Goal: Task Accomplishment & Management: Manage account settings

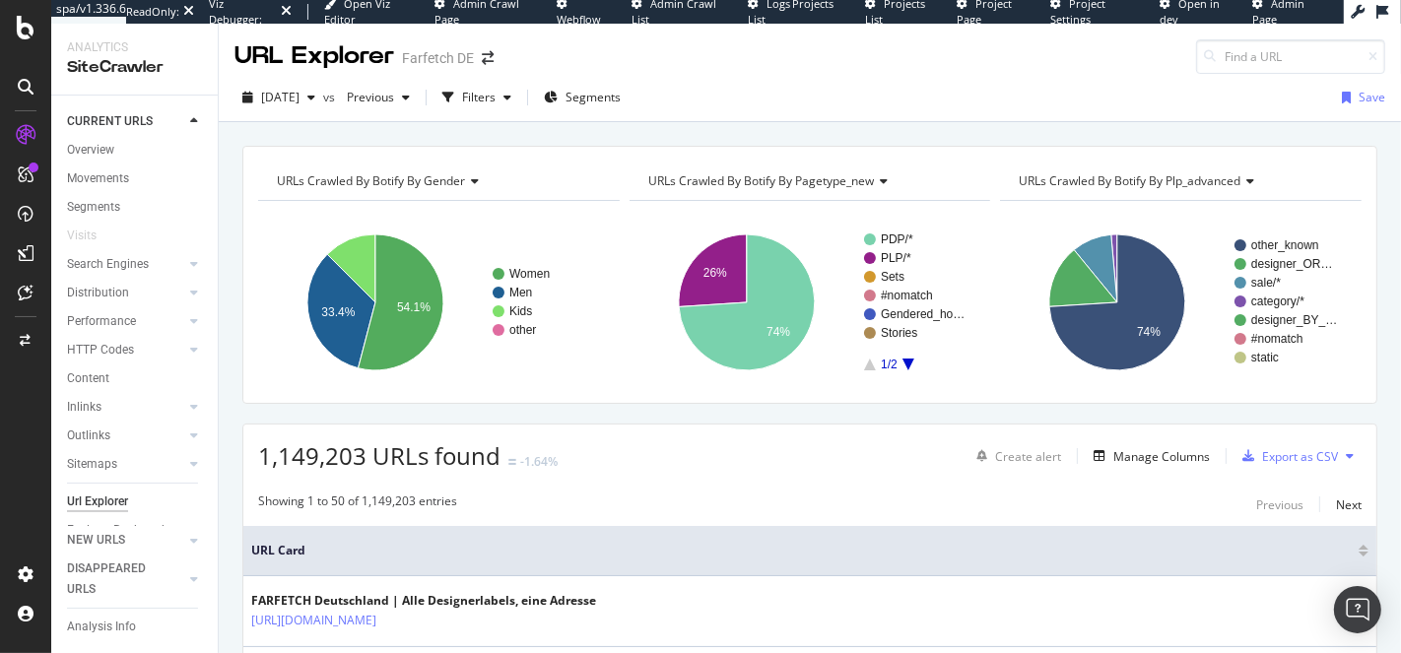
scroll to position [31, 0]
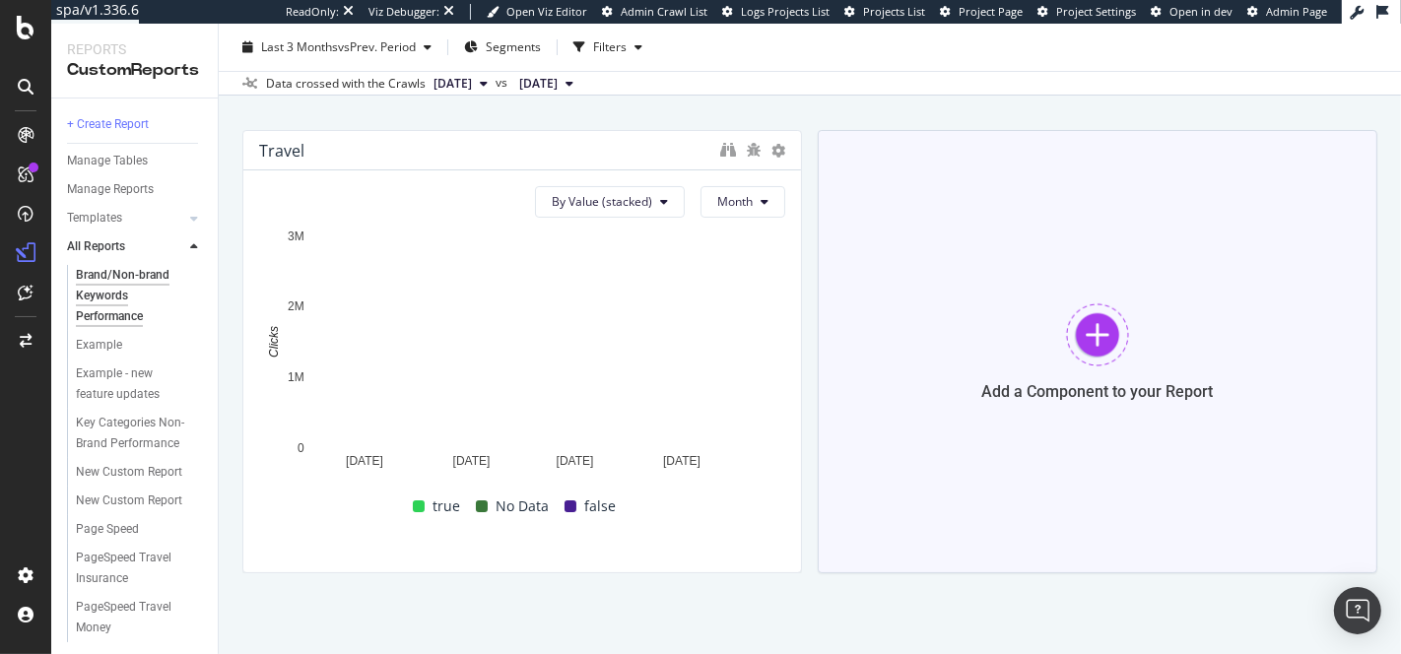
scroll to position [94, 0]
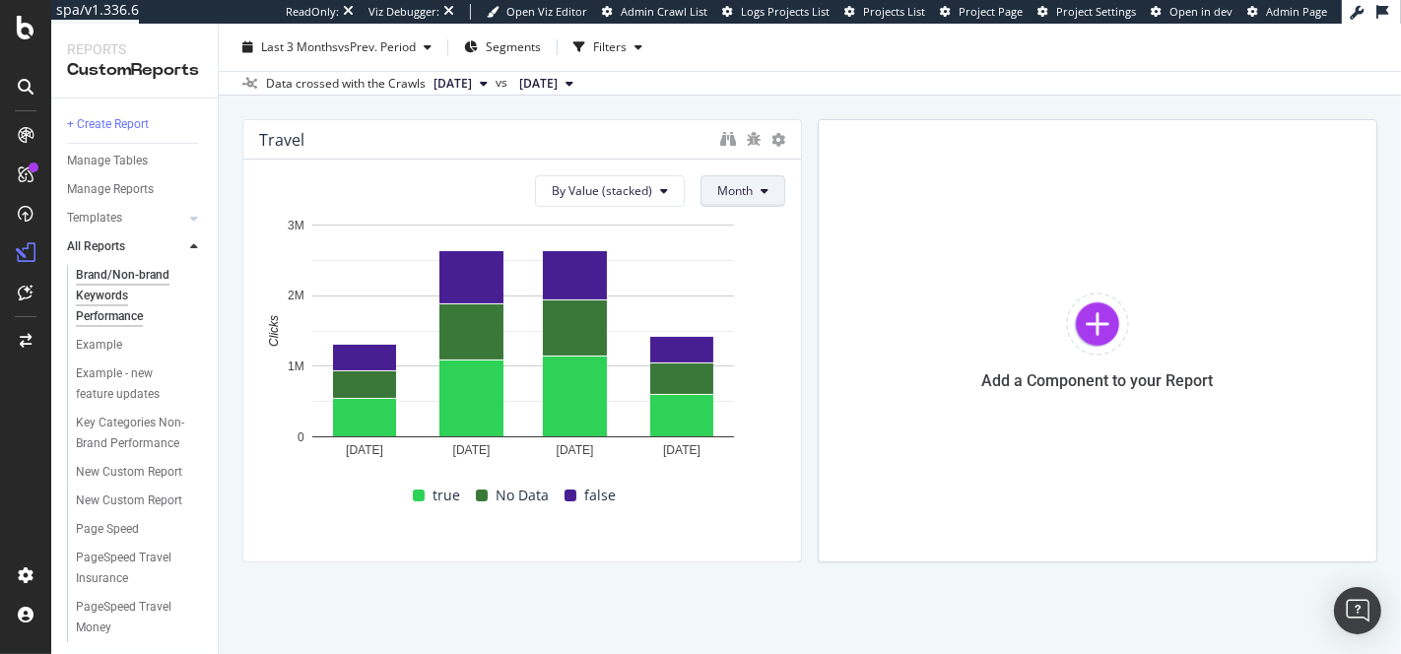
click at [765, 185] on icon at bounding box center [765, 191] width 8 height 12
click at [815, 187] on div "Travel By Value (stacked) Month 1 May. 2025 1 Jun. 2025 1 Jul. 2025 1 Aug. 2025…" at bounding box center [809, 340] width 1135 height 443
click at [645, 175] on button "By Value (stacked)" at bounding box center [610, 191] width 150 height 32
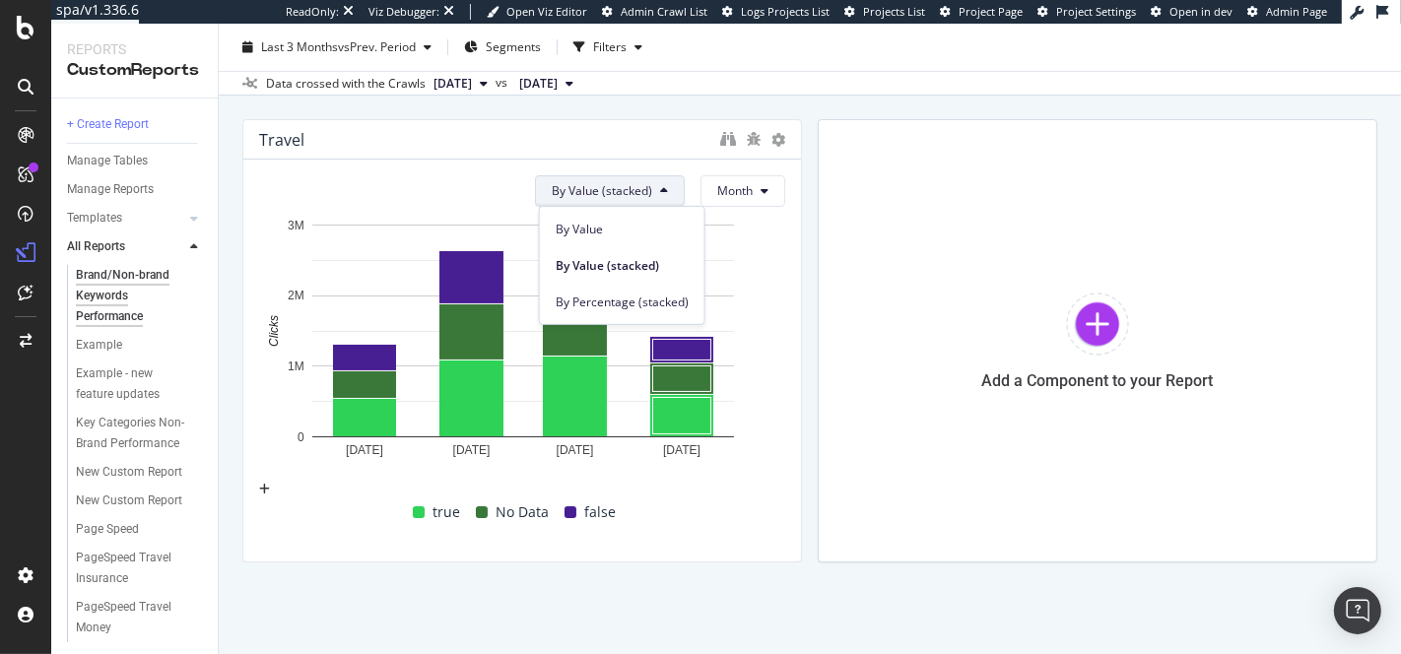
click at [805, 236] on div "Travel By Value (stacked) Month 1 May. 2025 1 Jun. 2025 1 Jul. 2025 1 Aug. 2025…" at bounding box center [809, 340] width 1135 height 443
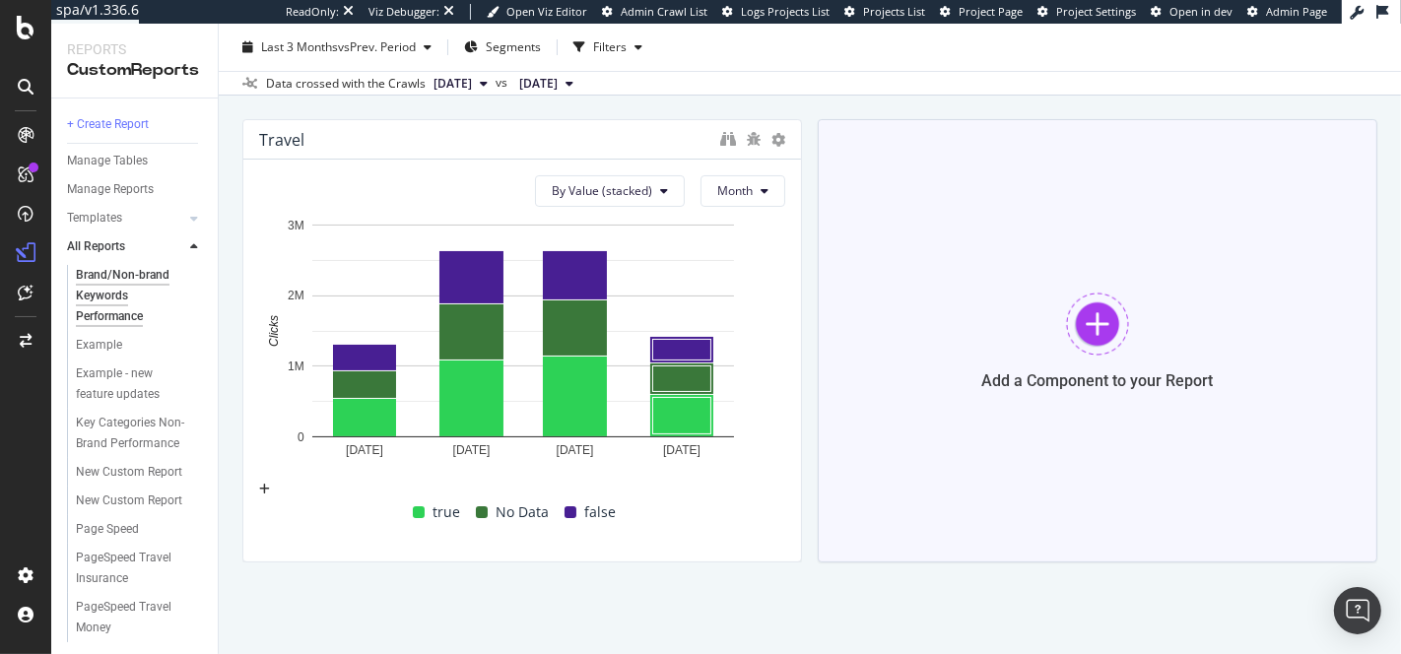
click at [1110, 387] on div "Add a Component to your Report" at bounding box center [1098, 380] width 232 height 19
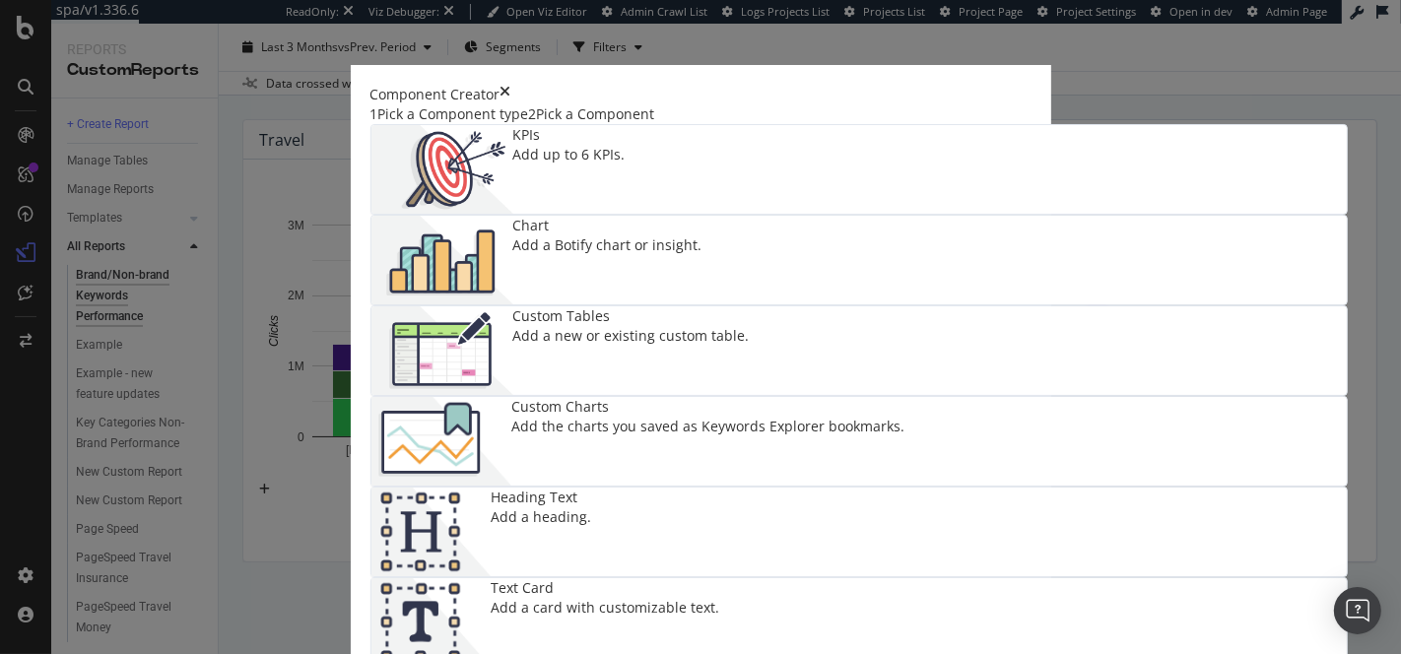
click at [511, 85] on icon "times" at bounding box center [505, 95] width 11 height 20
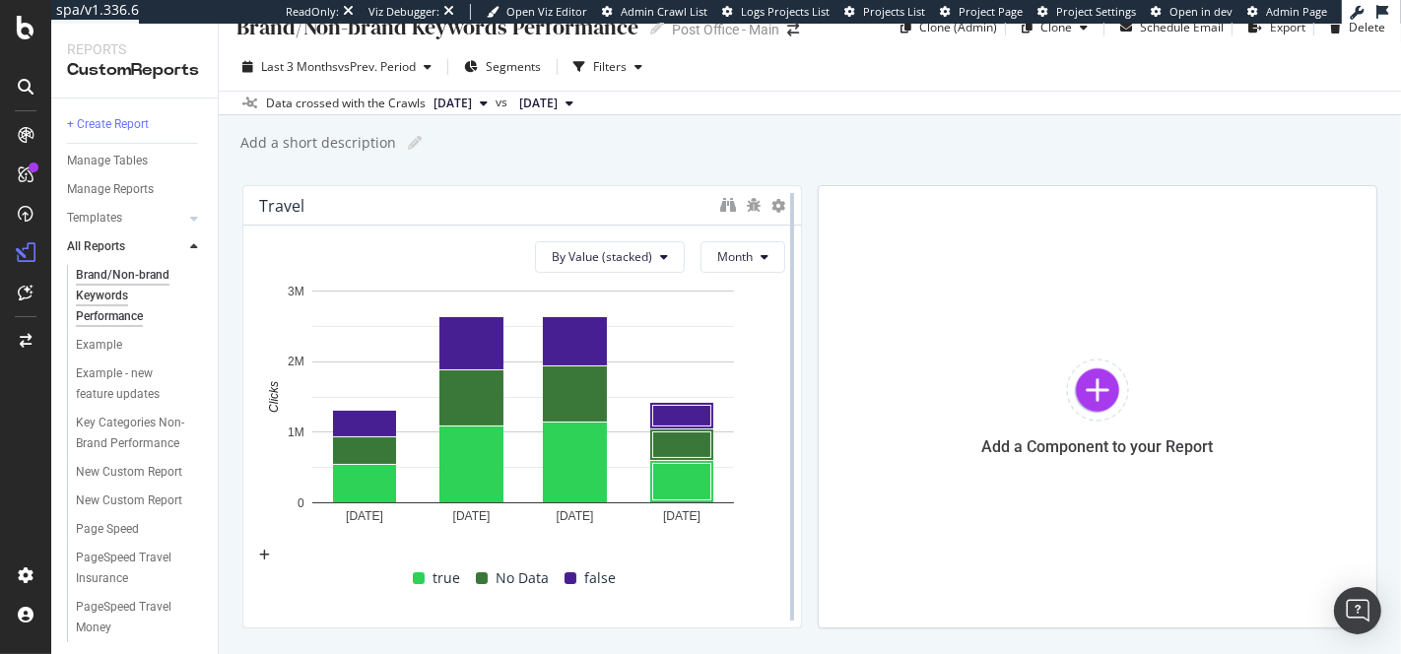
scroll to position [0, 0]
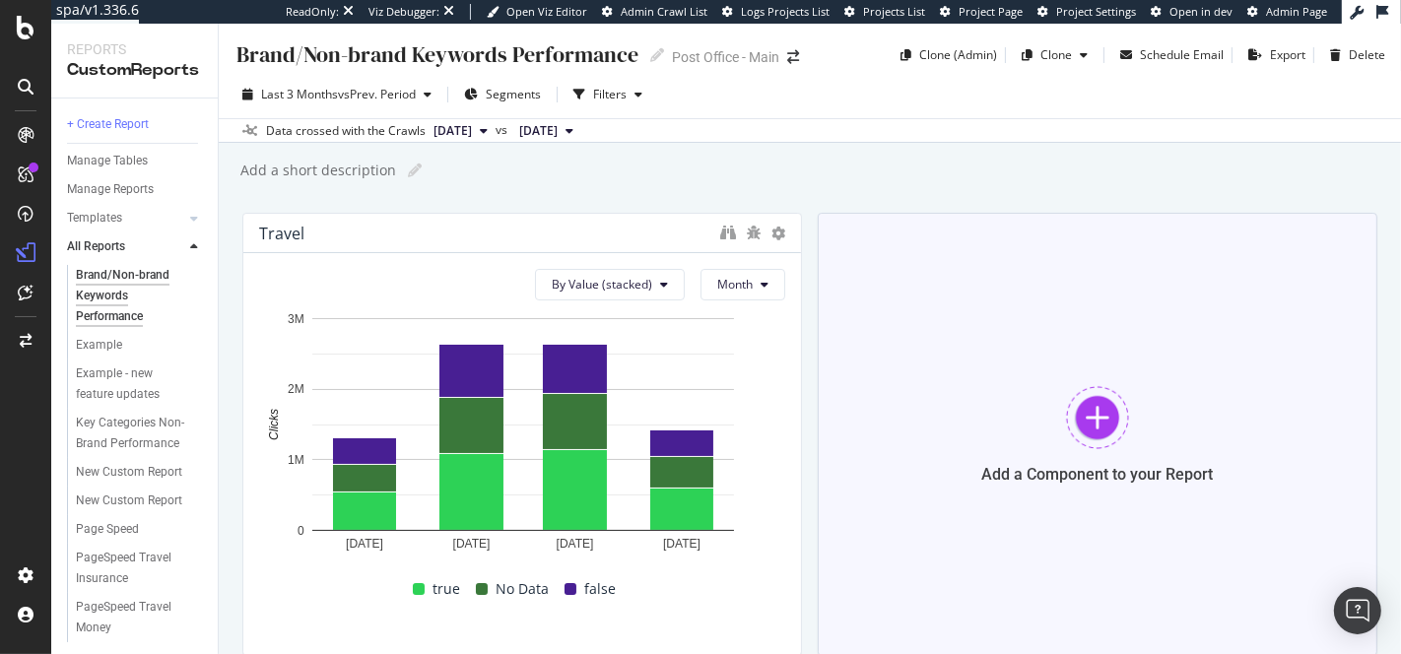
click at [1019, 455] on div "Add a Component to your Report" at bounding box center [1098, 434] width 560 height 443
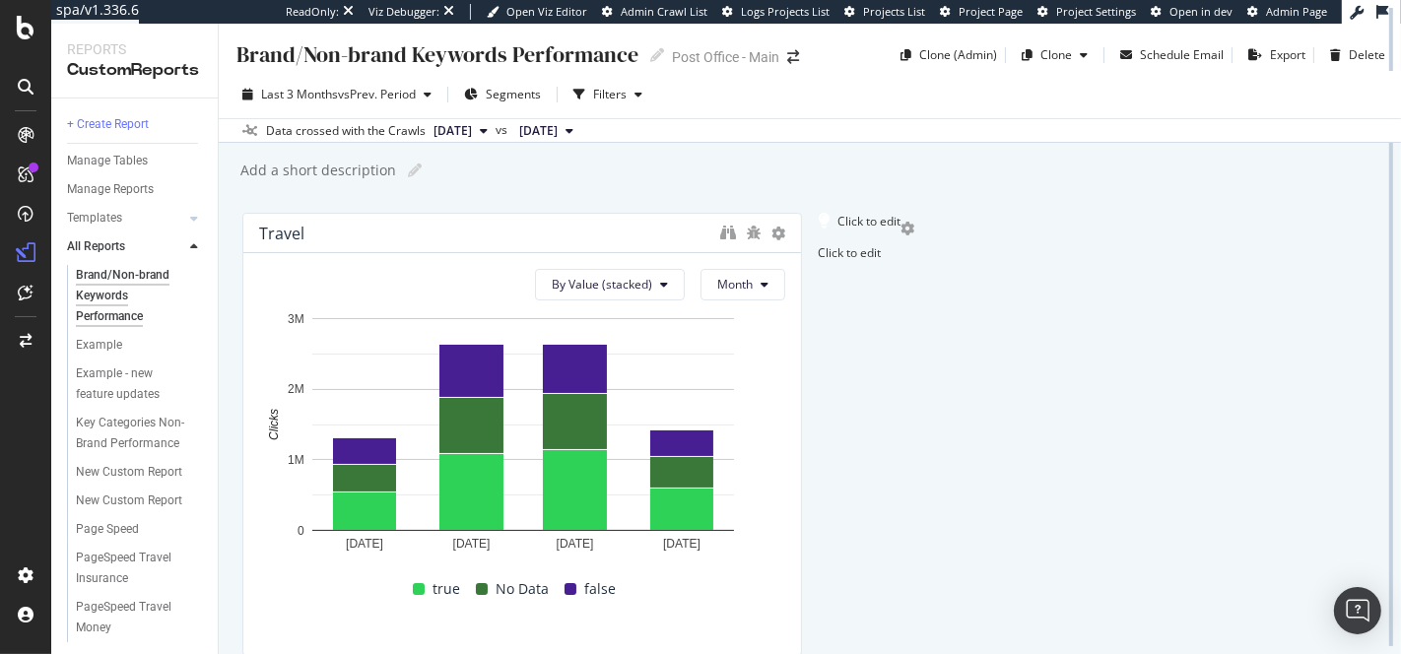
click at [1381, 243] on div at bounding box center [1391, 327] width 20 height 654
click at [914, 235] on icon "gear" at bounding box center [907, 229] width 14 height 14
click at [1333, 48] on div "Delete" at bounding box center [1351, 40] width 36 height 17
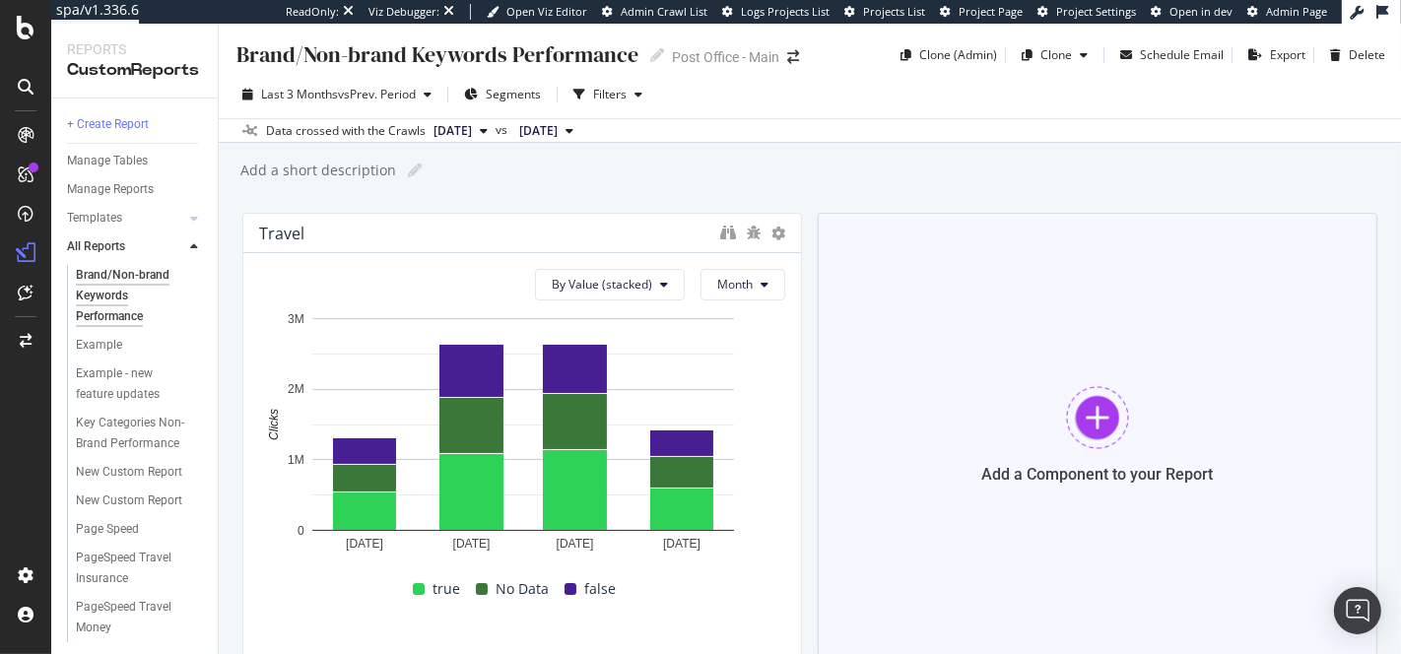
click at [1169, 385] on div "Add a Component to your Report" at bounding box center [1098, 434] width 560 height 443
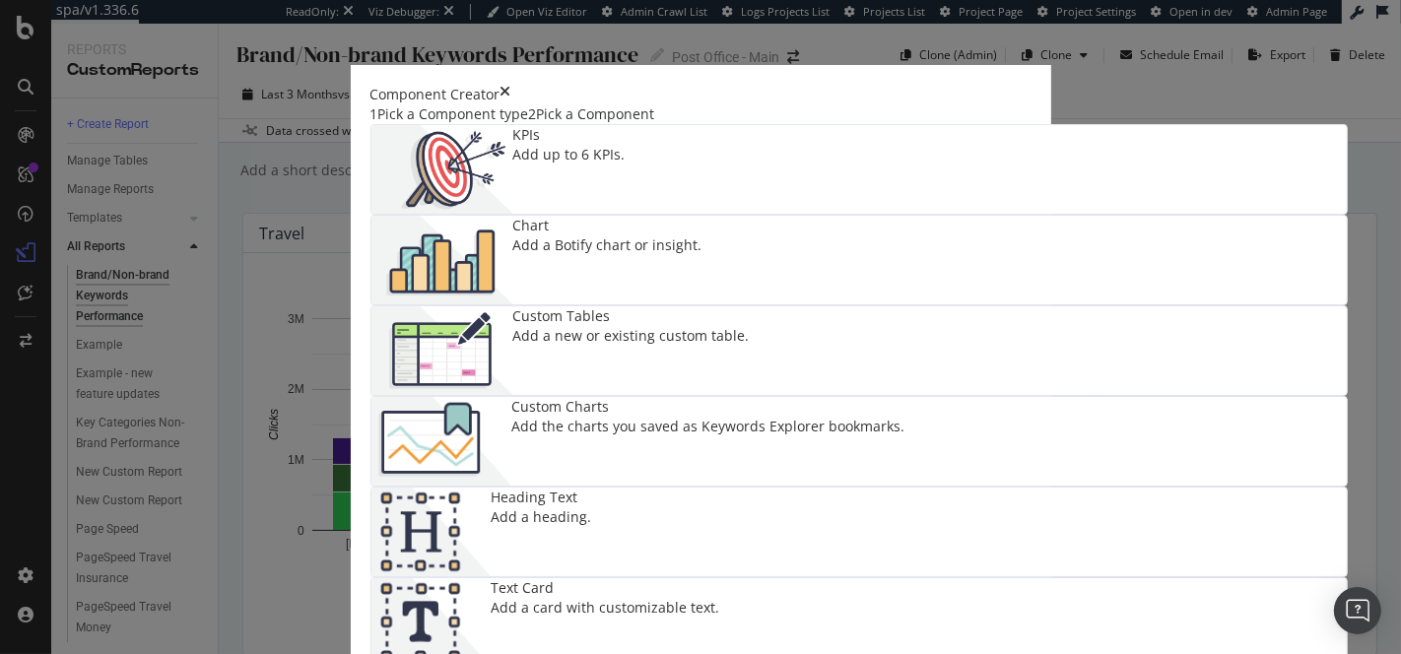
click at [513, 210] on div "KPIs Add up to 6 KPIs." at bounding box center [569, 169] width 112 height 89
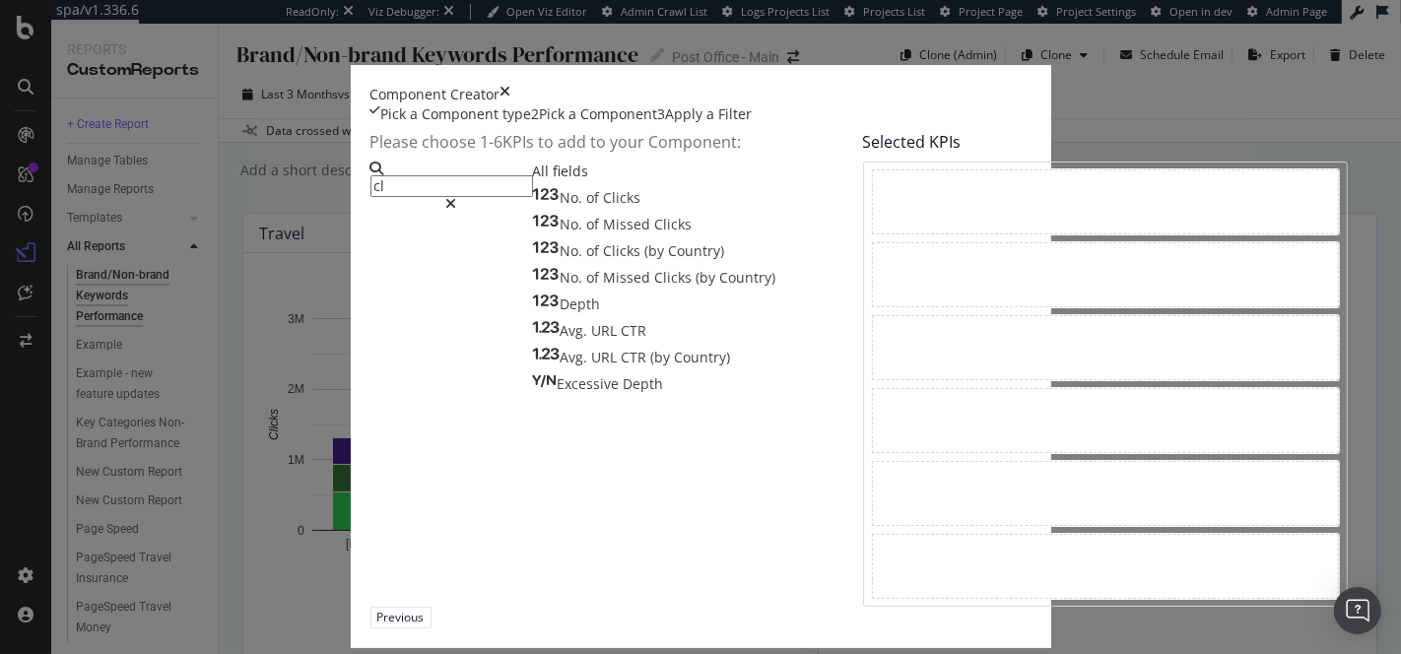
type input "c"
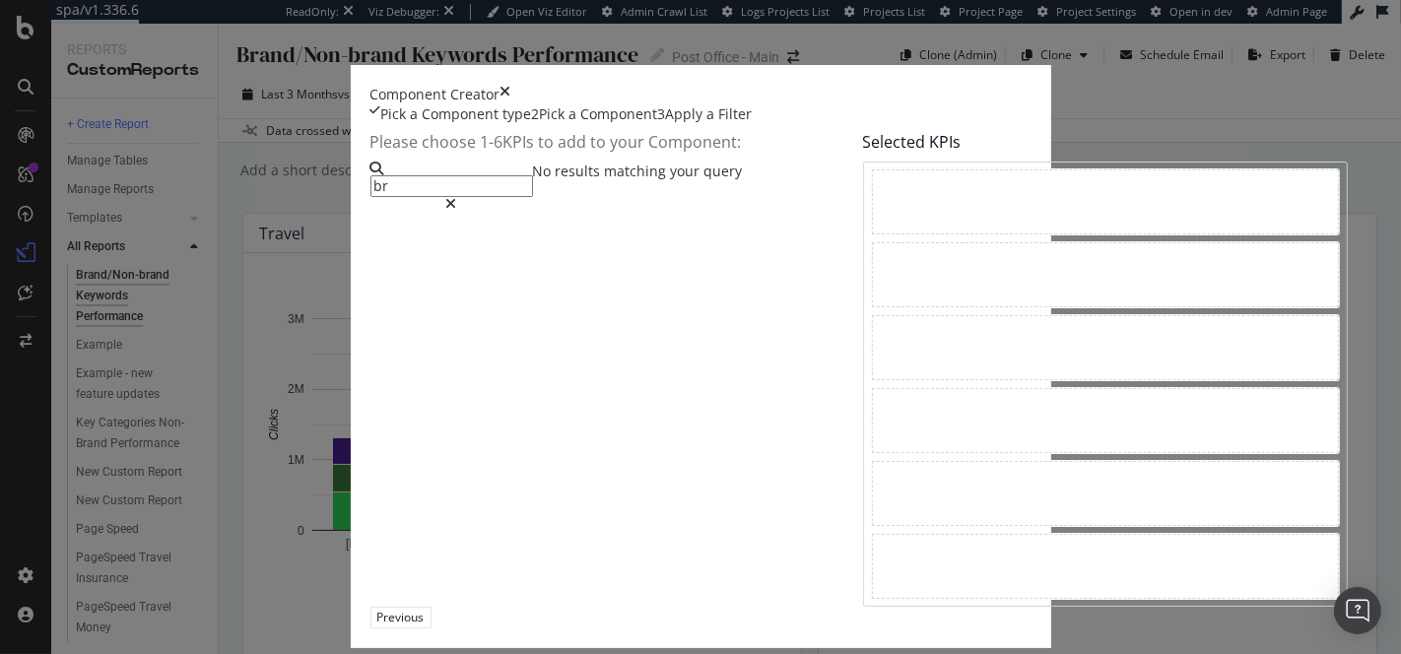
type input "b"
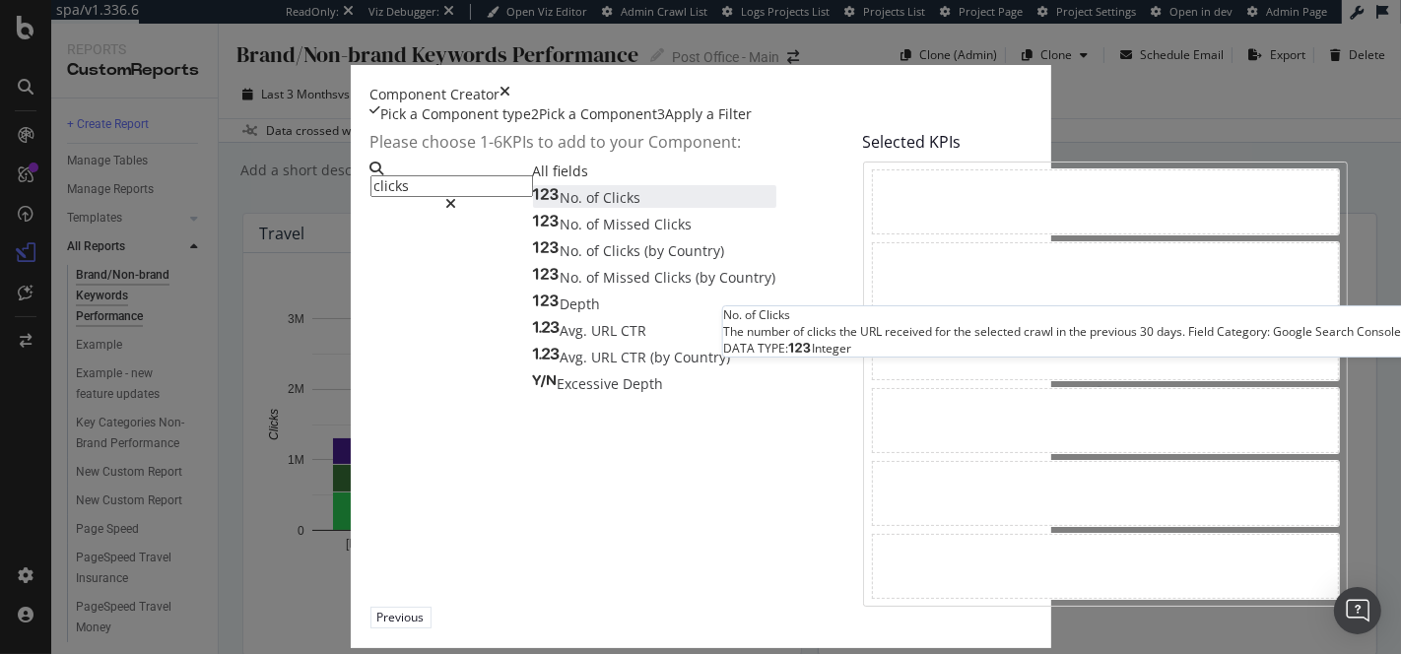
type input "clicks"
click at [533, 208] on div "No. of Clicks" at bounding box center [587, 198] width 108 height 20
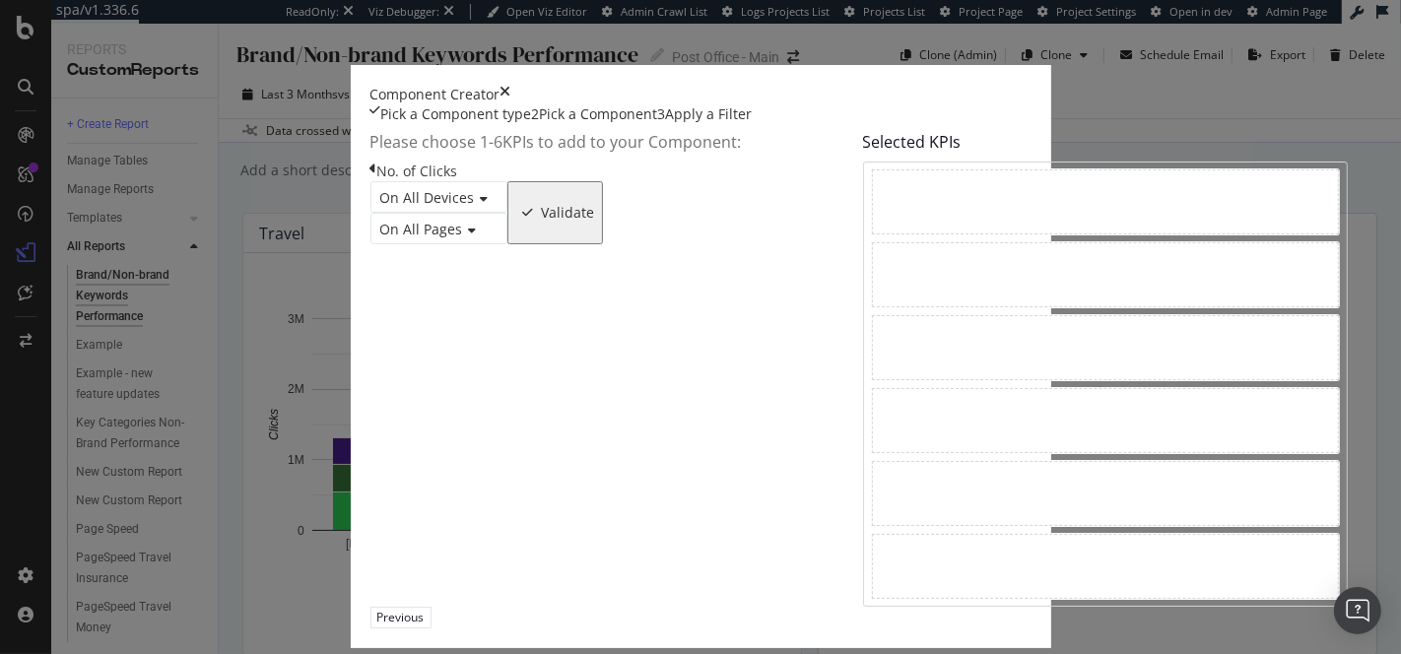
click at [380, 207] on span "On All Devices" at bounding box center [427, 197] width 95 height 19
click at [376, 233] on span "On All Devices" at bounding box center [423, 224] width 95 height 19
click at [380, 238] on span "On All Pages" at bounding box center [421, 229] width 83 height 19
click at [441, 213] on div "On All Devices" at bounding box center [438, 197] width 137 height 32
click at [542, 219] on div "modal" at bounding box center [528, 213] width 27 height 12
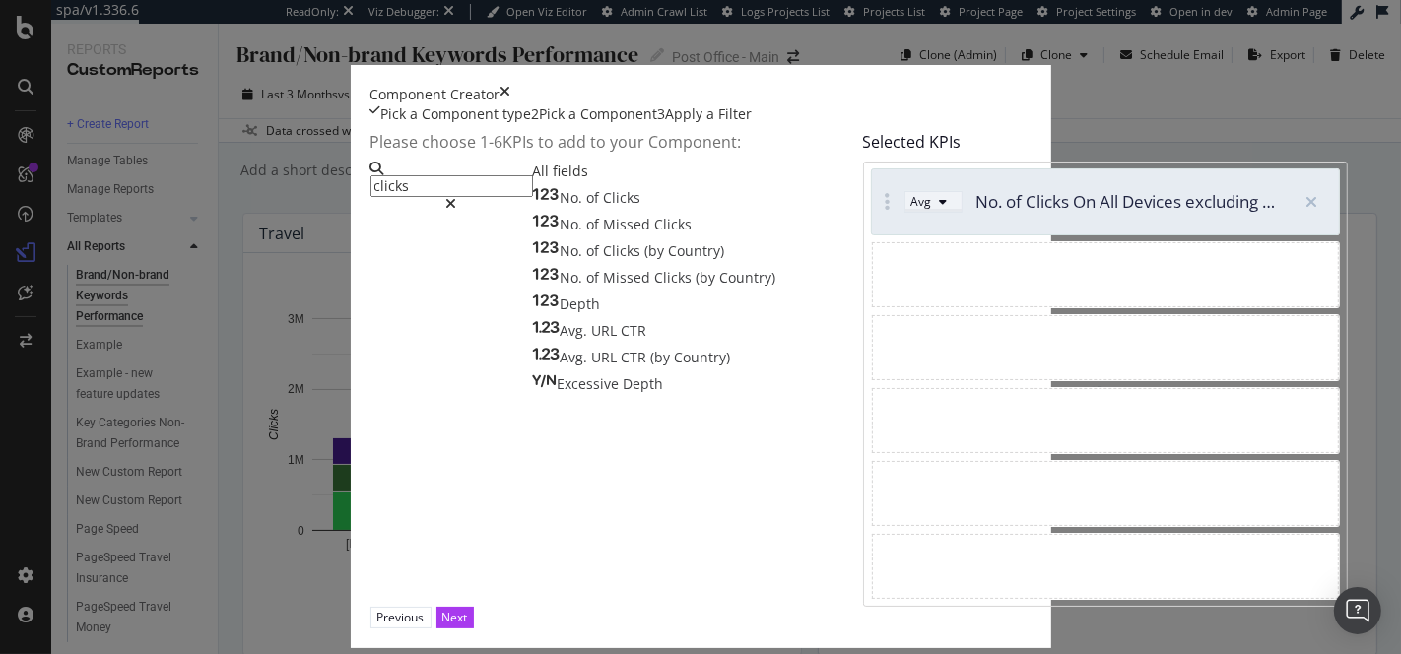
click at [932, 208] on div "modal" at bounding box center [944, 202] width 24 height 12
click at [770, 308] on div "Sum" at bounding box center [758, 300] width 25 height 17
click at [474, 607] on button "Next" at bounding box center [454, 617] width 37 height 21
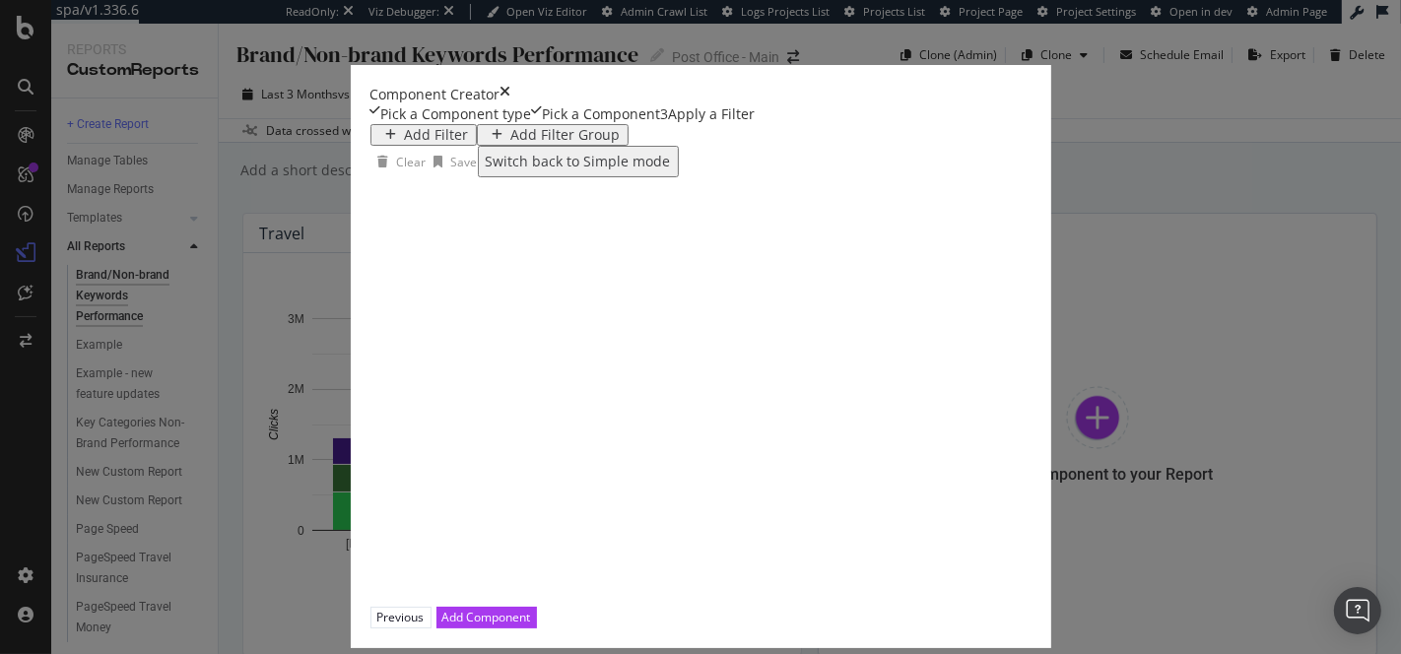
click at [405, 143] on div "Add Filter" at bounding box center [437, 135] width 64 height 16
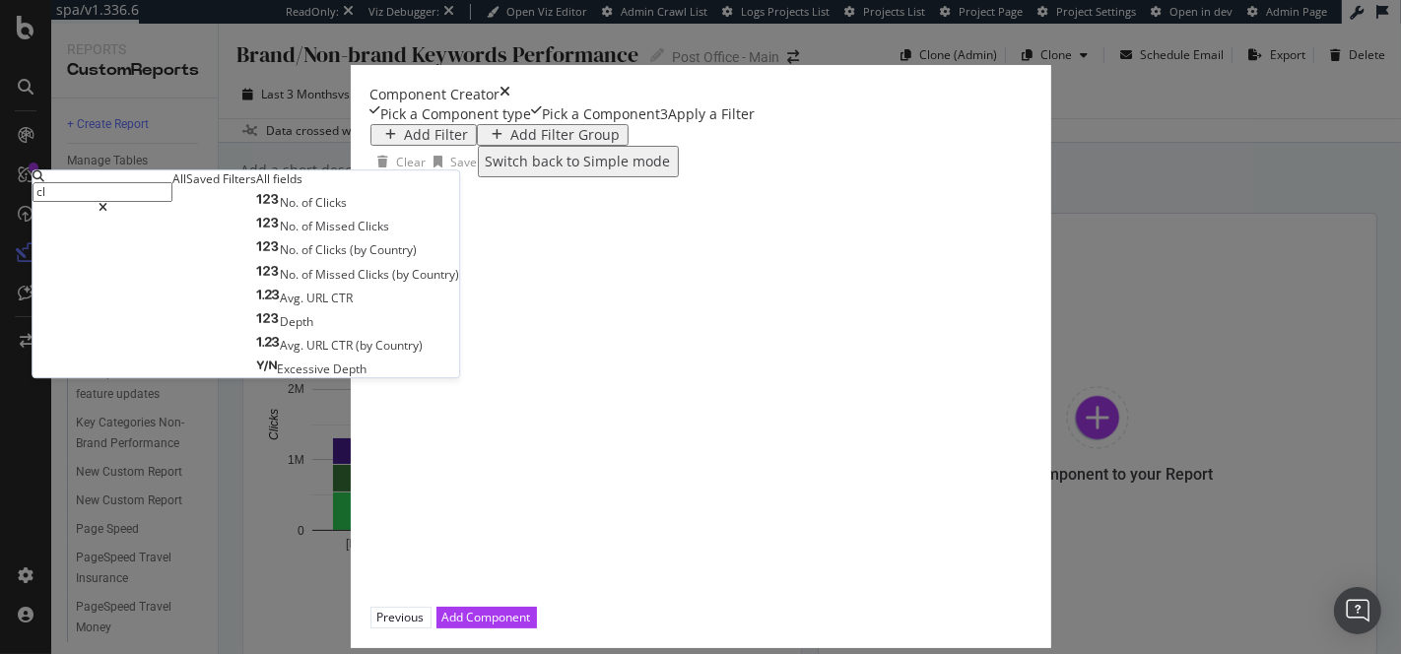
type input "c"
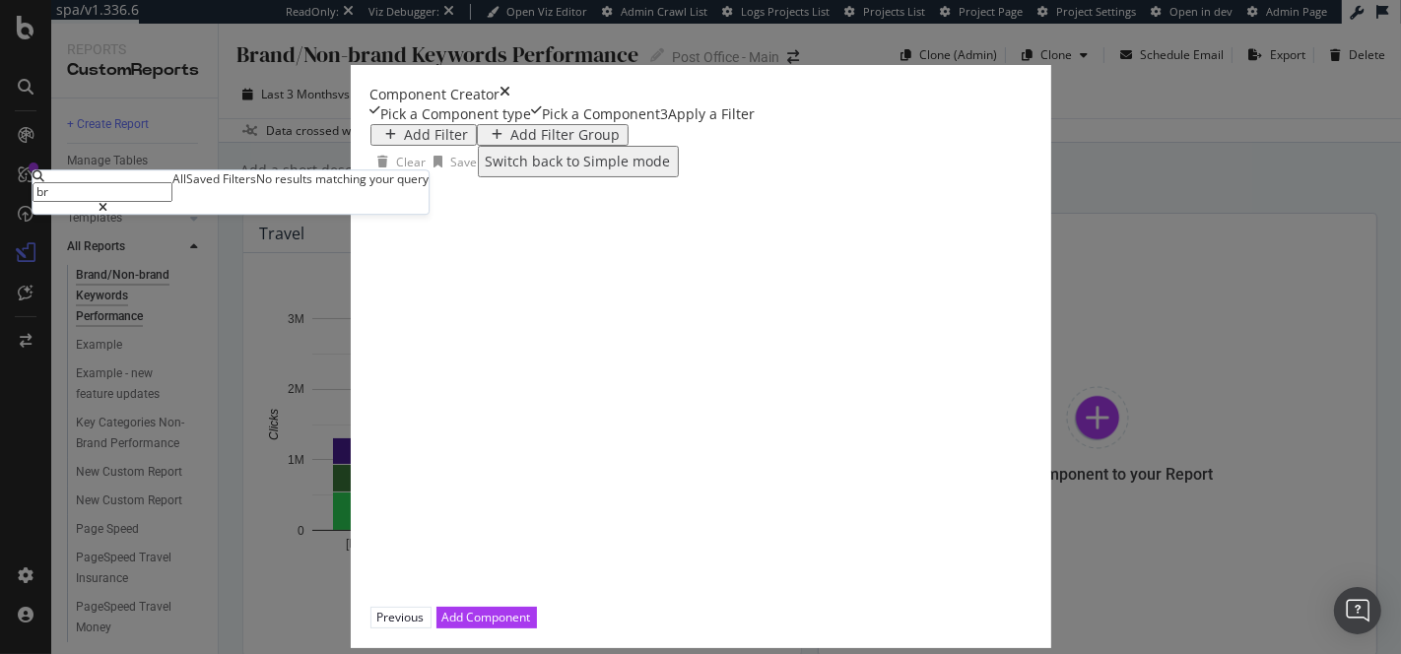
type input "b"
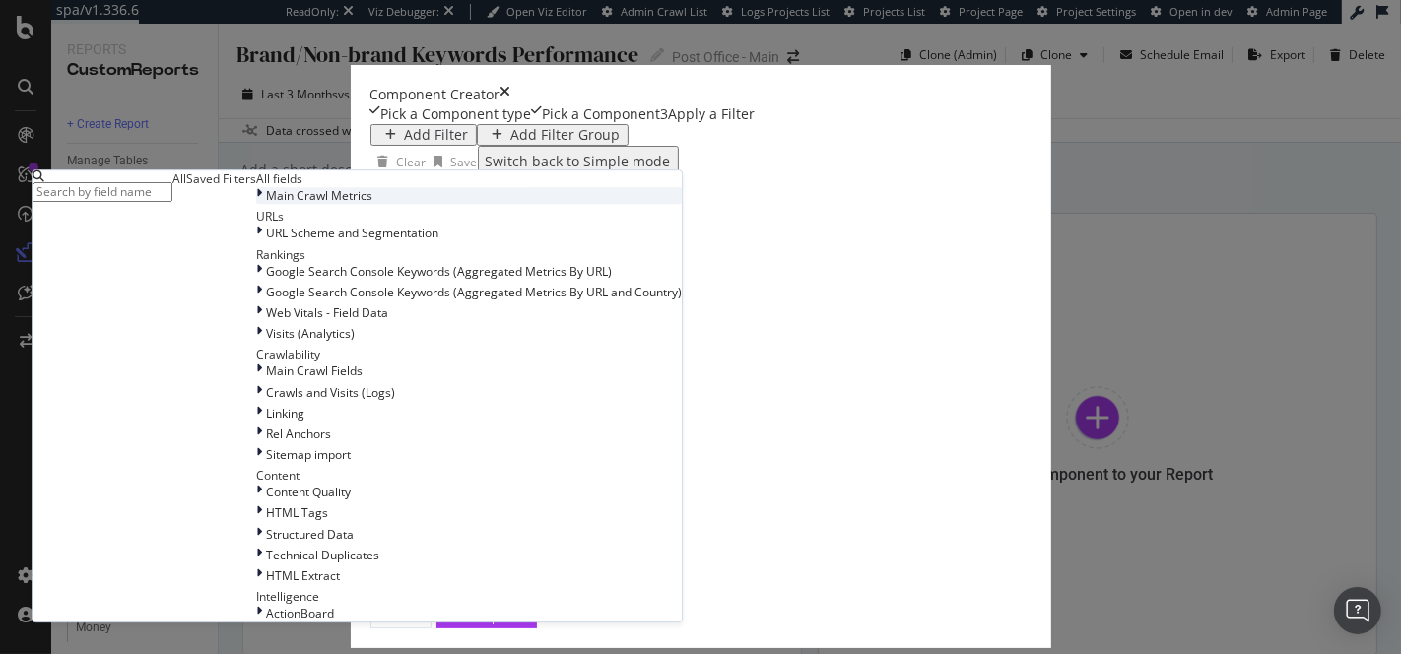
click at [256, 204] on div "Main Crawl Metrics" at bounding box center [469, 195] width 426 height 17
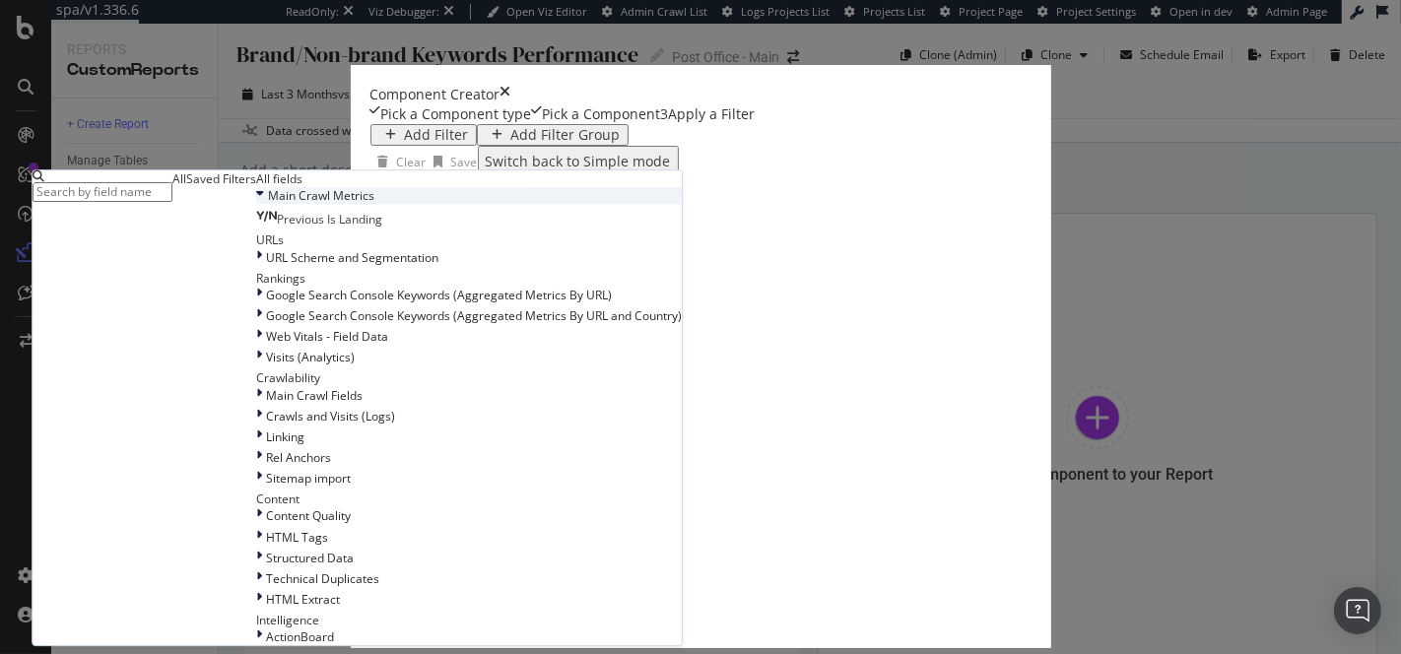
click at [256, 204] on div "Main Crawl Metrics" at bounding box center [469, 195] width 426 height 17
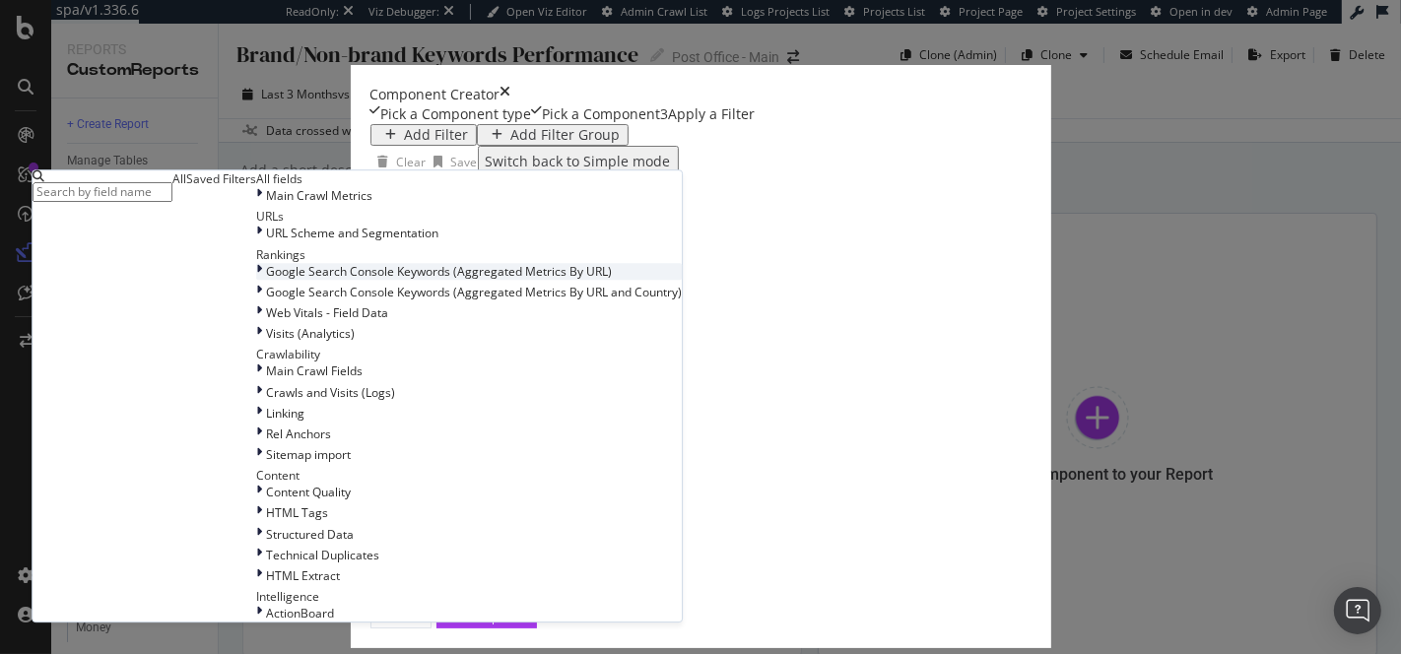
click at [256, 280] on div "Google Search Console Keywords (Aggregated Metrics By URL)" at bounding box center [469, 271] width 426 height 17
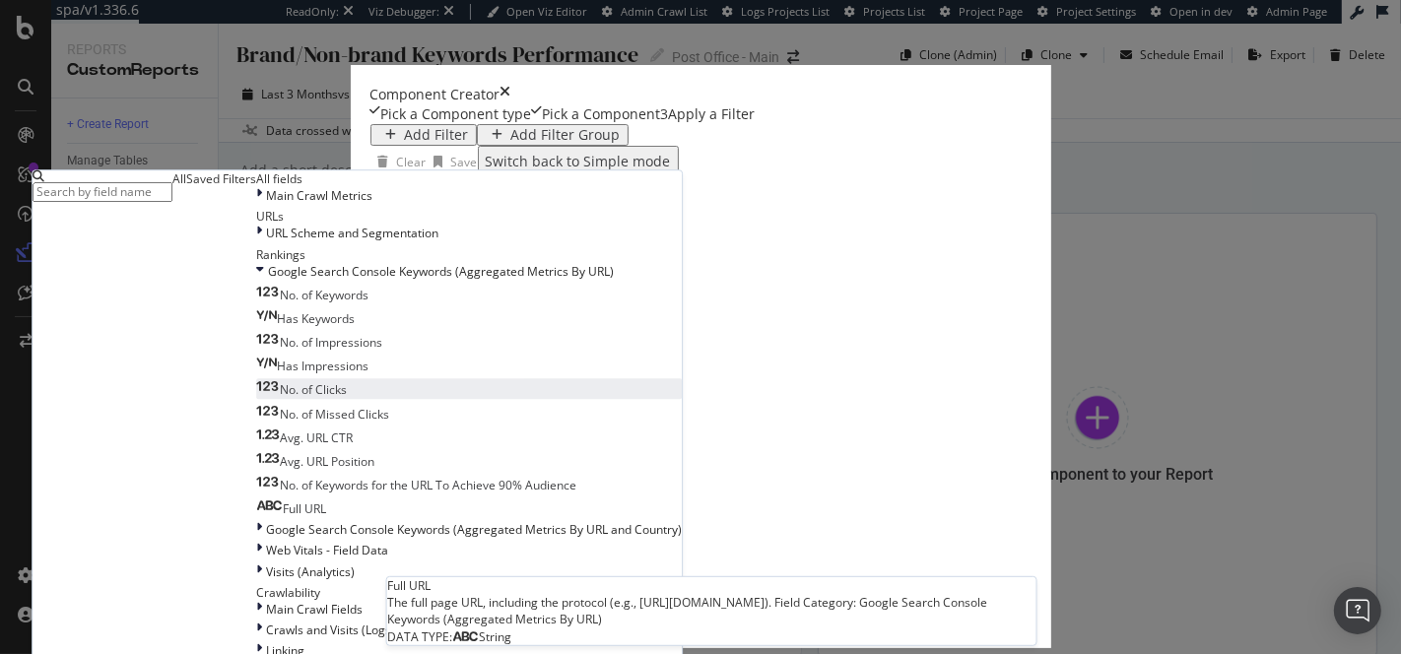
scroll to position [258, 0]
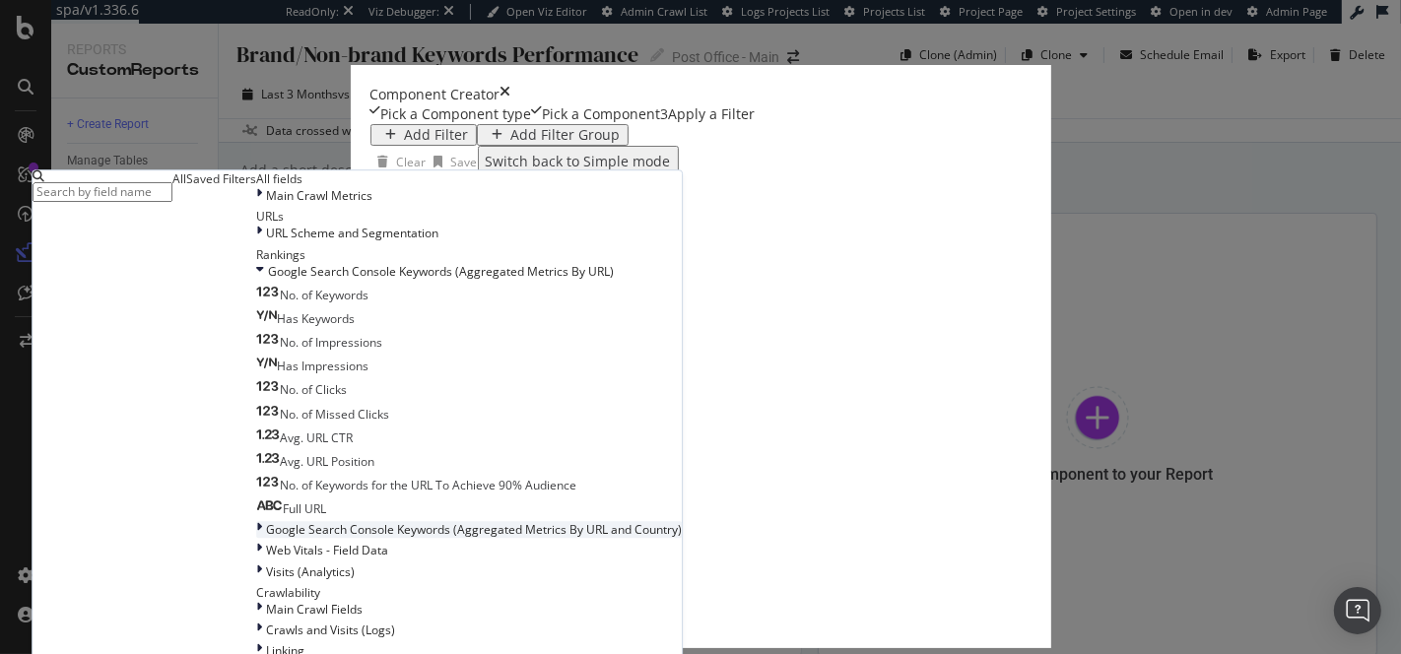
click at [256, 521] on div "Google Search Console Keywords (Aggregated Metrics By URL and Country)" at bounding box center [469, 529] width 426 height 17
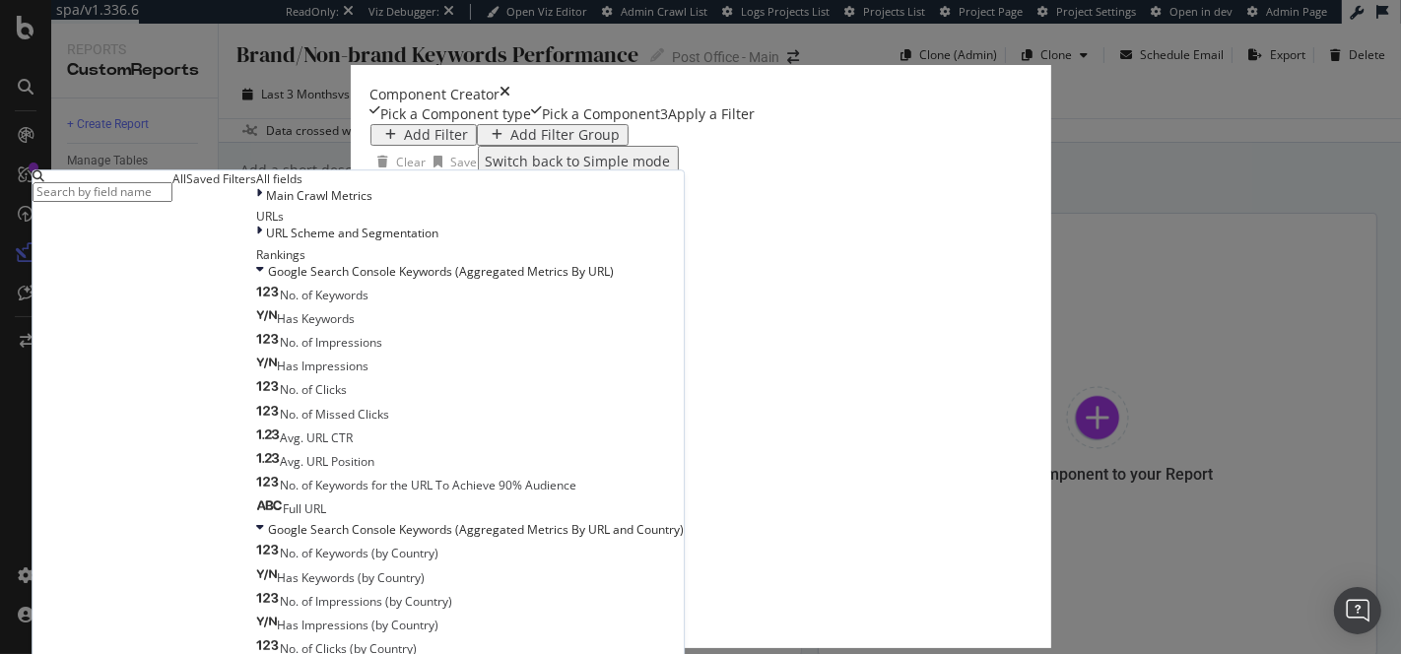
click at [705, 557] on div "Add Filter Add Filter Group Clear Save Switch back to Simple mode All Saved Fil…" at bounding box center [858, 365] width 977 height 483
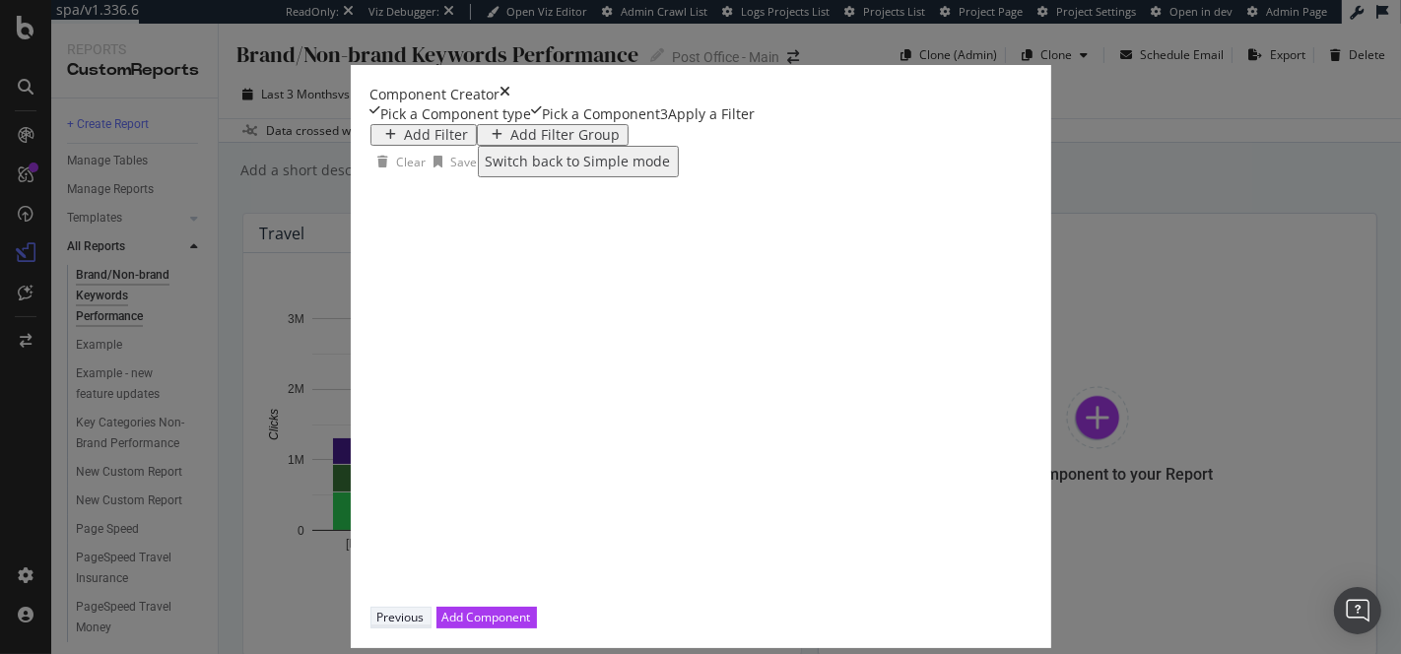
click at [425, 609] on div "Previous" at bounding box center [400, 617] width 47 height 17
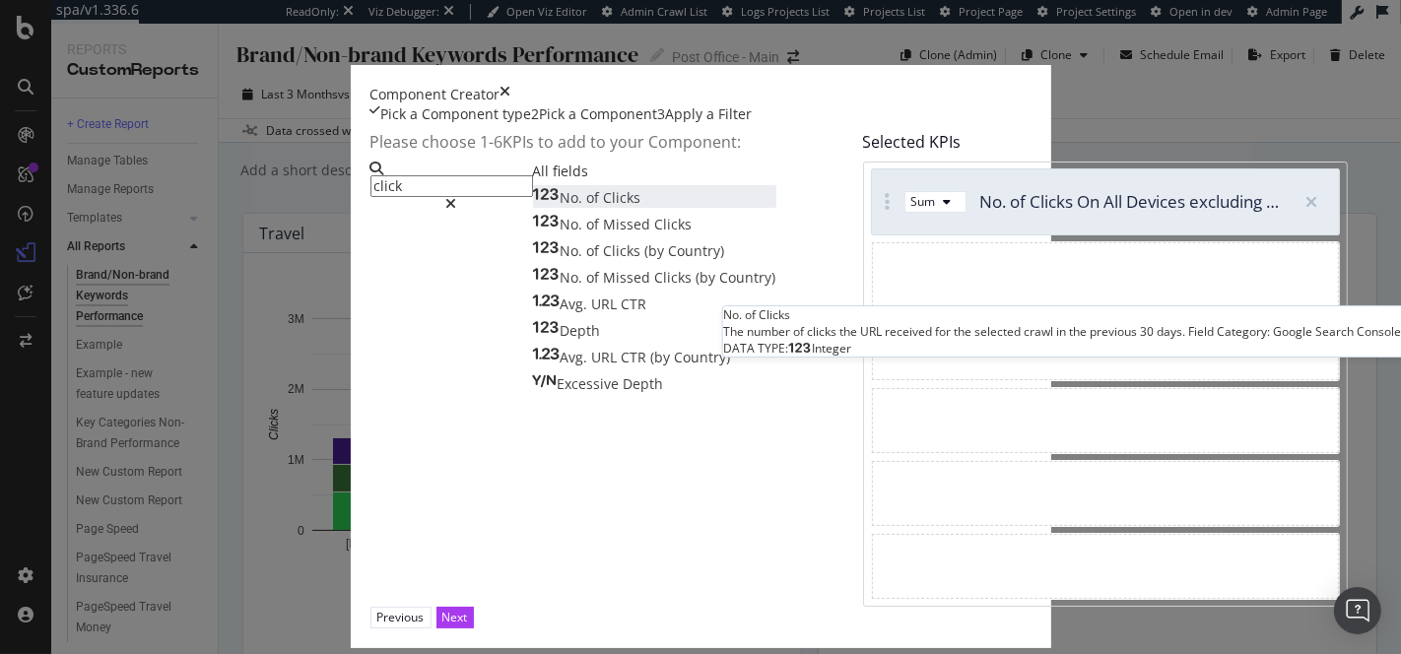
type input "click"
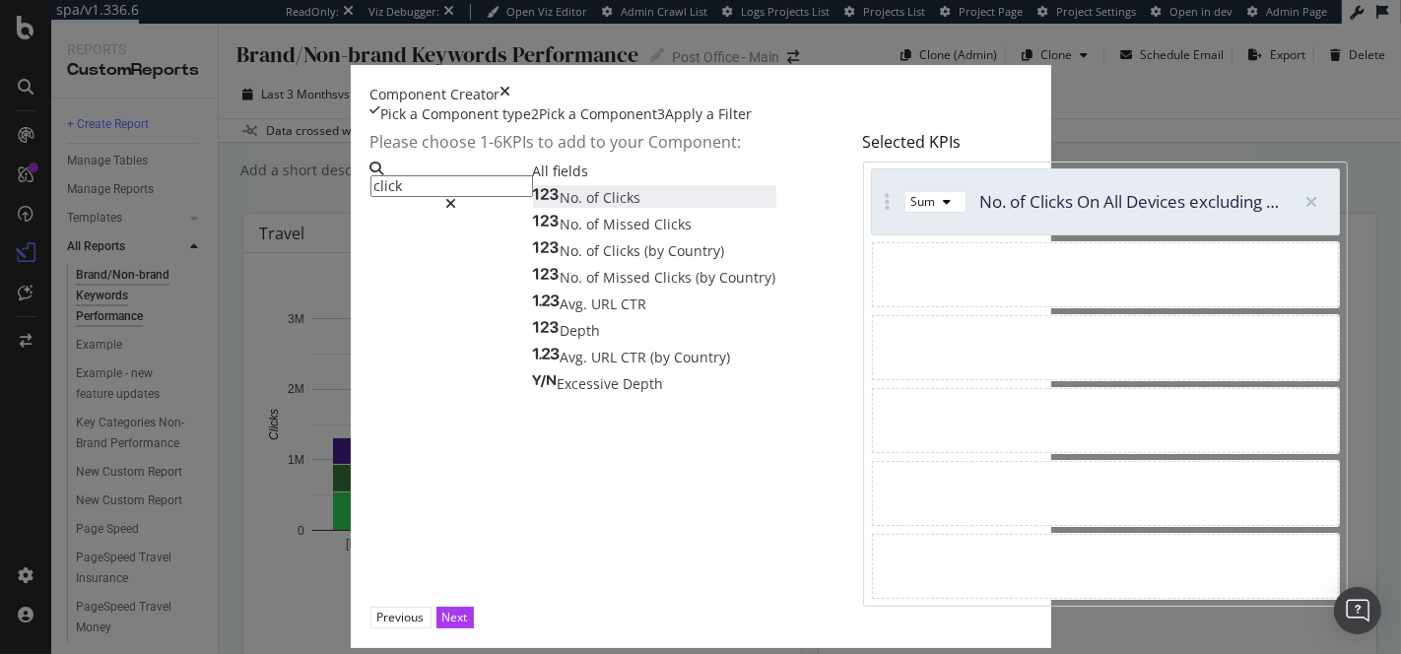
click at [604, 207] on span "Clicks" at bounding box center [622, 197] width 37 height 19
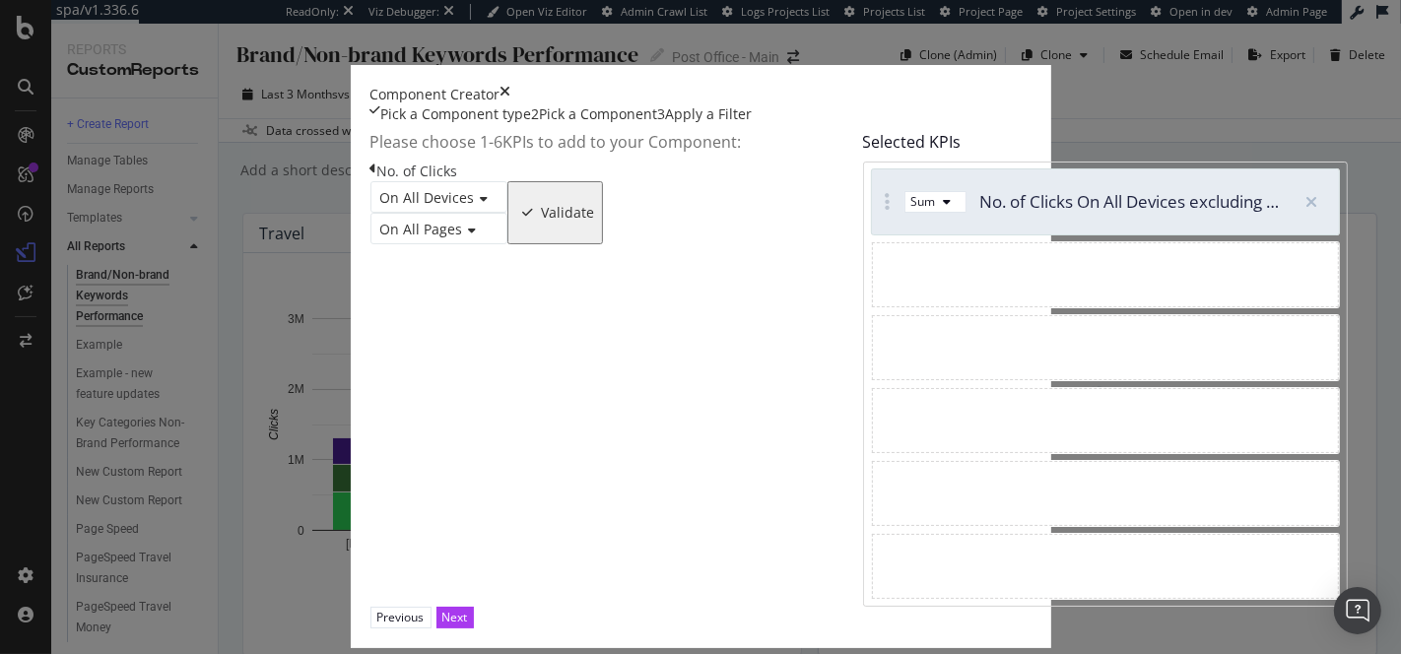
click at [380, 238] on span "On All Pages" at bounding box center [421, 229] width 83 height 19
click at [511, 85] on icon "times" at bounding box center [505, 95] width 11 height 20
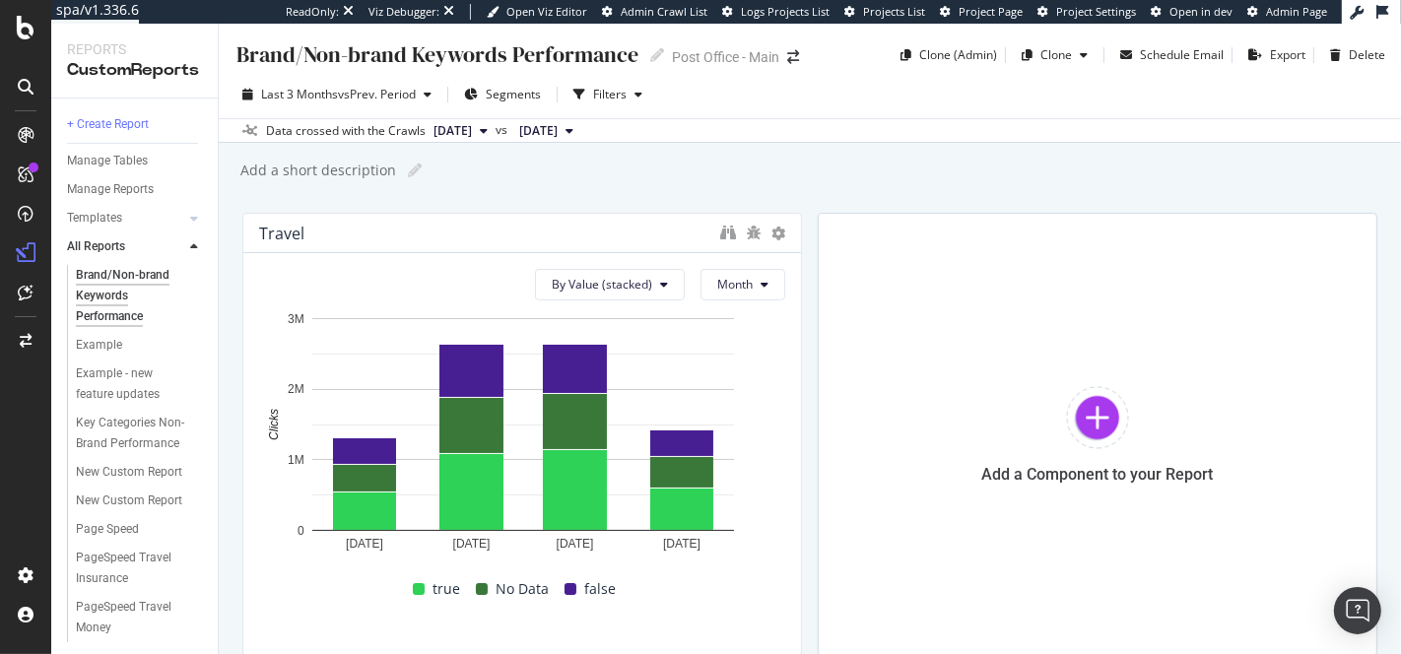
scroll to position [94, 0]
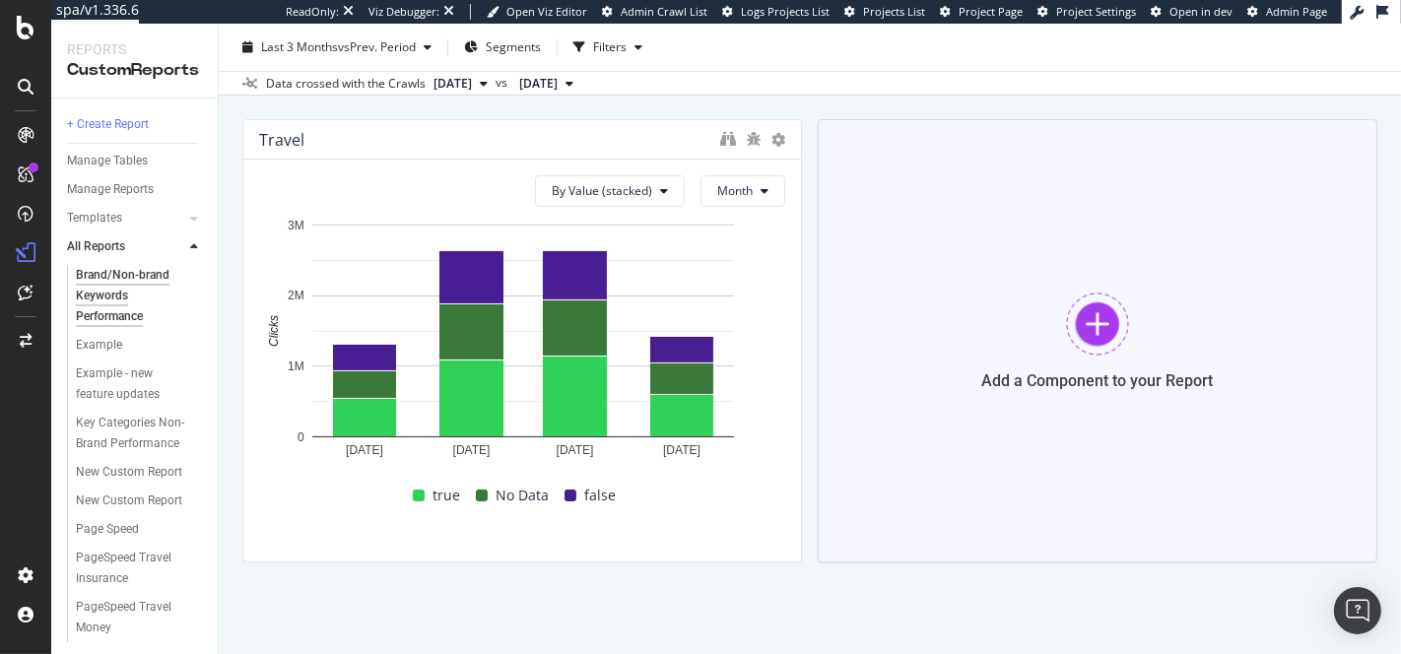
click at [1029, 347] on div "Add a Component to your Report" at bounding box center [1098, 340] width 560 height 443
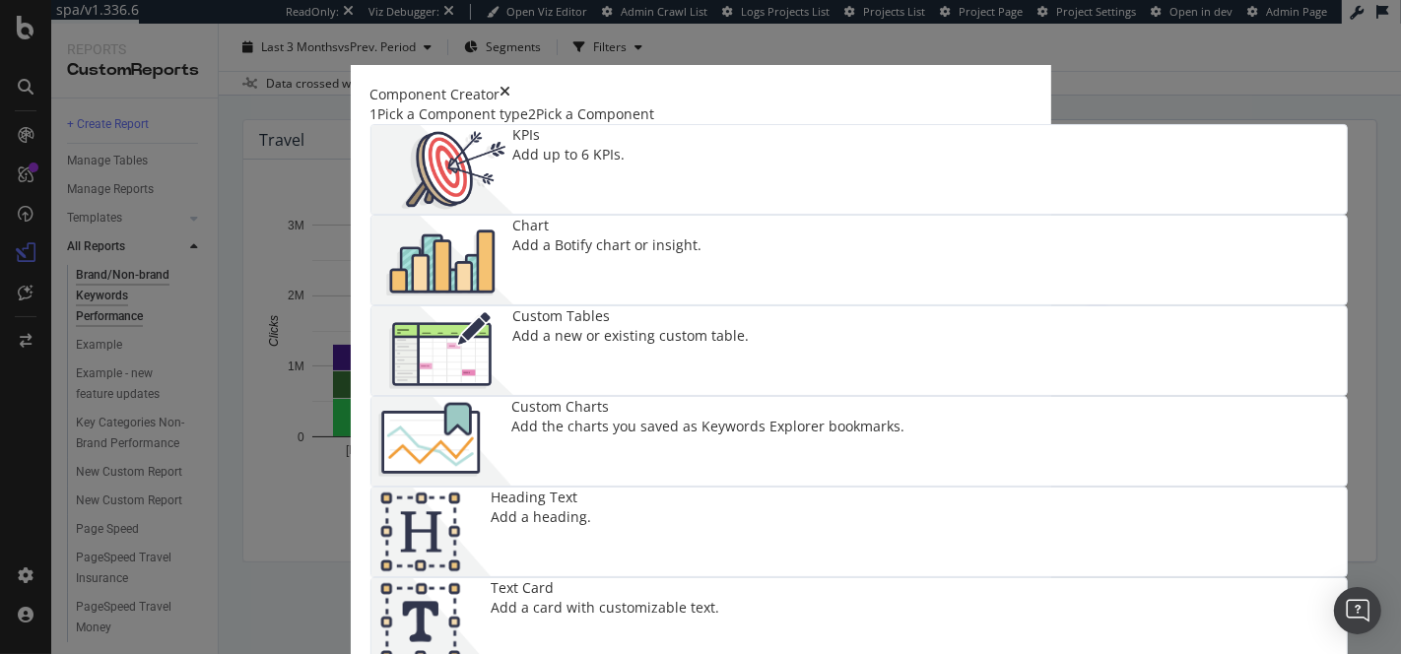
click at [537, 124] on div "Pick a Component" at bounding box center [596, 114] width 118 height 20
click at [702, 240] on div "Chart Add a Botify chart or insight." at bounding box center [607, 260] width 189 height 89
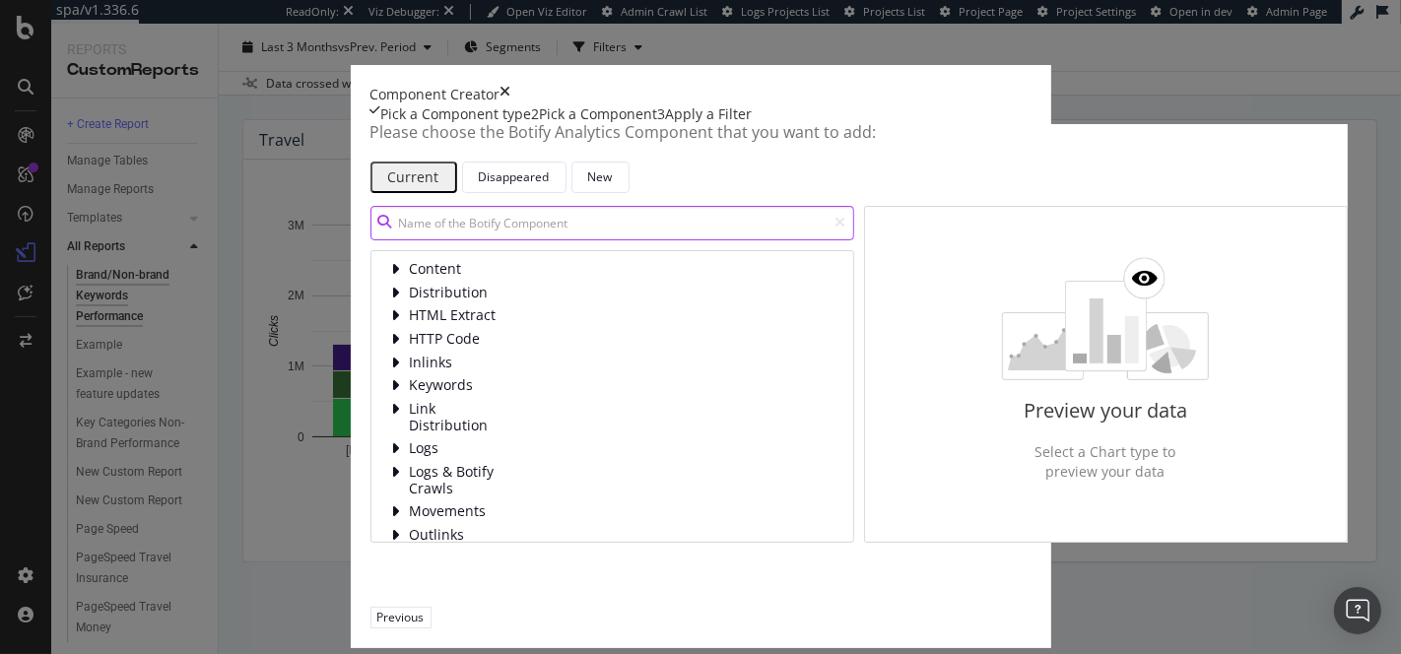
click at [370, 240] on input "modal" at bounding box center [612, 223] width 484 height 34
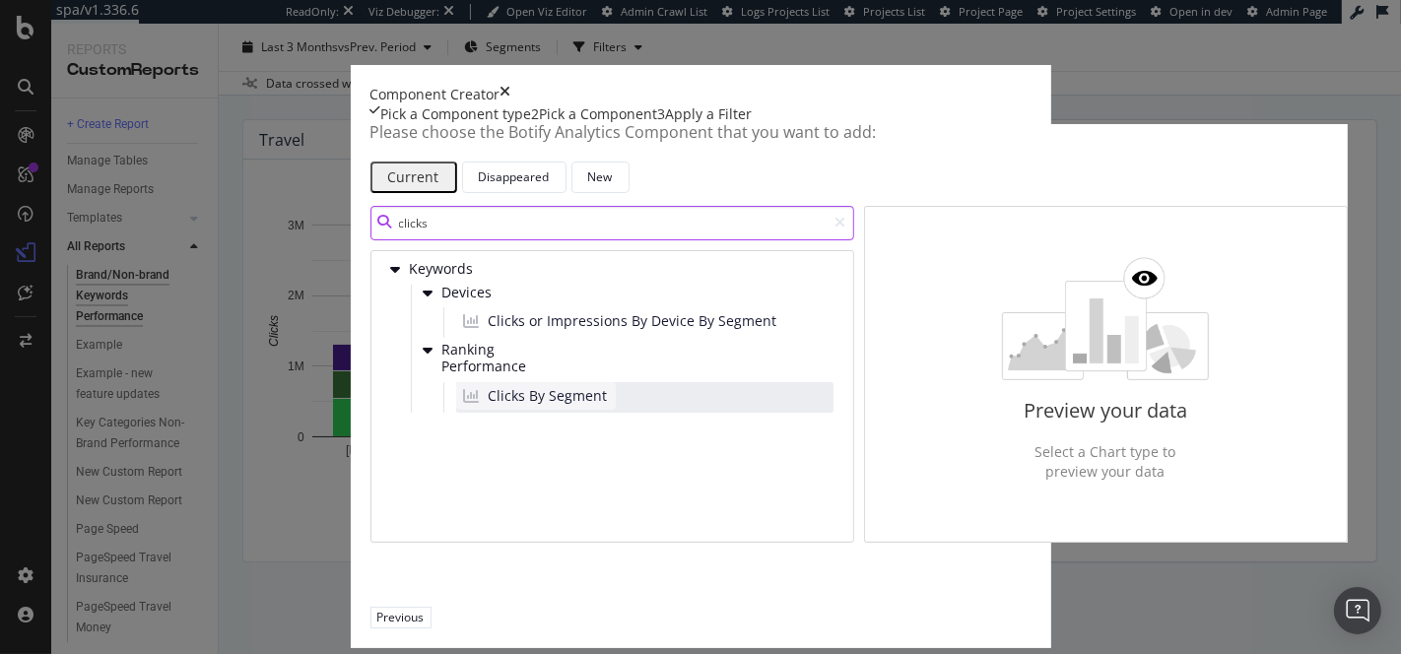
type input "clicks"
click at [489, 406] on span "Clicks By Segment" at bounding box center [548, 396] width 119 height 20
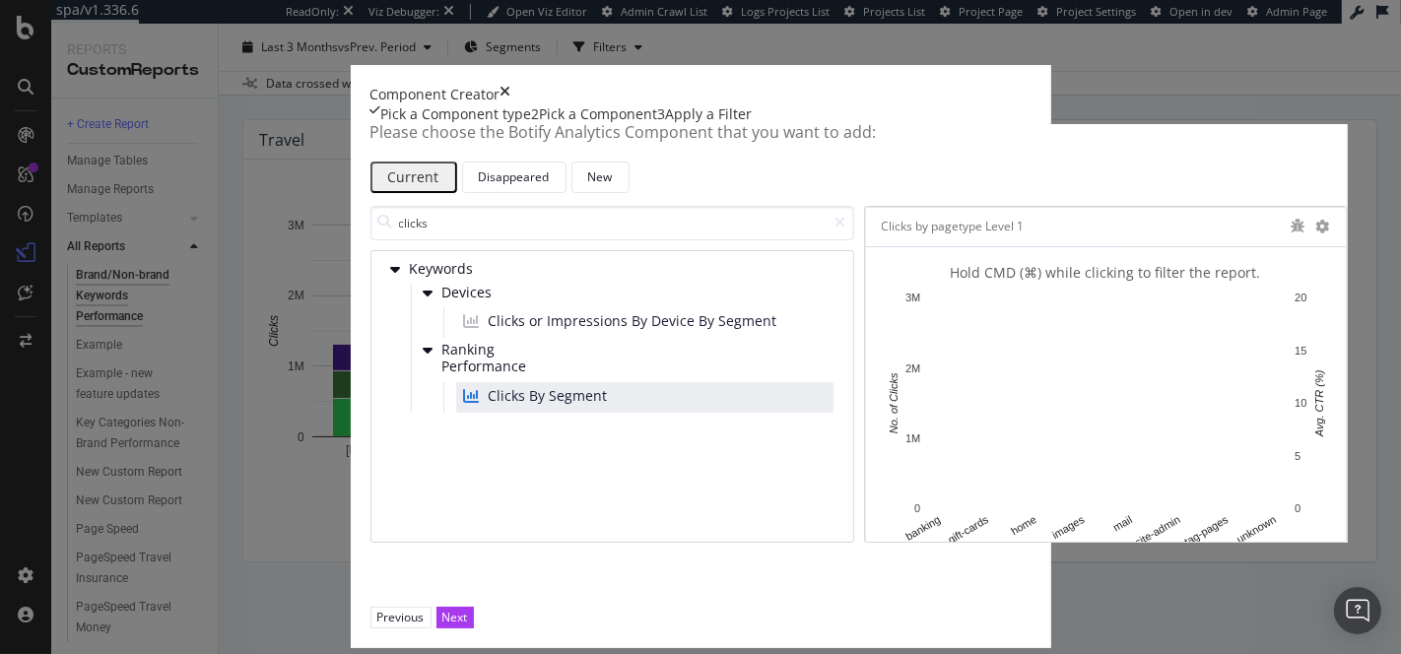
scroll to position [0, 0]
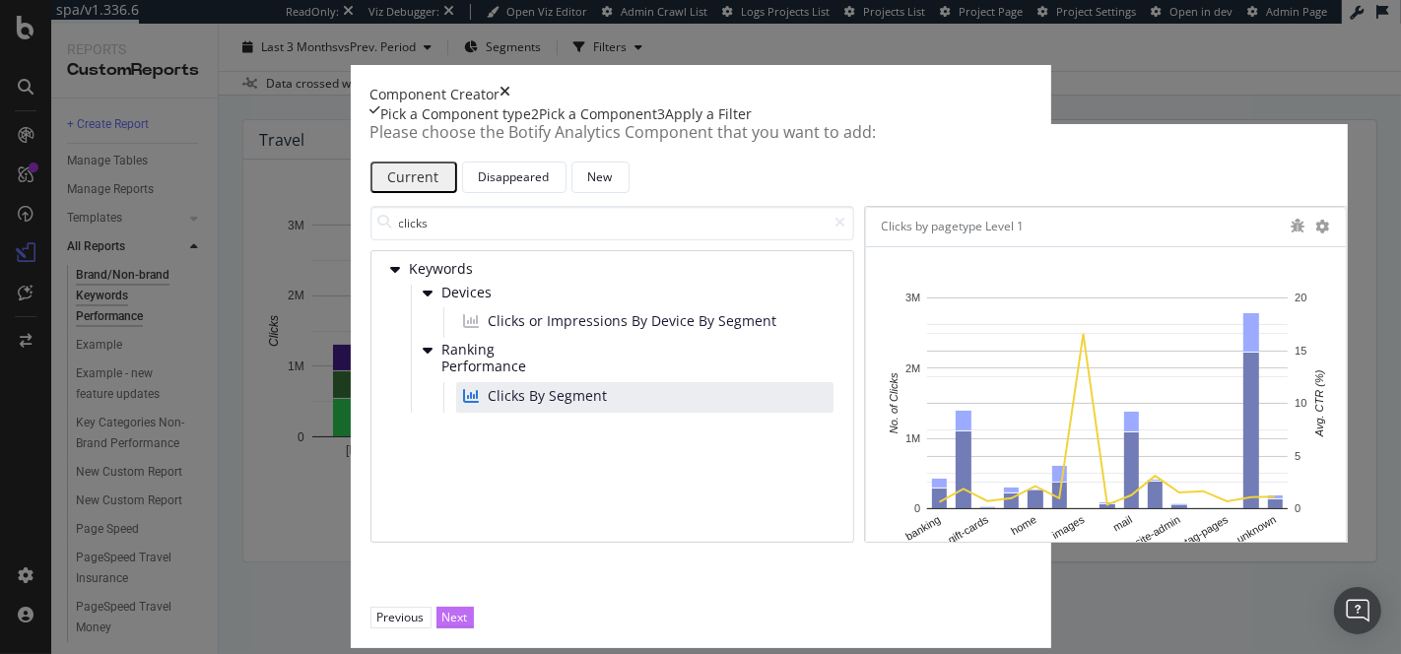
click at [468, 609] on div "Next" at bounding box center [455, 617] width 26 height 17
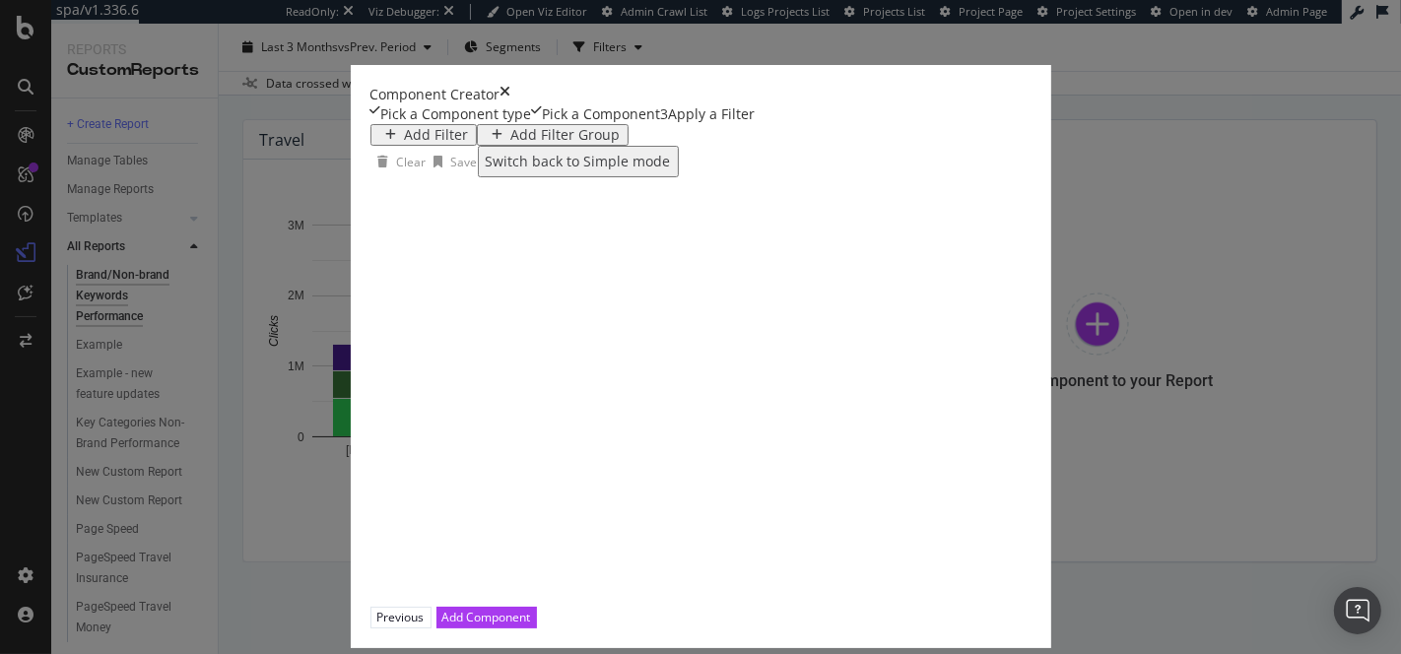
click at [405, 143] on div "Add Filter" at bounding box center [437, 135] width 64 height 16
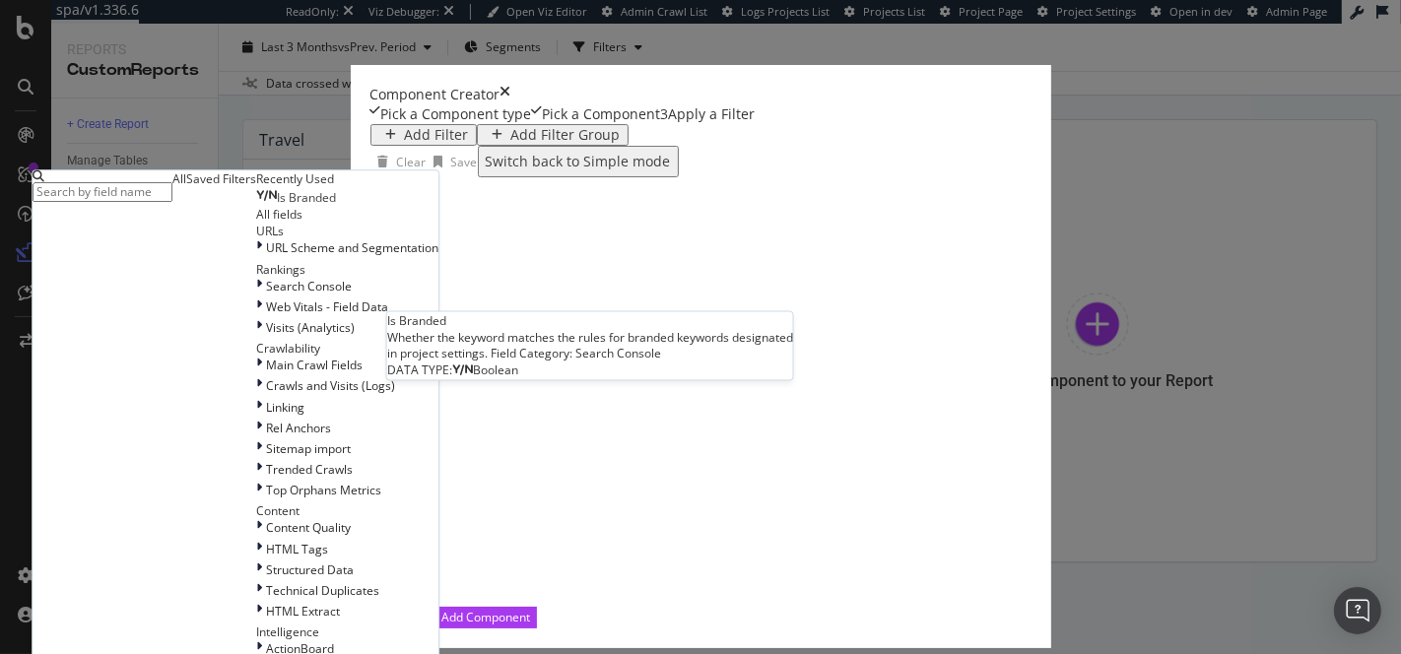
click at [304, 206] on div "Is Branded" at bounding box center [296, 198] width 80 height 16
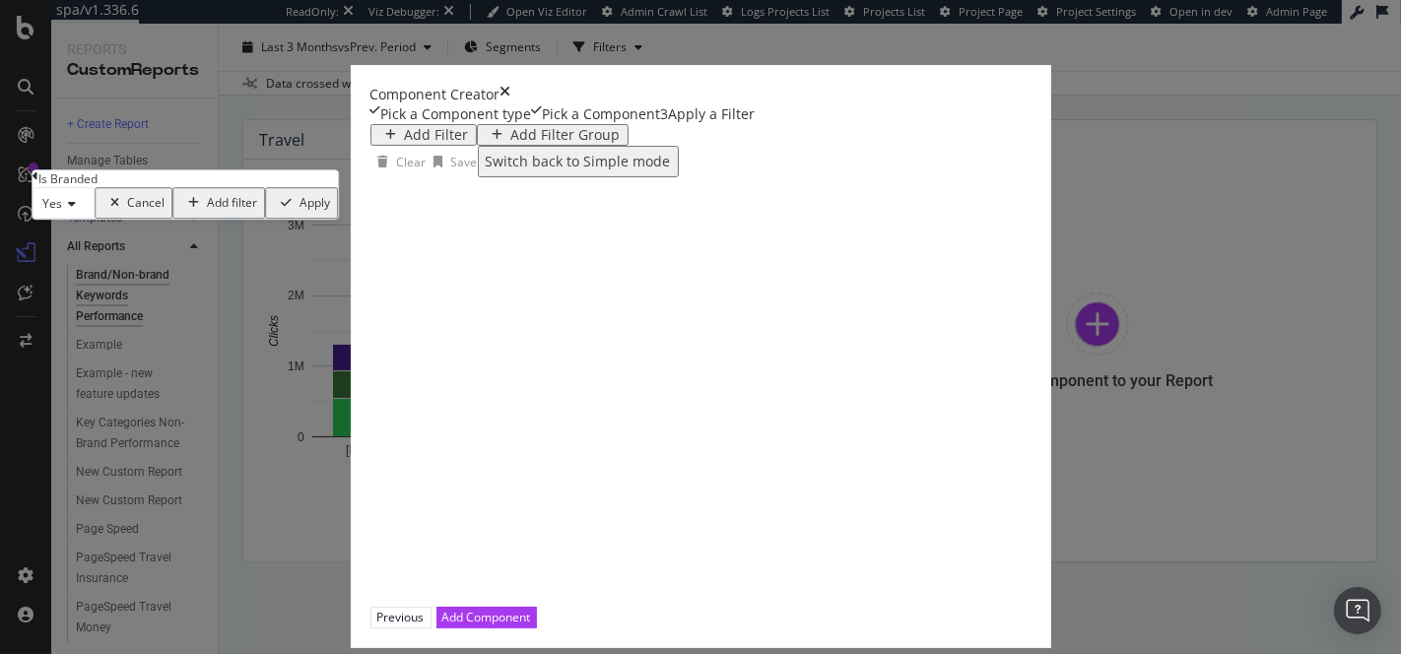
click at [62, 212] on span "Yes" at bounding box center [52, 203] width 20 height 17
click at [94, 261] on div "No" at bounding box center [63, 250] width 60 height 21
click at [531, 609] on div "Add Component" at bounding box center [486, 617] width 89 height 17
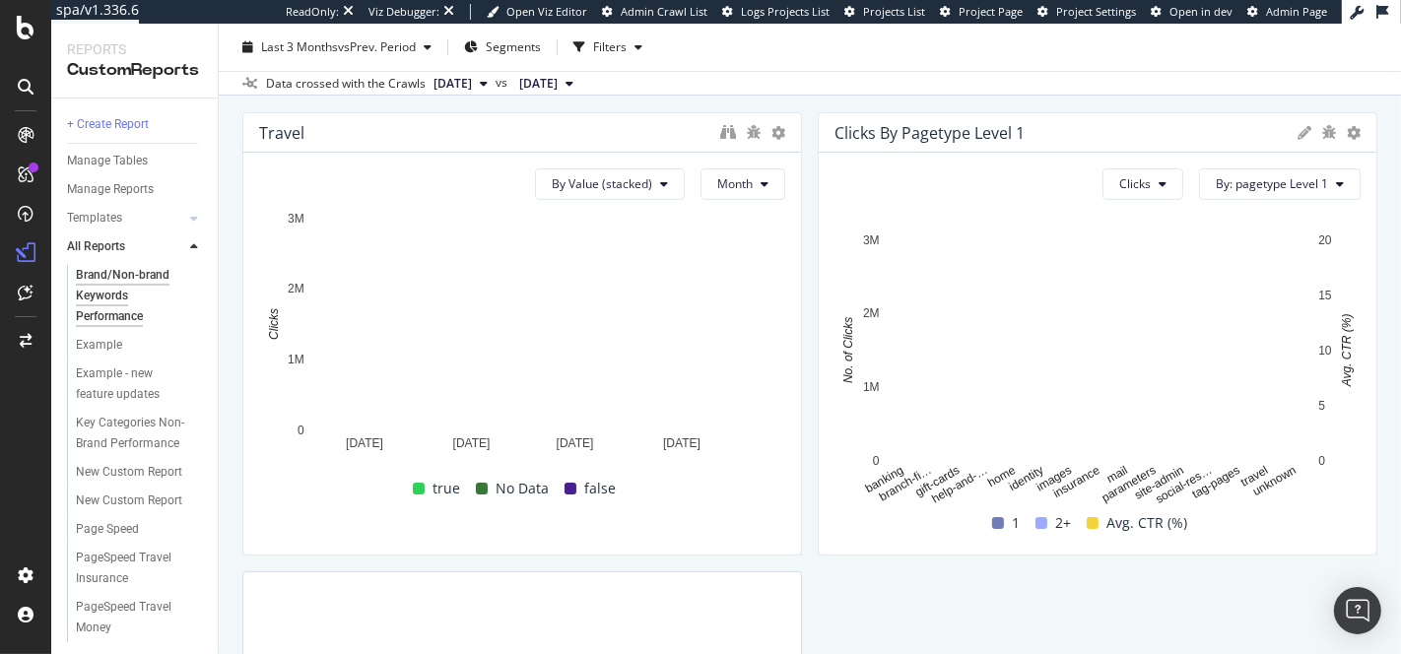
scroll to position [99, 0]
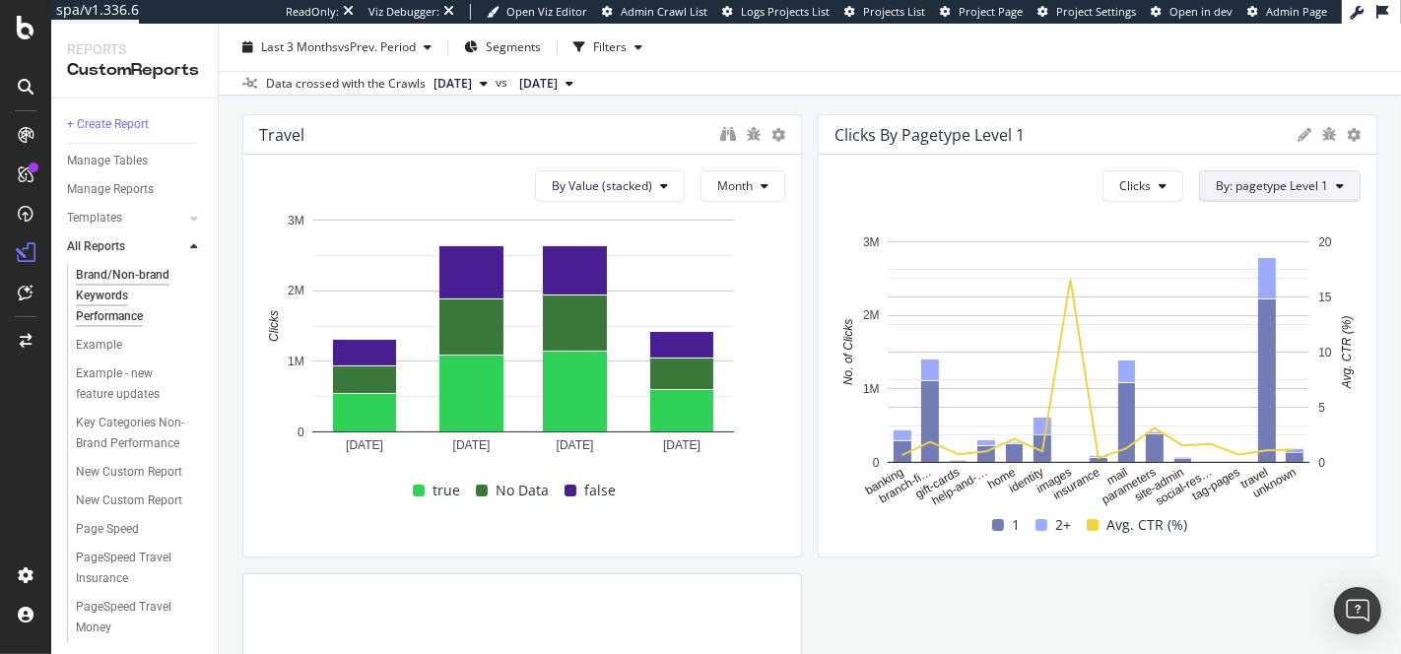
click at [1250, 193] on button "By: pagetype Level 1" at bounding box center [1280, 186] width 162 height 32
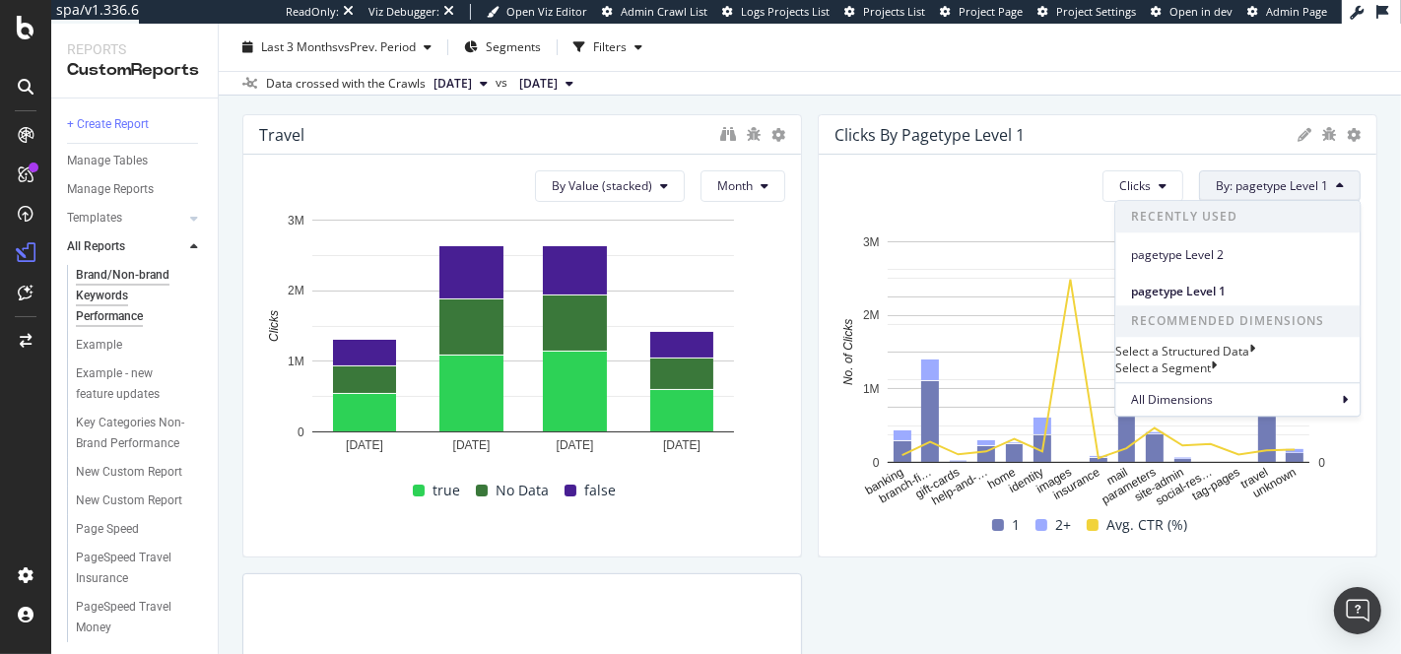
click at [1163, 376] on div "Select a Segment" at bounding box center [1163, 368] width 96 height 17
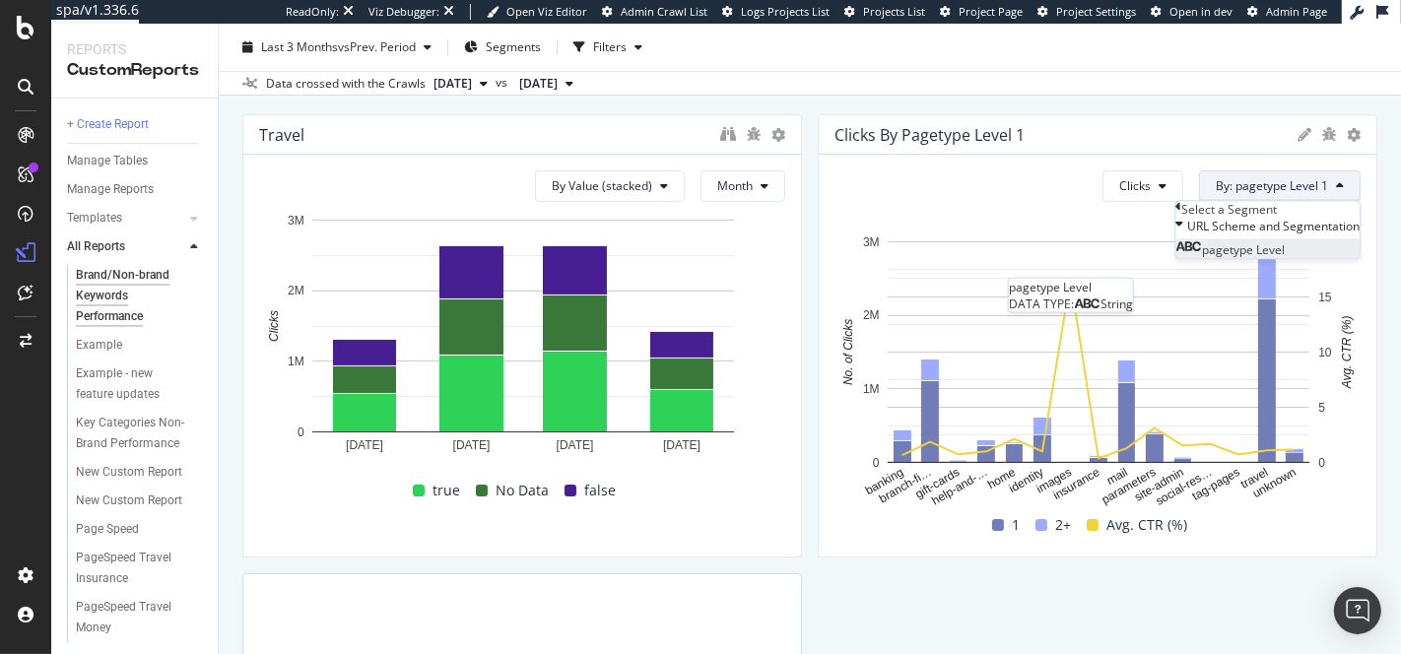
click at [1222, 259] on span "pagetype Level" at bounding box center [1243, 250] width 83 height 17
click at [1202, 242] on span "Level 1" at bounding box center [1221, 234] width 38 height 17
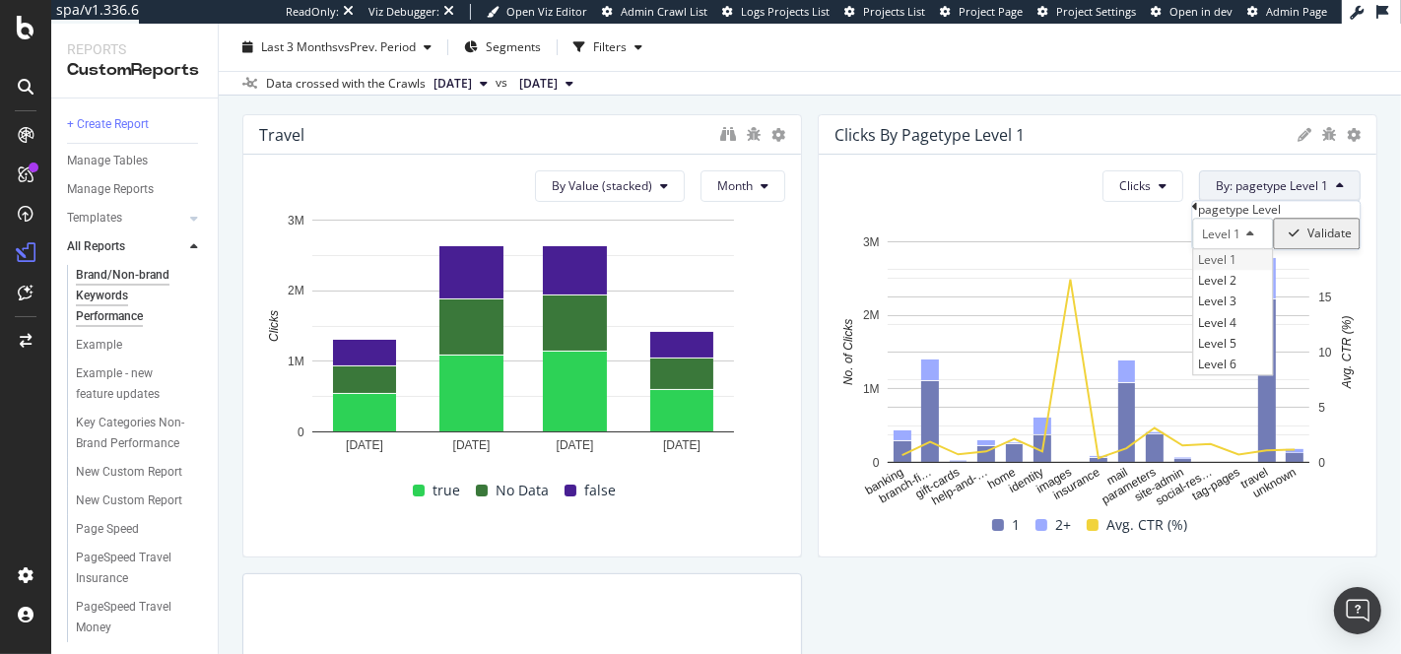
click at [1198, 268] on span "Level 1" at bounding box center [1217, 259] width 38 height 17
click at [1333, 241] on div "Validate" at bounding box center [1329, 235] width 44 height 14
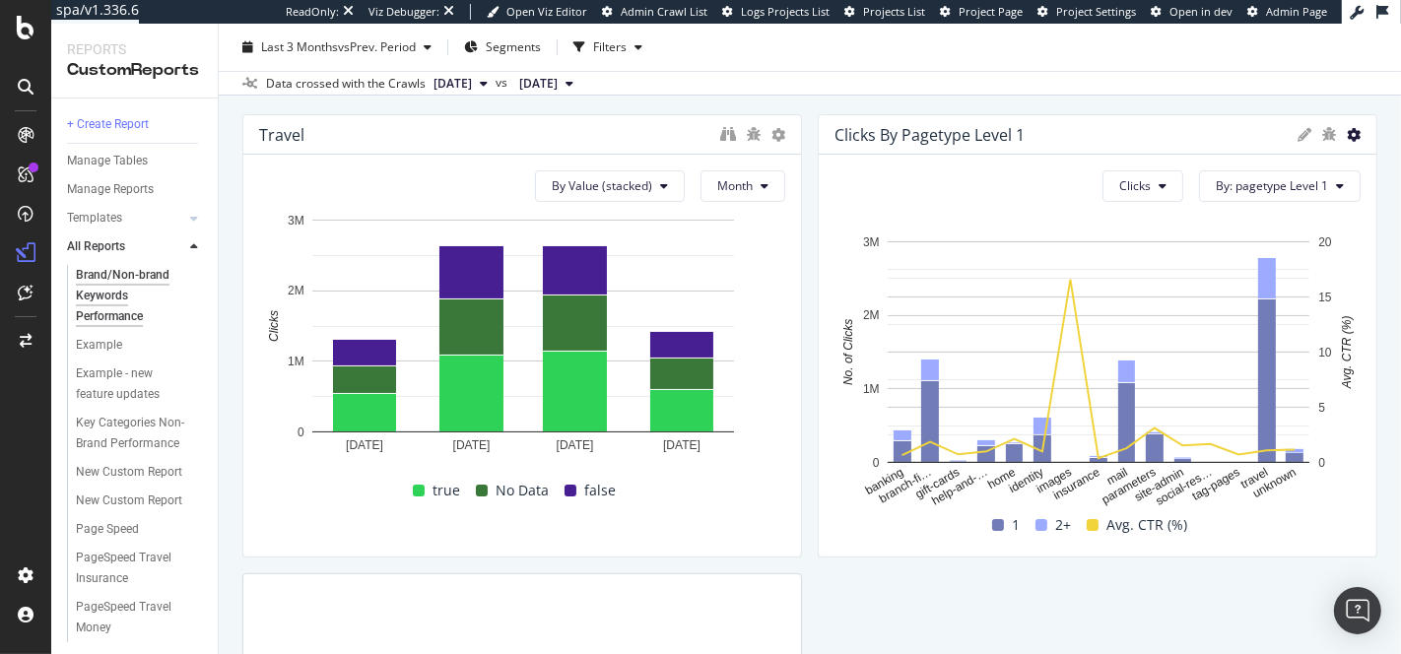
click at [1354, 136] on icon at bounding box center [1354, 135] width 14 height 14
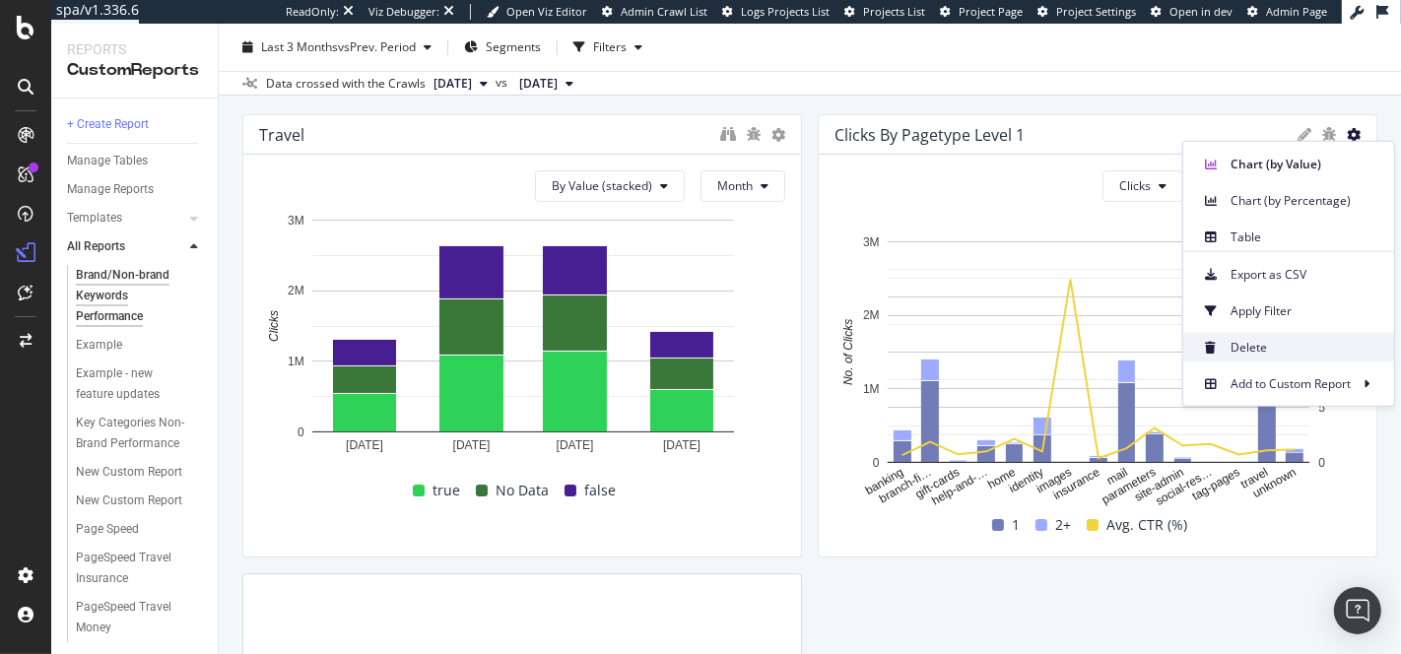
click at [1272, 339] on span "Delete" at bounding box center [1304, 347] width 148 height 18
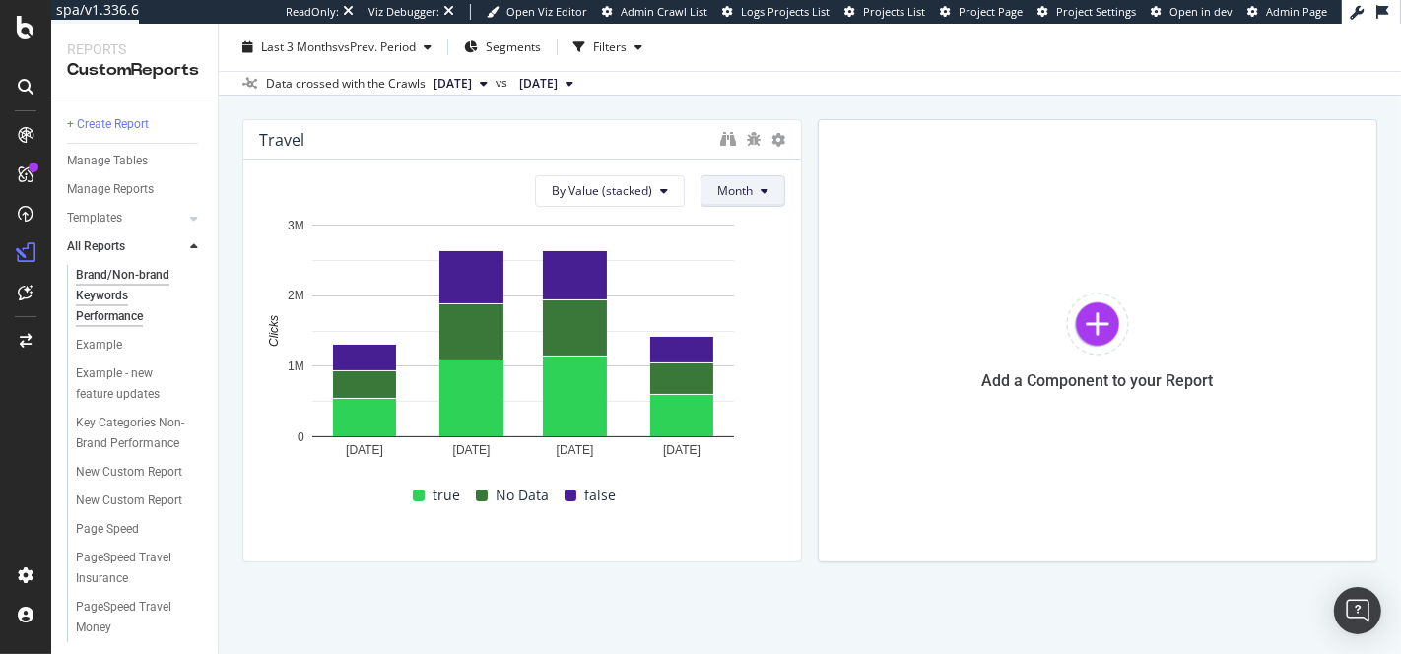
click at [736, 196] on span "Month" at bounding box center [734, 190] width 35 height 17
click at [1018, 262] on div "Add a Component to your Report" at bounding box center [1098, 340] width 560 height 443
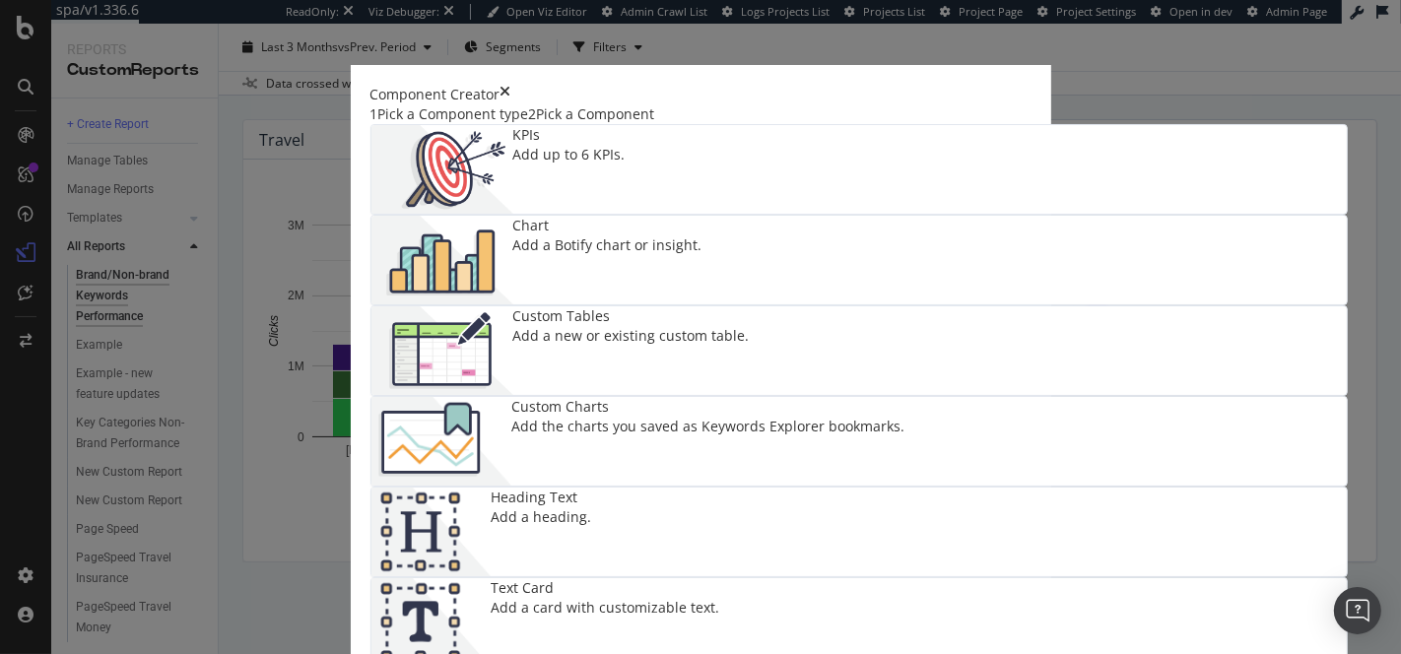
click at [513, 165] on div "Add up to 6 KPIs." at bounding box center [569, 155] width 112 height 20
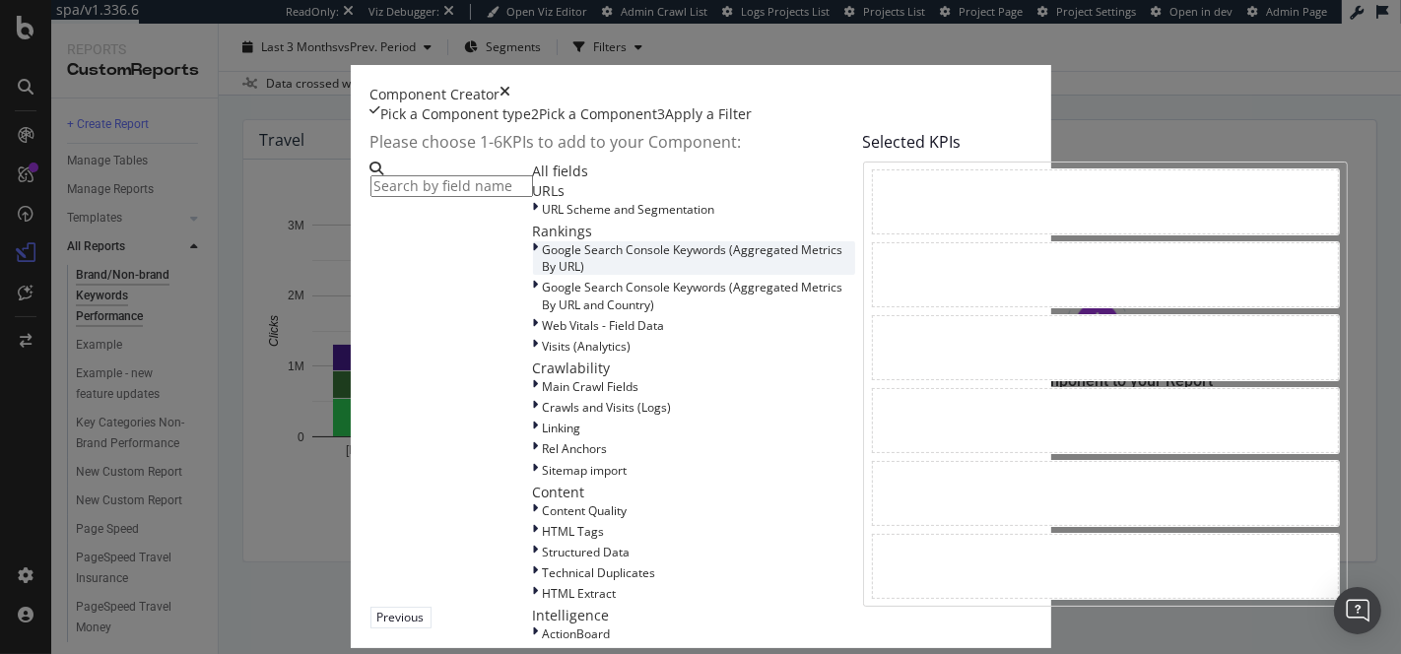
click at [533, 275] on div "Google Search Console Keywords (Aggregated Metrics By URL)" at bounding box center [694, 257] width 322 height 33
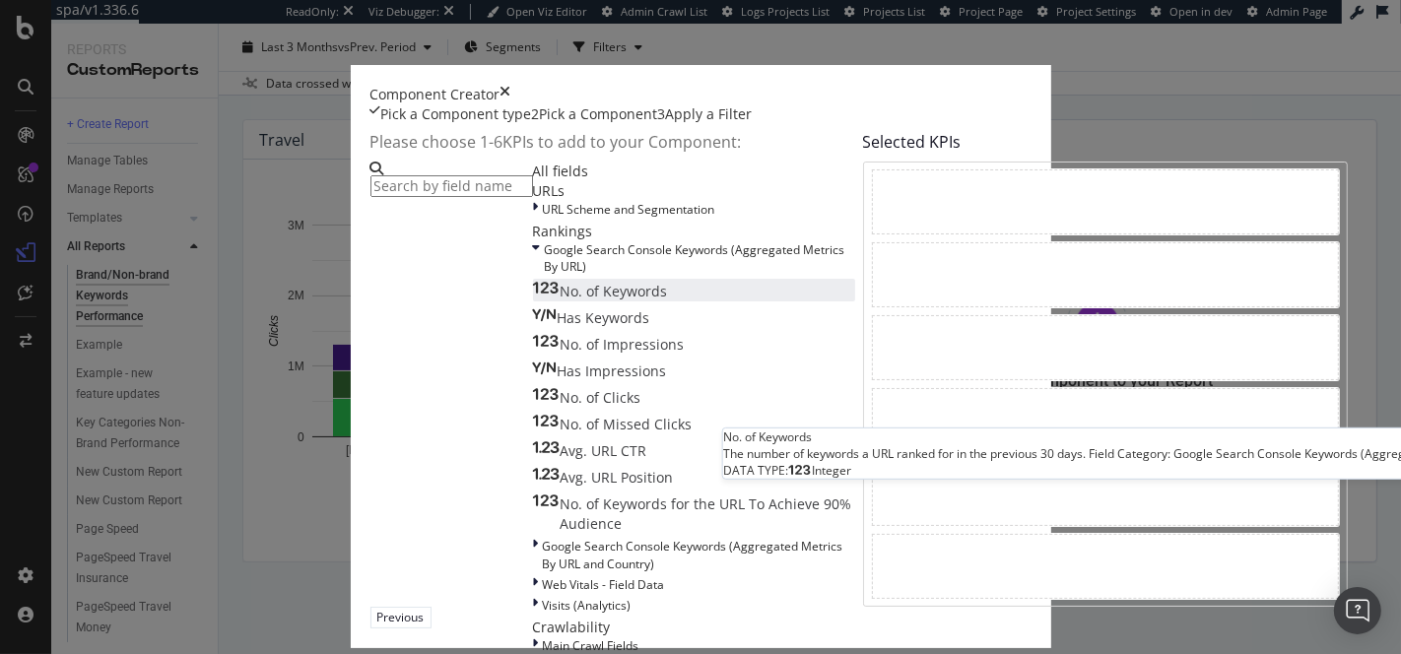
click at [561, 300] on span "No. of Keywords" at bounding box center [614, 291] width 107 height 19
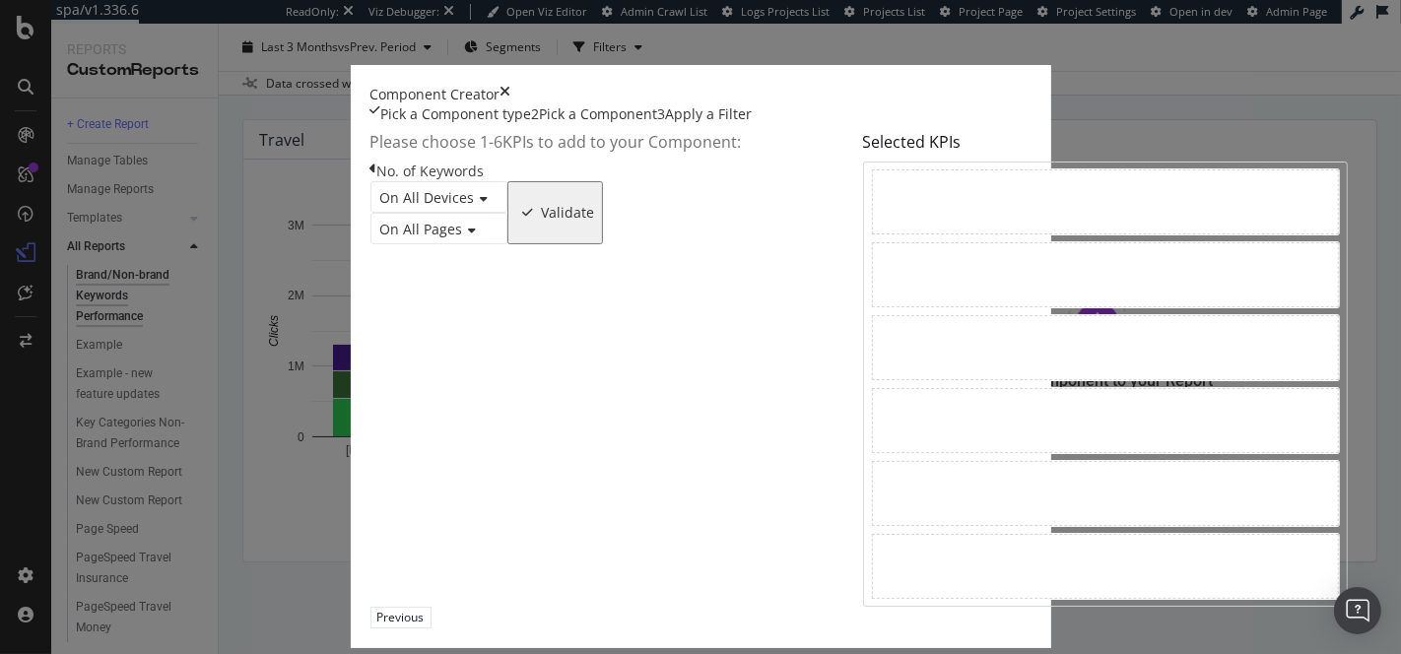
click at [595, 221] on div "Validate" at bounding box center [568, 213] width 53 height 16
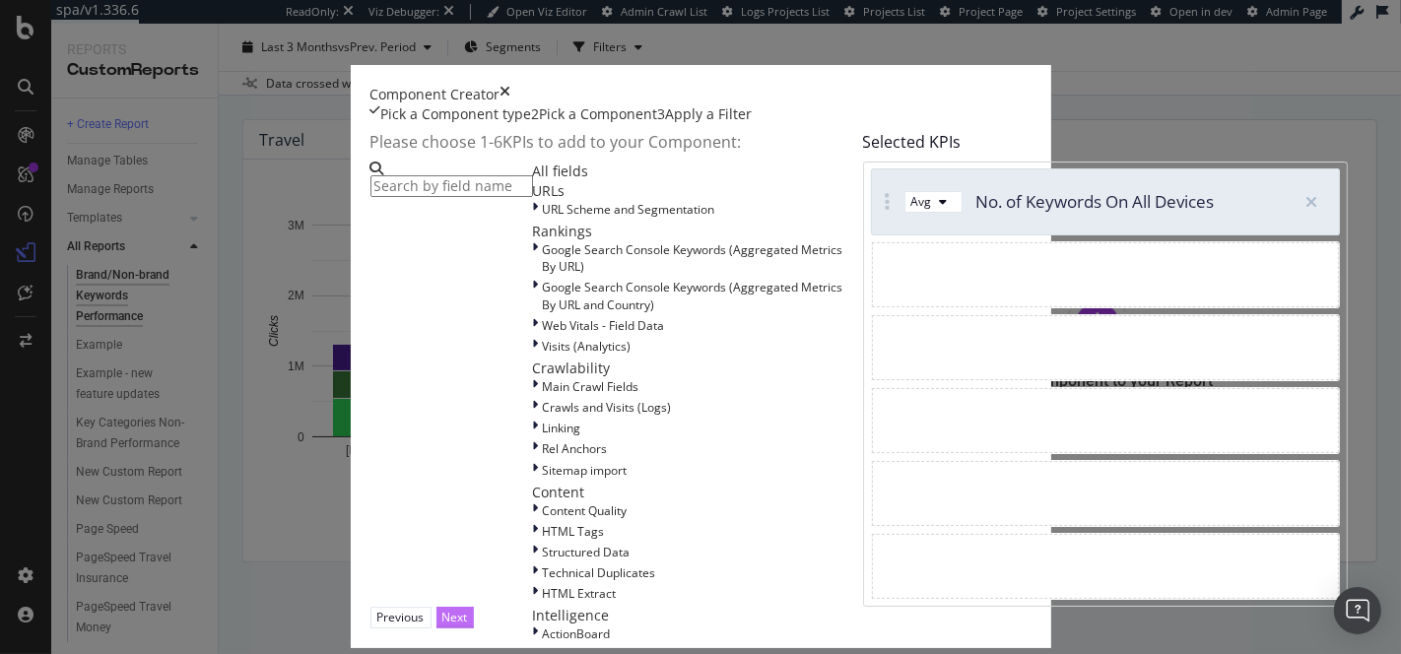
click at [468, 608] on div "Next" at bounding box center [455, 617] width 26 height 19
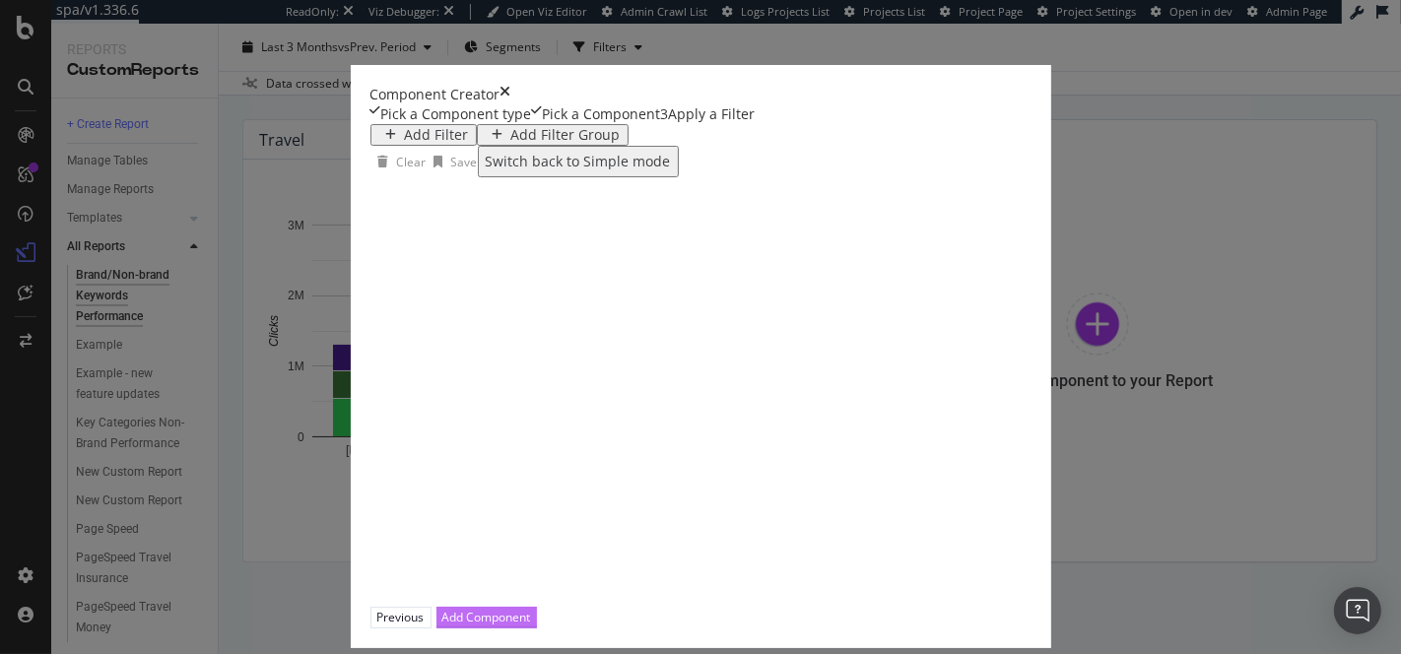
click at [531, 608] on div "Add Component" at bounding box center [486, 617] width 89 height 19
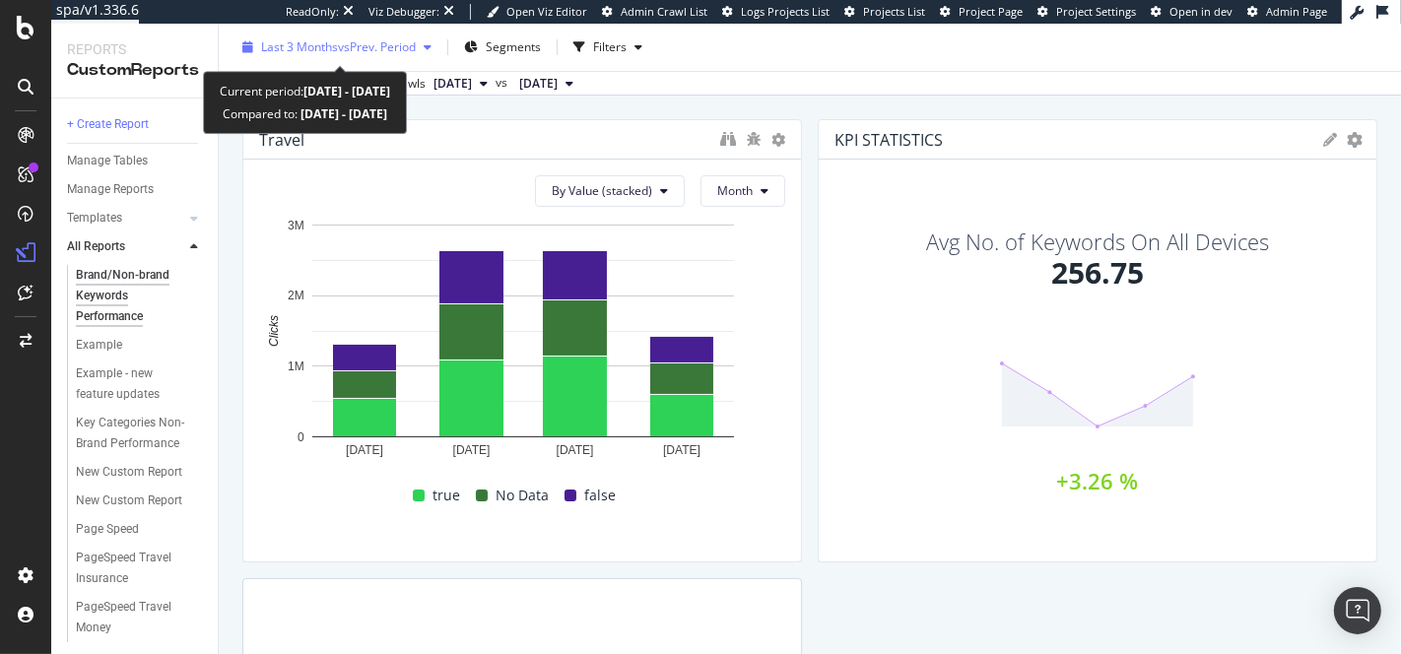
click at [363, 44] on span "vs Prev. Period" at bounding box center [377, 46] width 78 height 17
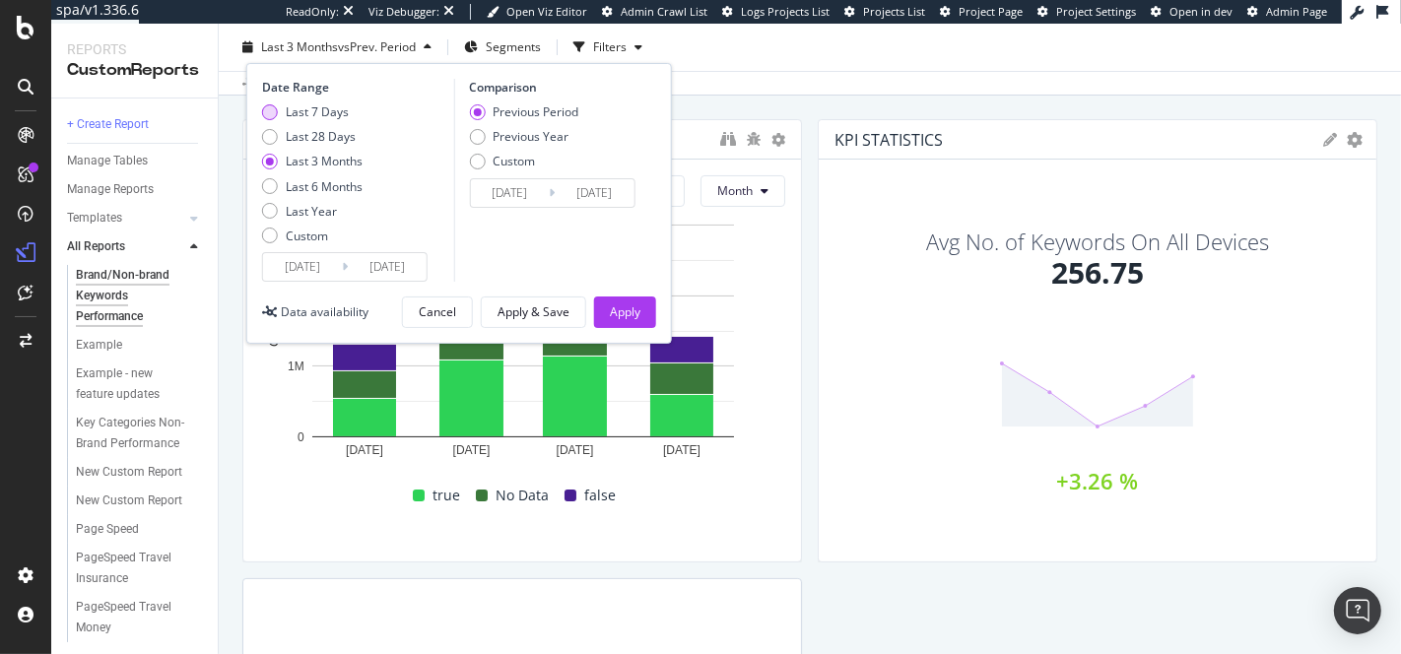
click at [317, 104] on div "Last 7 Days" at bounding box center [317, 111] width 63 height 17
type input "2025/08/11"
type input "2025/08/04"
type input "2025/08/10"
click at [629, 308] on div "Apply" at bounding box center [625, 311] width 31 height 17
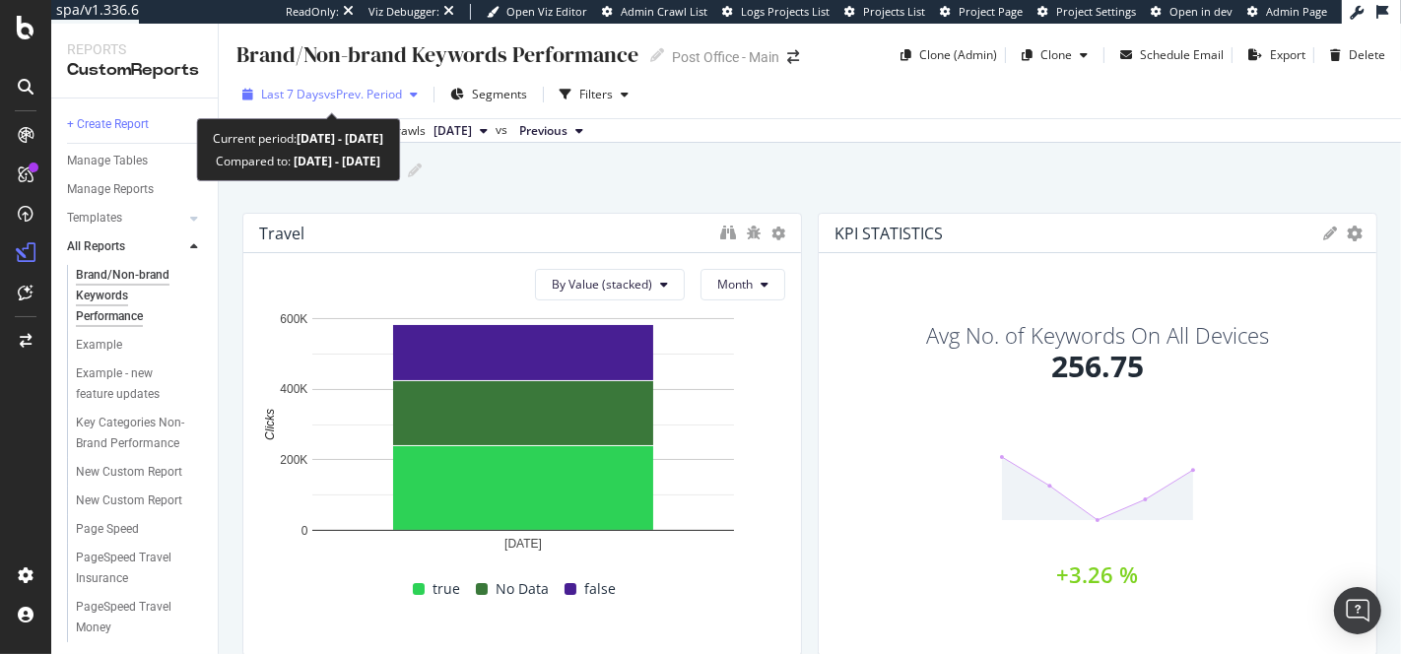
click at [388, 95] on span "vs Prev. Period" at bounding box center [363, 94] width 78 height 17
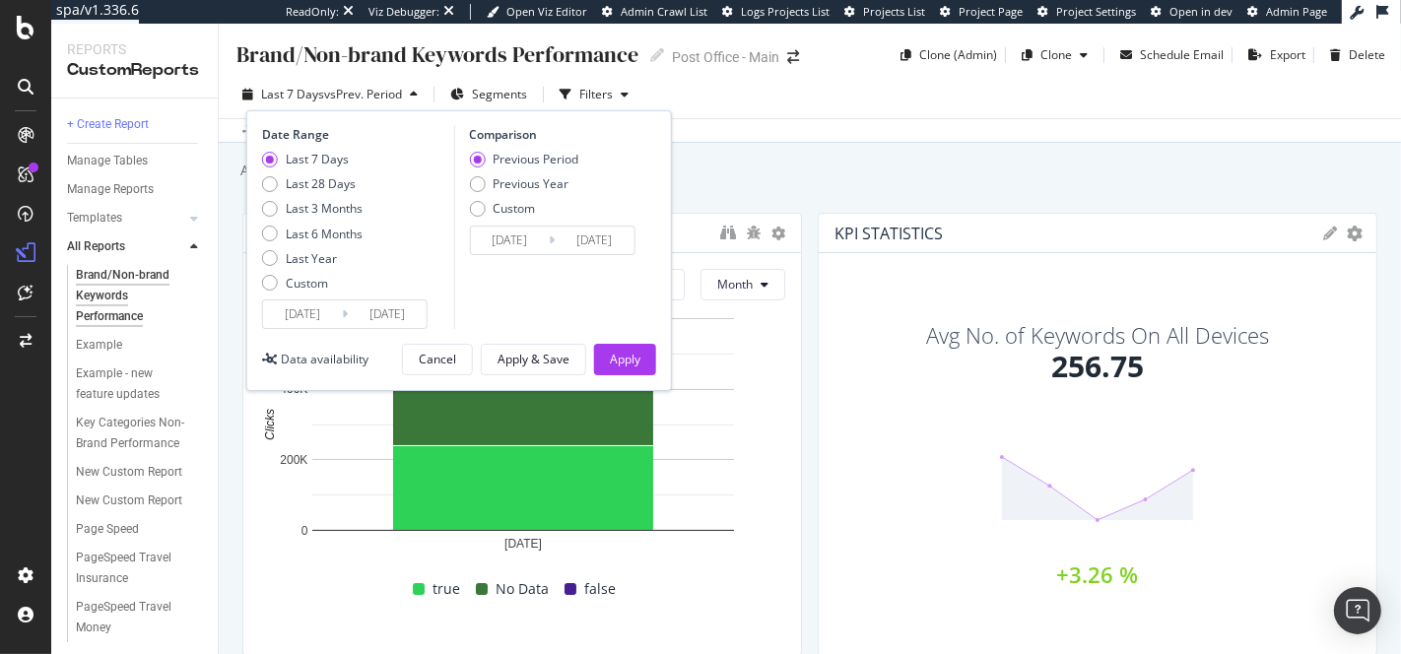
click at [787, 112] on div "Last 7 Days vs Prev. Period Segments Filters Date Range Last 7 Days Last 28 Day…" at bounding box center [810, 98] width 1182 height 39
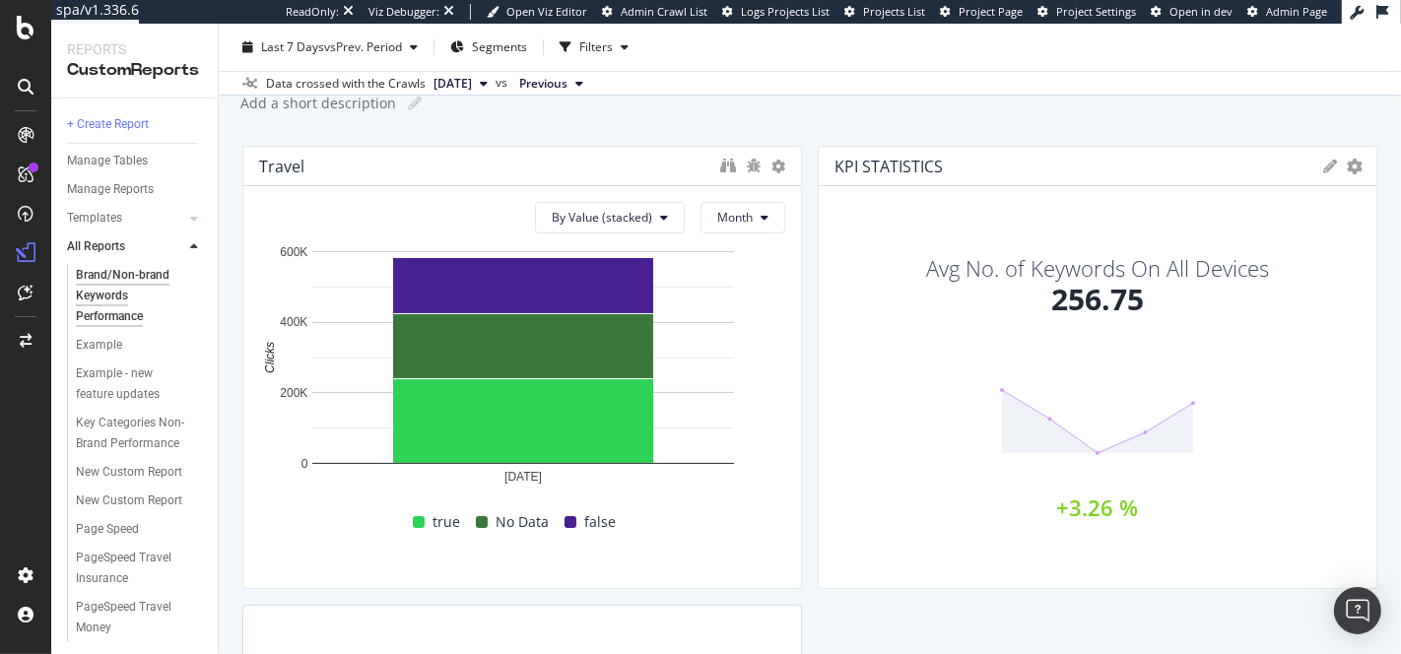
scroll to position [75, 0]
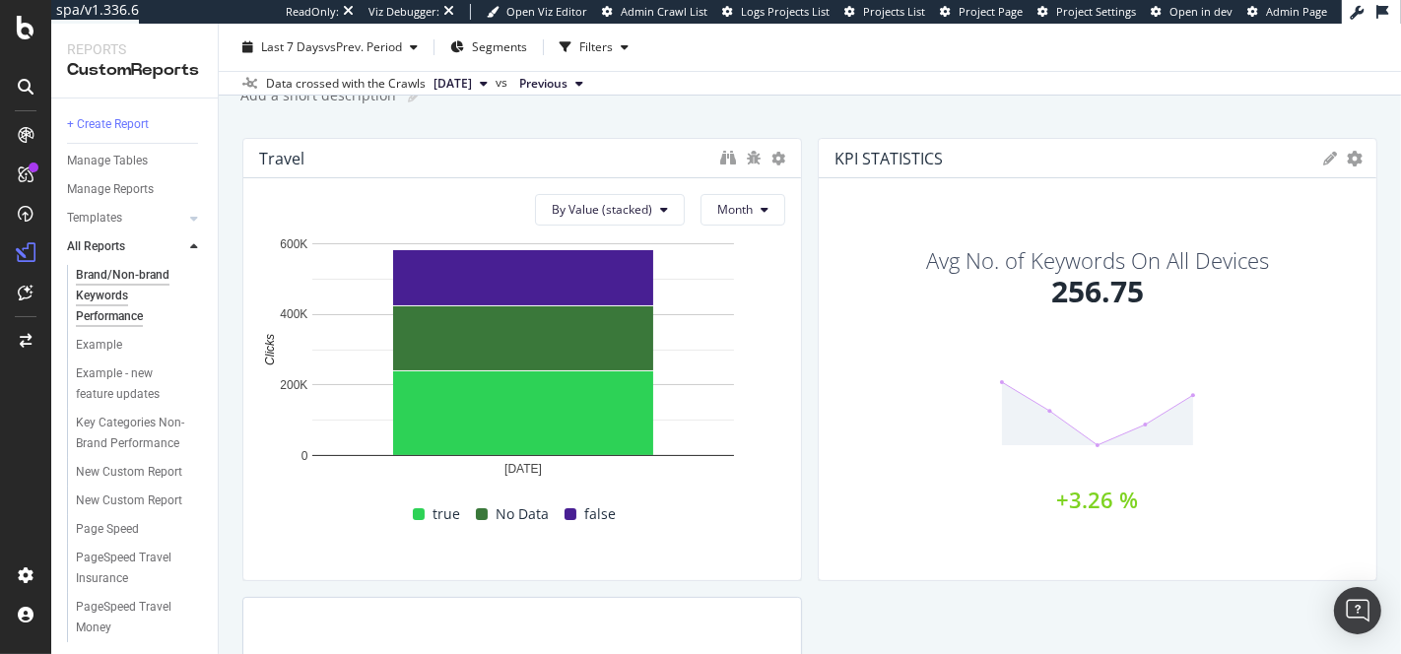
click at [1323, 158] on icon at bounding box center [1330, 159] width 14 height 14
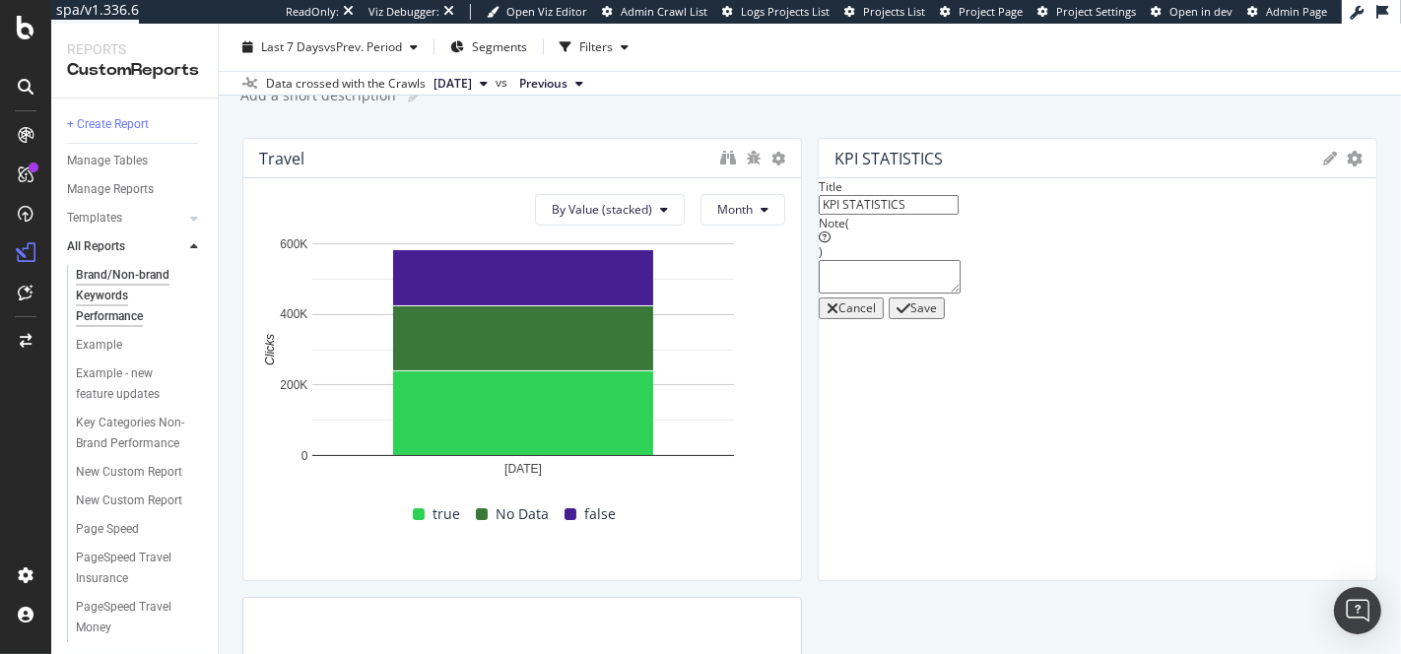
click at [1323, 158] on icon at bounding box center [1330, 159] width 14 height 14
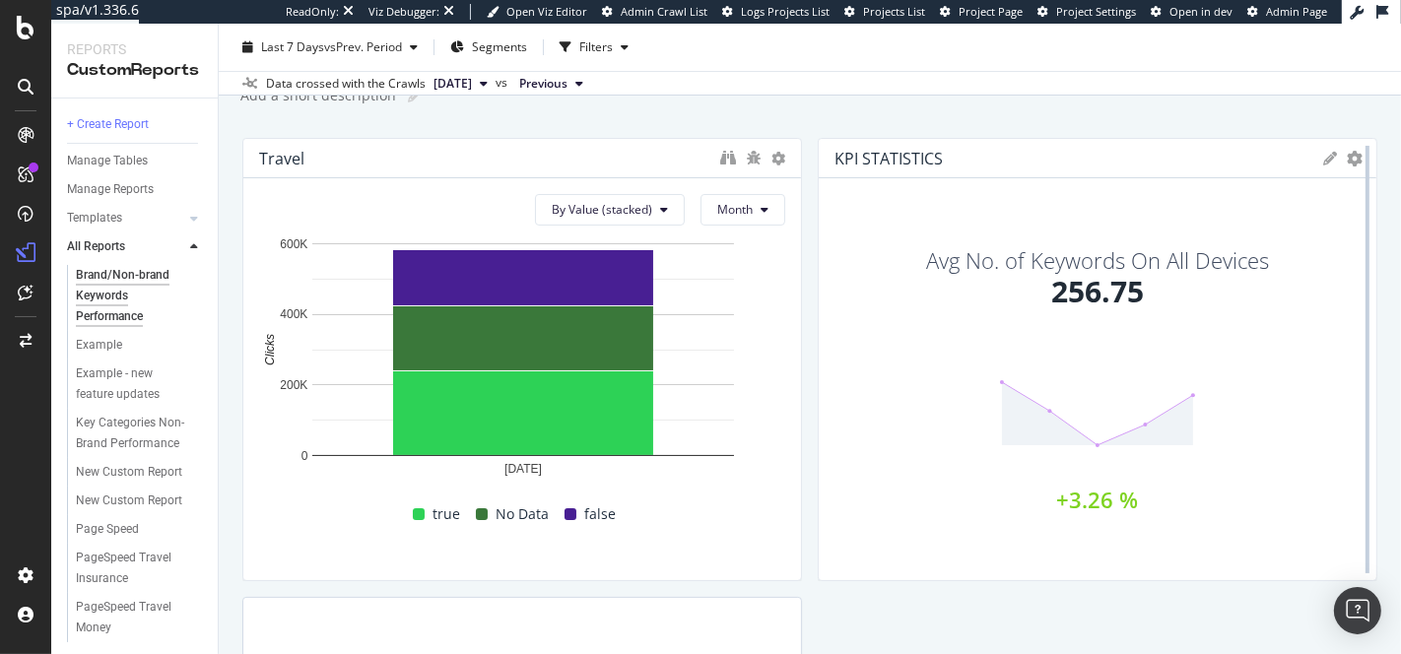
click at [1361, 159] on div at bounding box center [1368, 359] width 20 height 443
click at [1344, 155] on div "KPIs Table Edit KPIs Apply Filter Export as CSV Delete Add to Custom Report" at bounding box center [1341, 159] width 37 height 14
click at [1354, 158] on icon "gear" at bounding box center [1355, 159] width 16 height 16
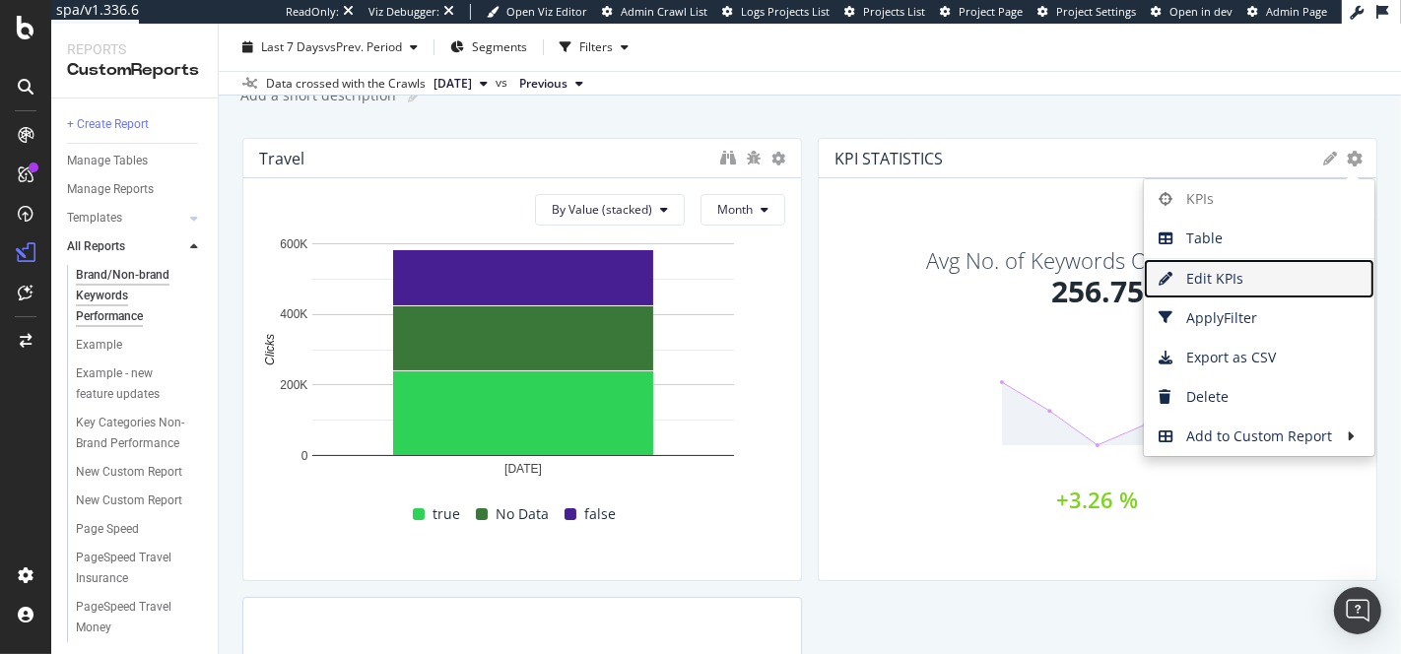
click at [1229, 274] on span "Edit KPIs" at bounding box center [1259, 279] width 231 height 30
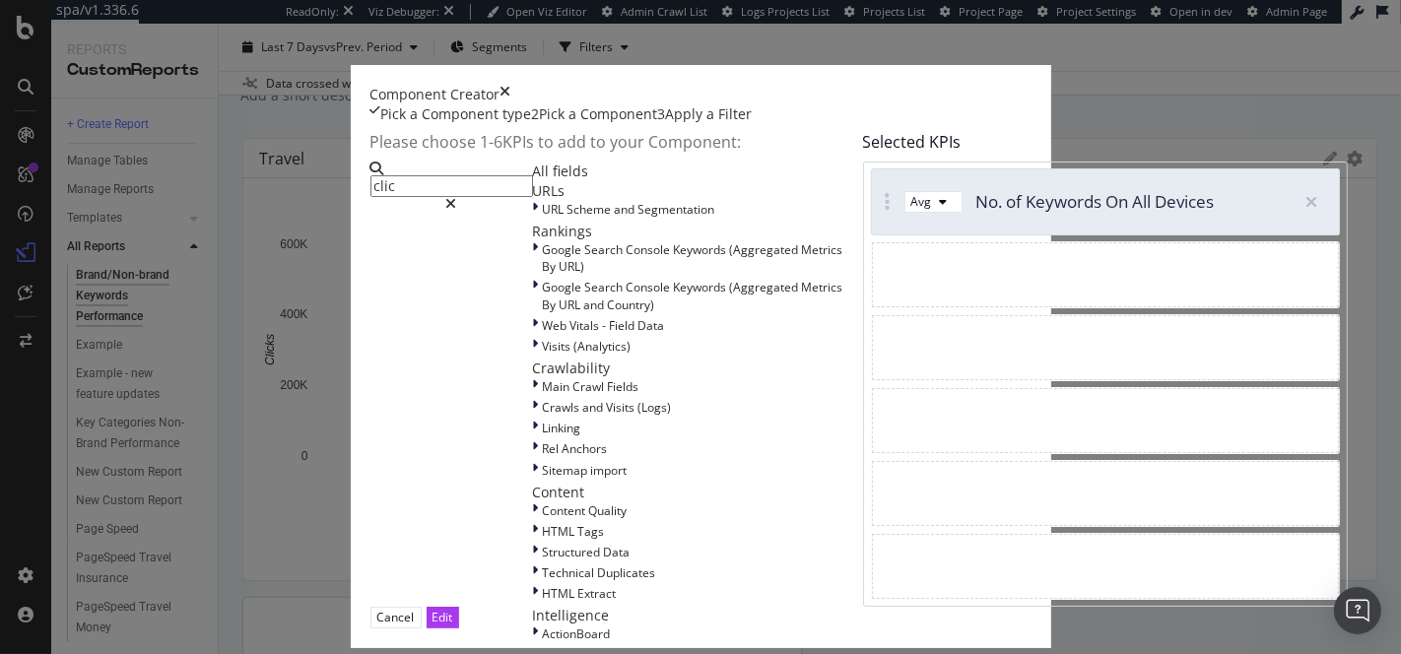
type input "click"
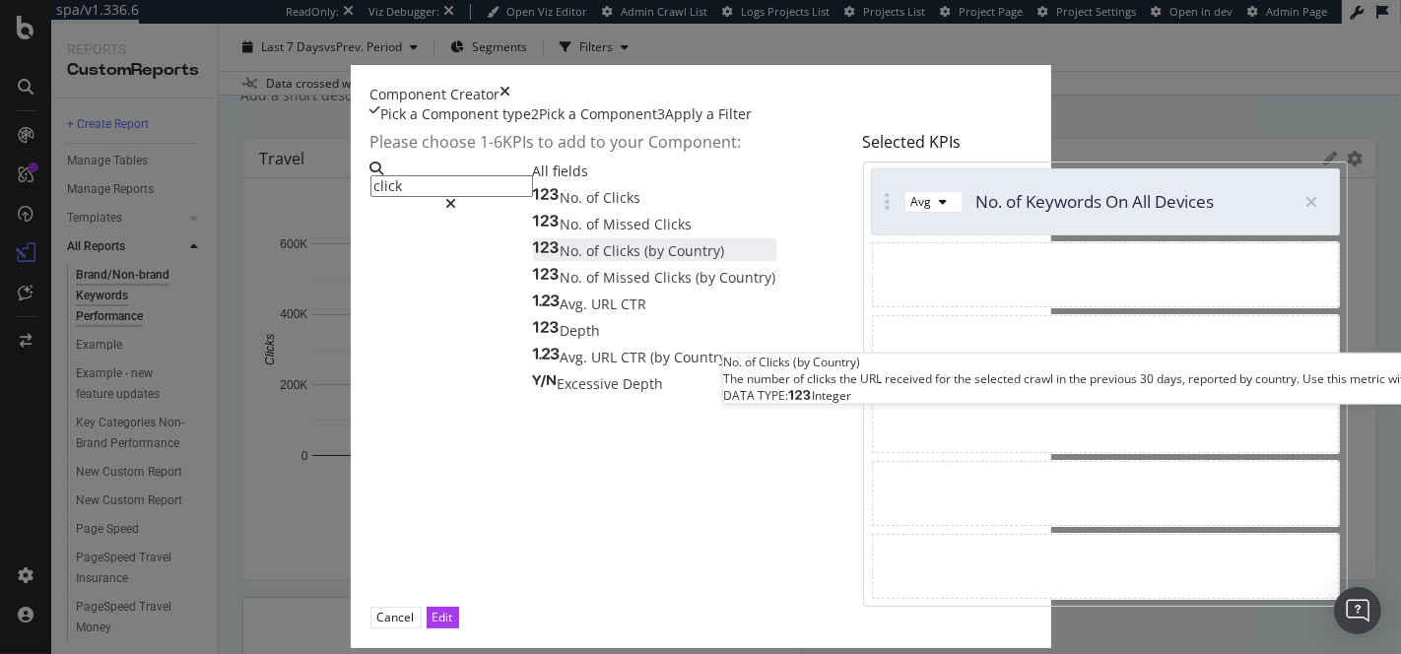
click at [533, 261] on div "No. of Clicks (by Country)" at bounding box center [629, 251] width 192 height 20
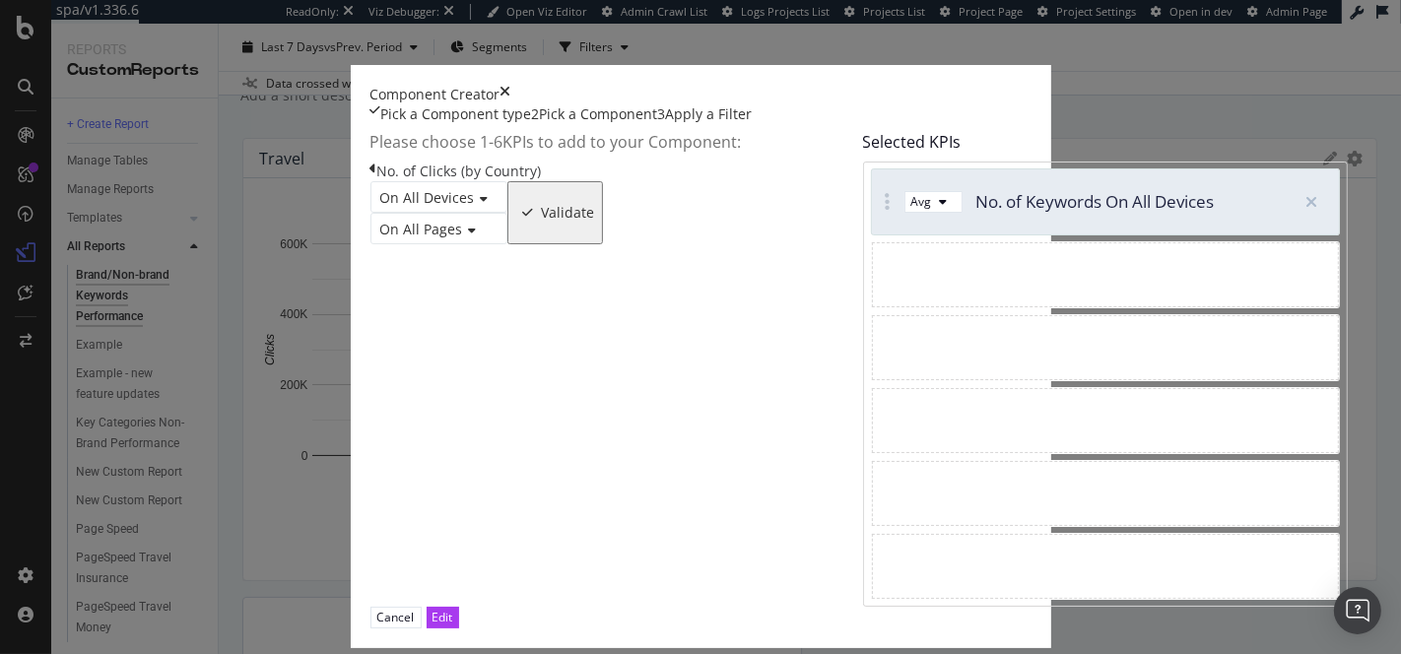
click at [595, 221] on div "Validate" at bounding box center [568, 213] width 53 height 16
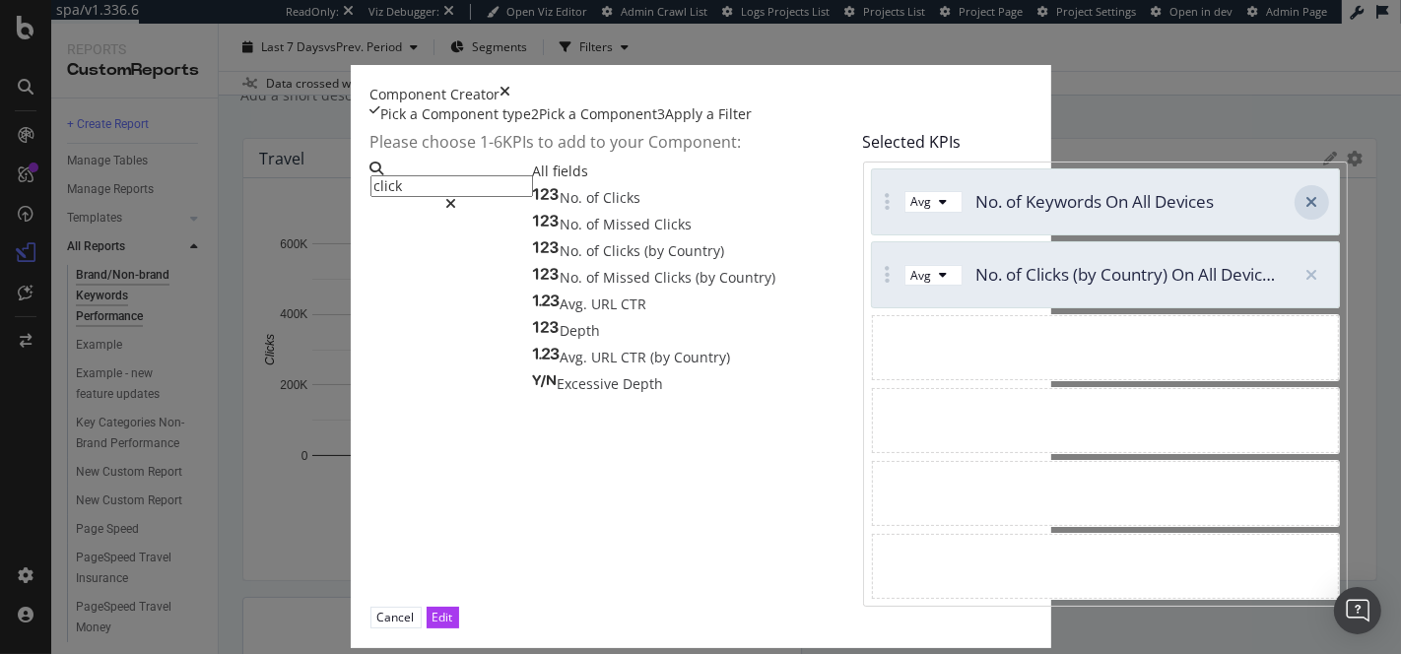
click at [1305, 210] on icon "modal" at bounding box center [1311, 202] width 12 height 16
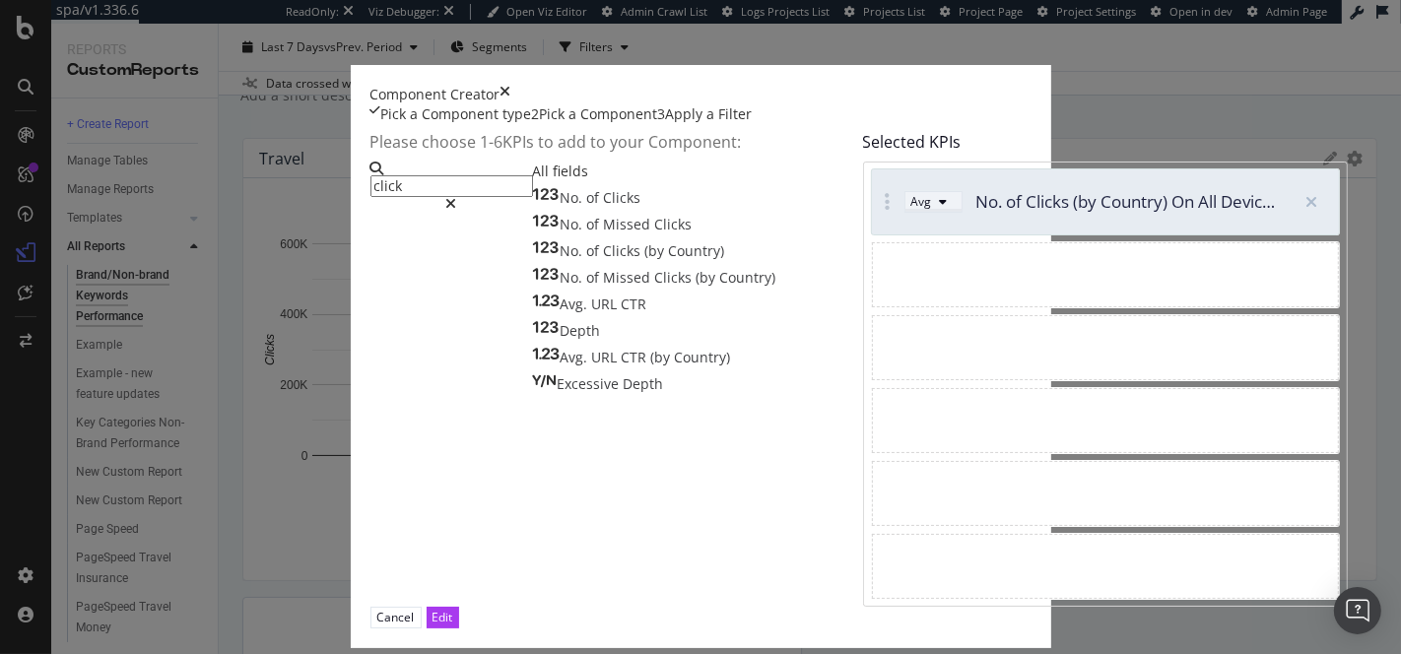
click at [911, 210] on div "Avg" at bounding box center [921, 201] width 21 height 17
click at [770, 308] on div "Sum" at bounding box center [758, 300] width 25 height 17
click at [453, 609] on div "Edit" at bounding box center [442, 617] width 21 height 17
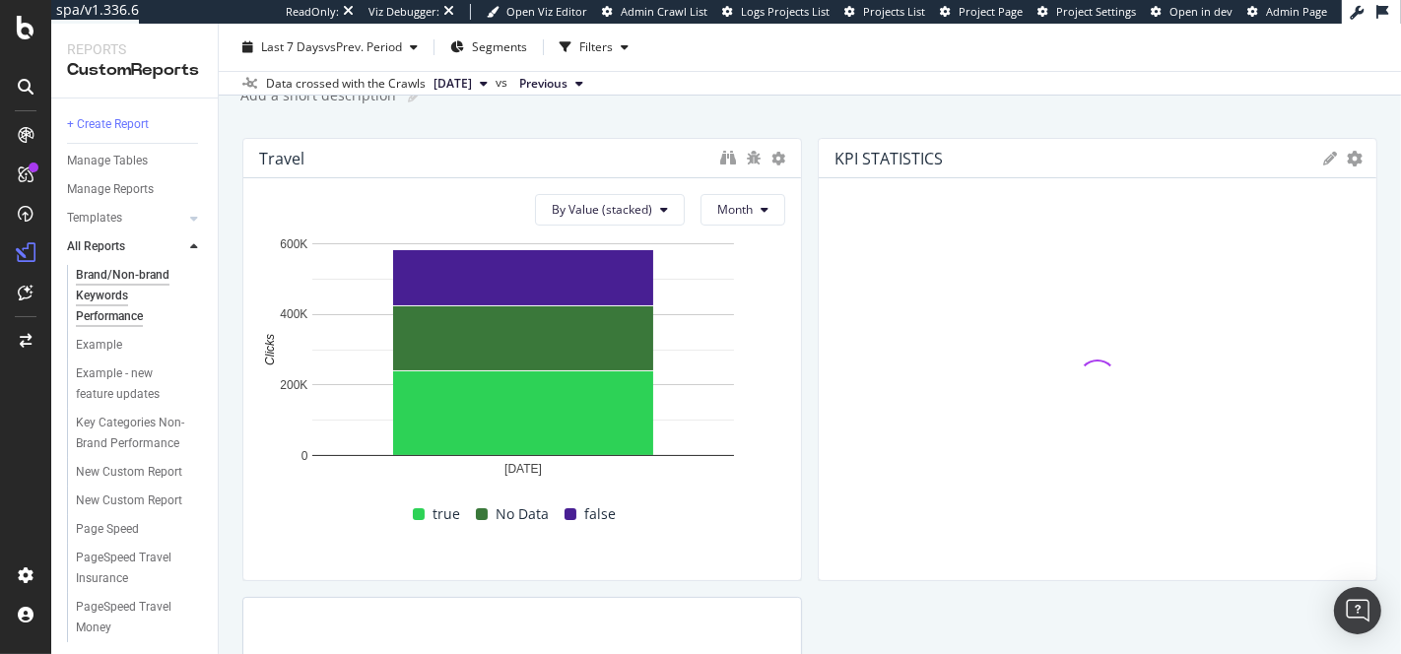
click at [1355, 165] on div "KPI STATISTICS KPIs Table Edit KPIs Apply Filter Export as CSV Delete Add to Cu…" at bounding box center [1098, 158] width 558 height 39
click at [1355, 155] on icon "gear" at bounding box center [1355, 159] width 16 height 16
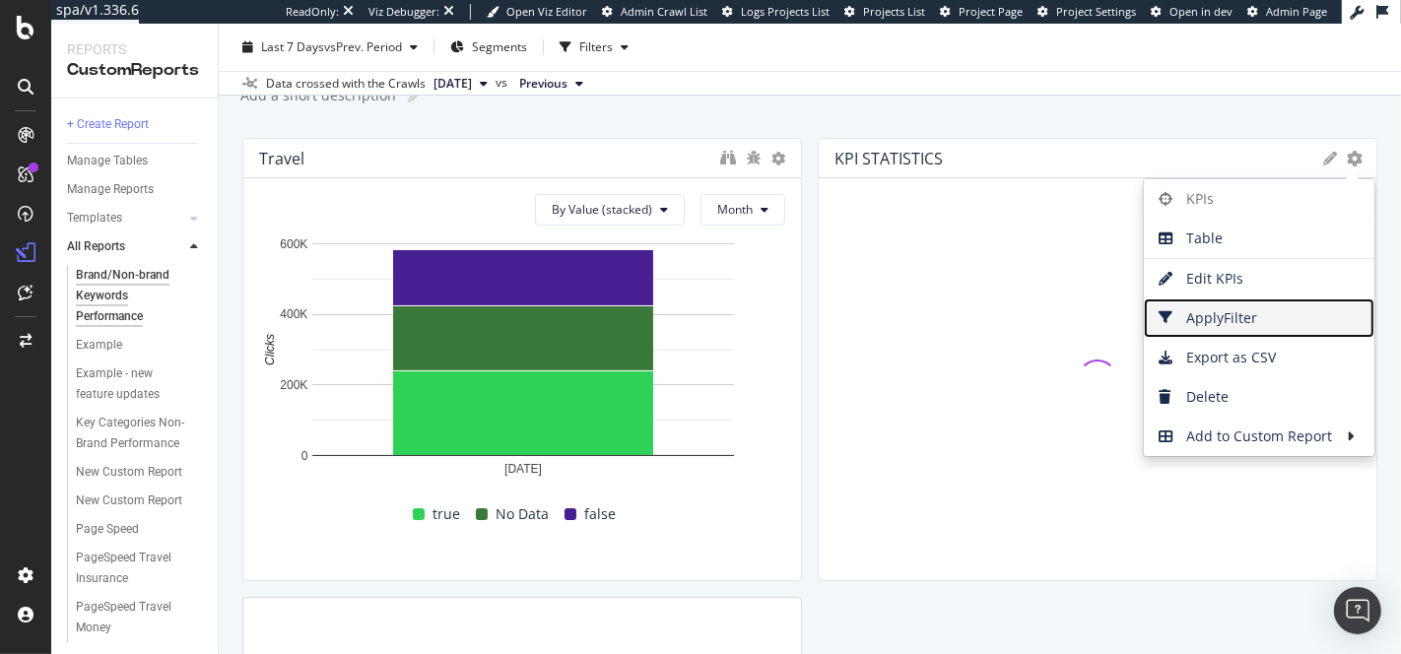
click at [1271, 303] on span "Apply Filter" at bounding box center [1259, 318] width 231 height 30
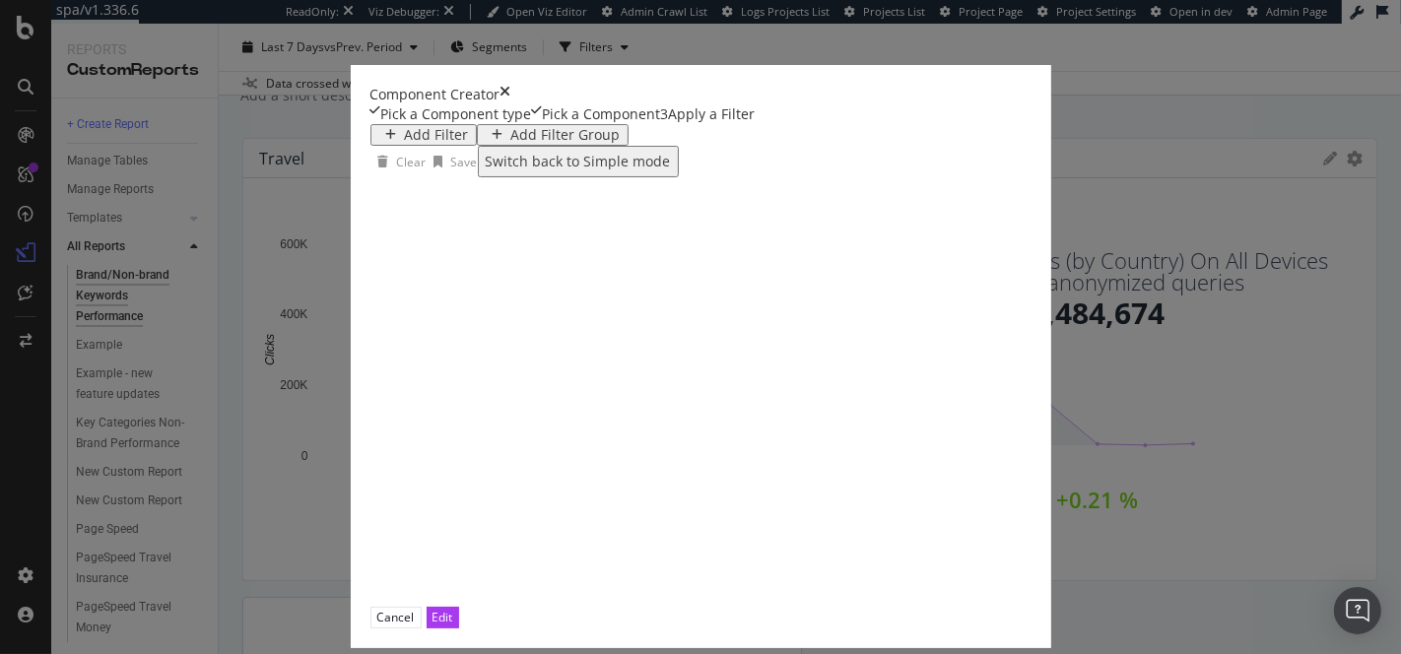
click at [405, 143] on div "Add Filter" at bounding box center [437, 135] width 64 height 16
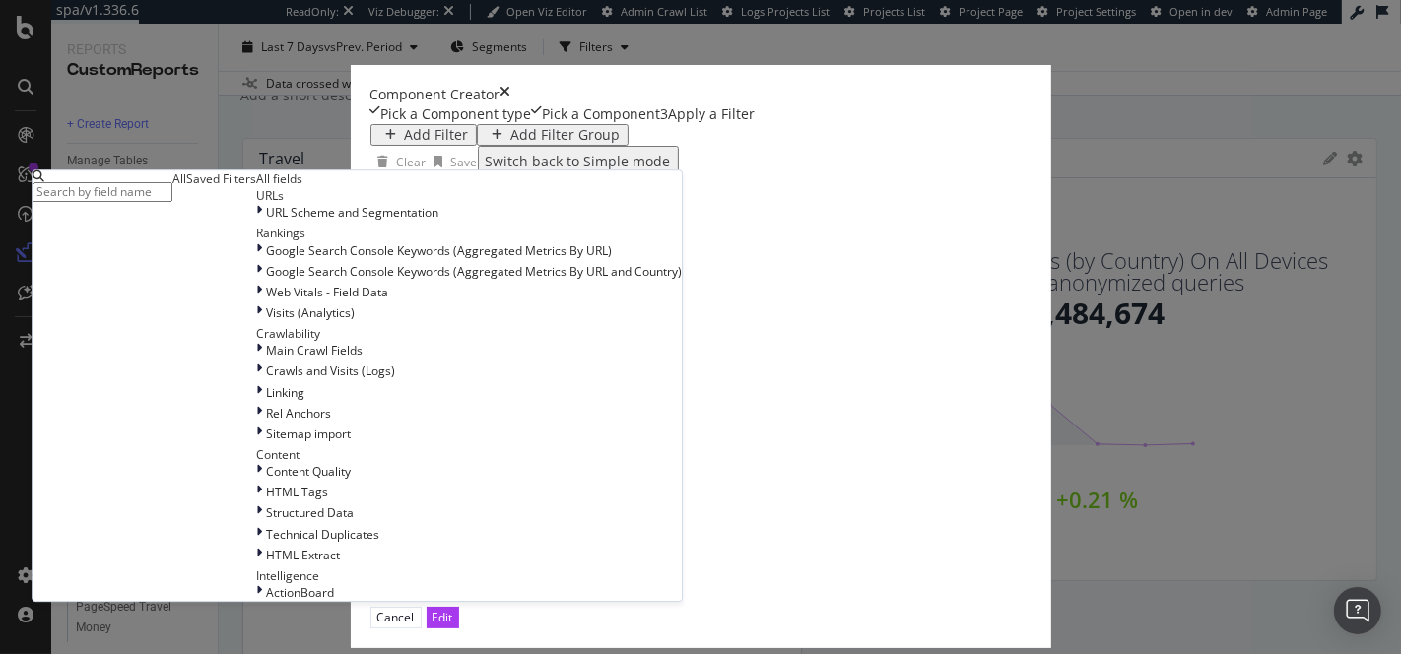
click at [256, 187] on div "Saved Filters" at bounding box center [221, 178] width 70 height 17
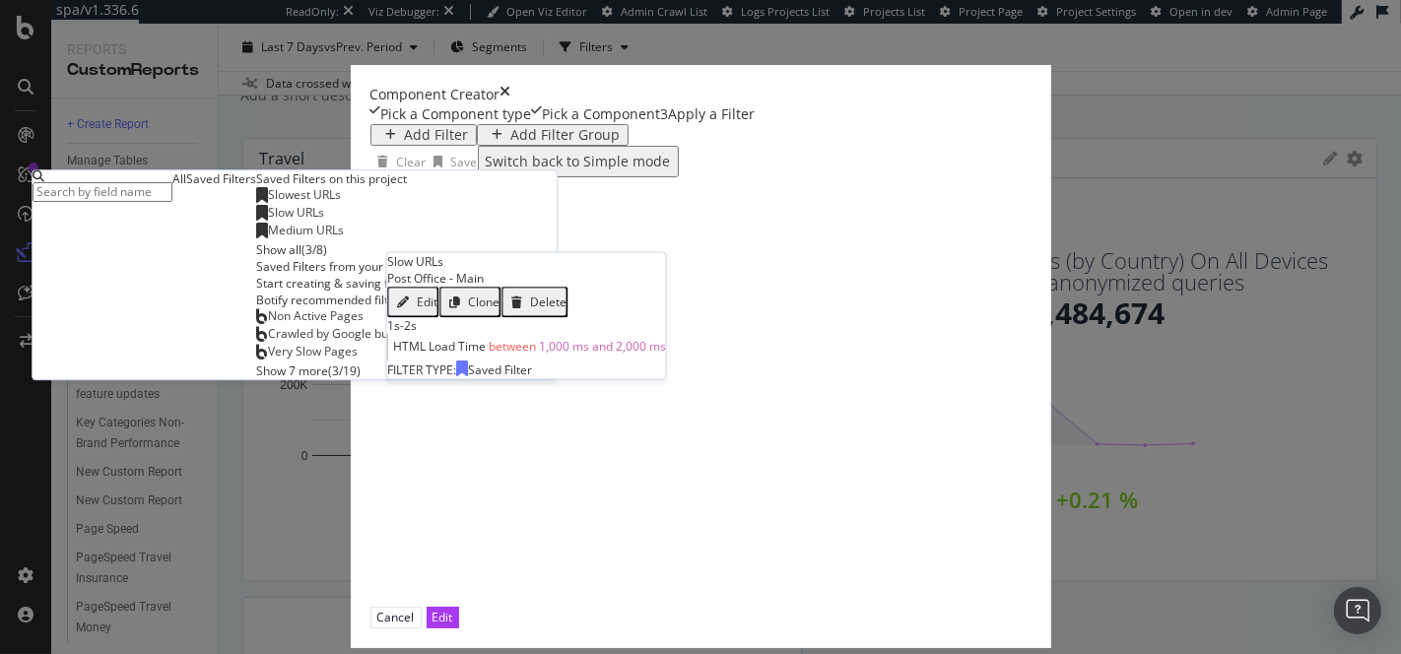
scroll to position [3, 0]
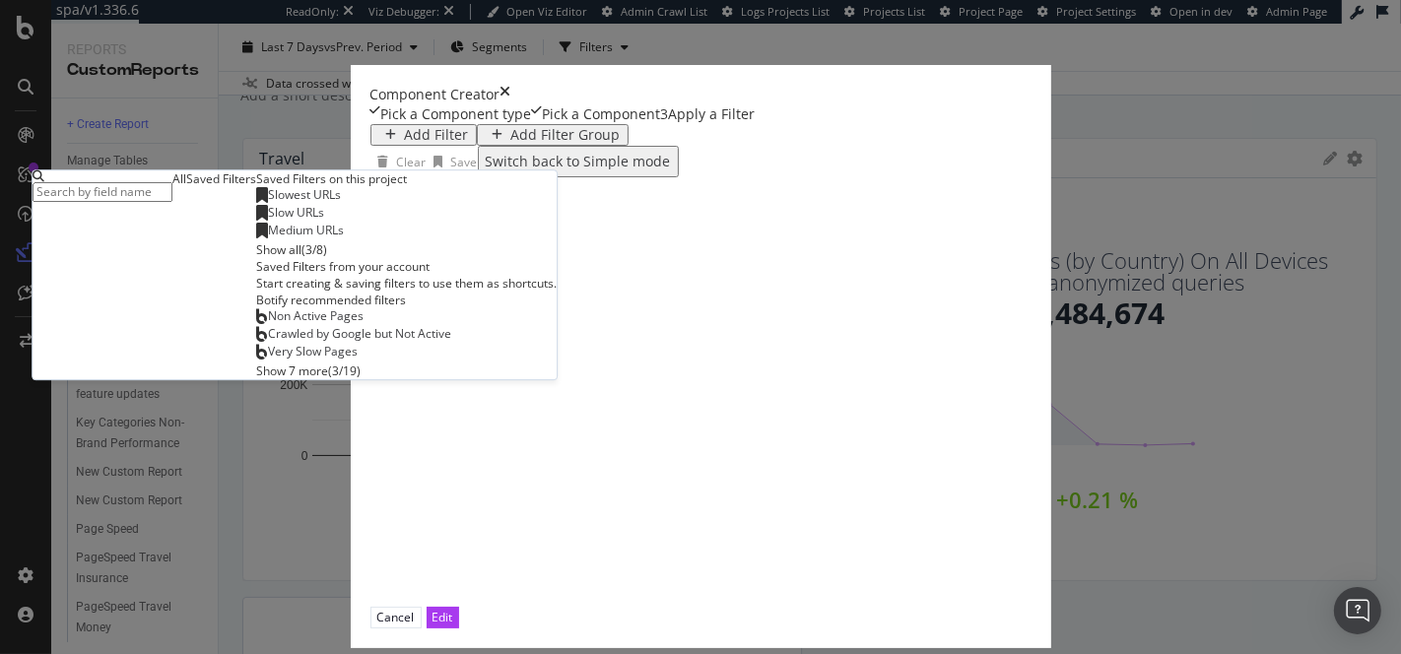
click at [186, 187] on div "All" at bounding box center [179, 178] width 14 height 17
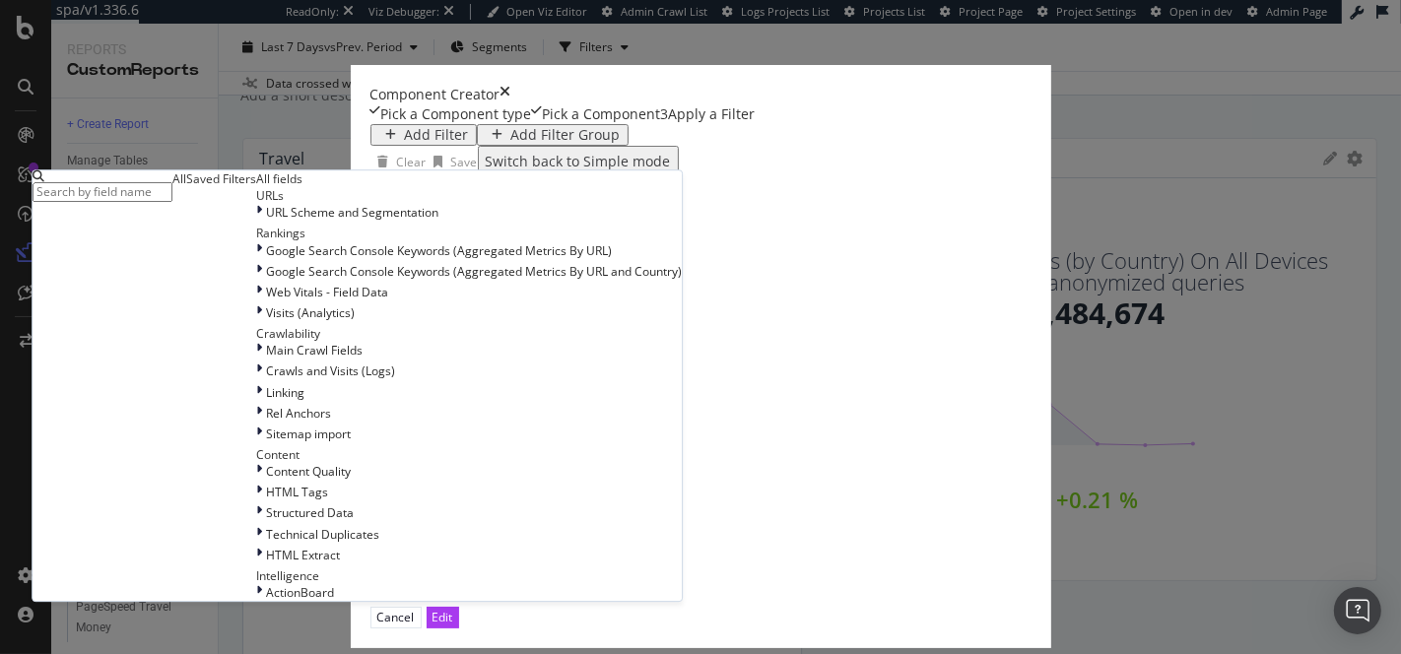
click at [172, 202] on input "modal" at bounding box center [103, 192] width 140 height 20
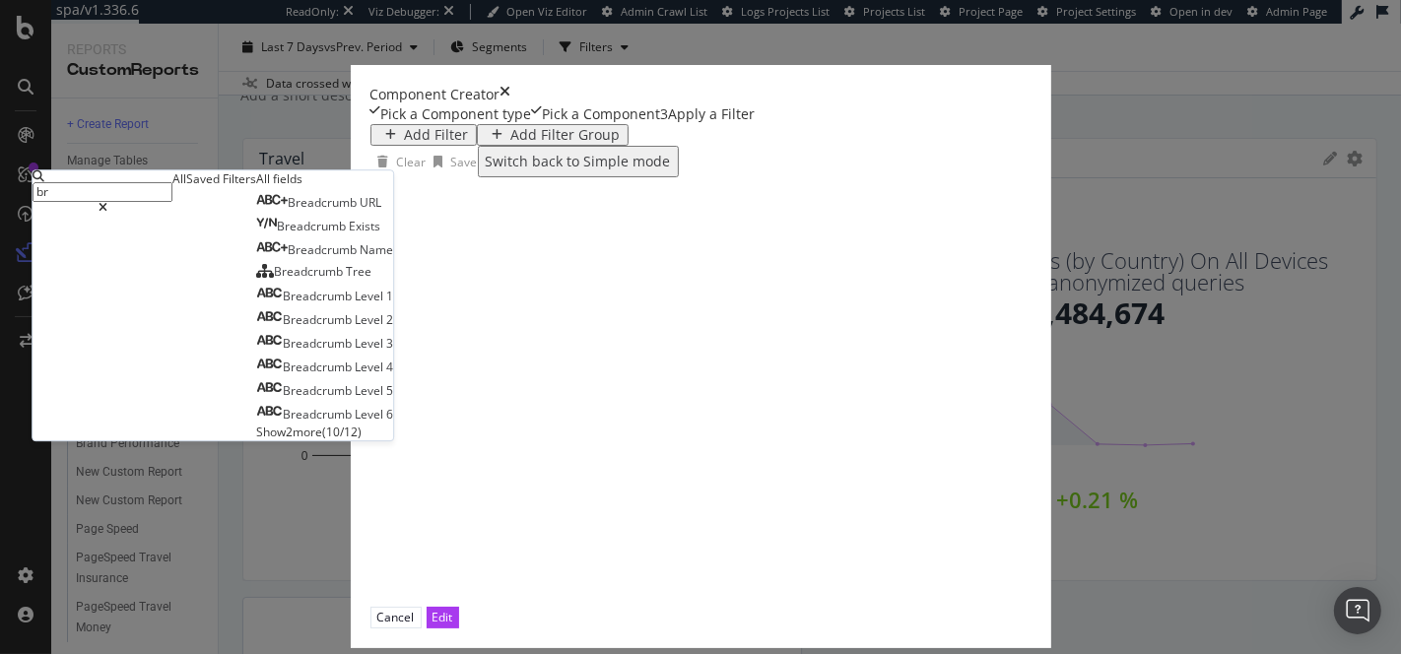
scroll to position [0, 0]
type input "b"
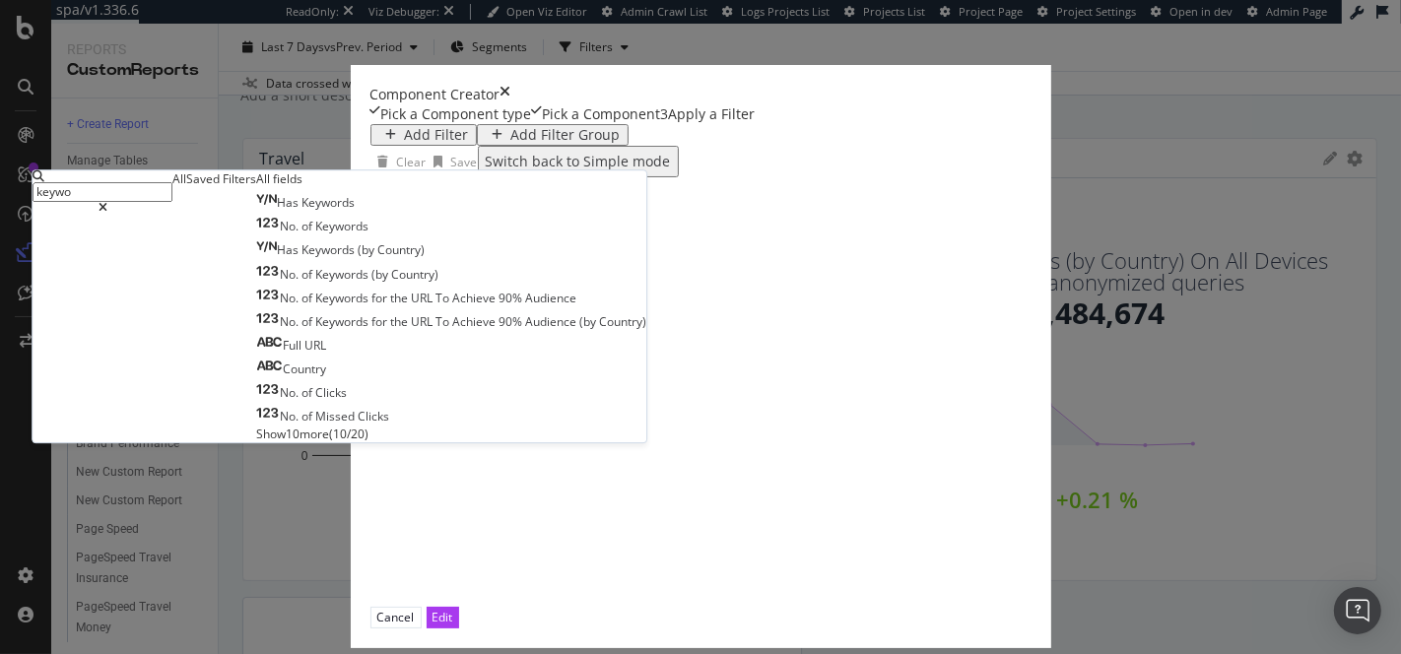
click at [299, 442] on span "Show 10 more" at bounding box center [292, 434] width 73 height 17
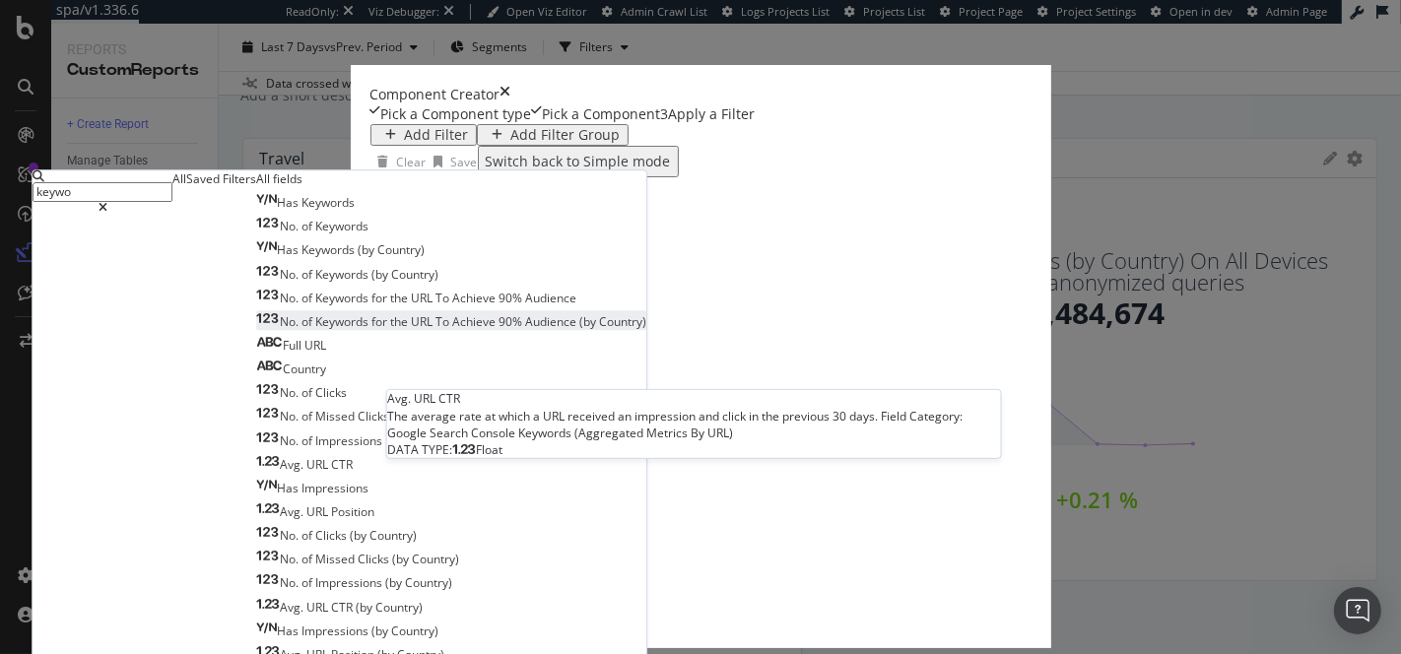
scroll to position [130, 0]
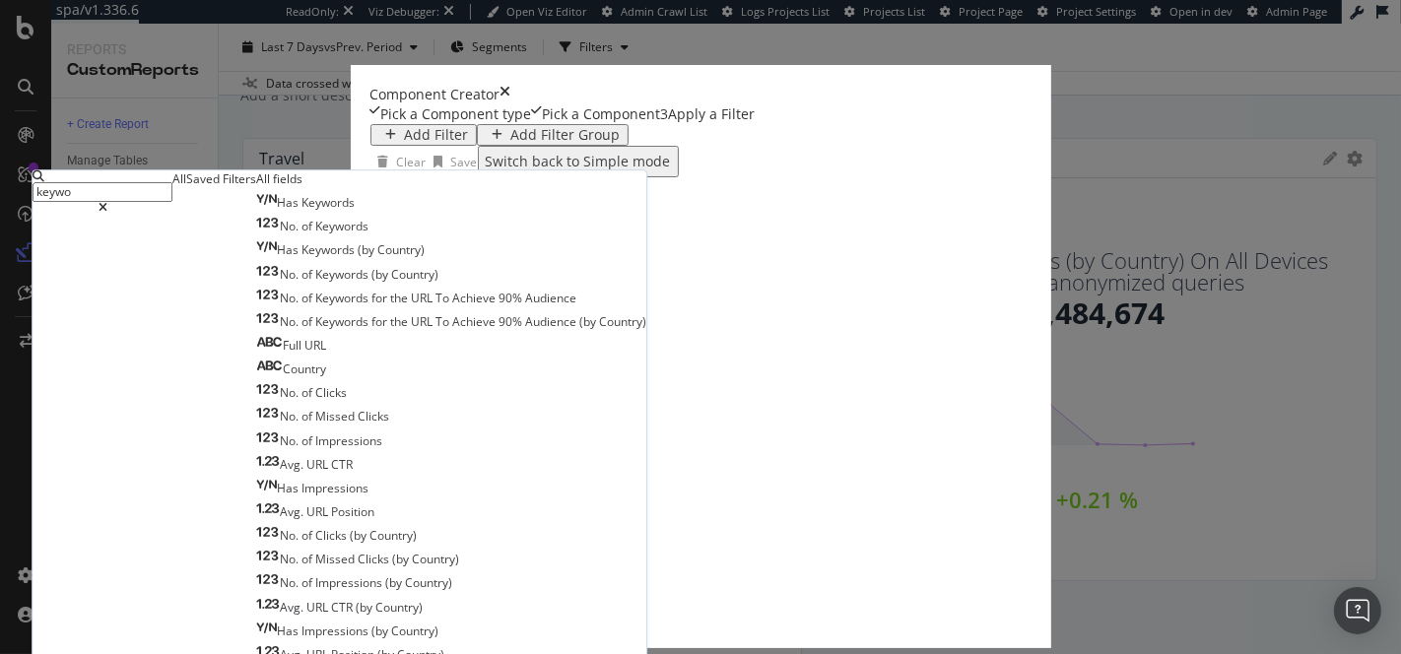
click at [172, 202] on input "keywo" at bounding box center [103, 192] width 140 height 20
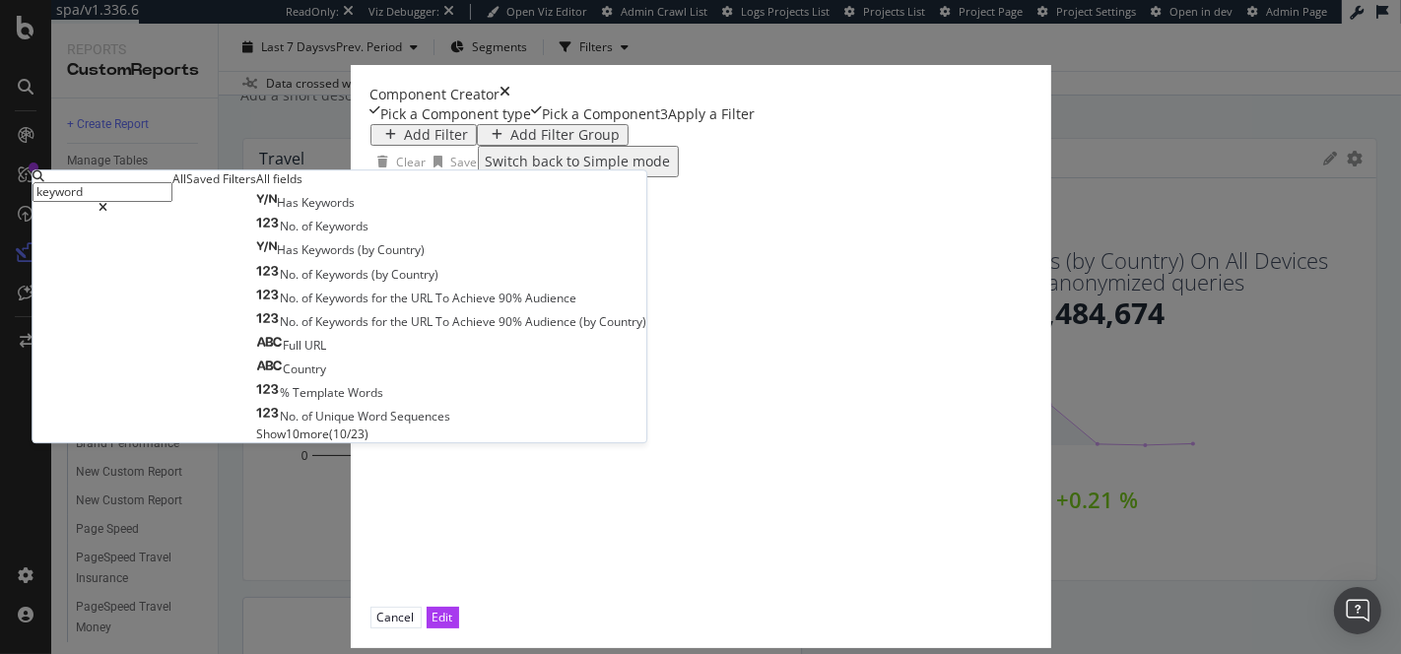
click at [172, 202] on input "keyword" at bounding box center [103, 192] width 140 height 20
type input "keyword"
click at [295, 442] on span "Show 10 more" at bounding box center [292, 434] width 73 height 17
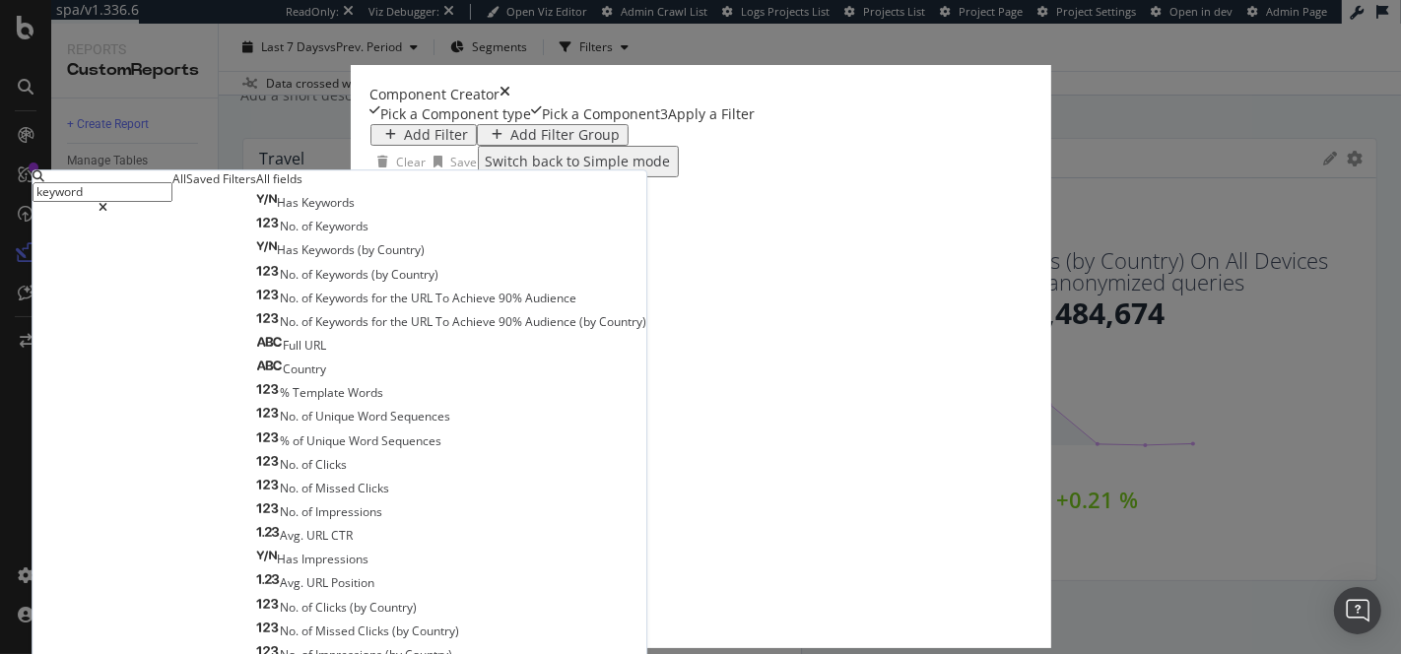
click at [511, 85] on icon "times" at bounding box center [505, 95] width 11 height 20
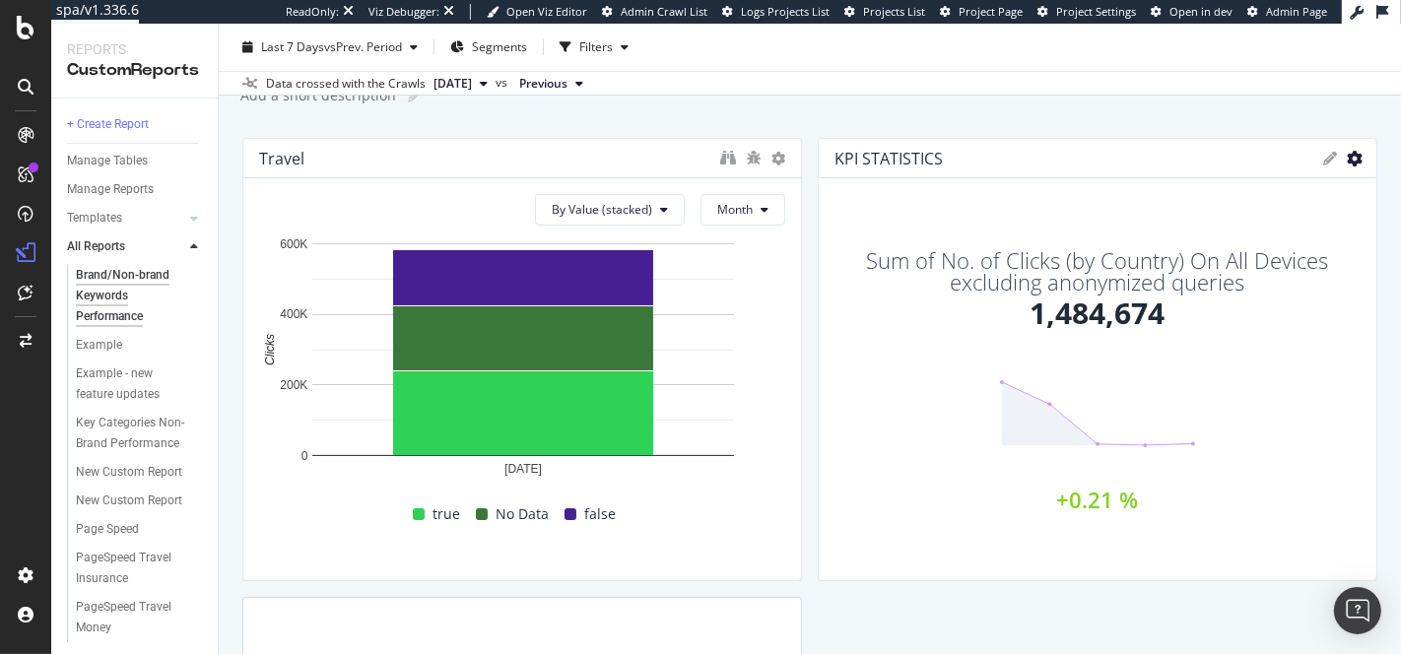
click at [1357, 153] on icon "gear" at bounding box center [1355, 159] width 16 height 16
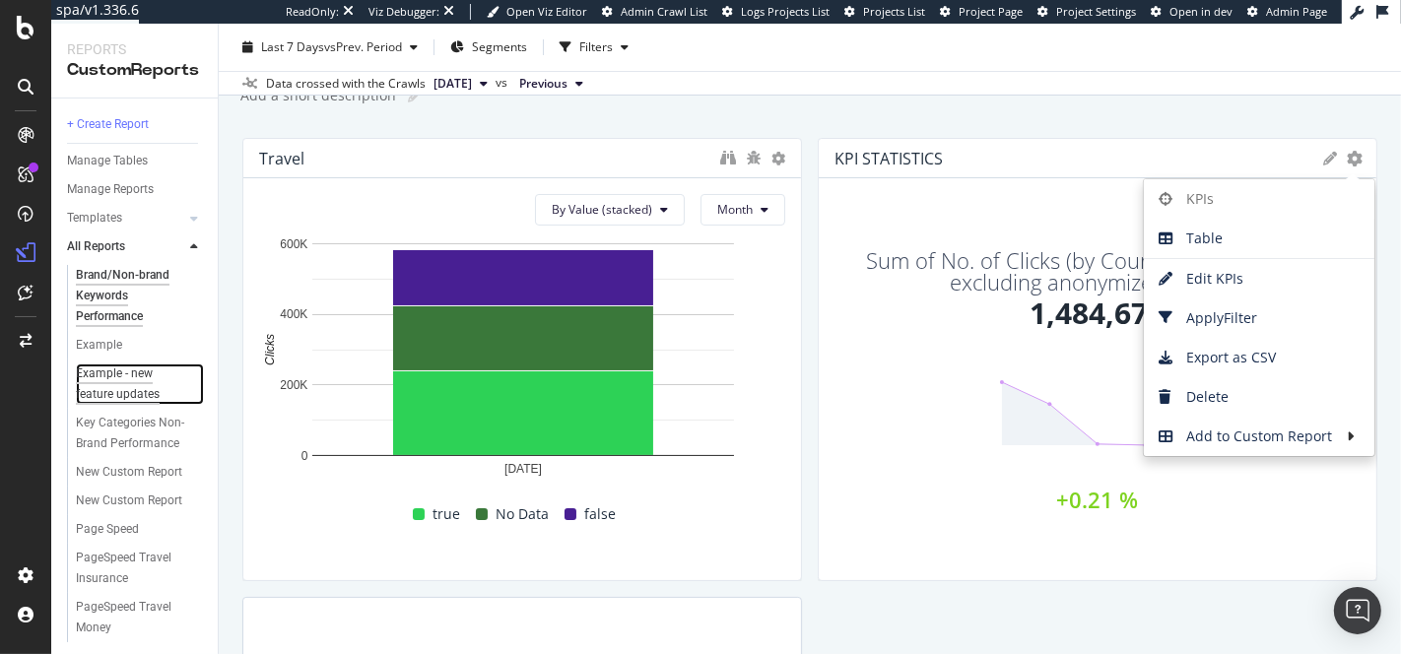
click at [118, 385] on div "Example - new feature updates" at bounding box center [133, 384] width 114 height 41
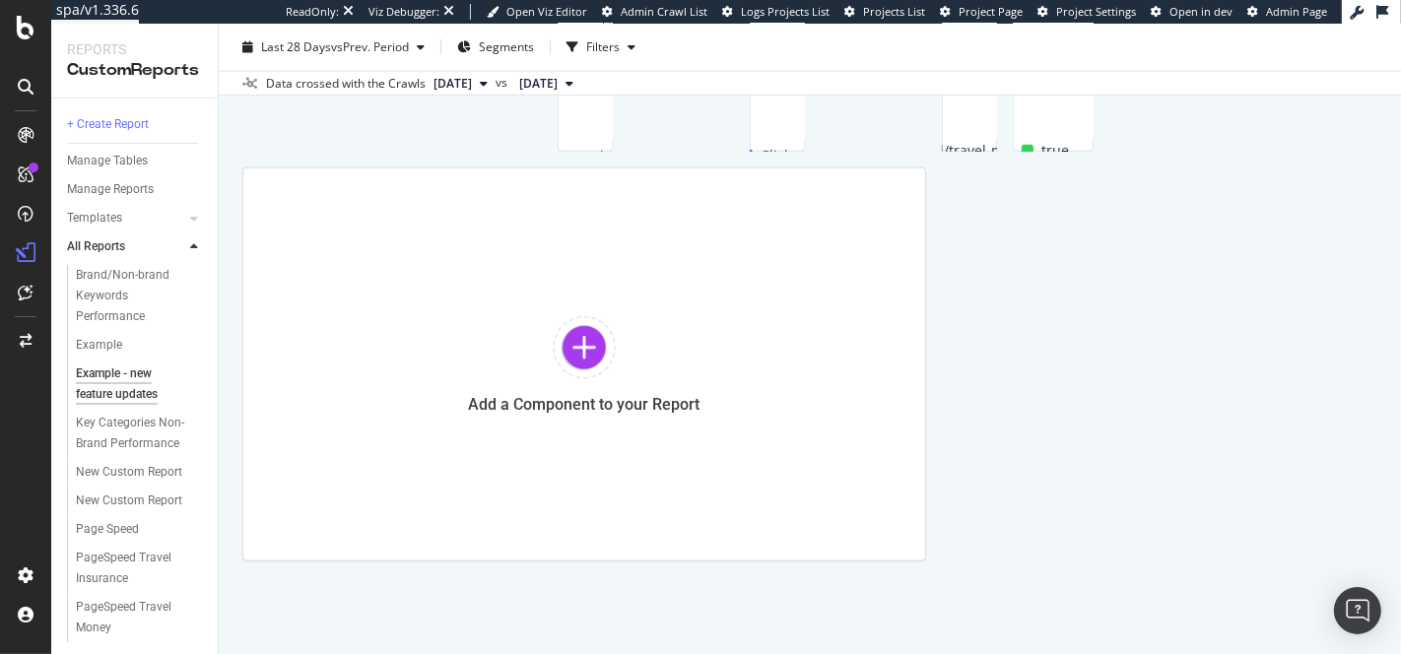
scroll to position [3322, 0]
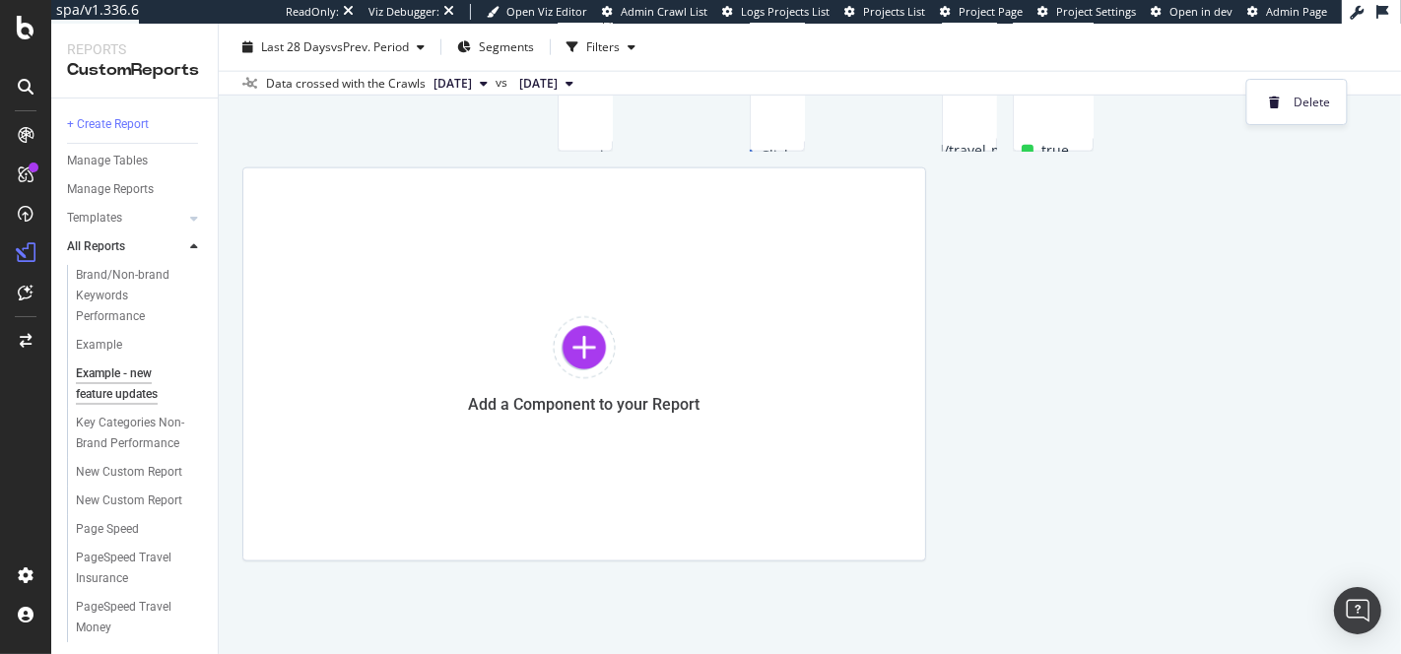
click at [124, 286] on div "Brand/Non-brand Keywords Performance" at bounding box center [134, 296] width 117 height 62
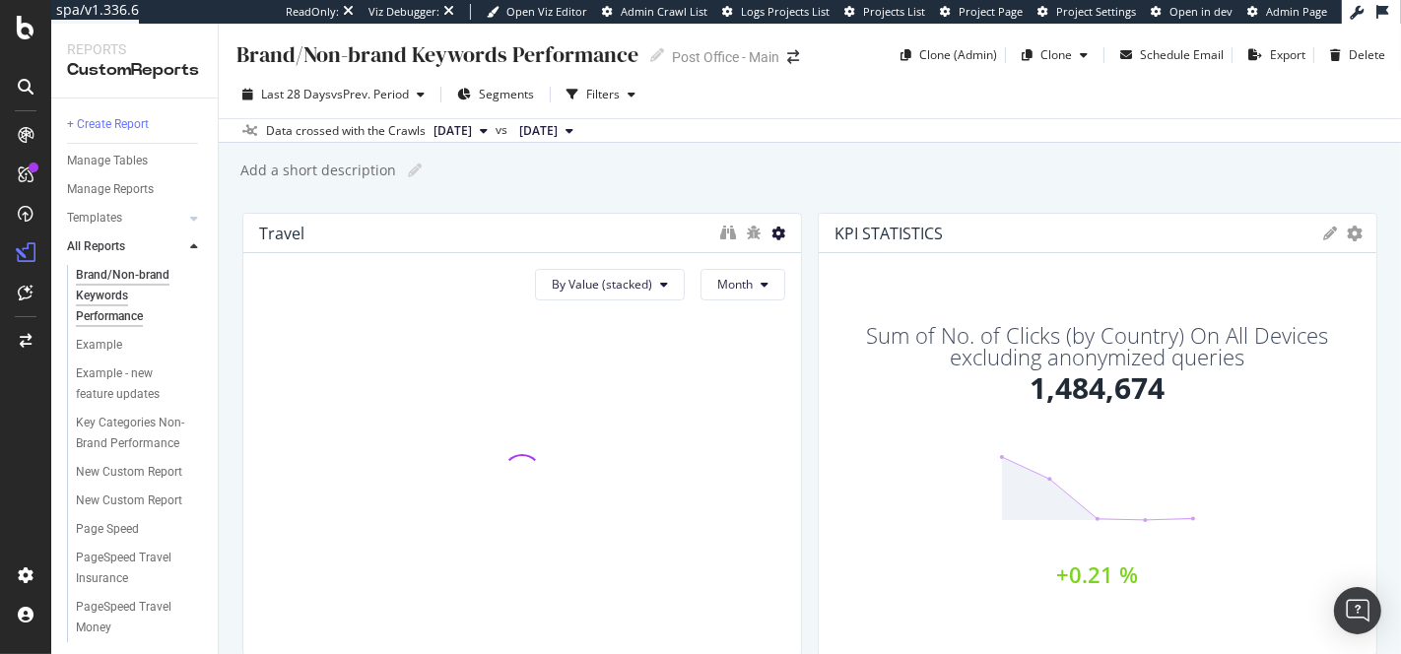
click at [779, 238] on icon at bounding box center [778, 234] width 14 height 14
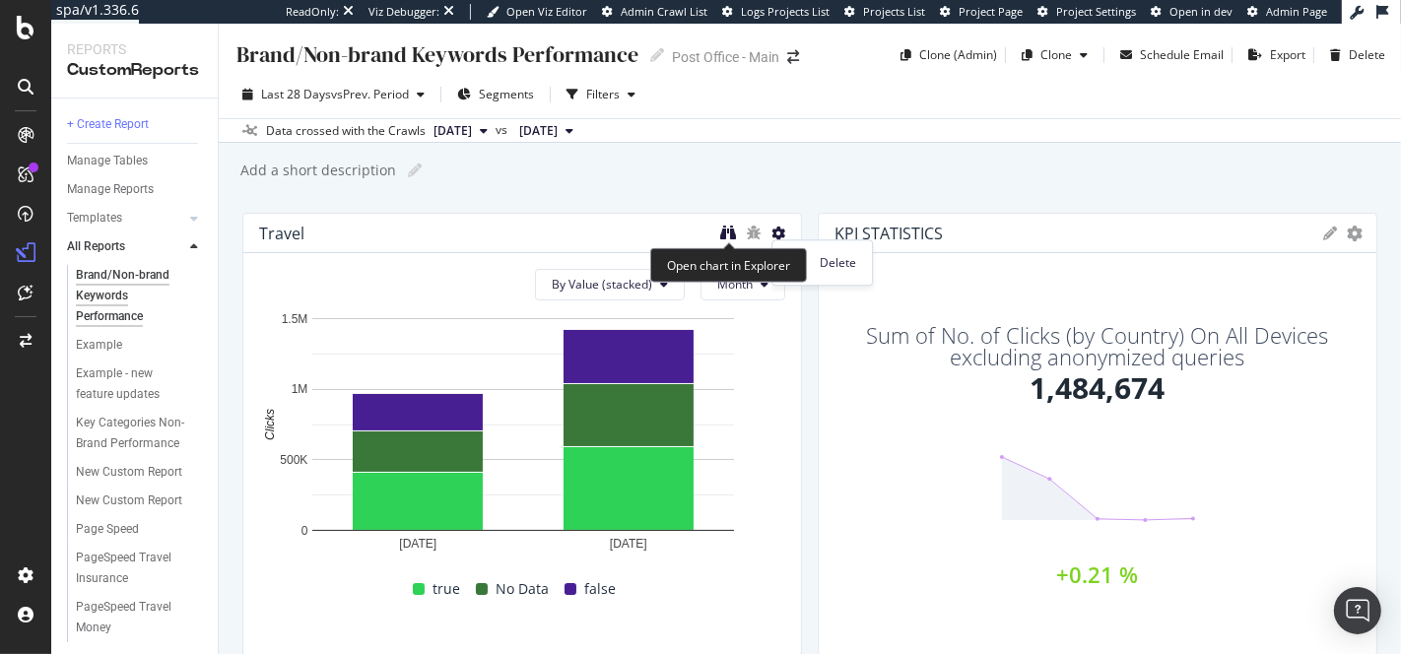
click at [724, 232] on icon "binoculars" at bounding box center [728, 233] width 16 height 16
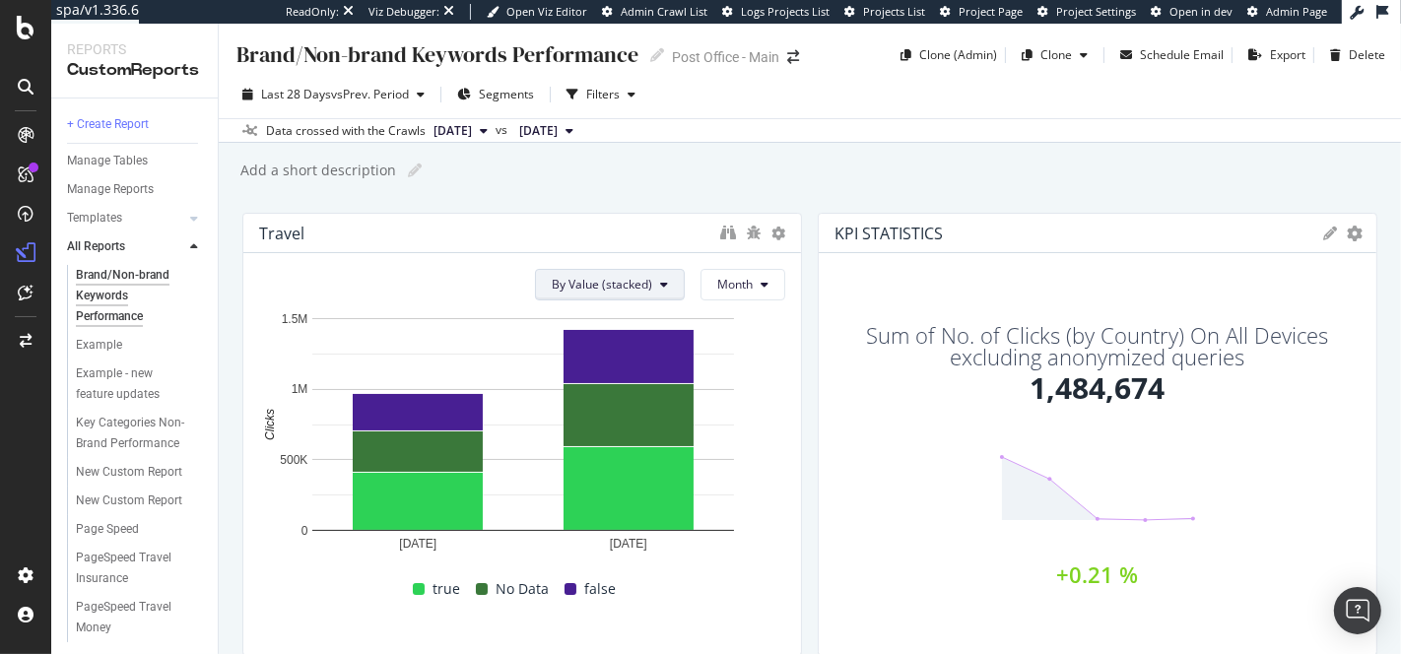
click at [671, 290] on button "By Value (stacked)" at bounding box center [610, 285] width 150 height 32
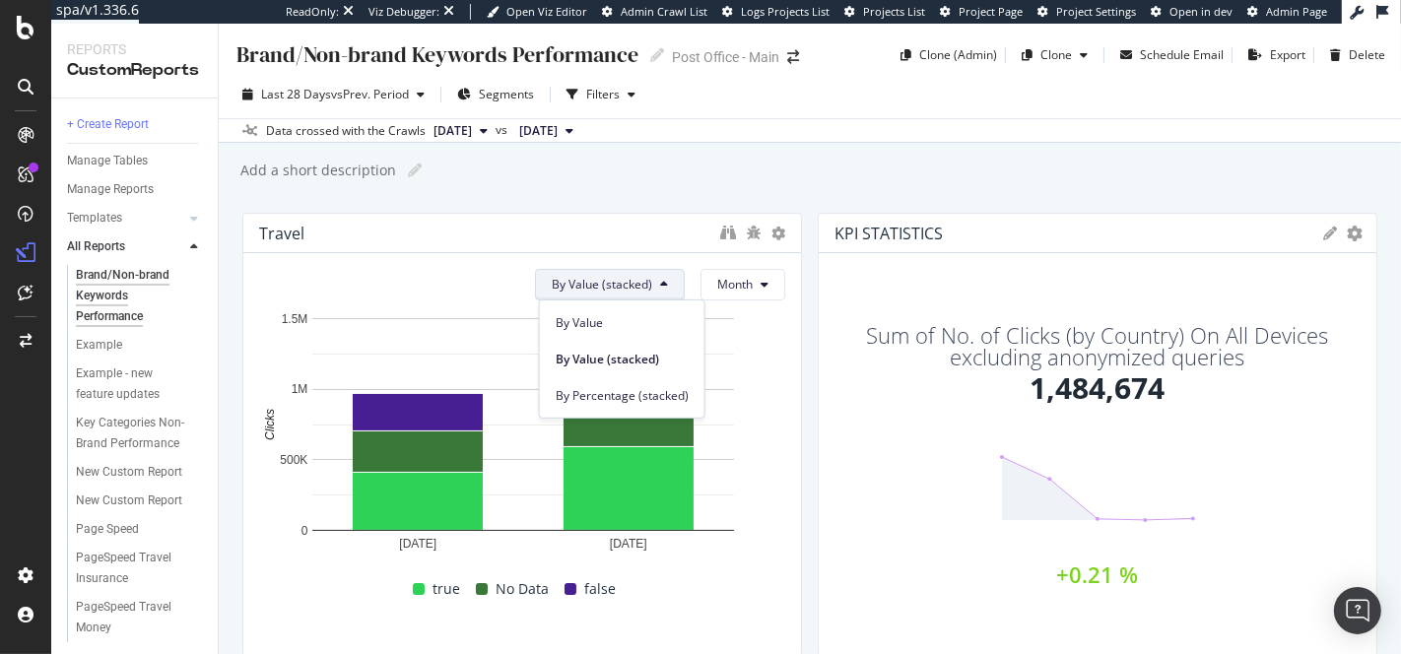
click at [671, 290] on button "By Value (stacked)" at bounding box center [610, 285] width 150 height 32
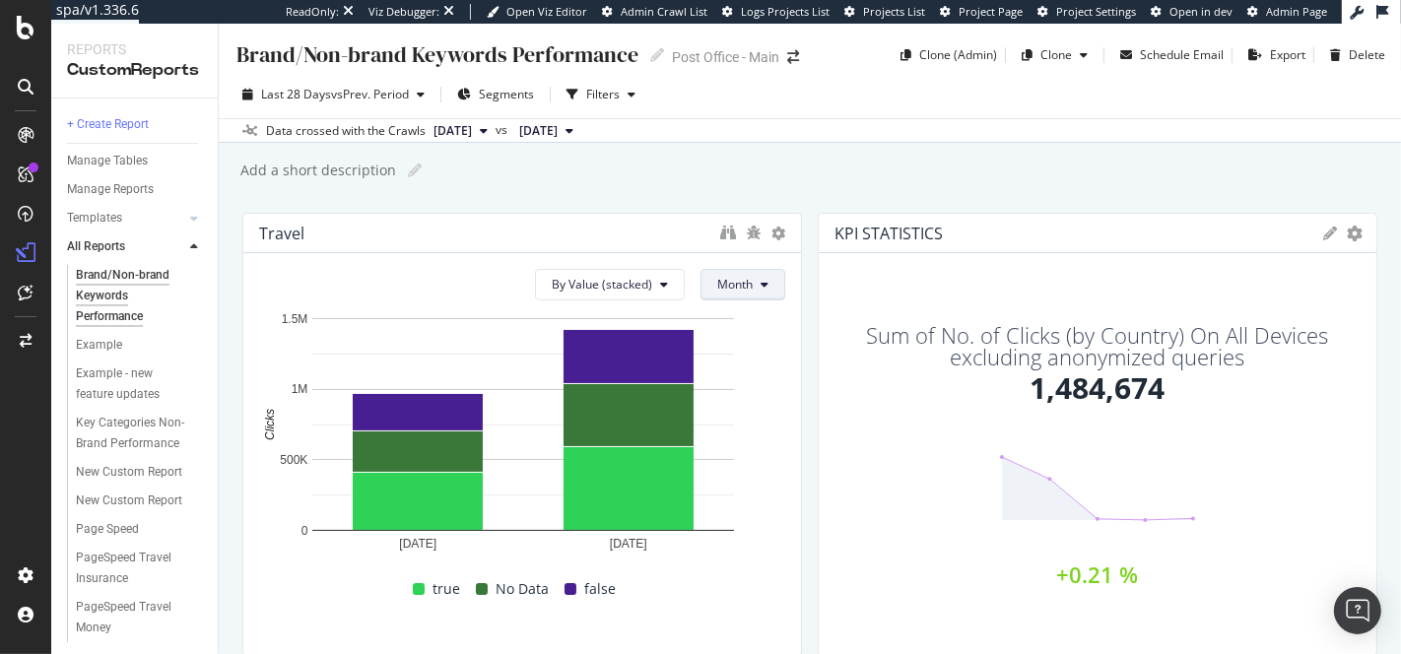
click at [748, 286] on span "Month" at bounding box center [734, 284] width 35 height 17
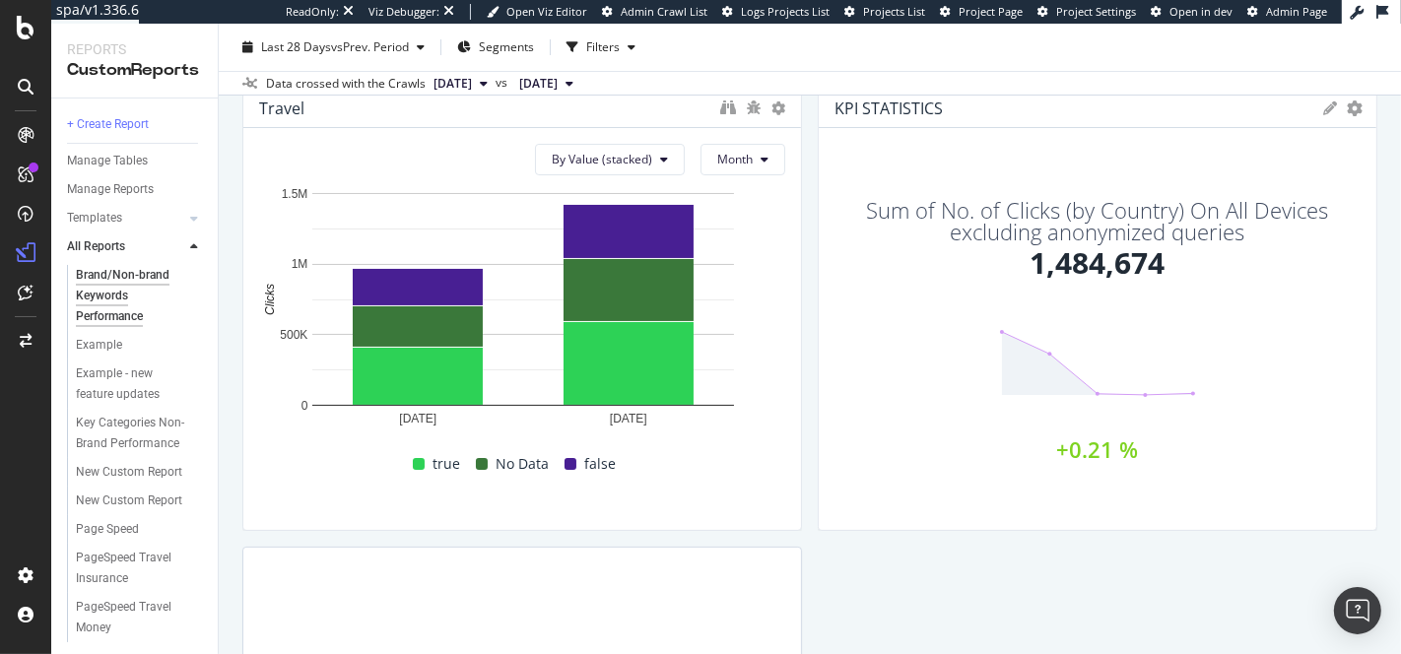
scroll to position [113, 0]
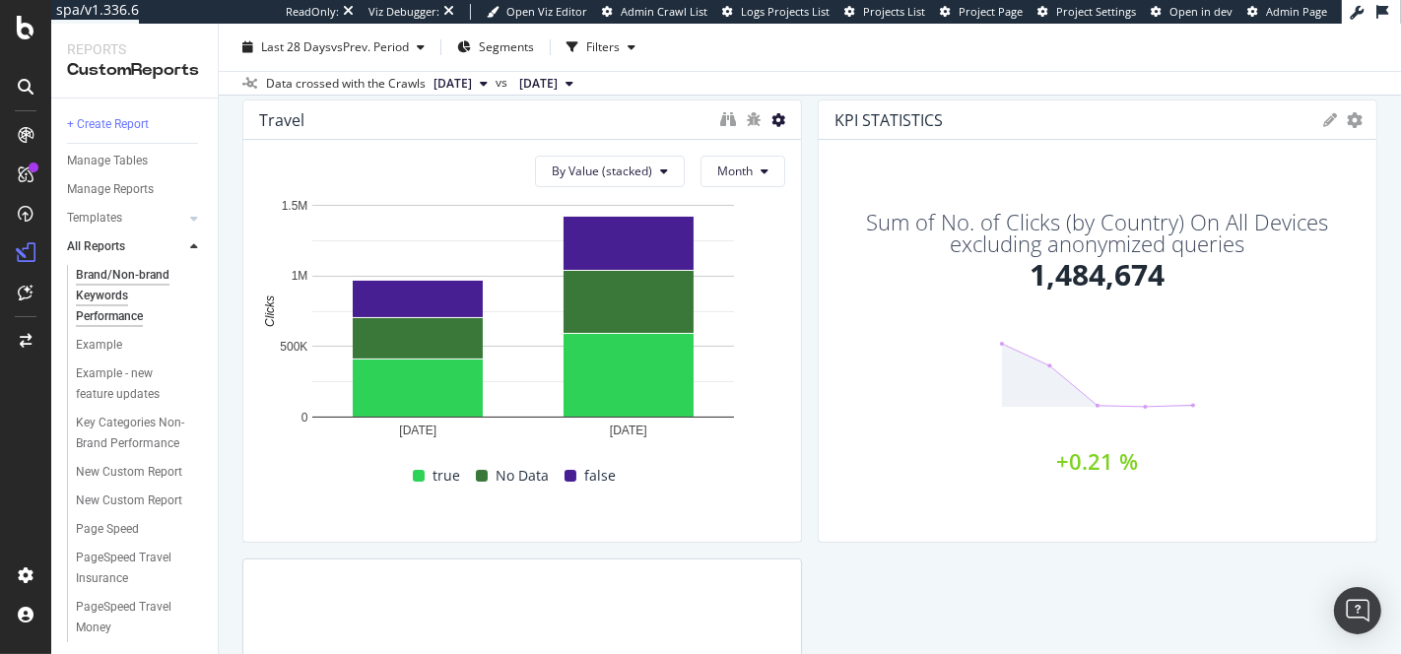
click at [777, 118] on icon at bounding box center [778, 120] width 14 height 14
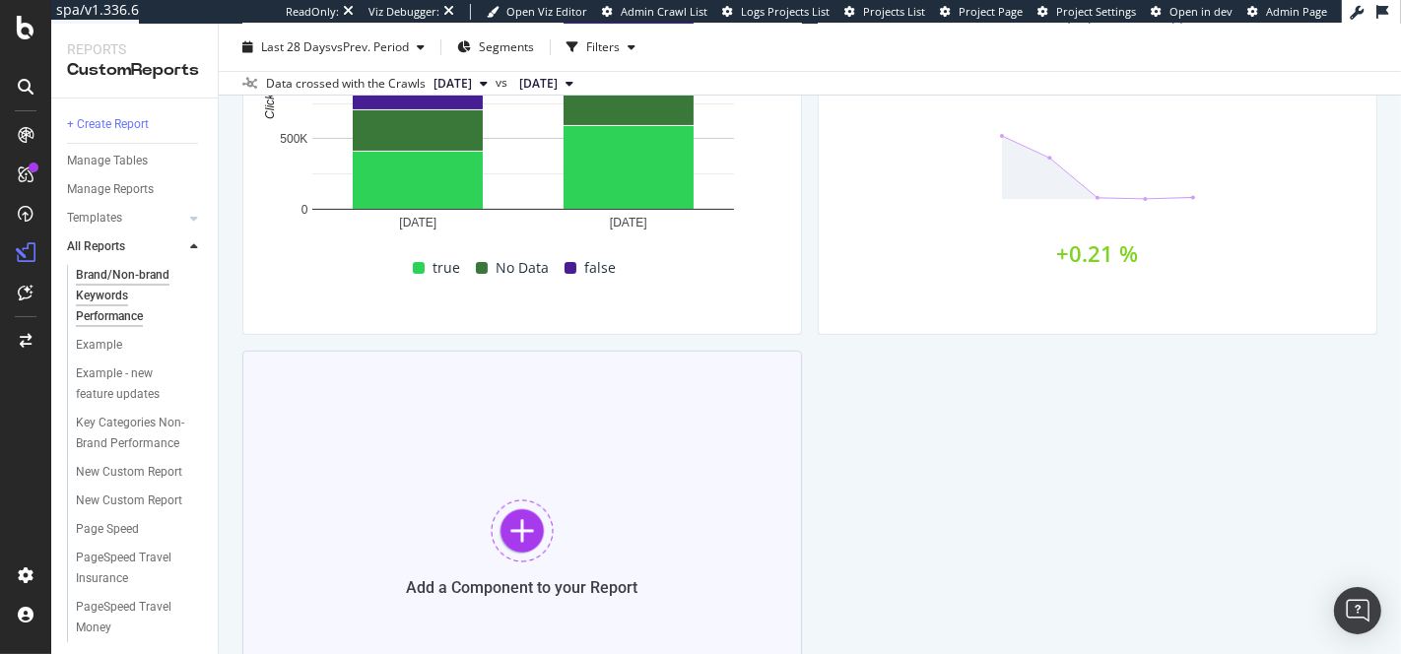
scroll to position [326, 0]
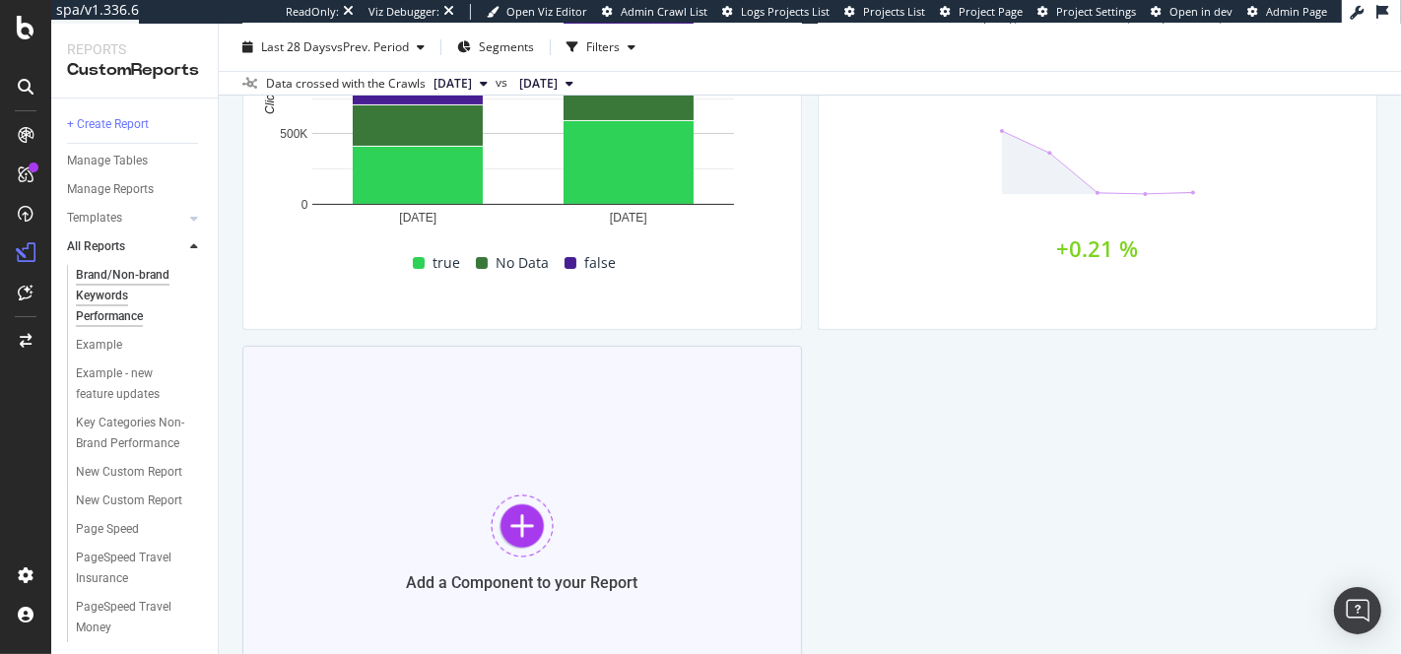
click at [589, 468] on div "Add a Component to your Report" at bounding box center [522, 543] width 560 height 394
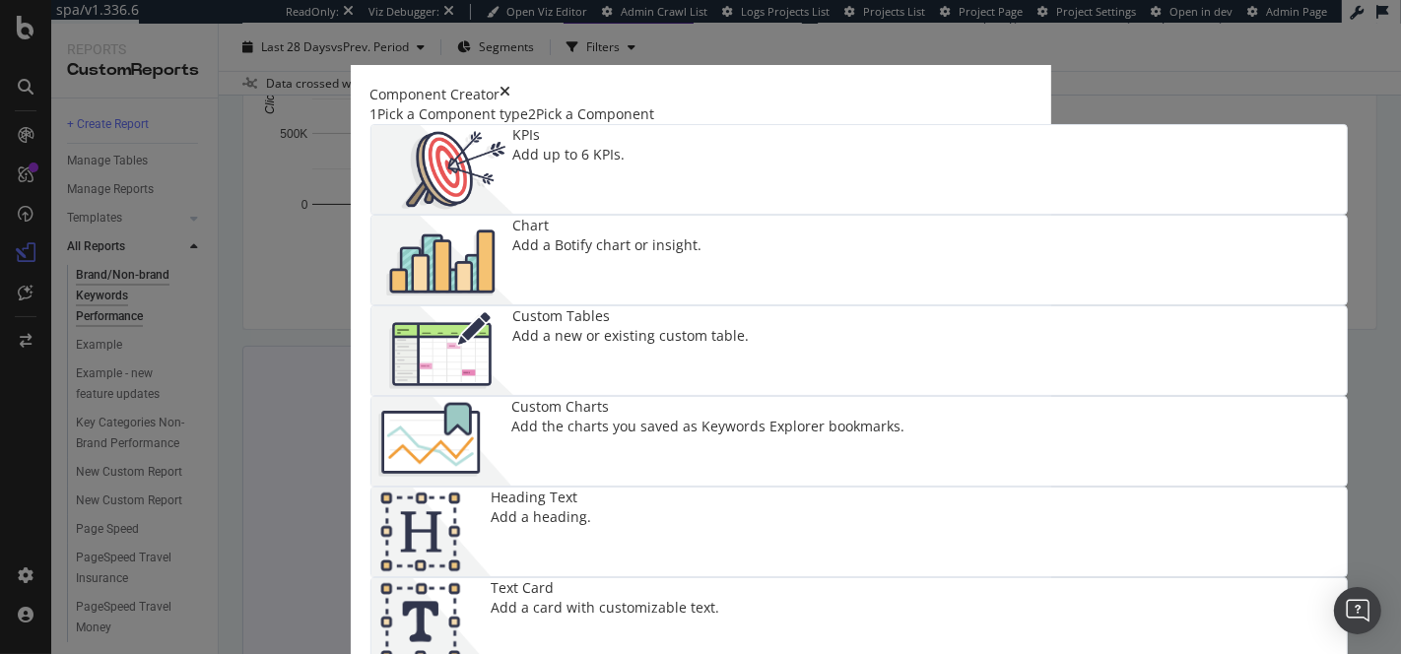
scroll to position [151, 0]
click at [513, 326] on div "Add a new or existing custom table." at bounding box center [631, 336] width 236 height 20
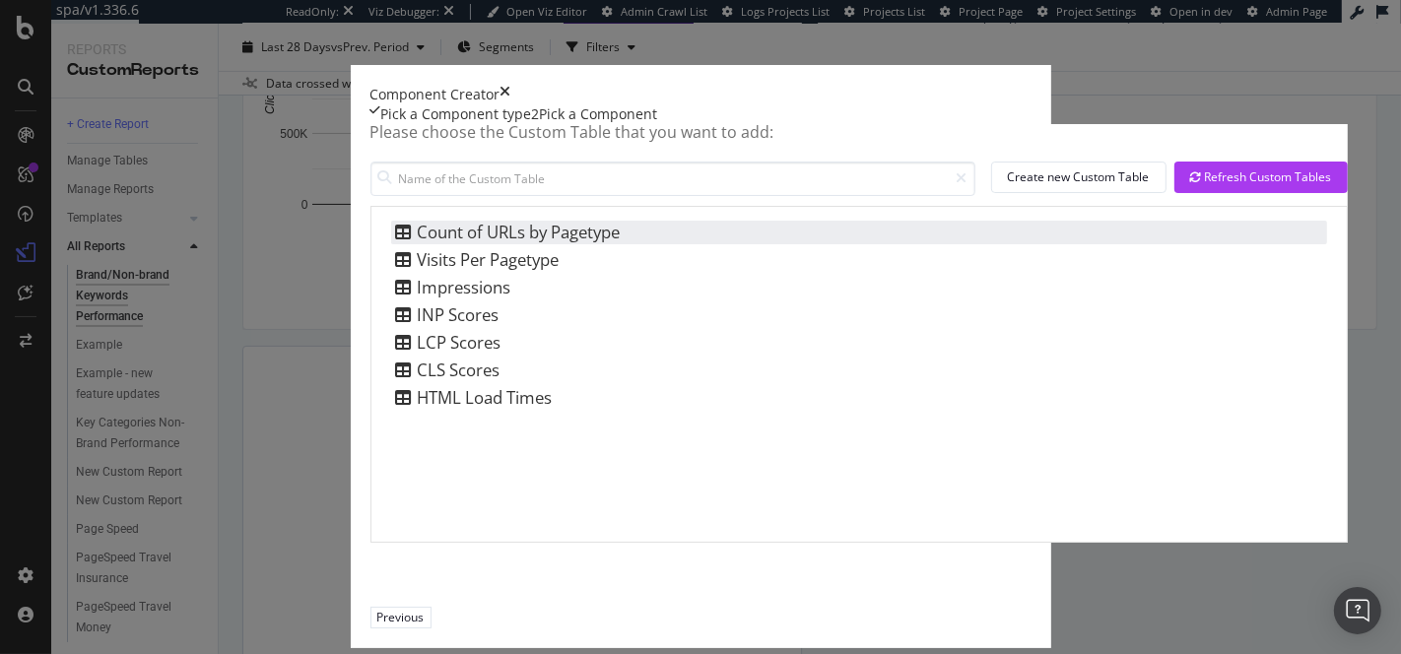
scroll to position [0, 0]
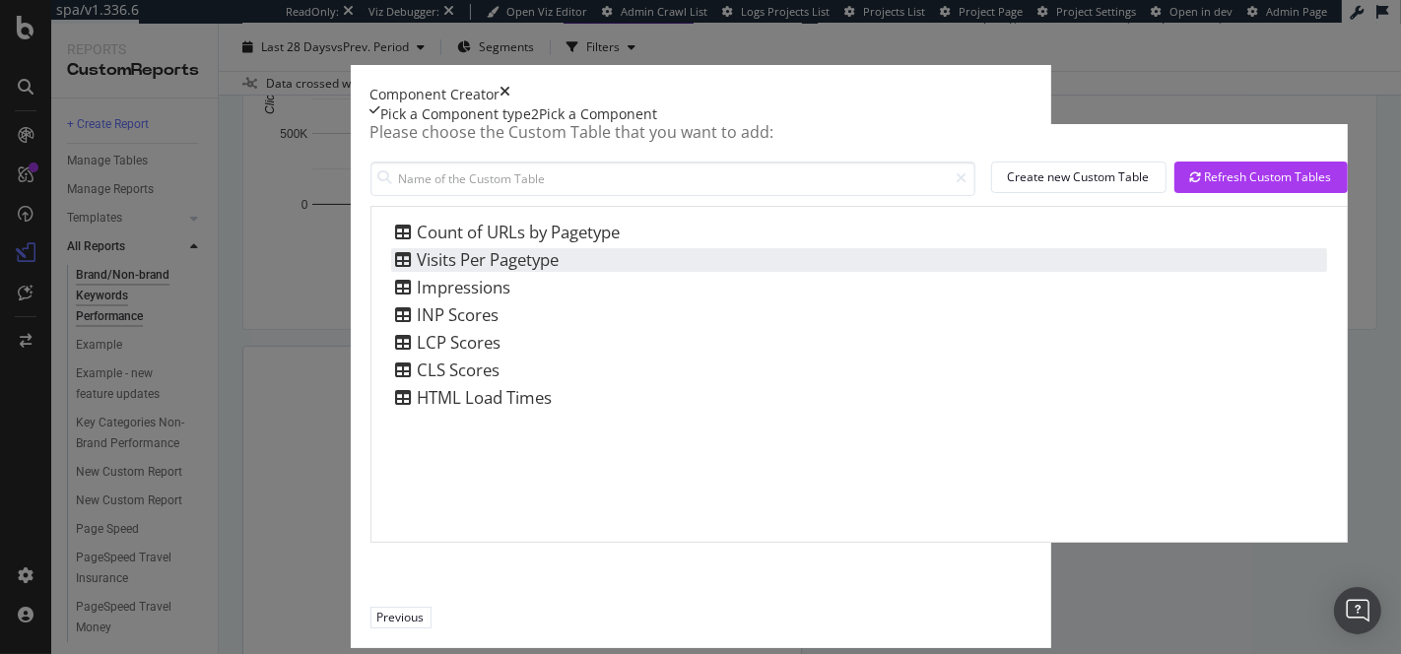
click at [391, 272] on div "Visits Per Pagetype" at bounding box center [475, 260] width 168 height 24
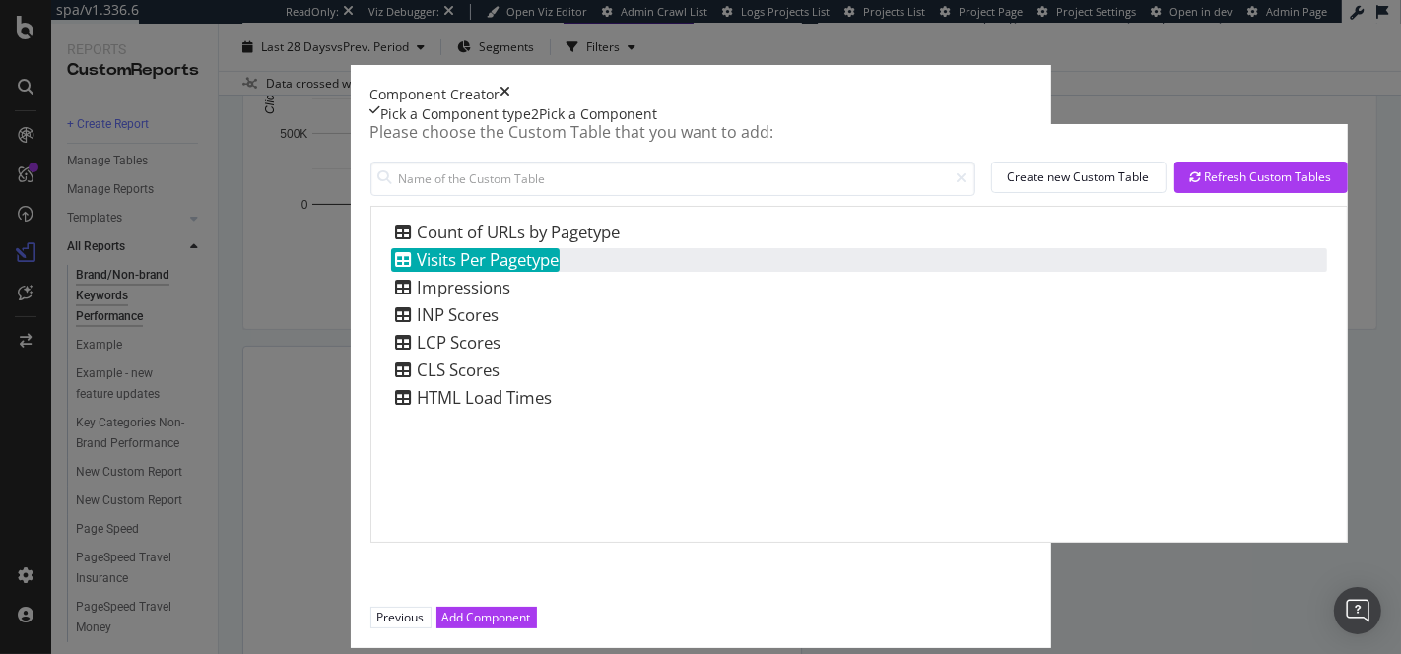
click at [391, 272] on div "Visits Per Pagetype" at bounding box center [475, 260] width 168 height 24
click at [370, 196] on input "modal" at bounding box center [672, 179] width 605 height 34
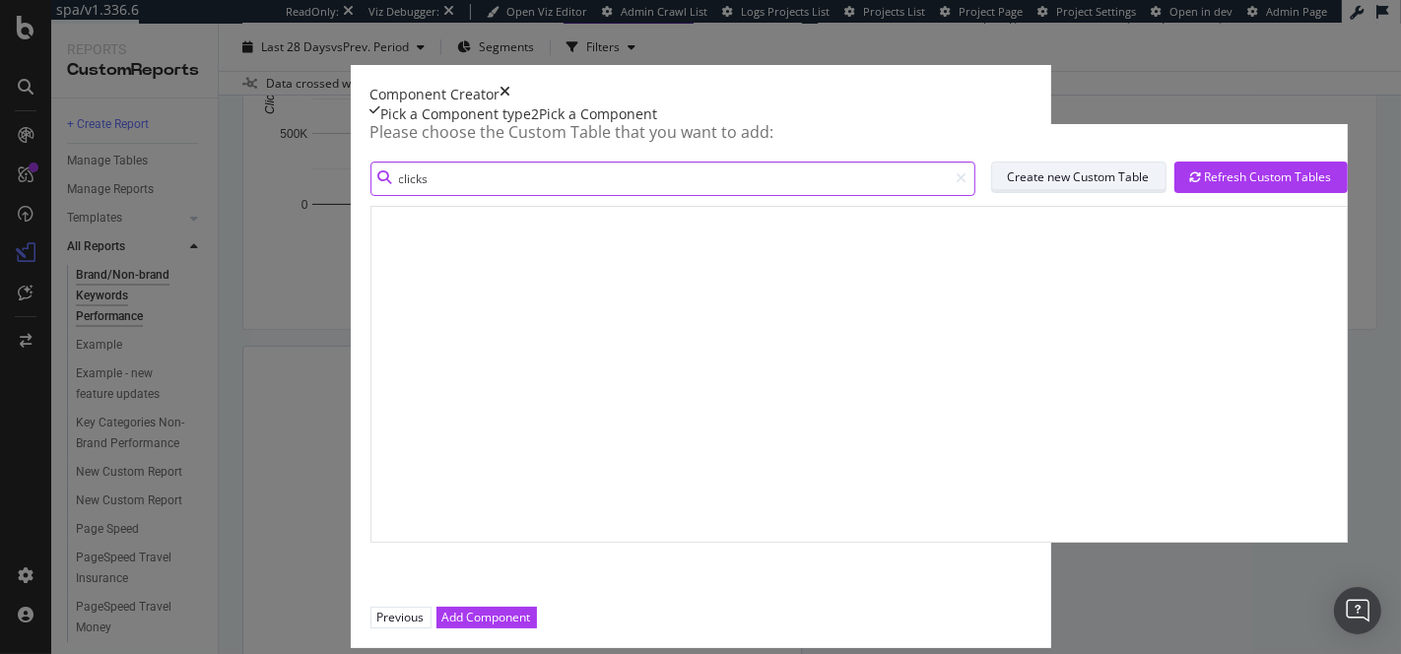
type input "clicks"
click at [1008, 185] on div "Create new Custom Table" at bounding box center [1079, 176] width 142 height 17
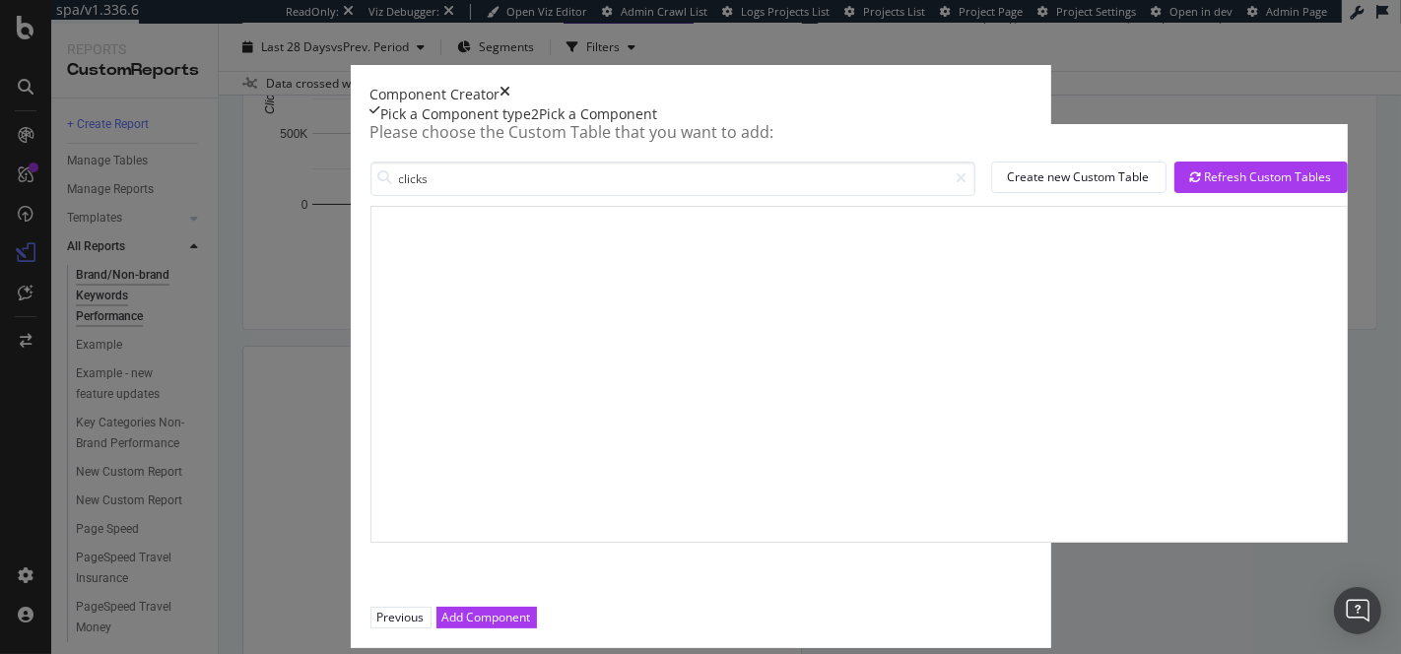
click at [511, 85] on icon "times" at bounding box center [505, 95] width 11 height 20
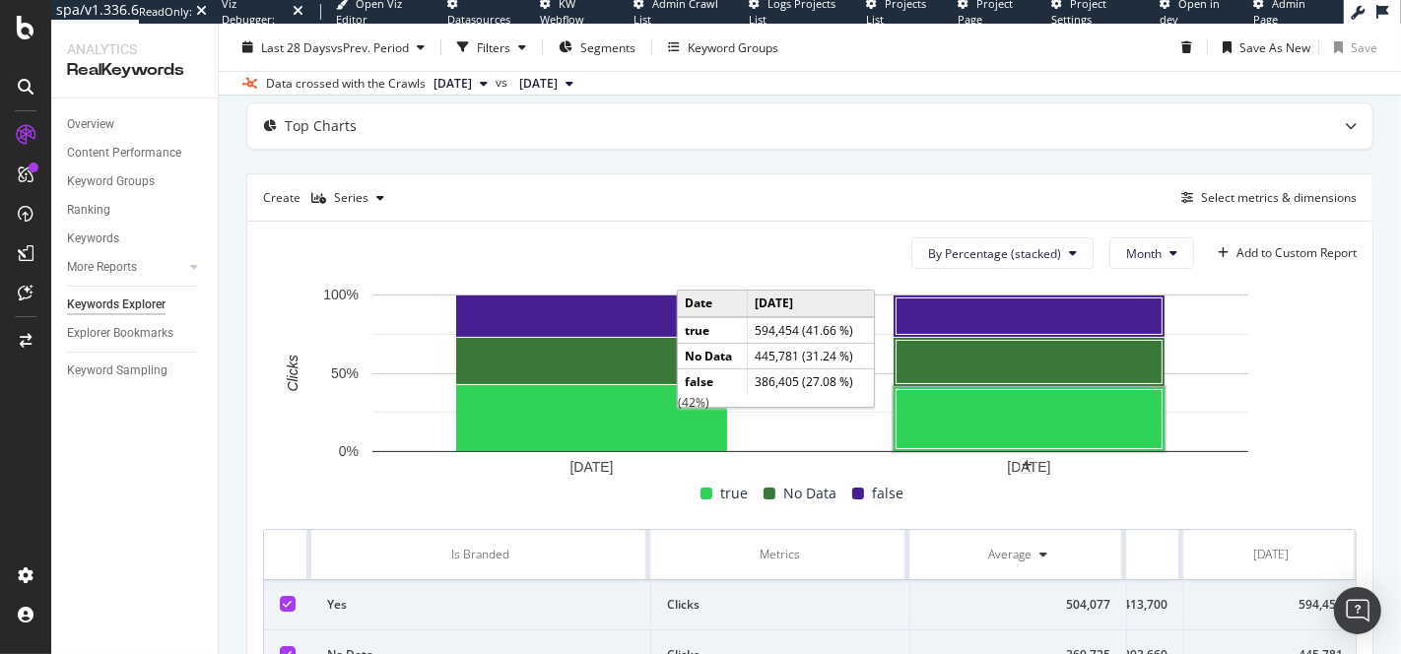
scroll to position [159, 0]
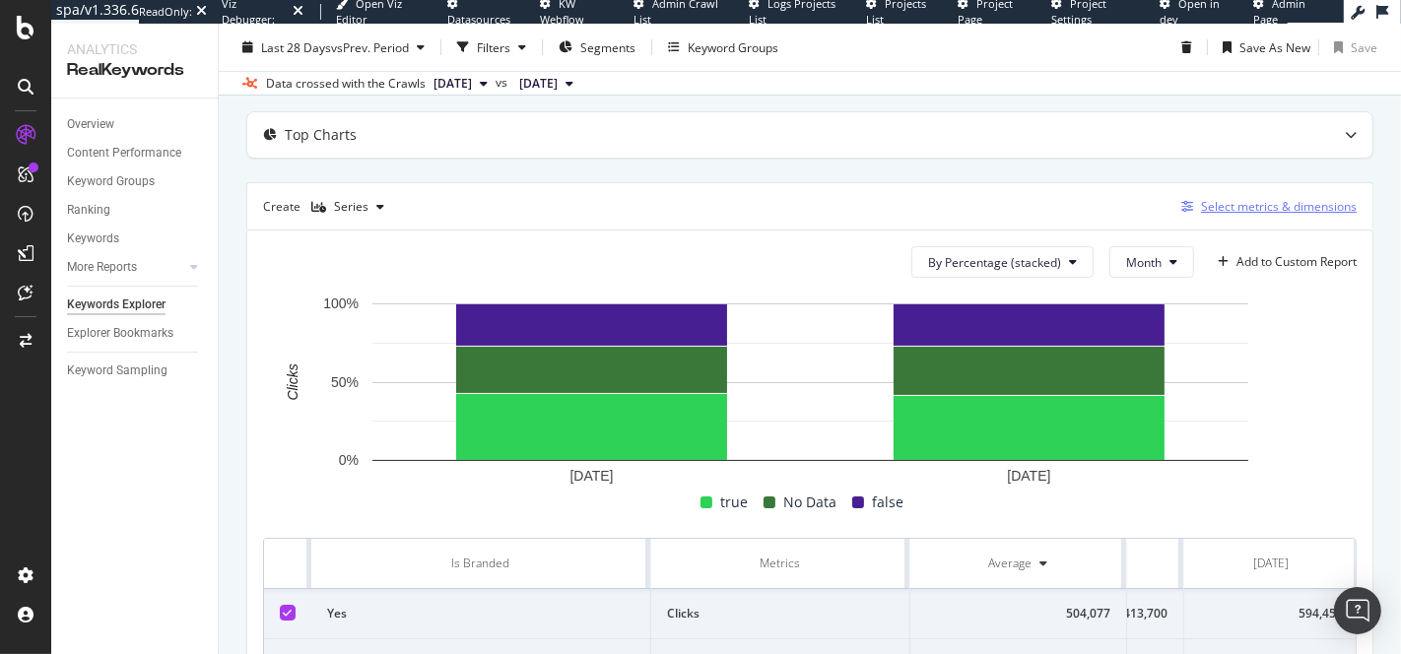
click at [1242, 203] on div "Select metrics & dimensions" at bounding box center [1279, 206] width 156 height 17
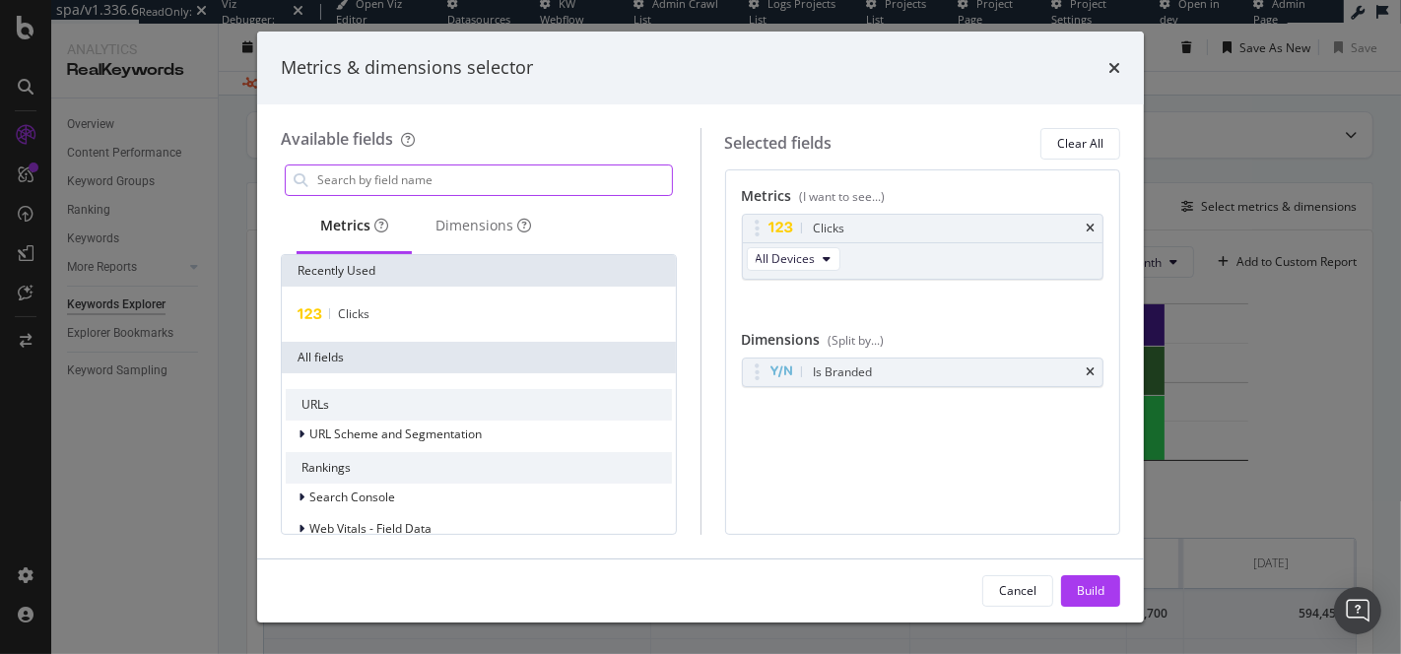
click at [468, 186] on input "modal" at bounding box center [493, 181] width 357 height 30
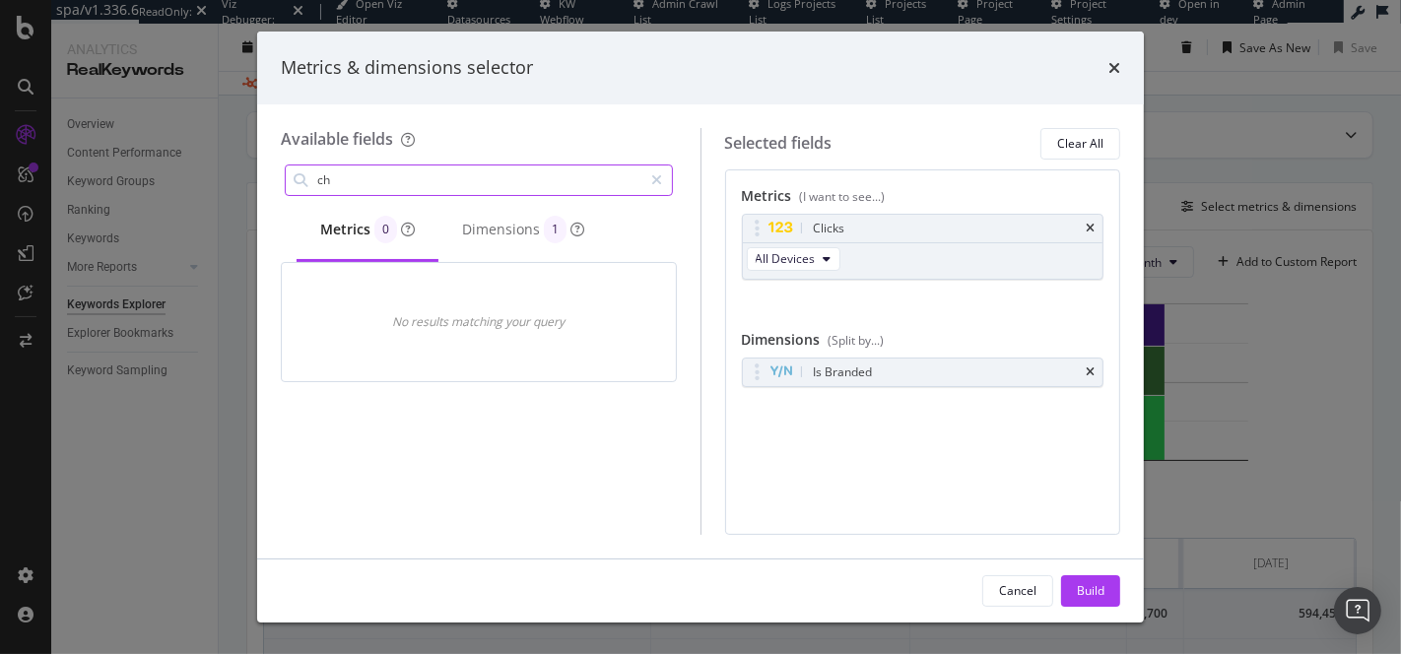
type input "c"
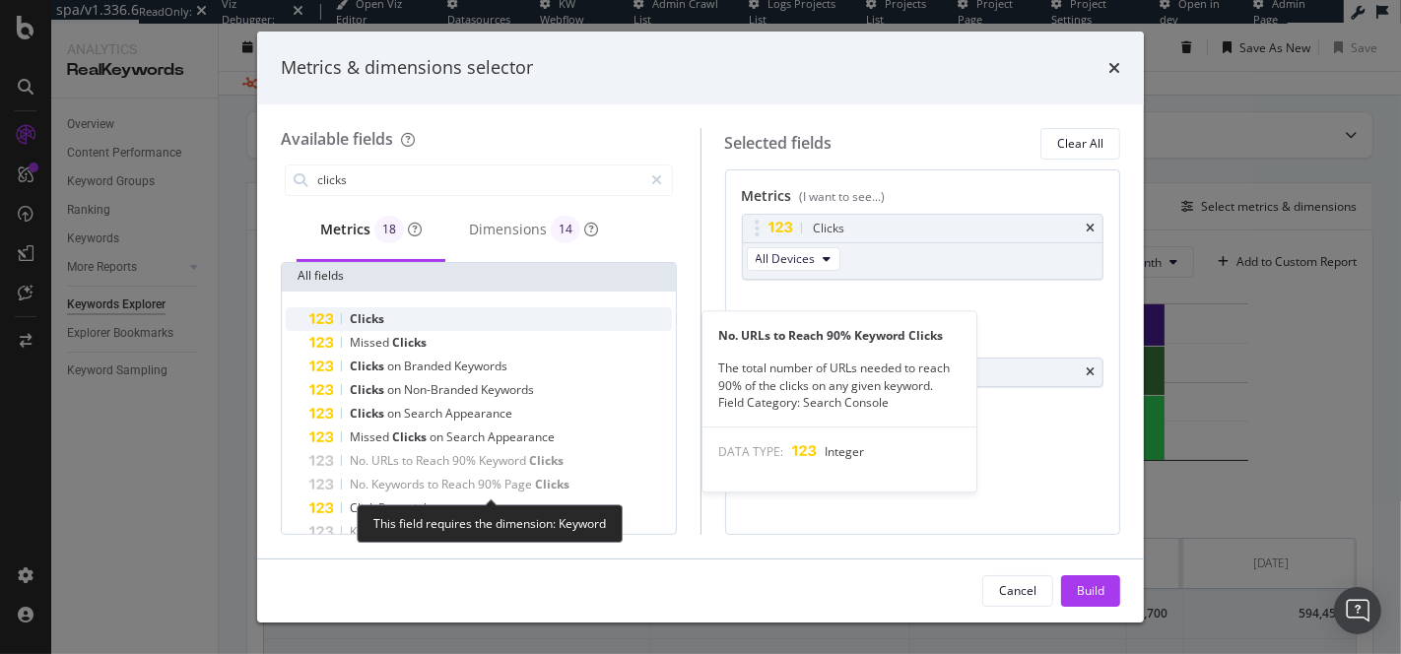
scroll to position [68, 0]
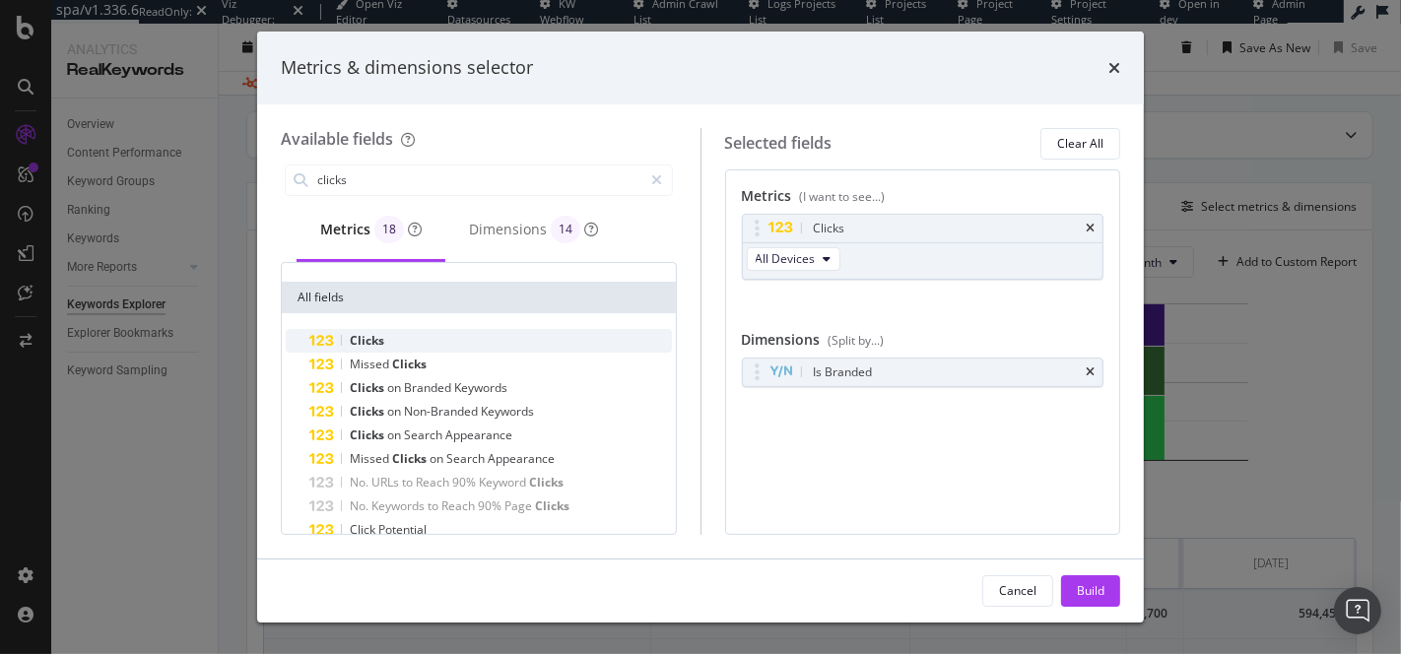
click at [380, 345] on span "Clicks" at bounding box center [367, 340] width 34 height 17
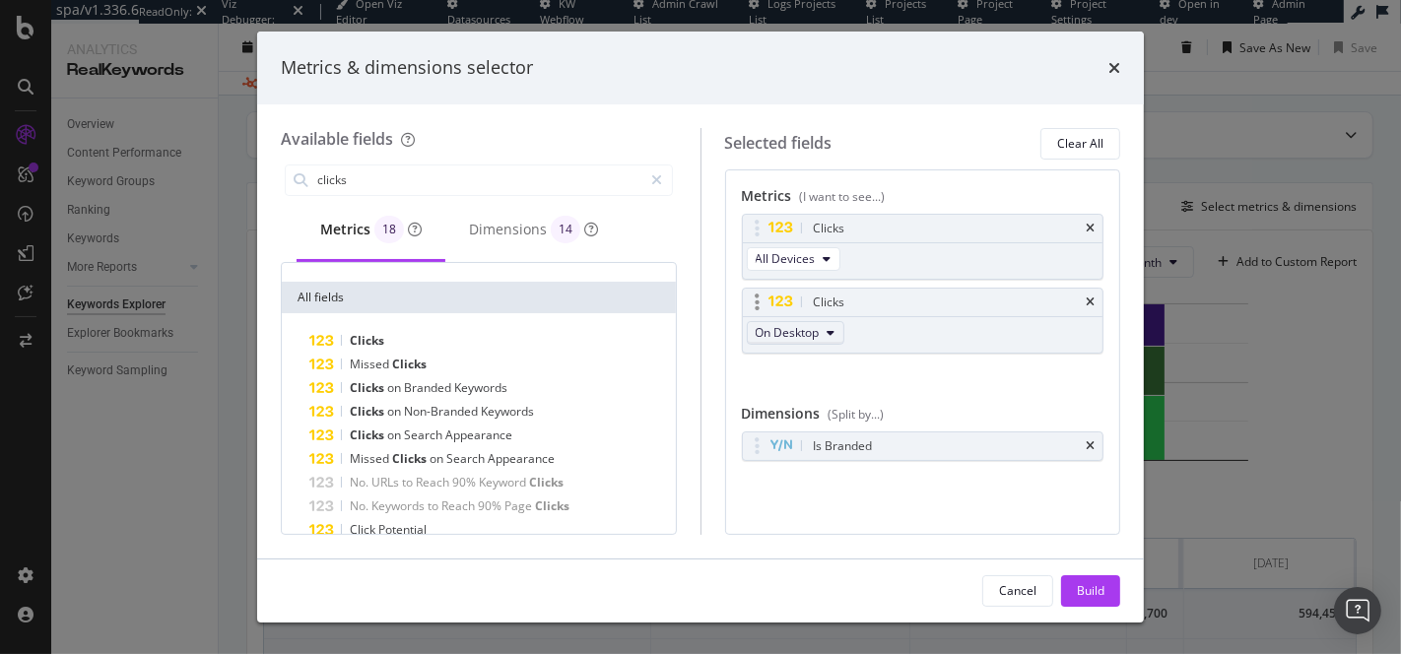
click at [816, 325] on span "On Desktop" at bounding box center [788, 332] width 64 height 17
click at [502, 244] on div "Dimensions 14" at bounding box center [533, 231] width 176 height 62
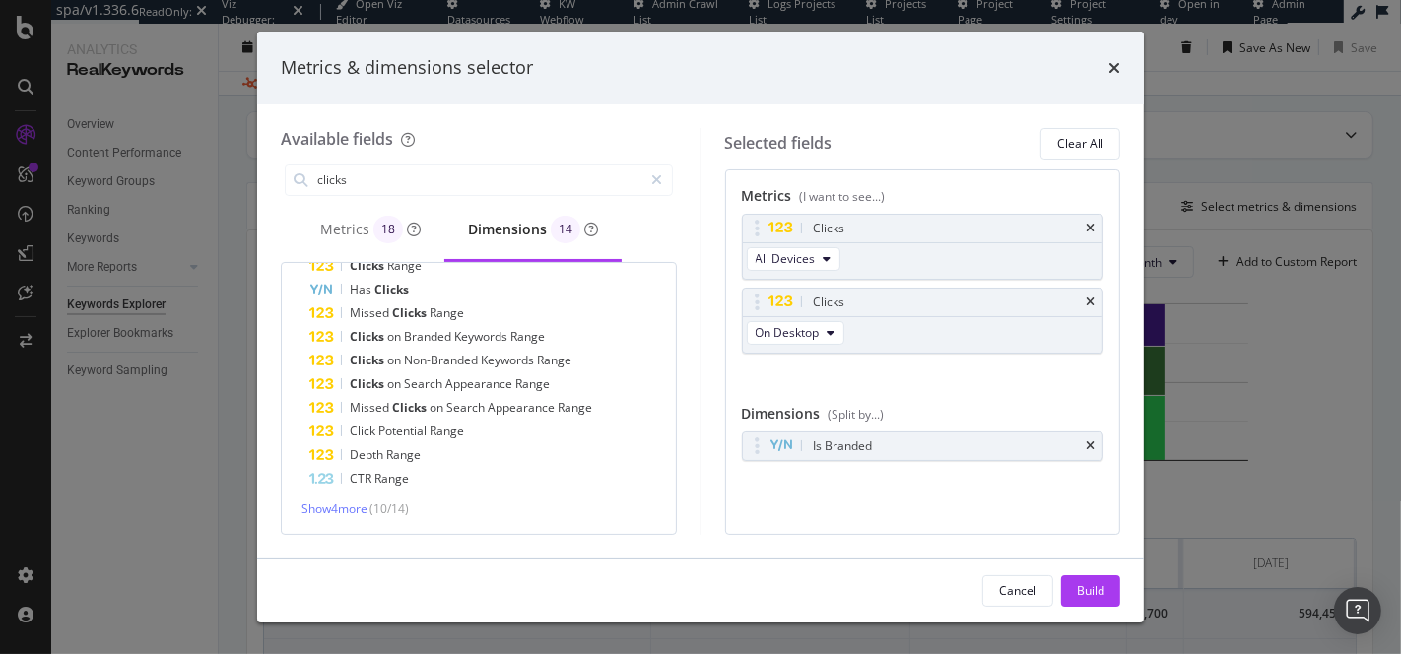
scroll to position [53, 0]
click at [355, 506] on span "Show 4 more" at bounding box center [334, 511] width 66 height 17
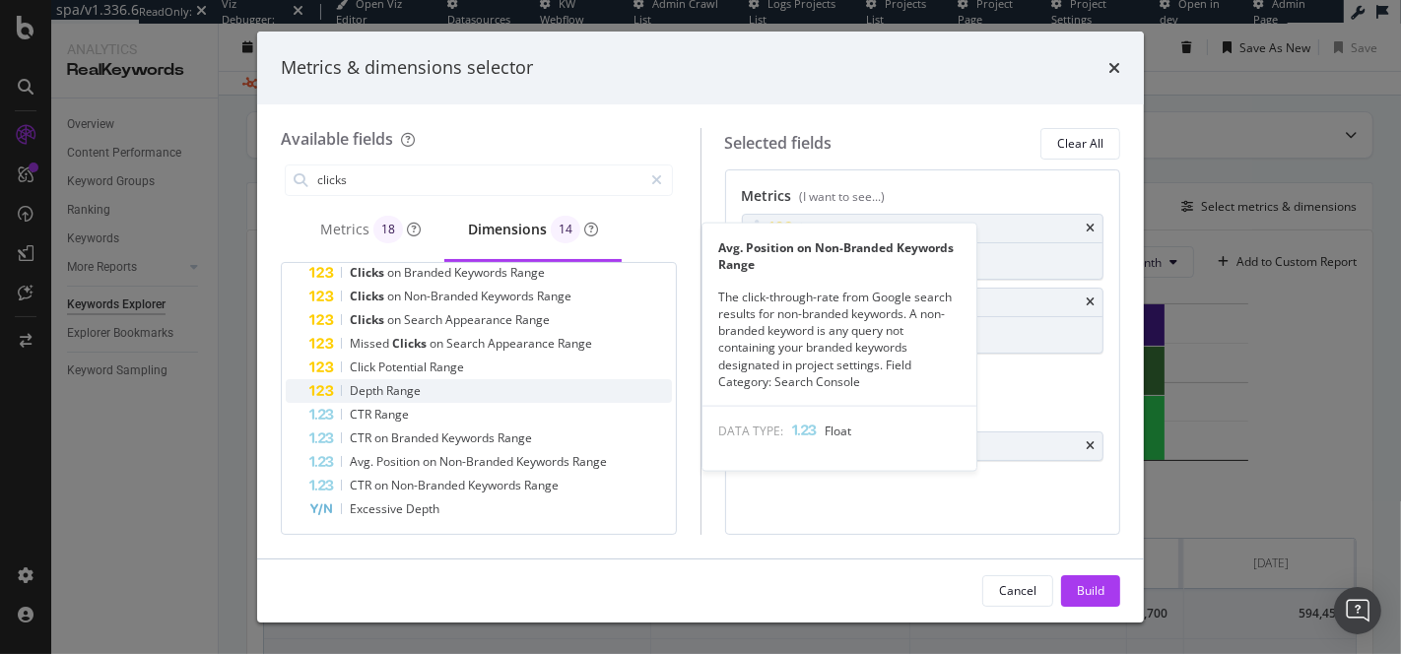
scroll to position [0, 0]
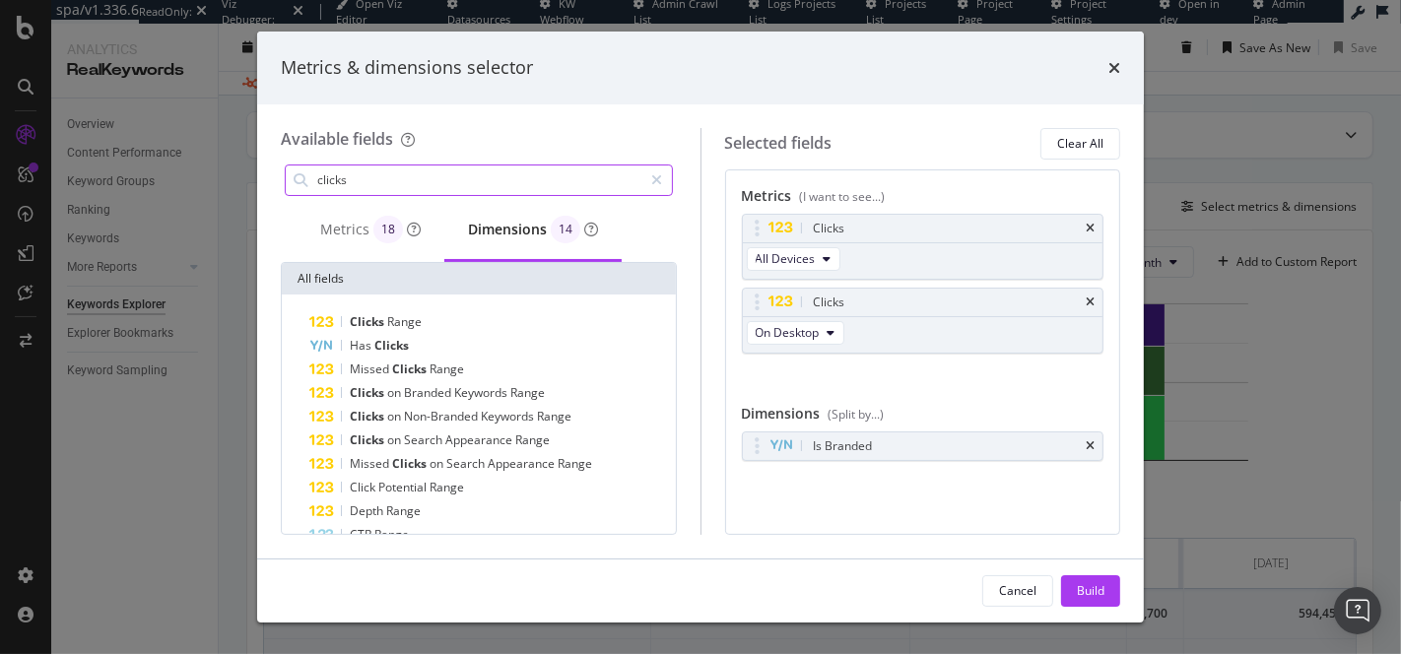
click at [386, 188] on input "clicks" at bounding box center [479, 181] width 328 height 30
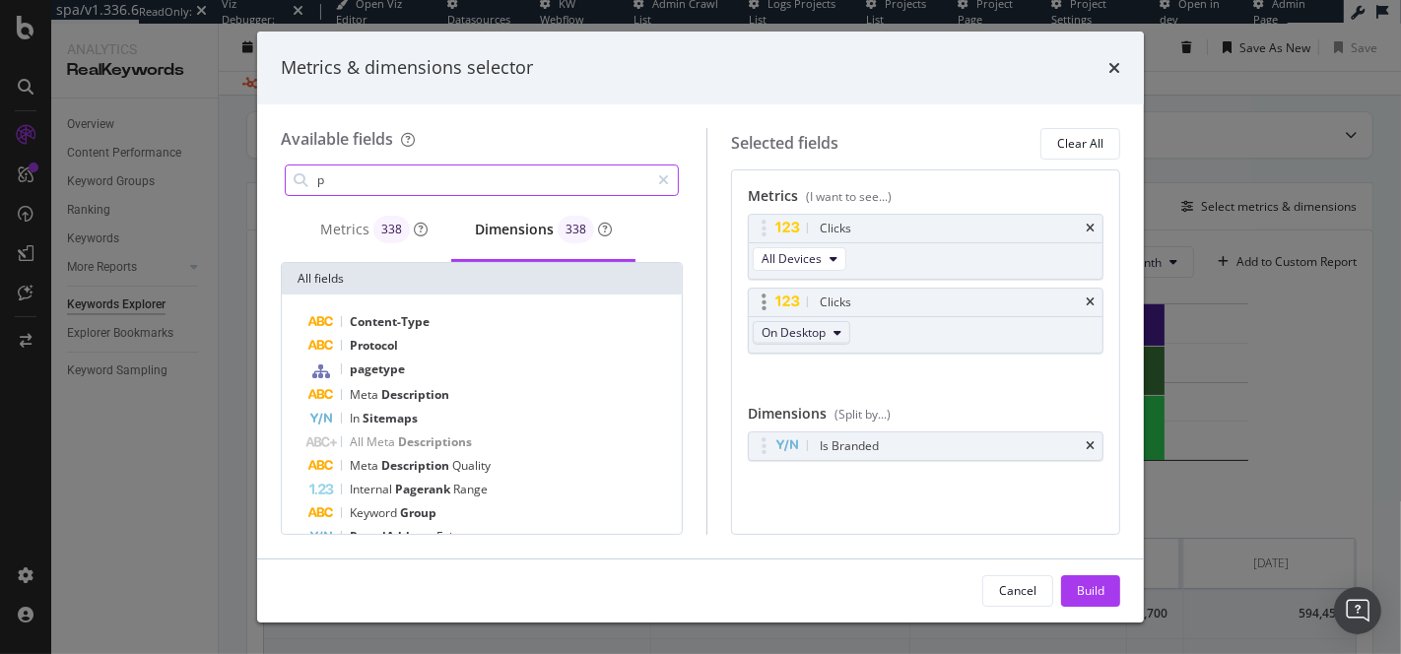
type input "p"
click at [823, 339] on button "On Desktop" at bounding box center [802, 333] width 98 height 24
click at [1091, 302] on icon "times" at bounding box center [1090, 303] width 9 height 12
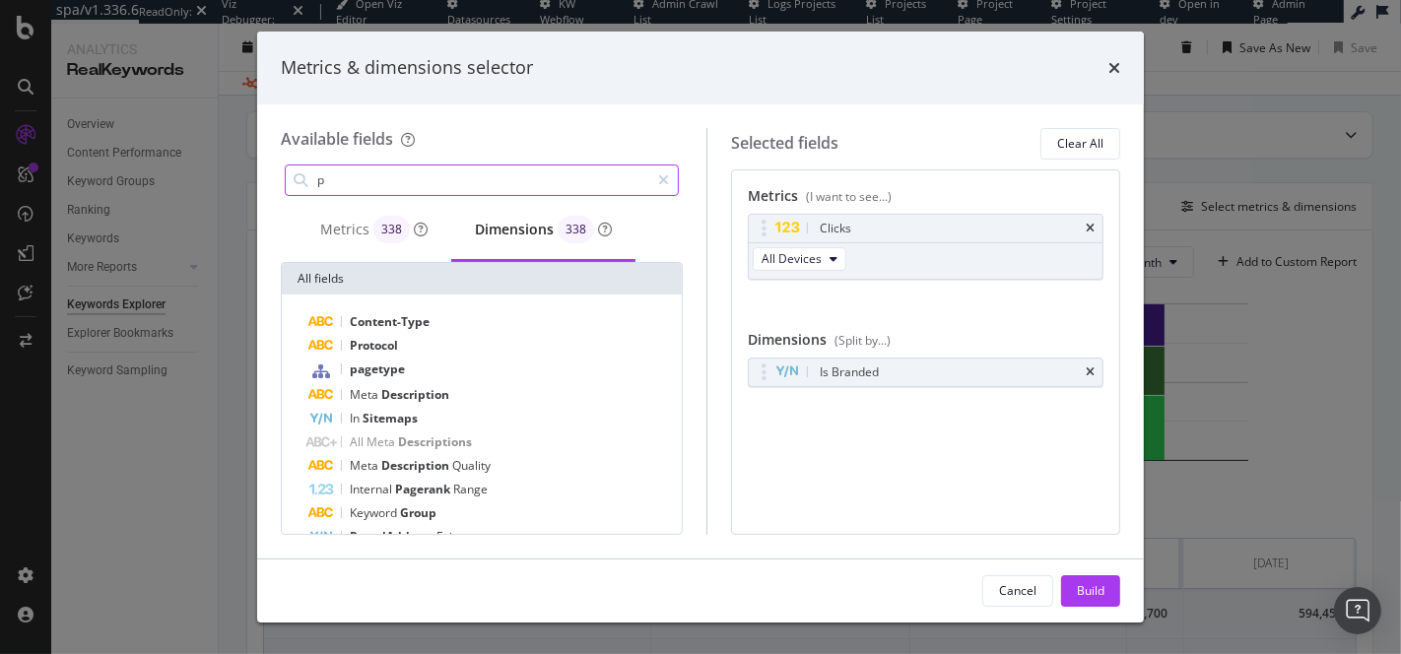
click at [436, 175] on input "p" at bounding box center [482, 181] width 334 height 30
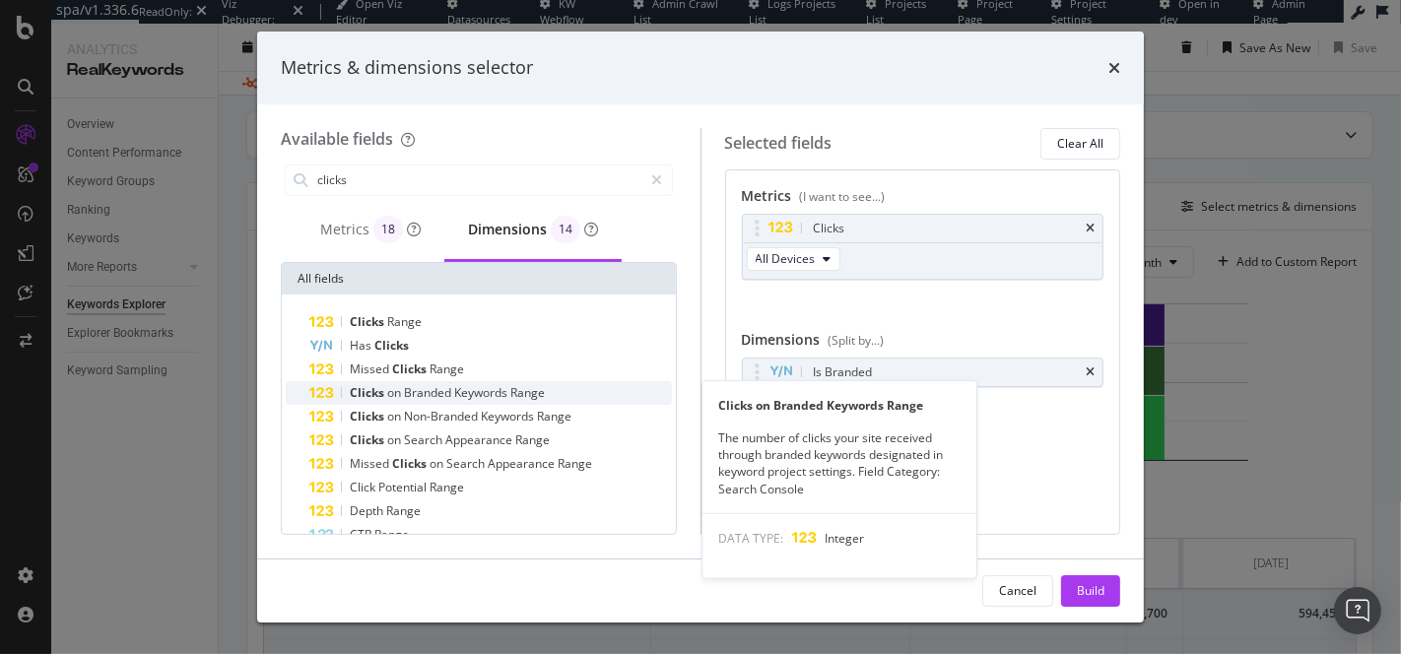
click at [468, 390] on span "Keywords" at bounding box center [482, 392] width 56 height 17
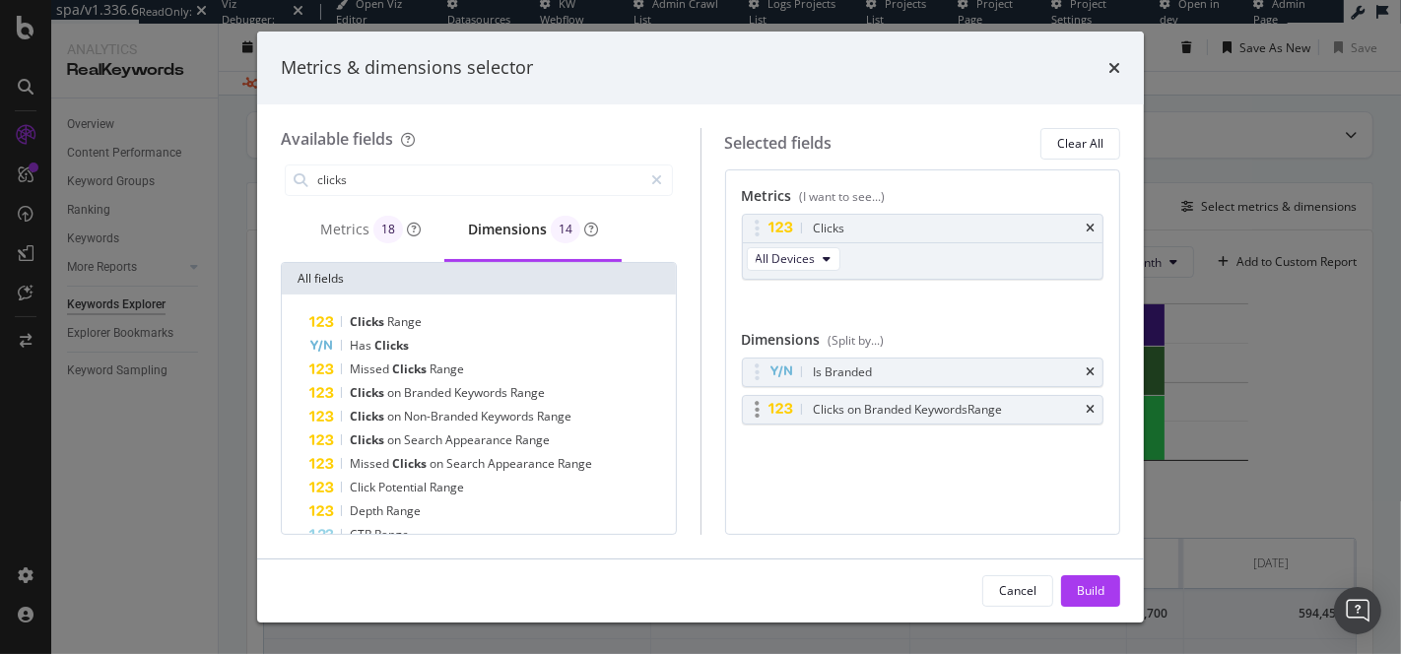
click at [893, 400] on div "Clicks on Branded Keywords Range" at bounding box center [908, 410] width 189 height 20
click at [1086, 407] on icon "times" at bounding box center [1090, 410] width 9 height 12
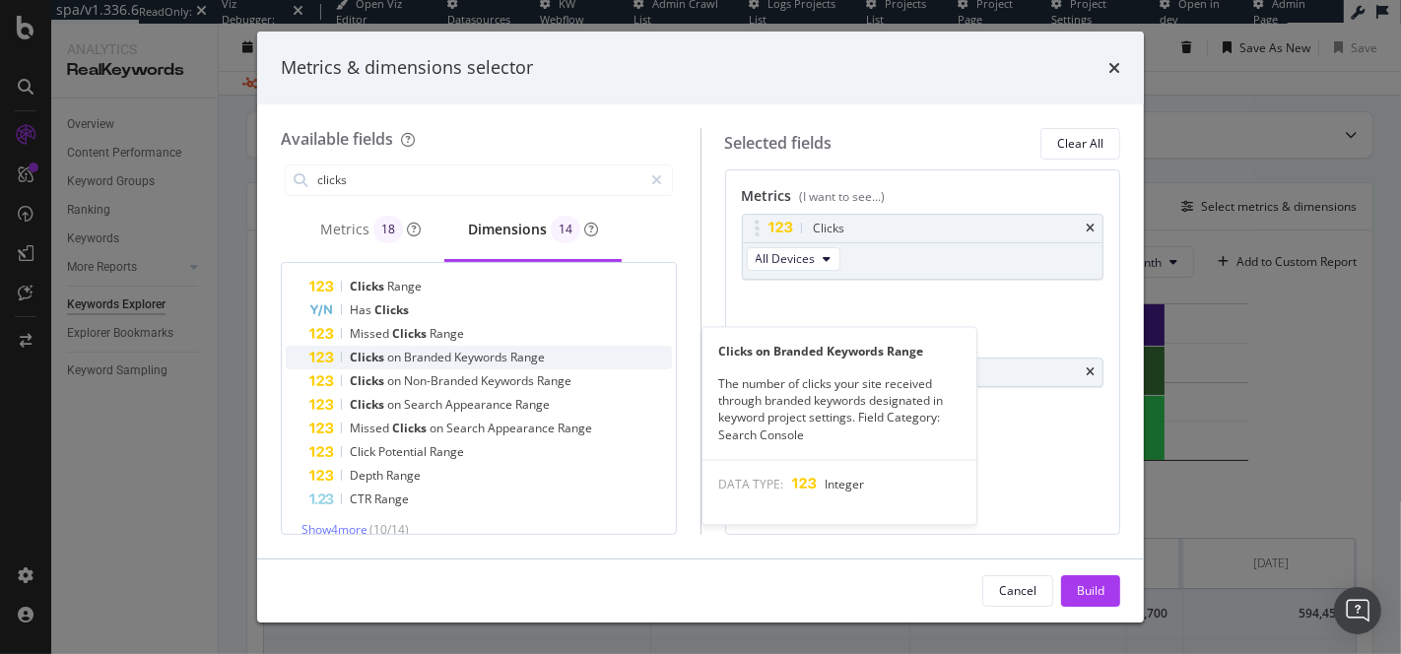
scroll to position [53, 0]
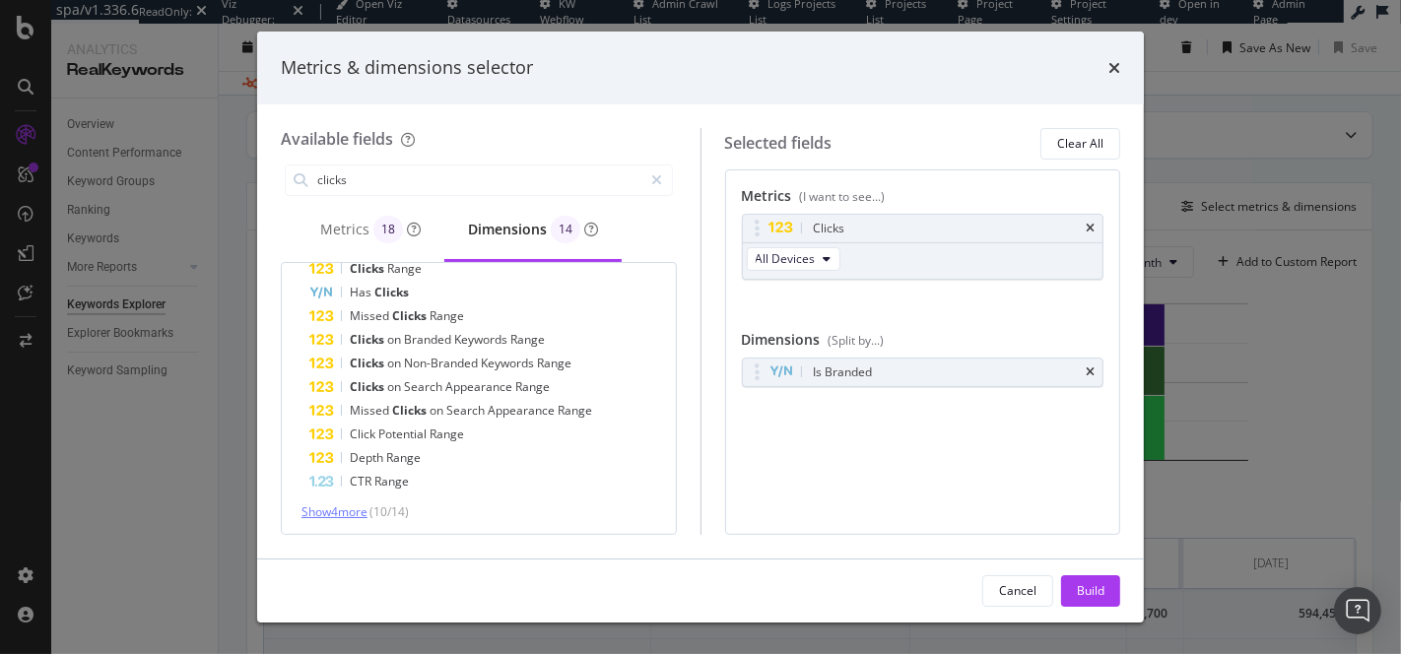
click at [360, 503] on span "Show 4 more" at bounding box center [334, 511] width 66 height 17
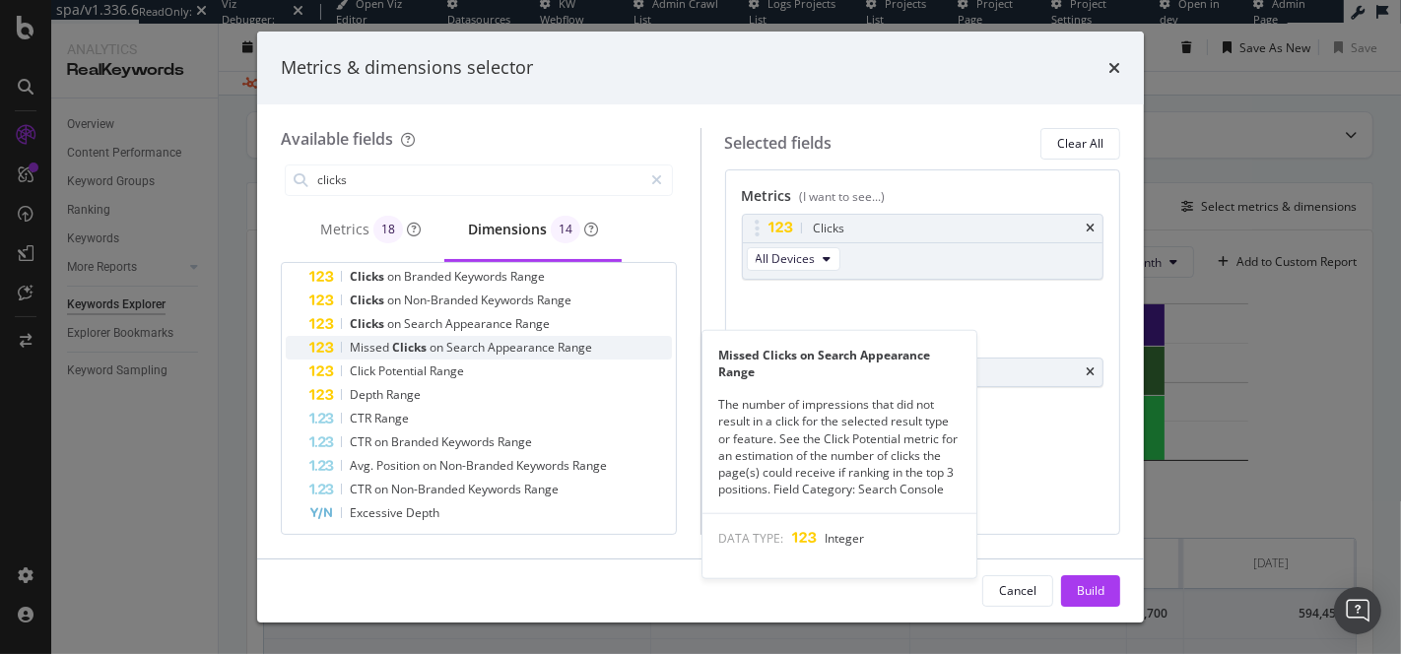
scroll to position [120, 0]
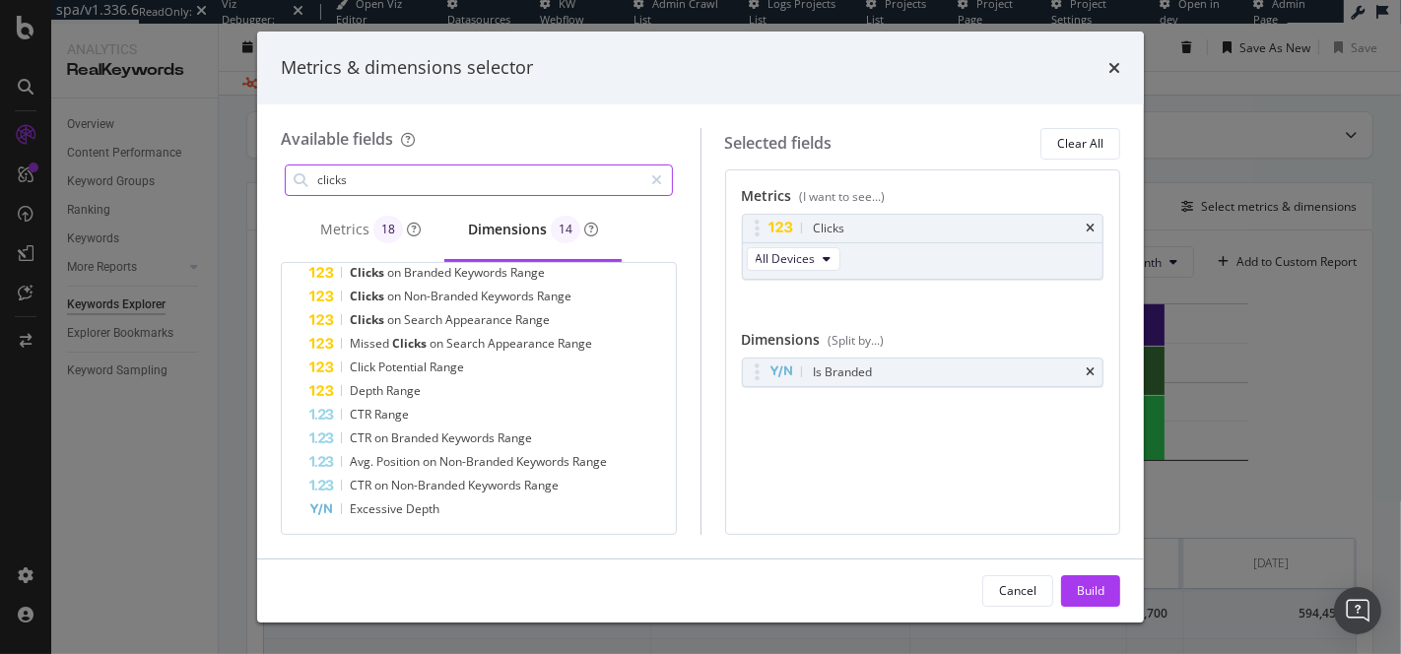
click at [372, 180] on input "clicks" at bounding box center [479, 181] width 328 height 30
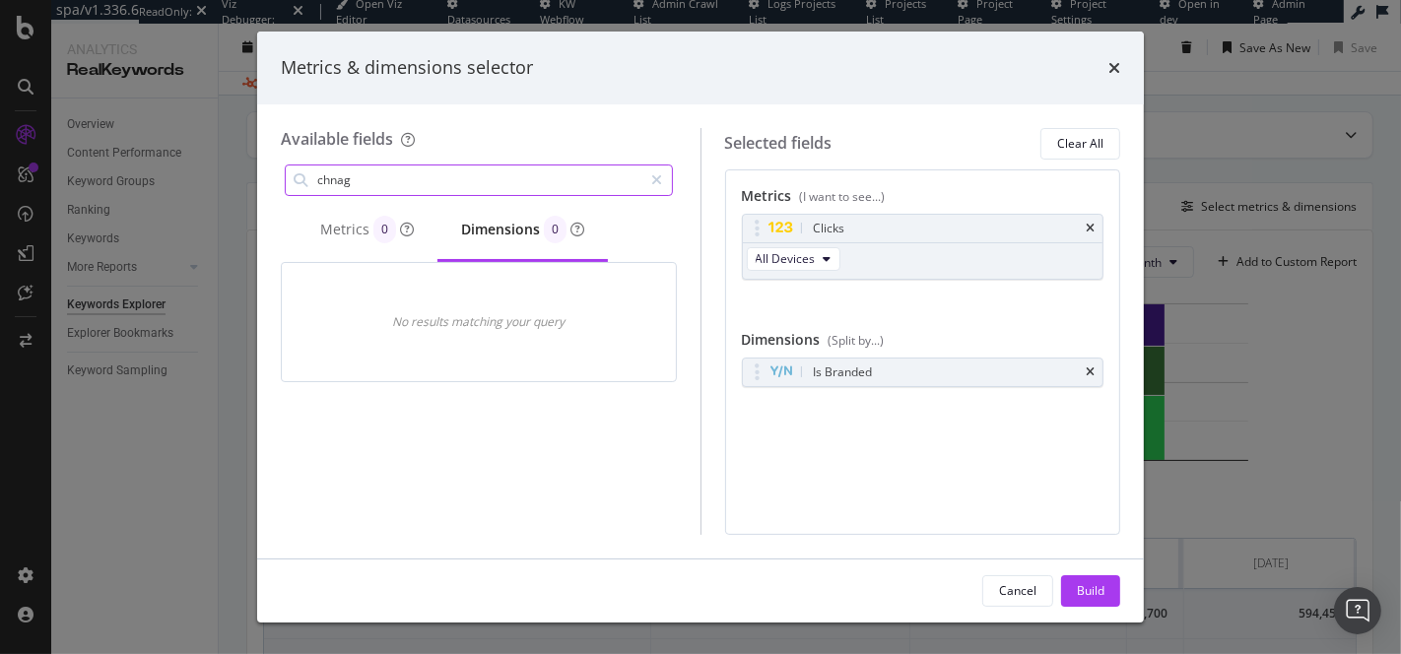
scroll to position [0, 0]
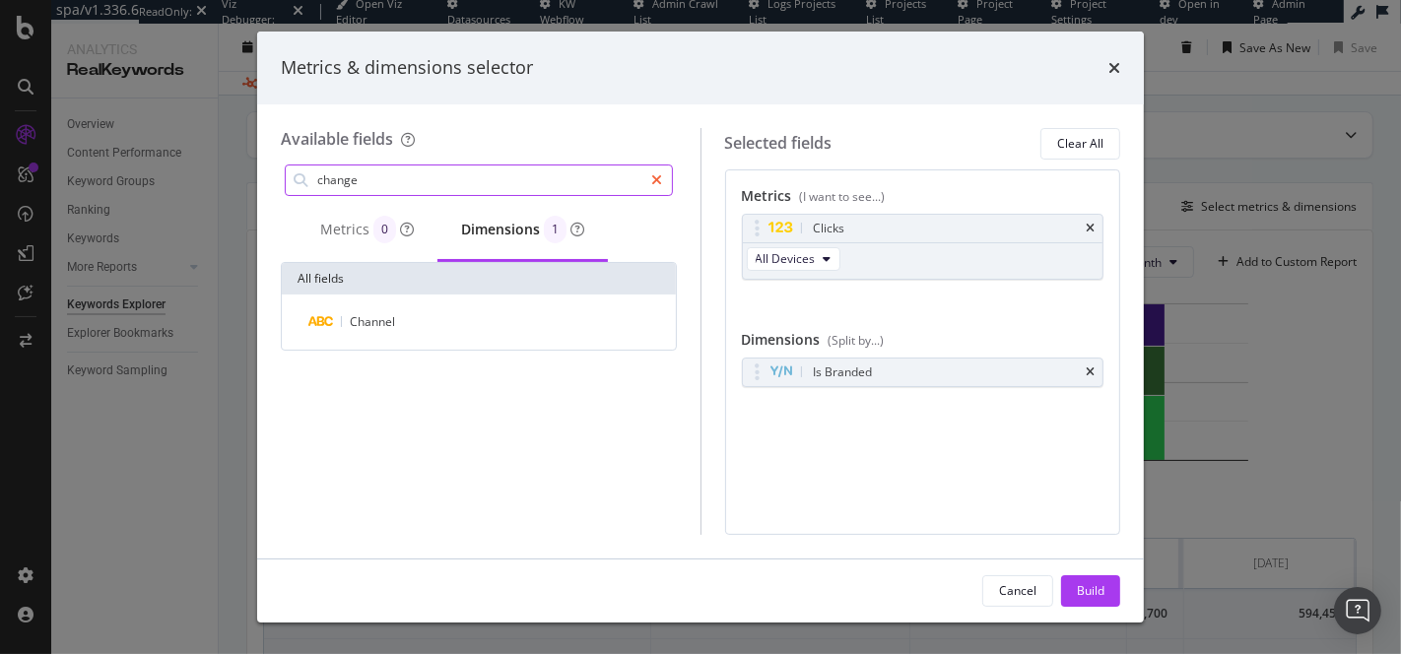
type input "change"
click at [661, 177] on icon "modal" at bounding box center [657, 180] width 11 height 14
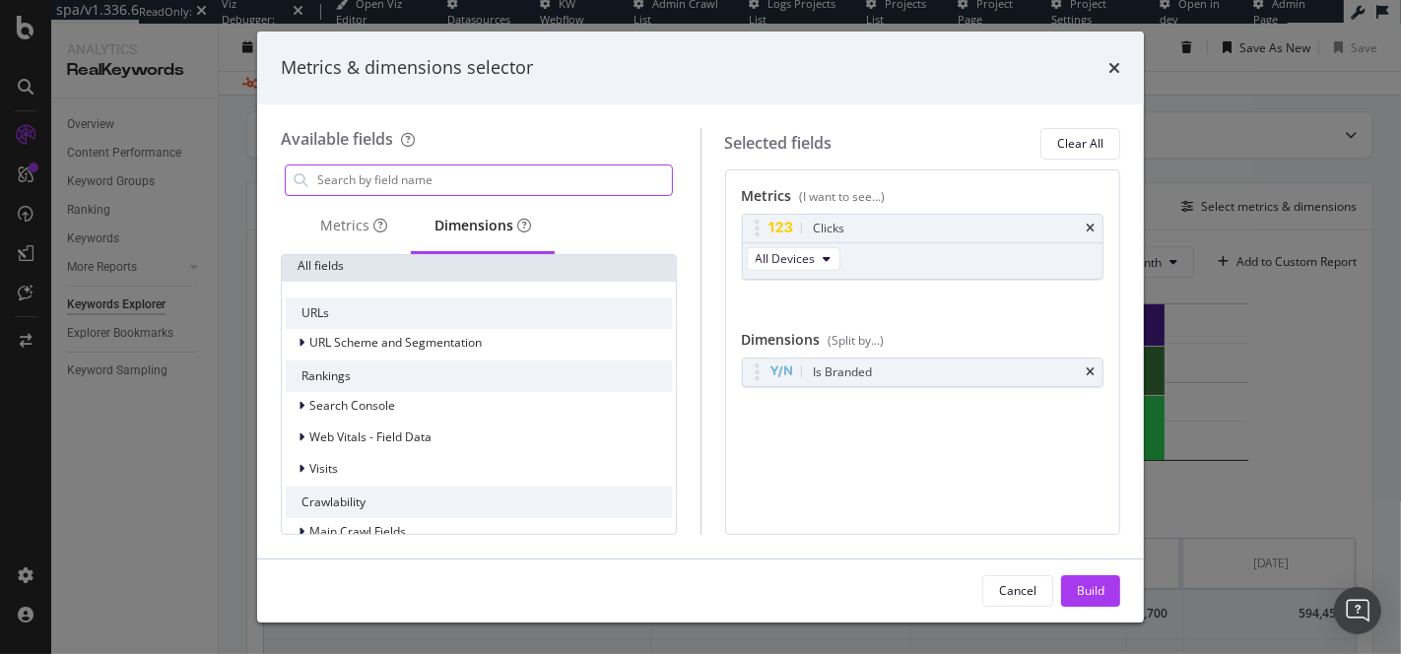
scroll to position [96, 0]
click at [296, 399] on div "Search Console" at bounding box center [340, 402] width 109 height 20
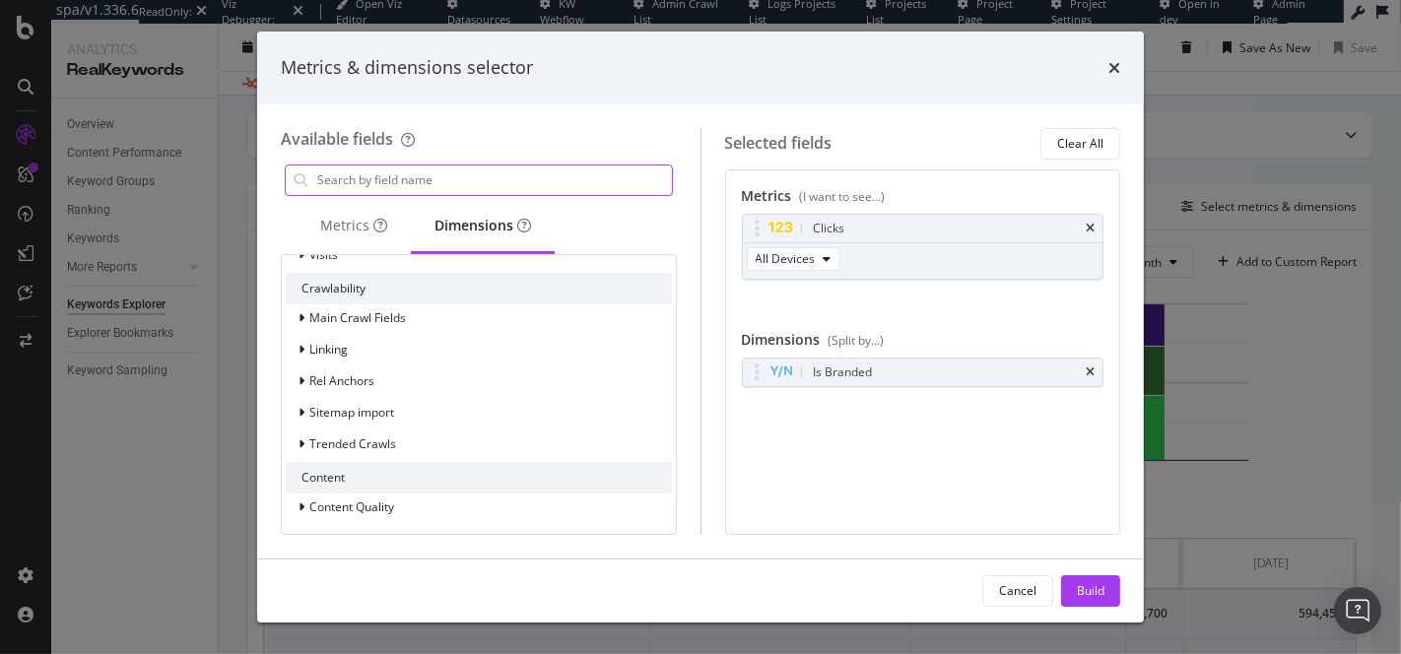
scroll to position [1202, 0]
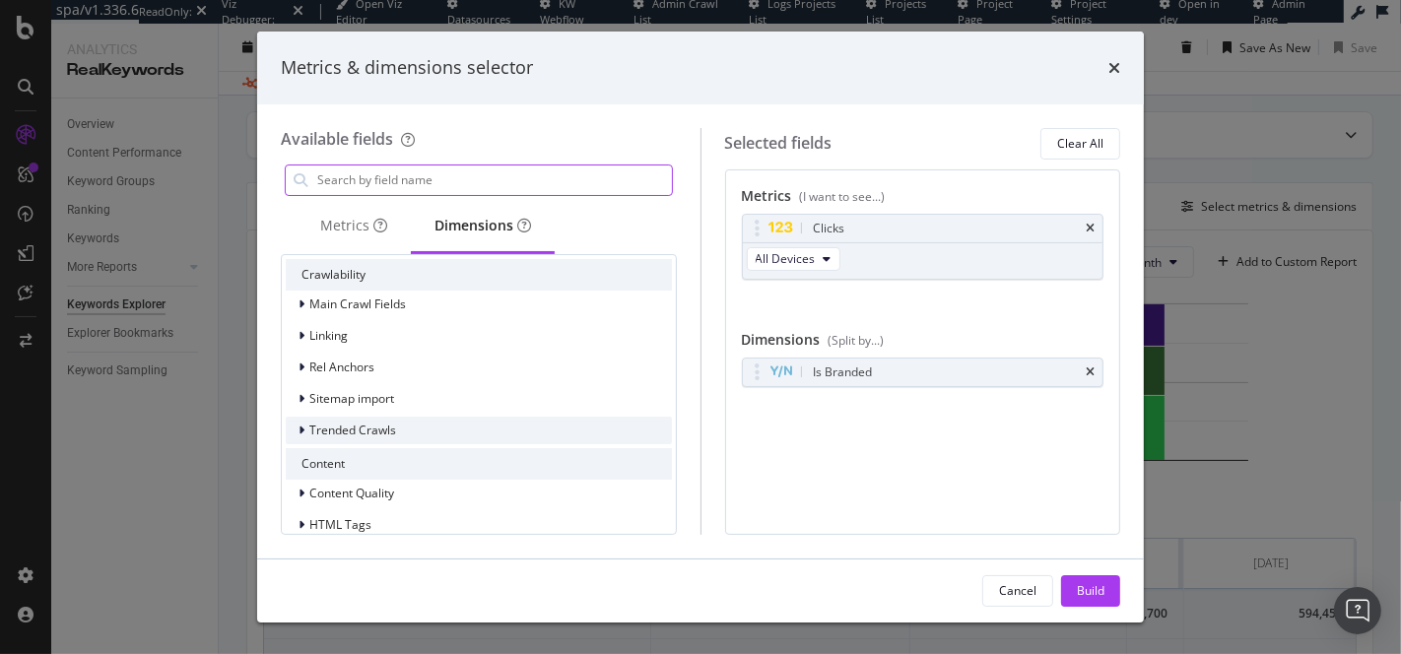
click at [329, 429] on span "Trended Crawls" at bounding box center [352, 430] width 87 height 17
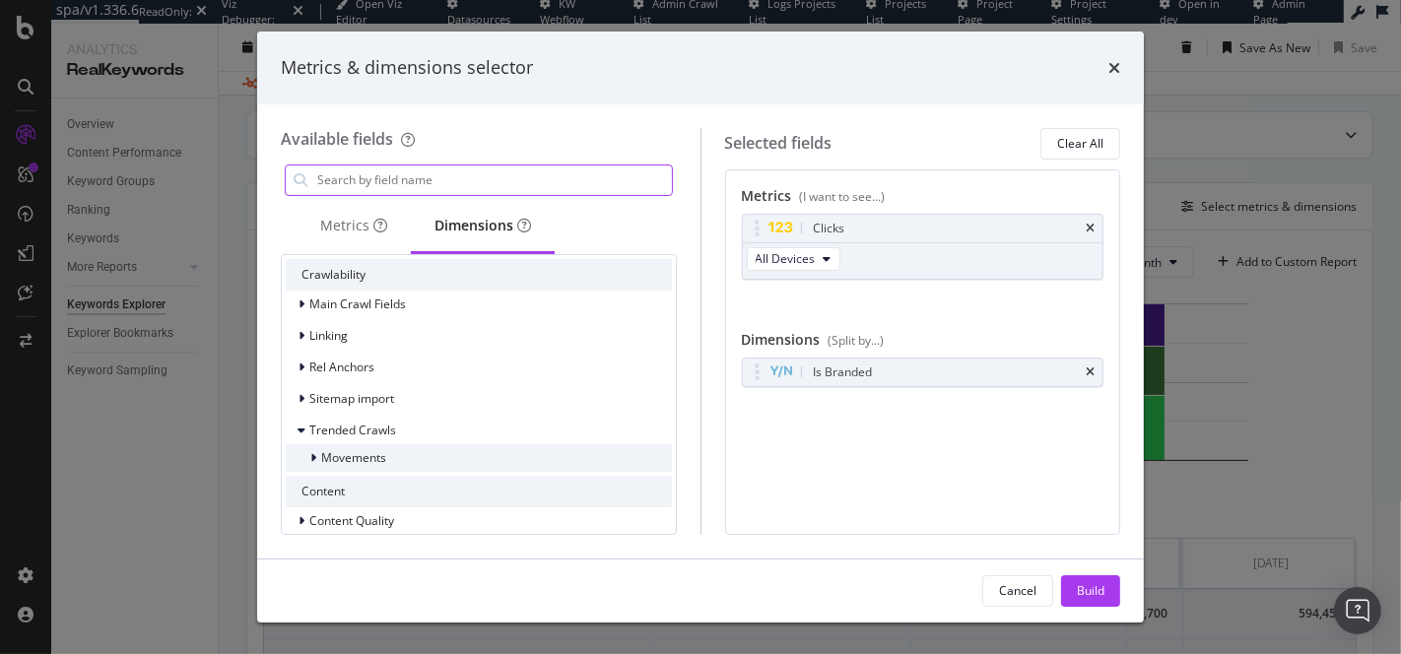
click at [343, 452] on span "Movements" at bounding box center [353, 457] width 65 height 17
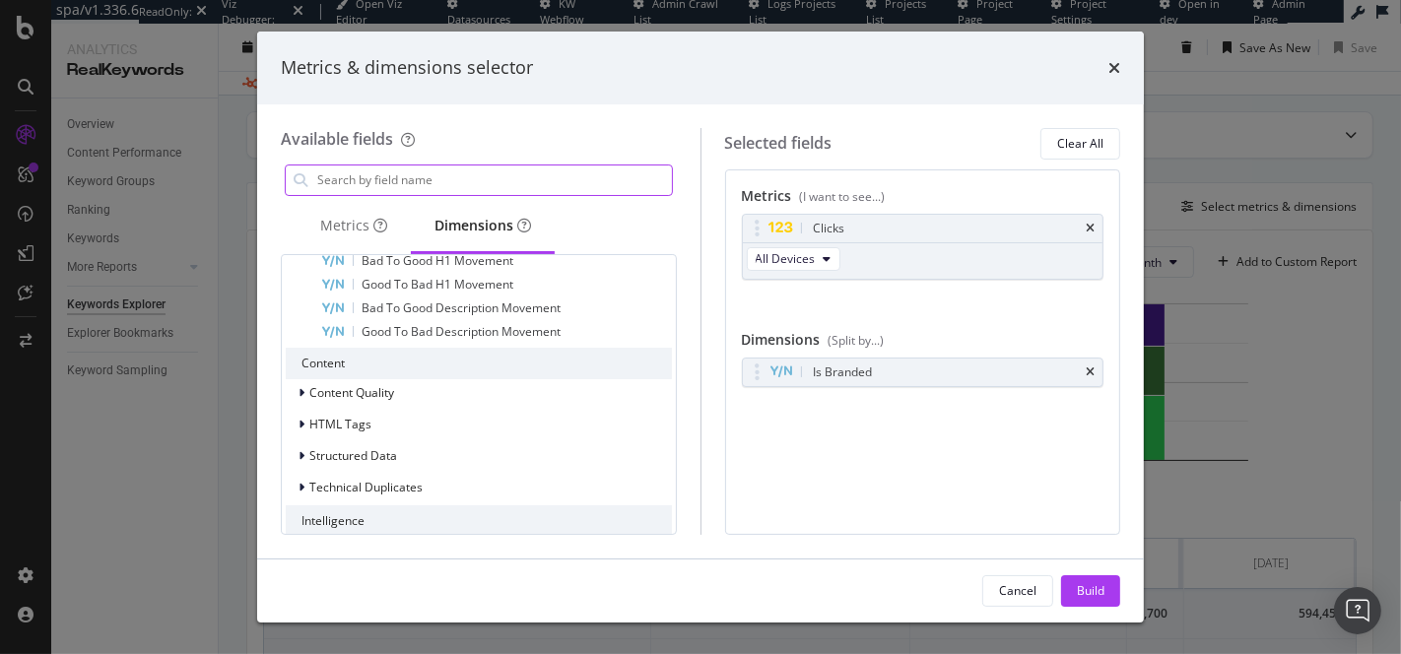
scroll to position [1656, 0]
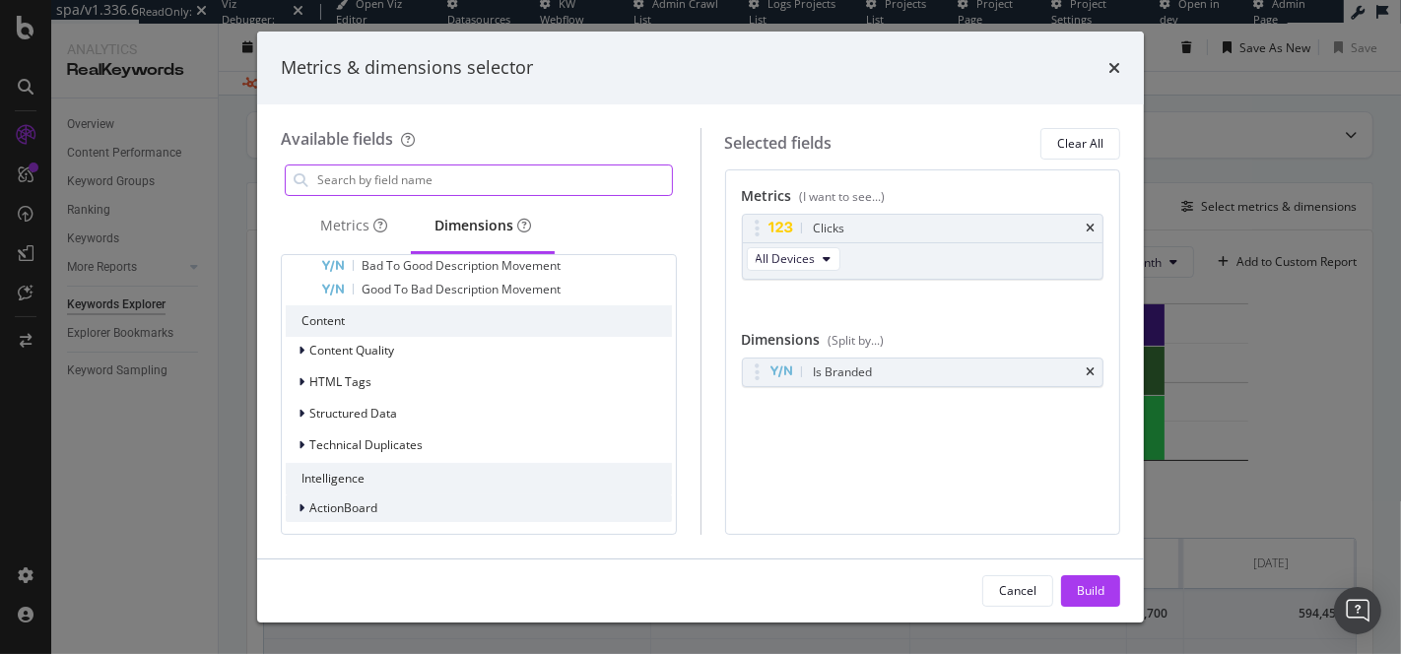
click at [312, 503] on span "ActionBoard" at bounding box center [343, 507] width 68 height 17
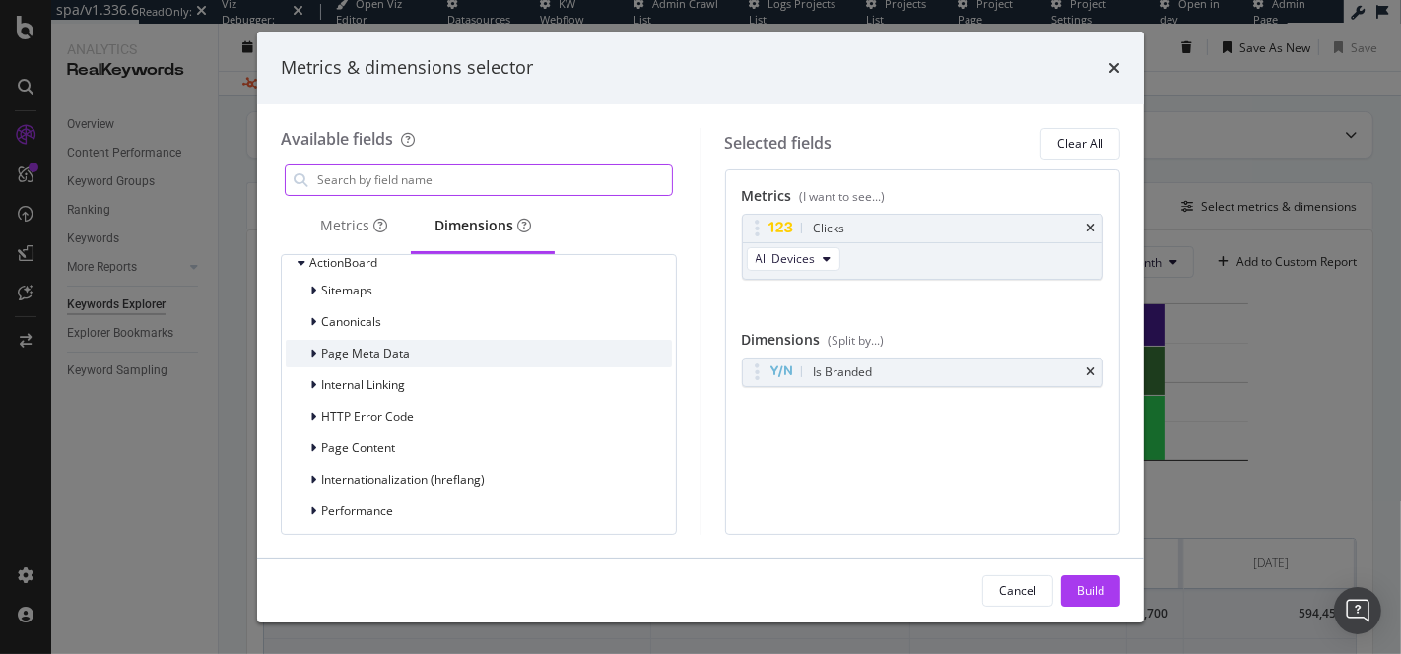
scroll to position [1959, 0]
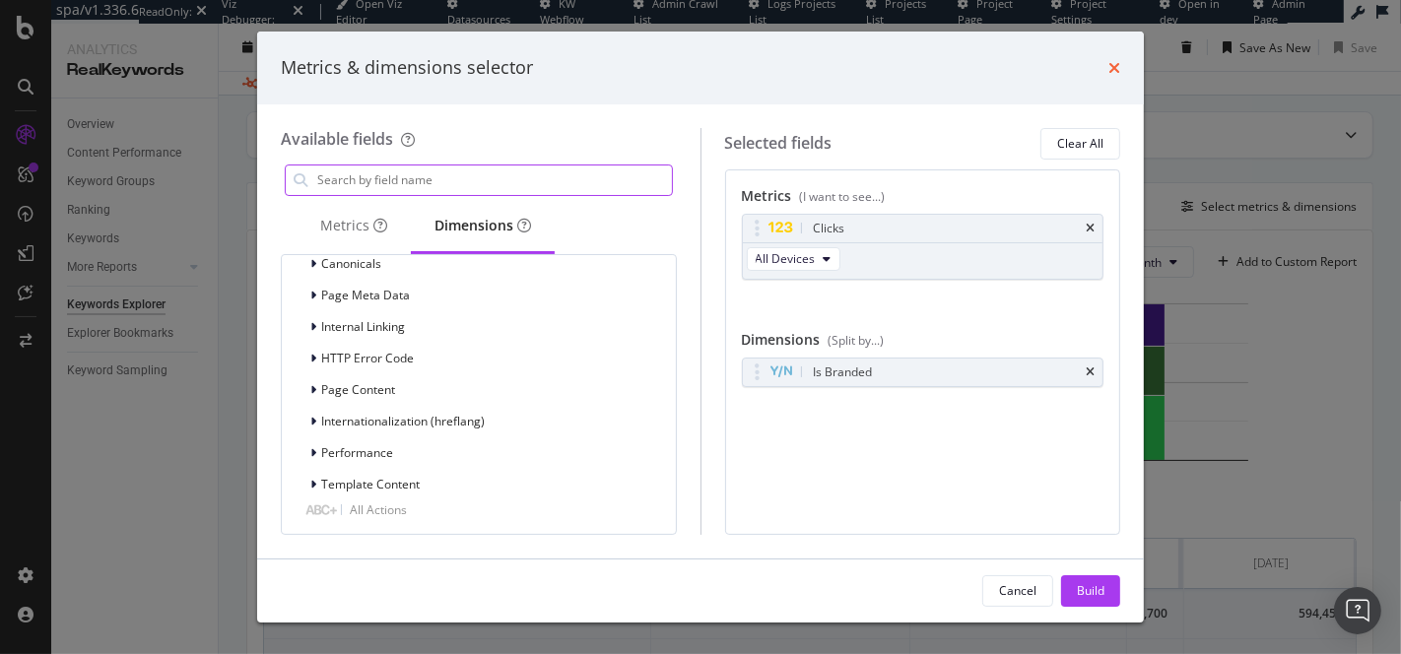
click at [1109, 67] on icon "times" at bounding box center [1114, 68] width 12 height 16
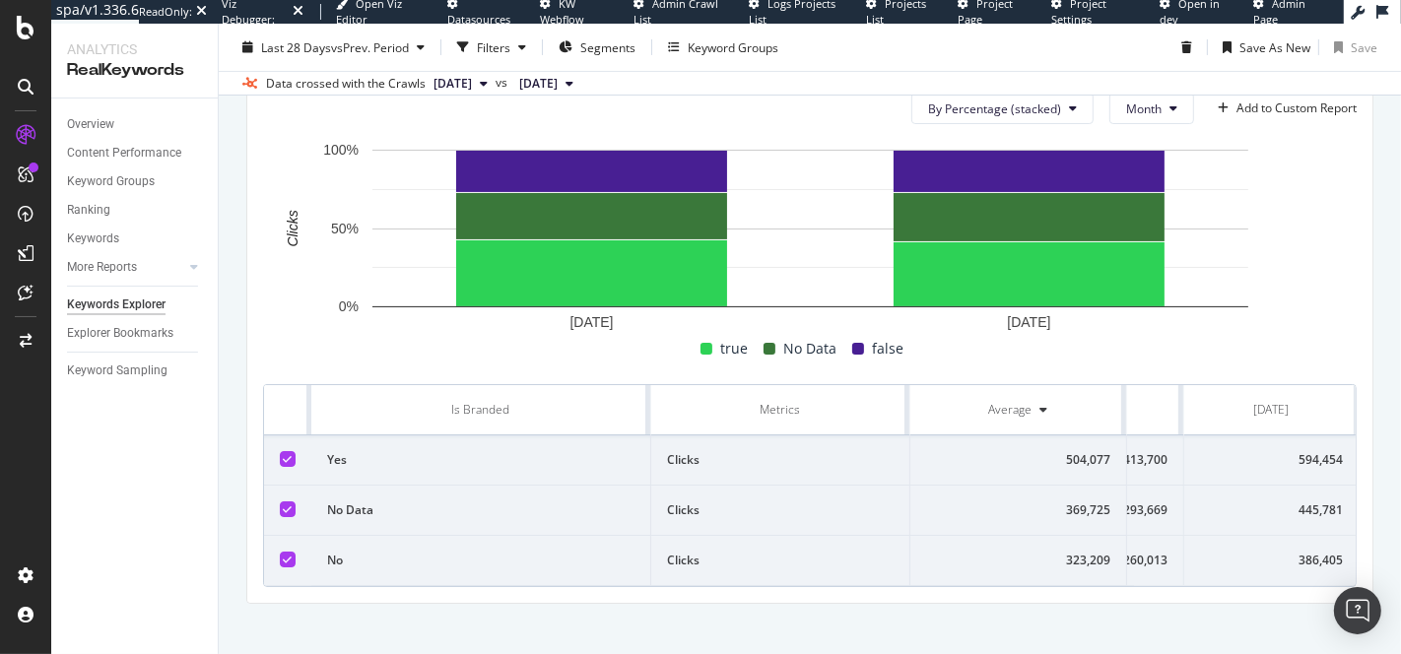
scroll to position [316, 0]
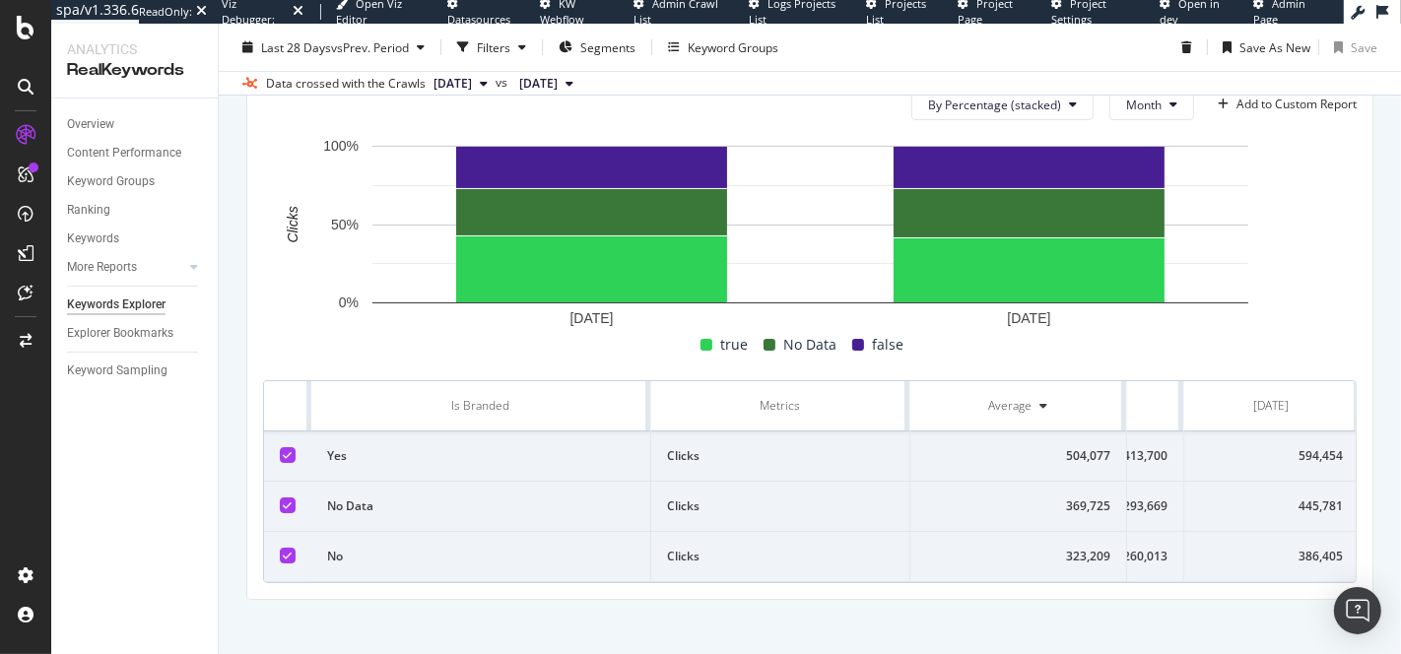
click at [1030, 402] on div "Average" at bounding box center [1010, 406] width 43 height 18
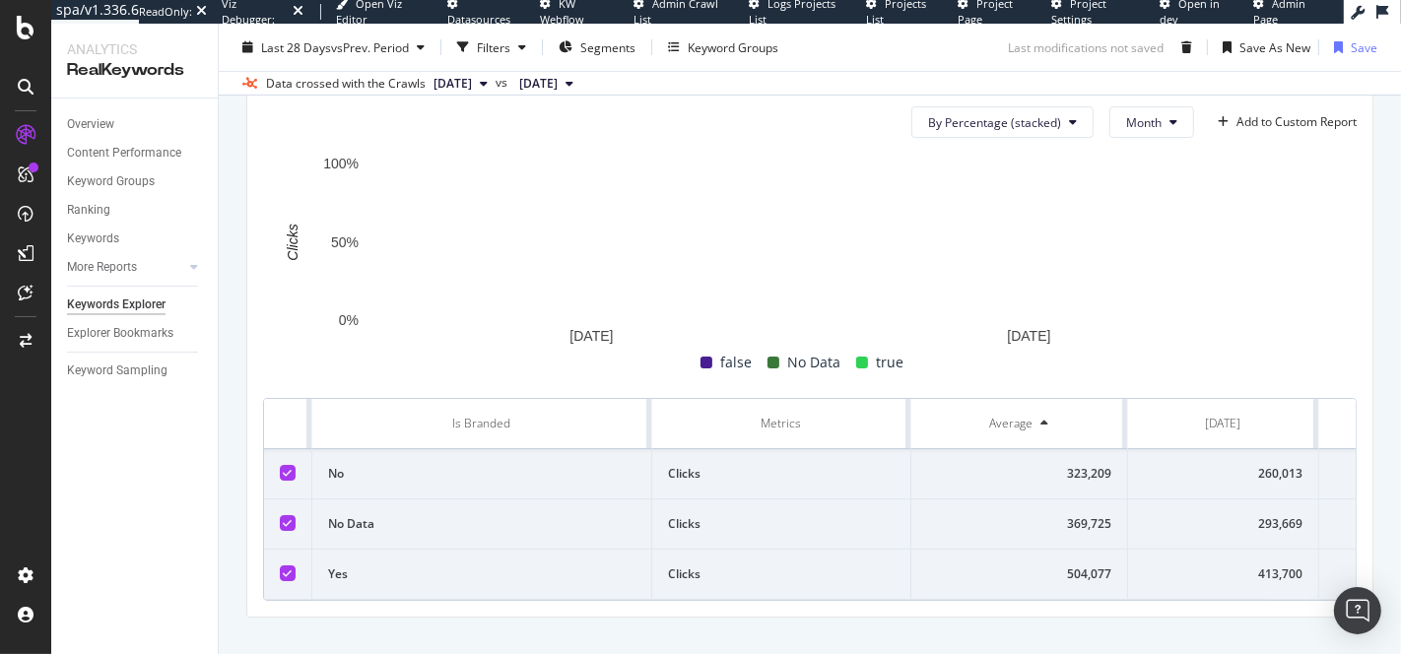
scroll to position [316, 0]
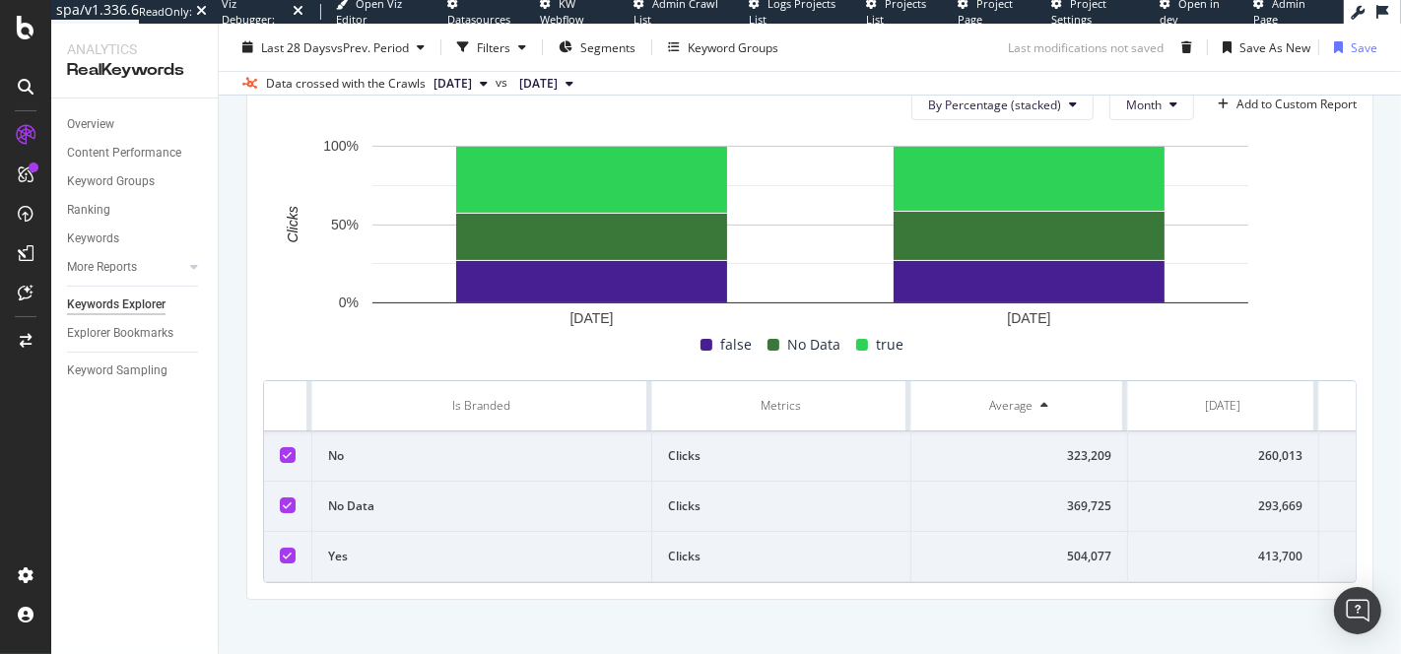
click at [1335, 418] on th "Aug. 2025" at bounding box center [1406, 406] width 174 height 50
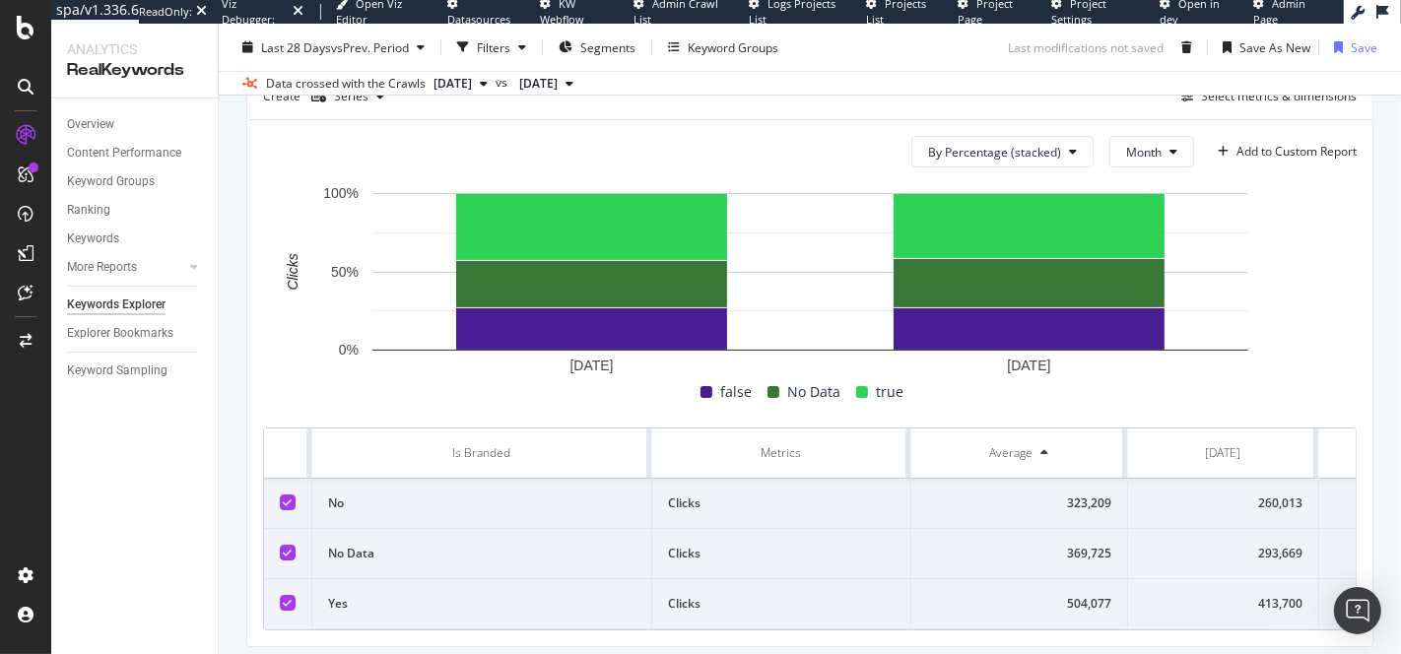
scroll to position [244, 0]
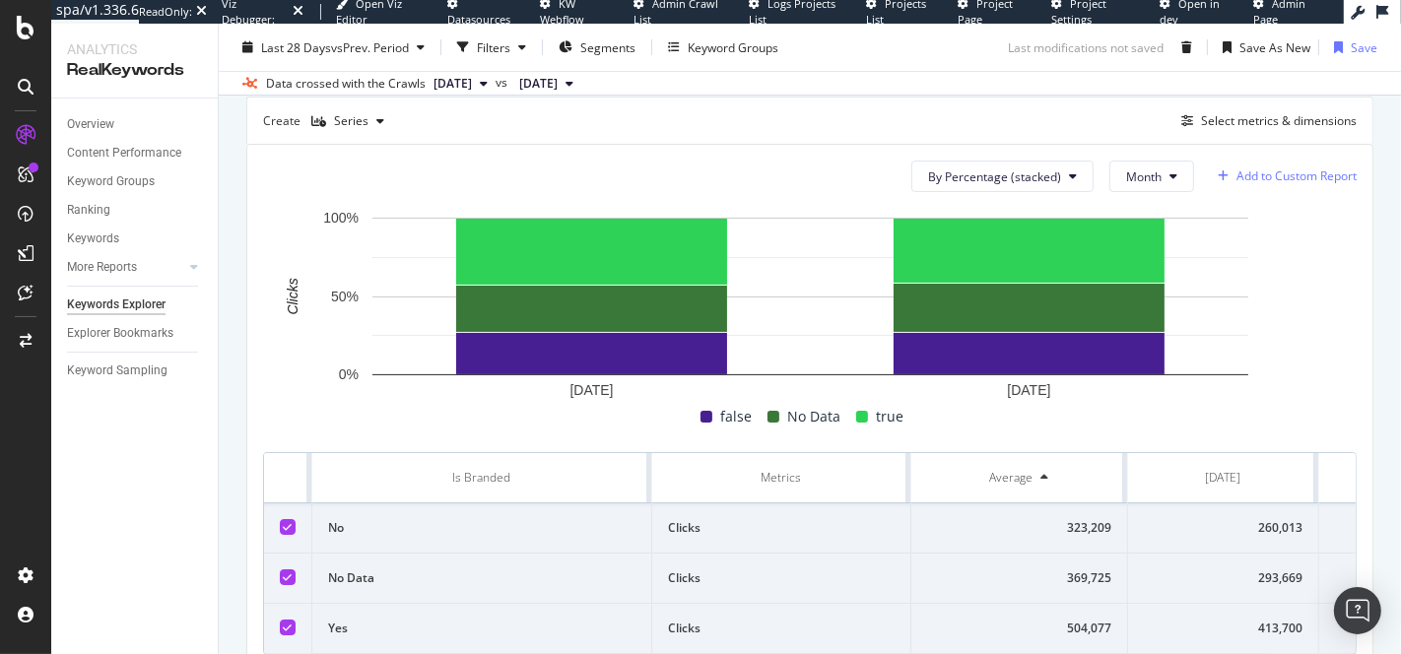
click at [1261, 175] on div "Add to Custom Report" at bounding box center [1296, 176] width 120 height 12
click at [1228, 113] on div "Select metrics & dimensions" at bounding box center [1279, 120] width 156 height 17
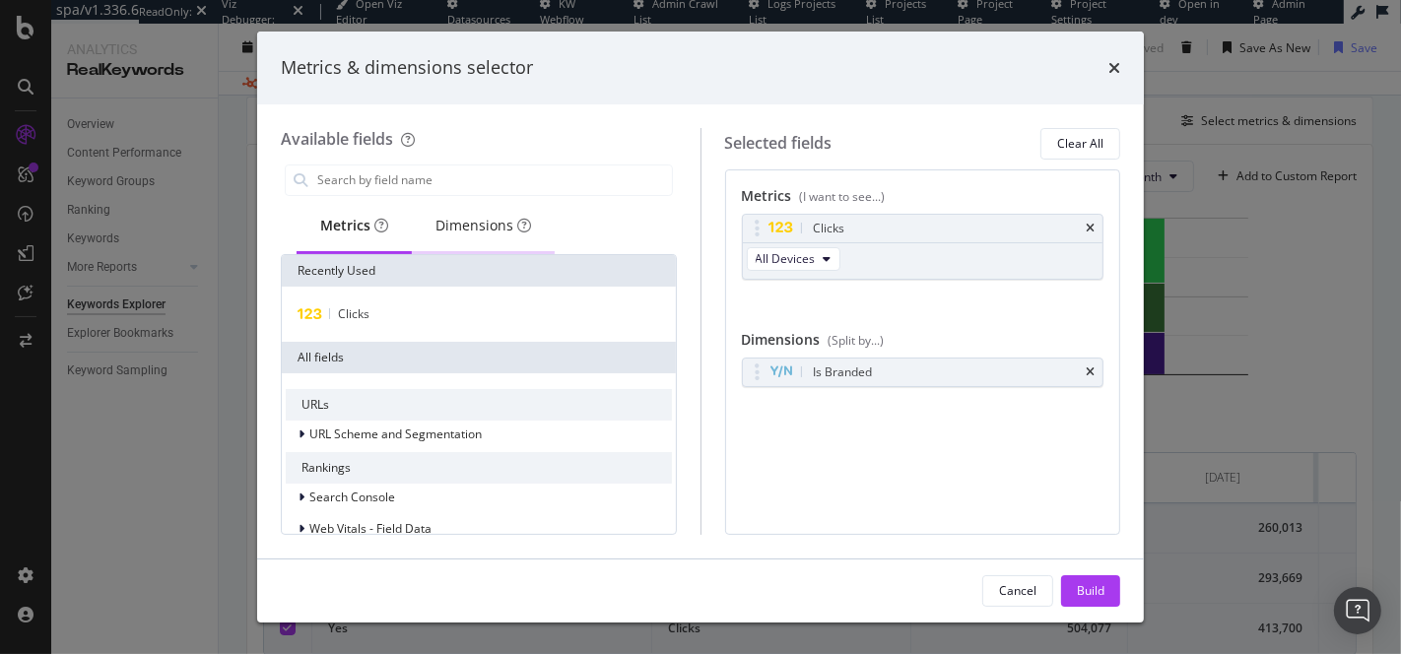
click at [491, 237] on div "Dimensions" at bounding box center [483, 227] width 143 height 54
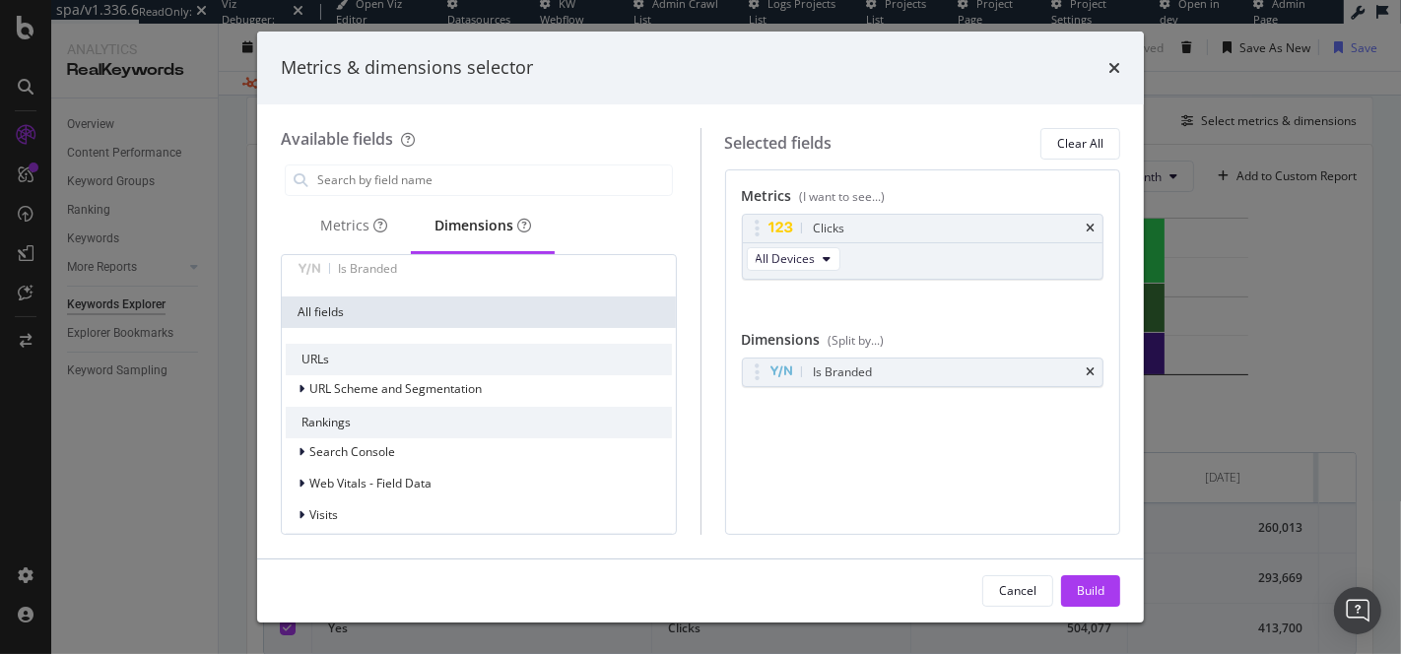
scroll to position [0, 0]
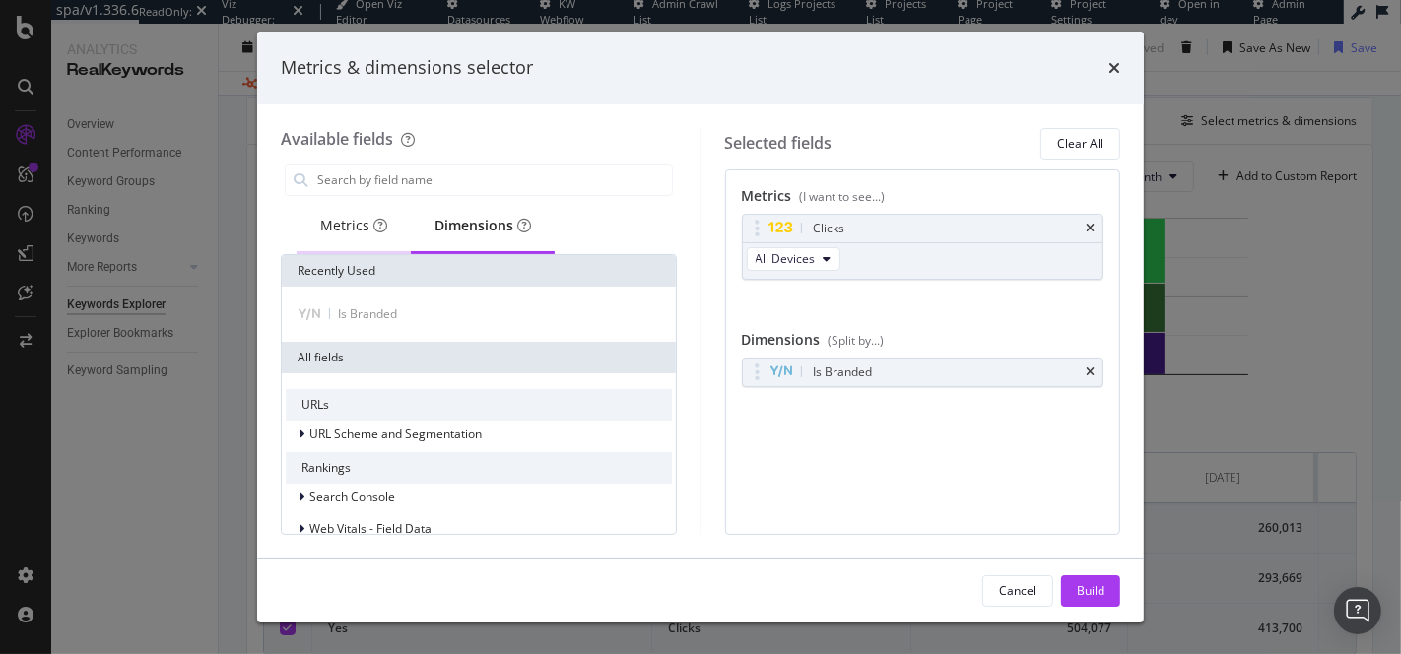
click at [352, 233] on div "Metrics" at bounding box center [353, 226] width 67 height 20
click at [813, 271] on div "All Devices" at bounding box center [795, 260] width 105 height 35
click at [805, 258] on span "All Devices" at bounding box center [786, 258] width 60 height 17
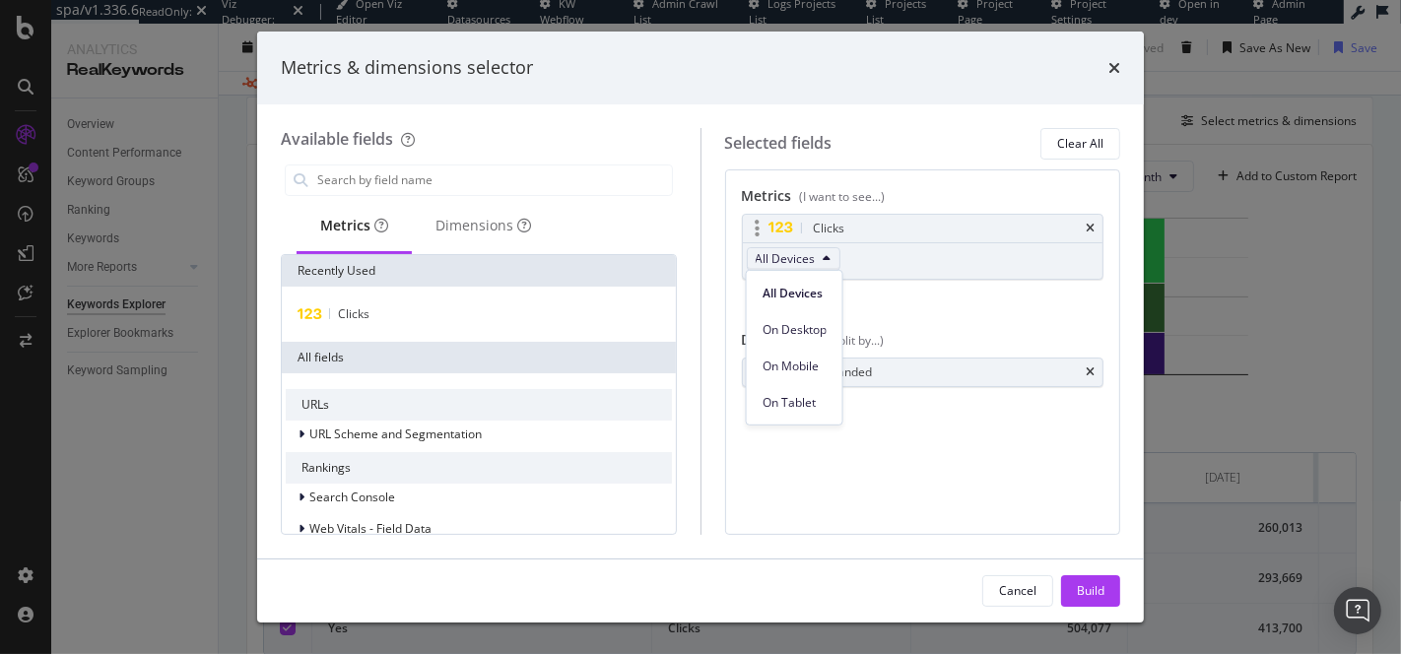
click at [805, 258] on span "All Devices" at bounding box center [786, 258] width 60 height 17
click at [757, 230] on icon "modal" at bounding box center [758, 229] width 5 height 20
click at [1117, 63] on icon "times" at bounding box center [1114, 68] width 12 height 16
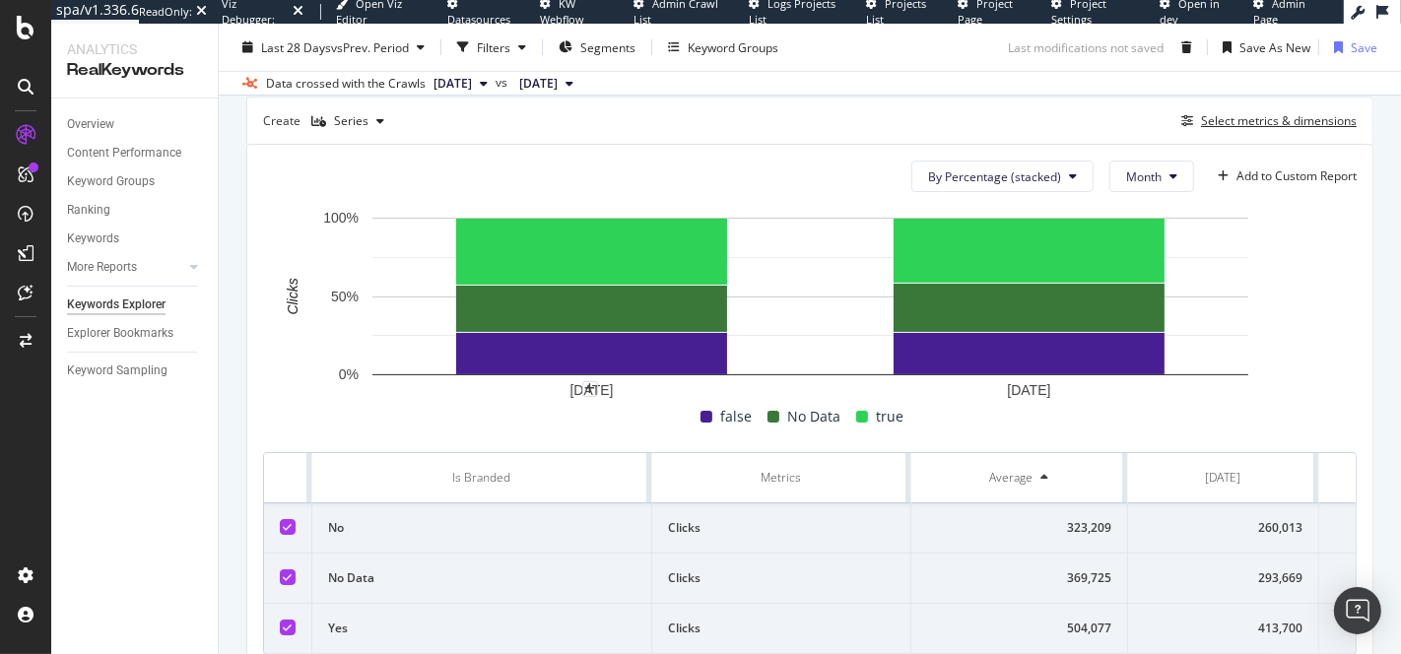
scroll to position [326, 0]
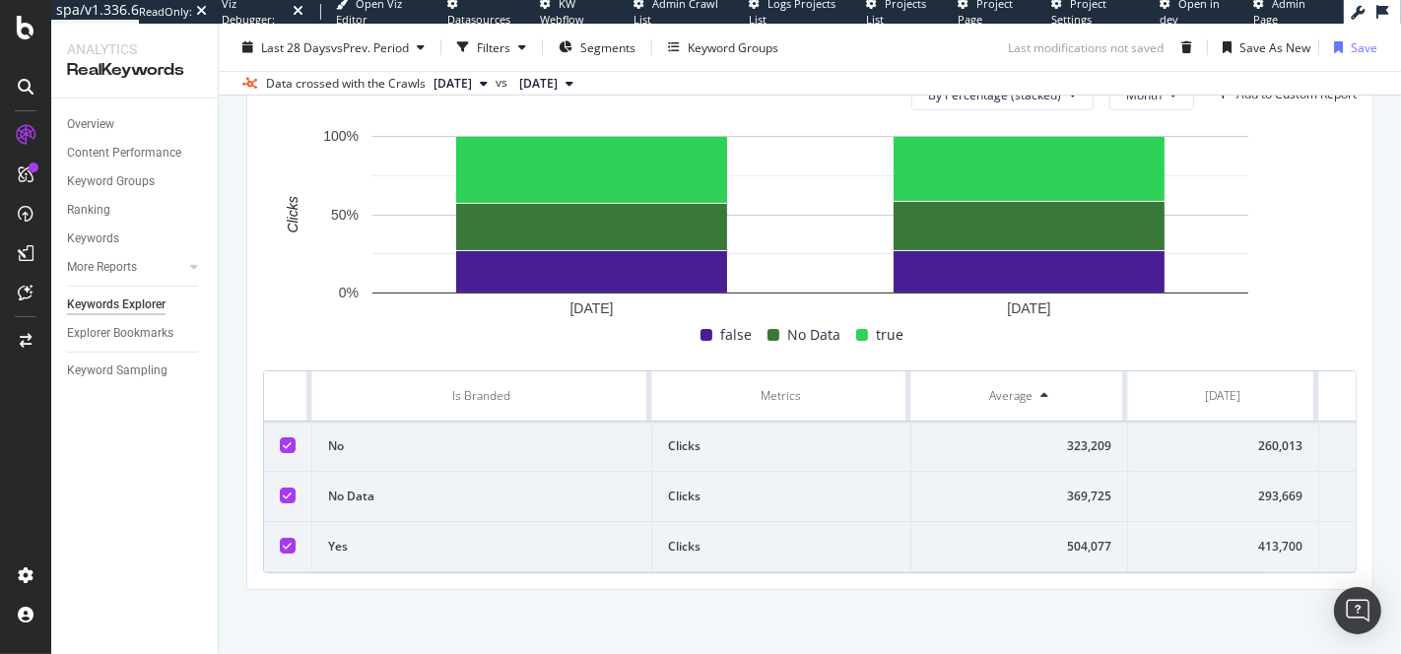
click at [1241, 395] on div "[DATE]" at bounding box center [1223, 396] width 35 height 18
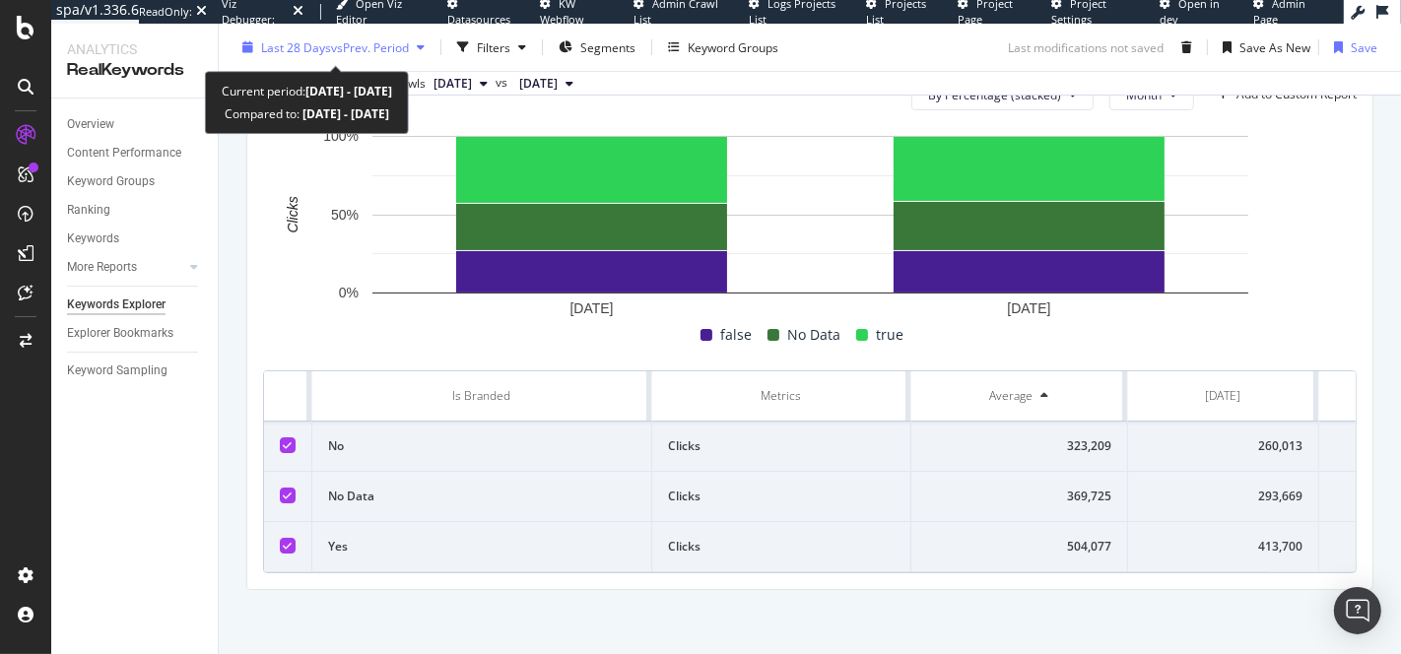
click at [318, 48] on span "Last 28 Days" at bounding box center [296, 46] width 70 height 17
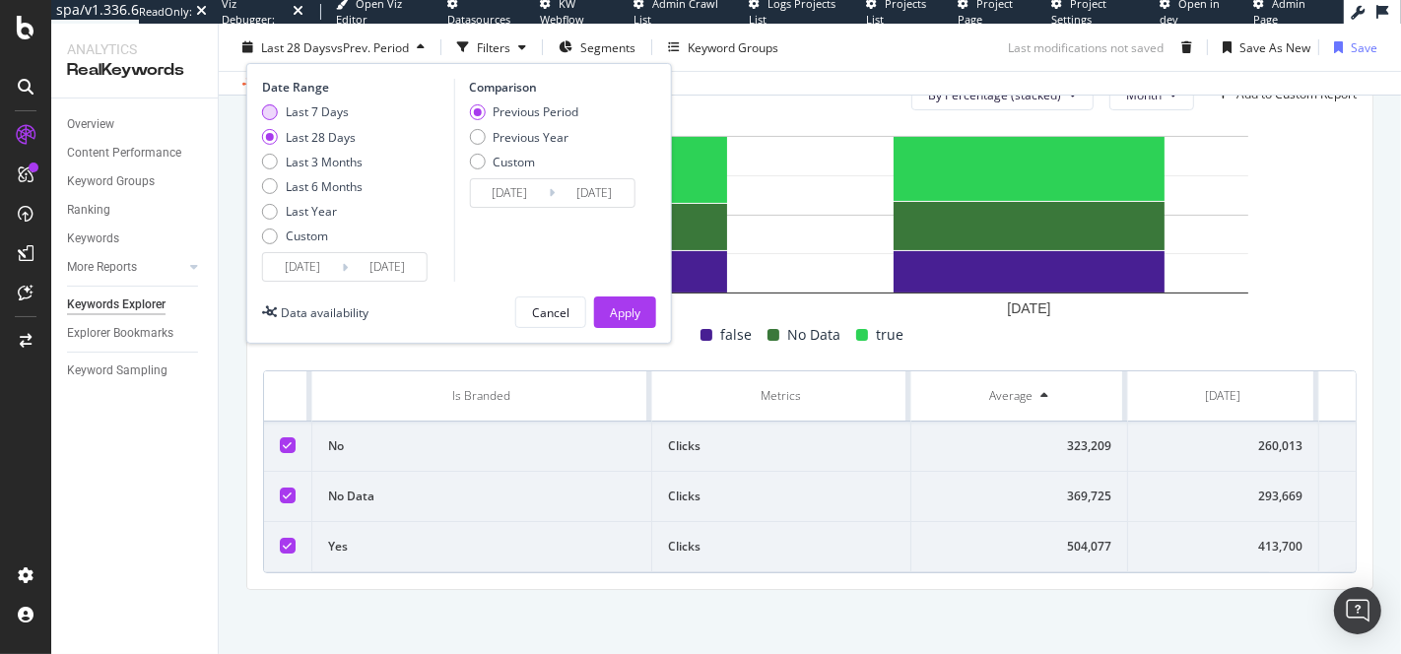
click at [299, 117] on div "Last 7 Days" at bounding box center [317, 111] width 63 height 17
type input "2025/08/11"
type input "2025/08/04"
type input "2025/08/10"
click at [620, 321] on div "Apply" at bounding box center [625, 313] width 31 height 30
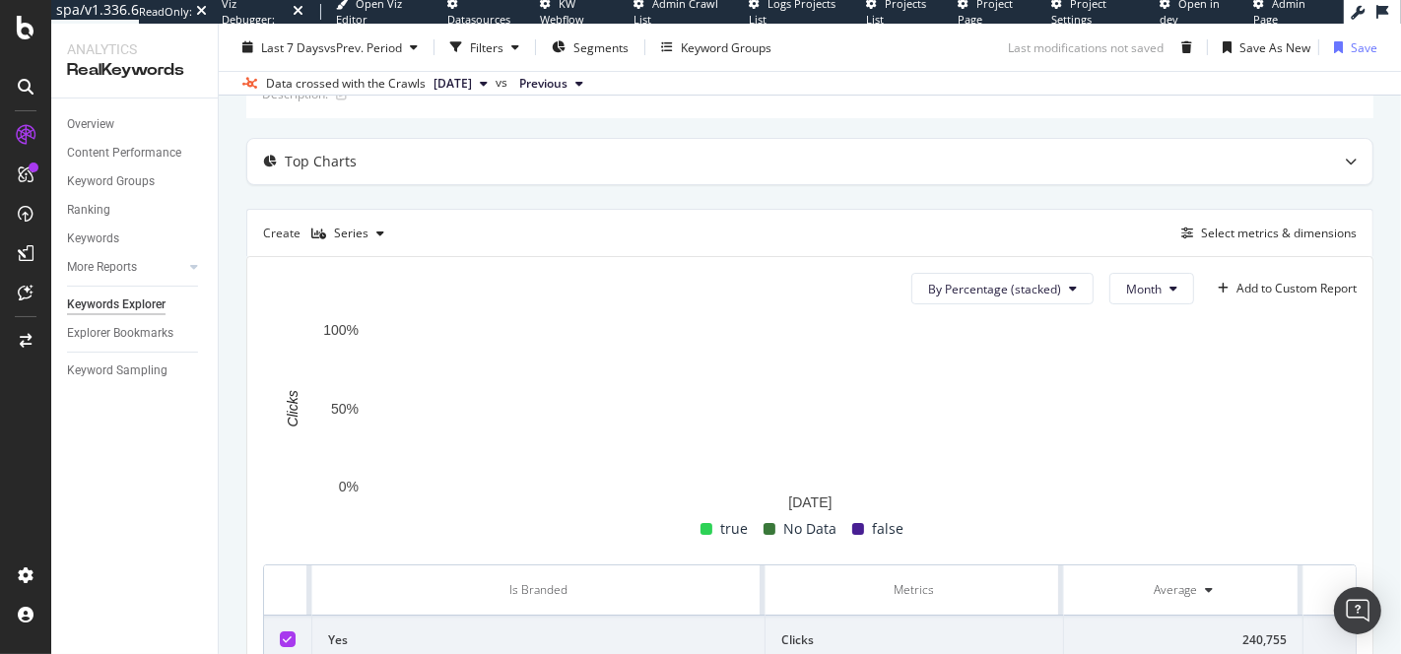
scroll to position [141, 0]
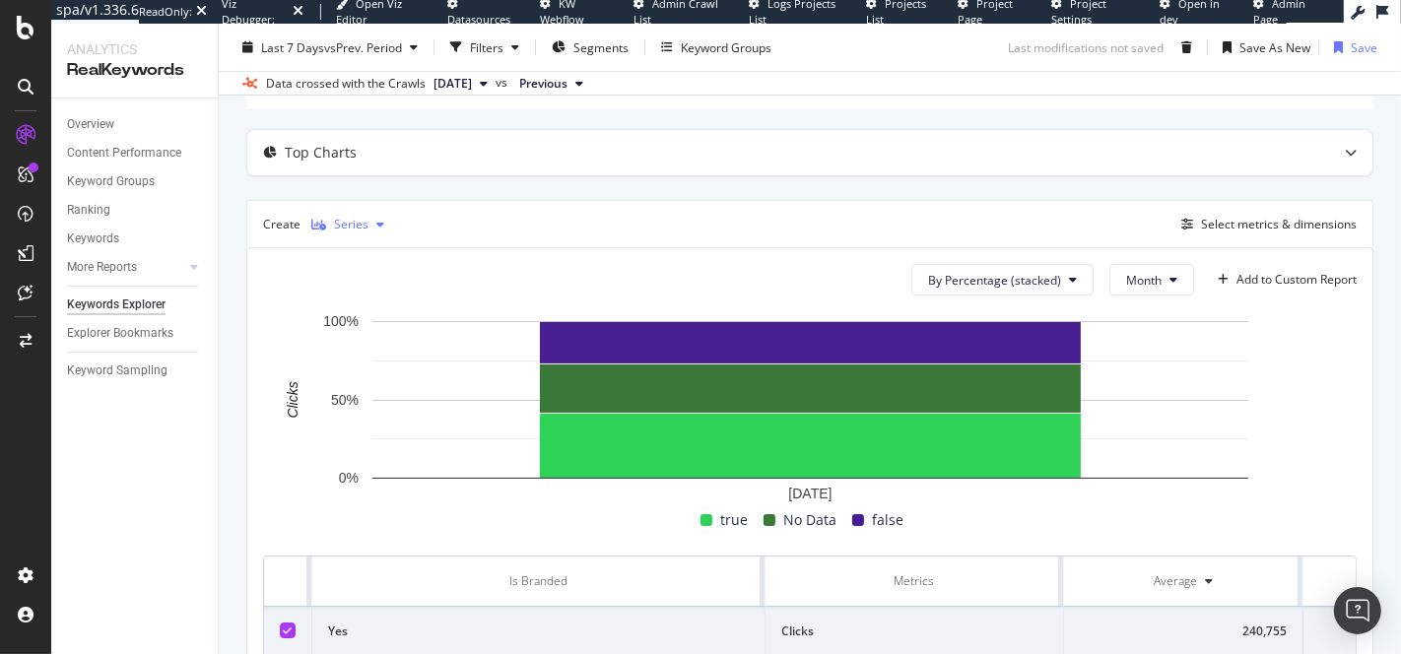
click at [351, 223] on div "Series" at bounding box center [351, 225] width 34 height 12
click at [386, 446] on div "KPI" at bounding box center [371, 451] width 121 height 25
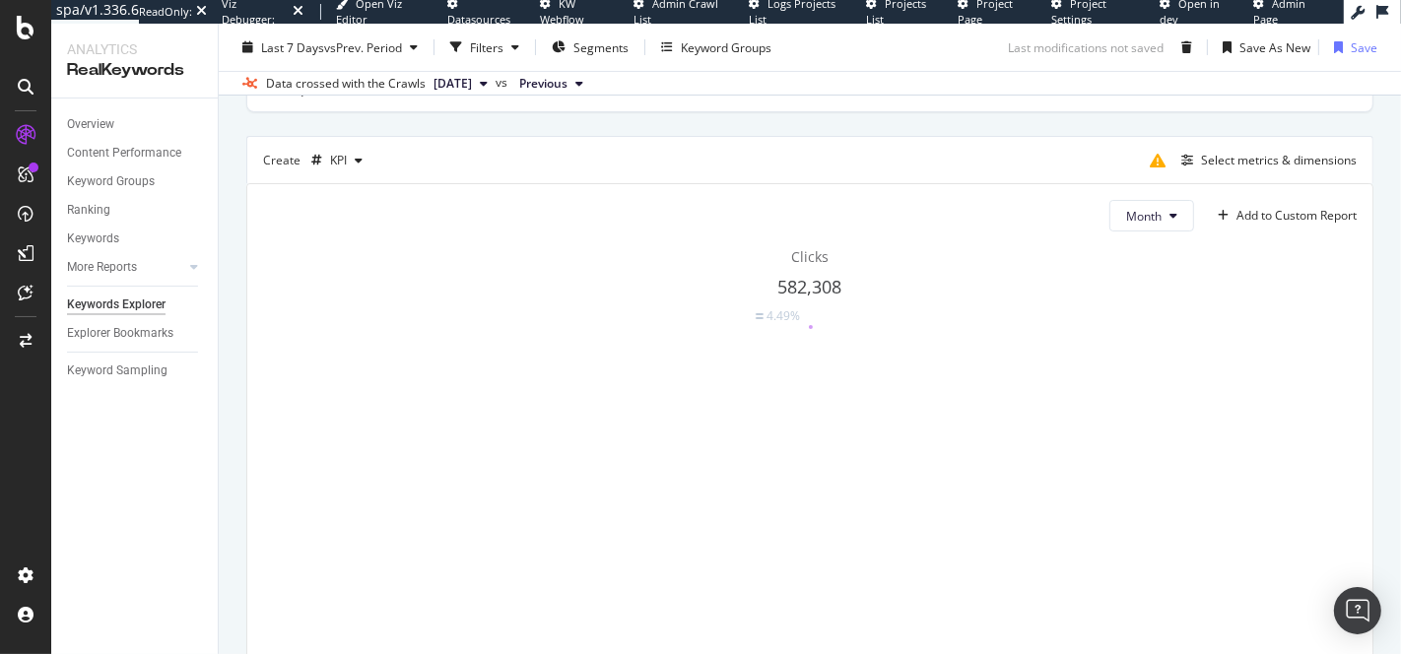
scroll to position [162, 0]
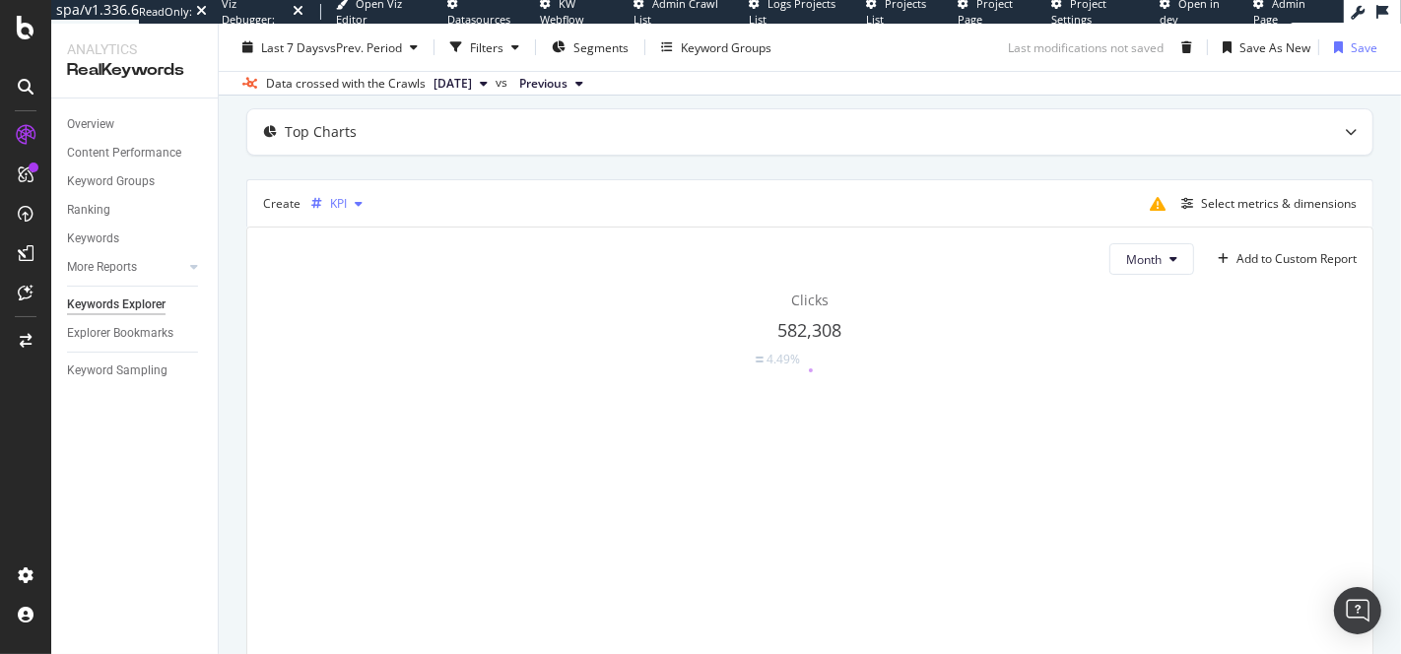
click at [319, 200] on icon "button" at bounding box center [316, 204] width 11 height 12
click at [349, 262] on div "Trend" at bounding box center [371, 267] width 121 height 25
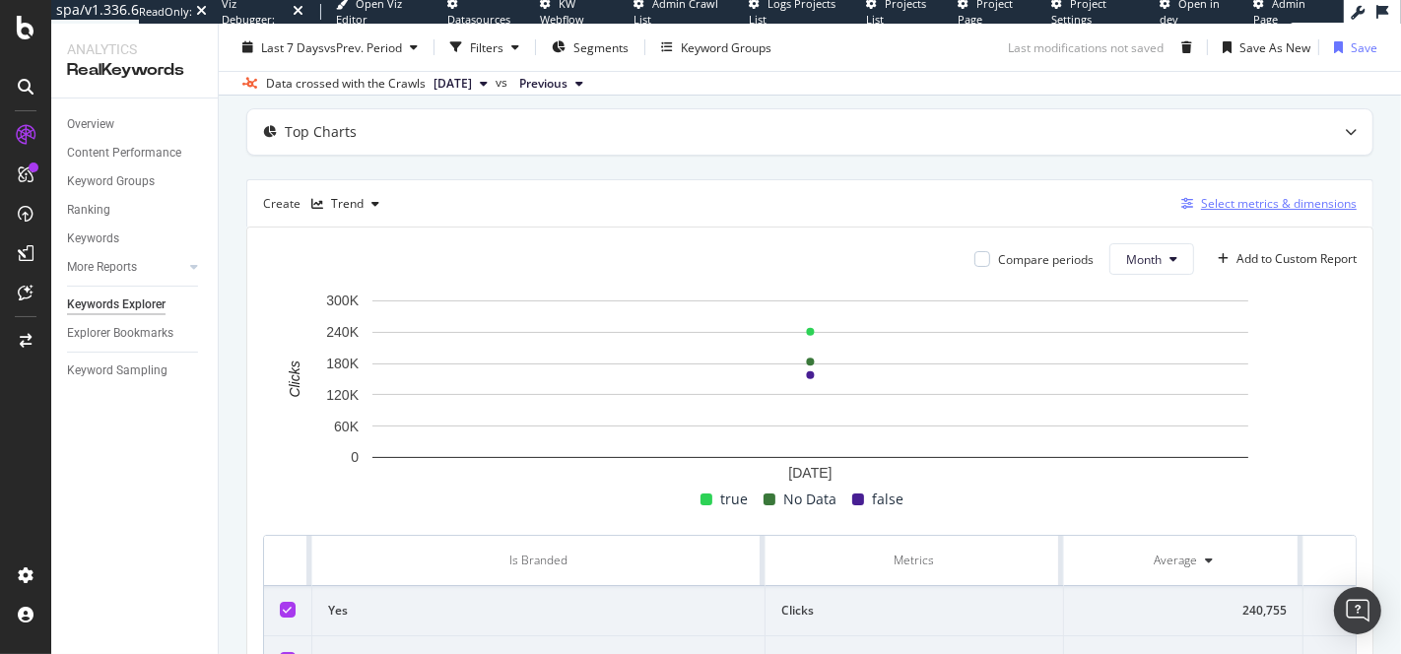
click at [1249, 200] on div "Select metrics & dimensions" at bounding box center [1279, 203] width 156 height 17
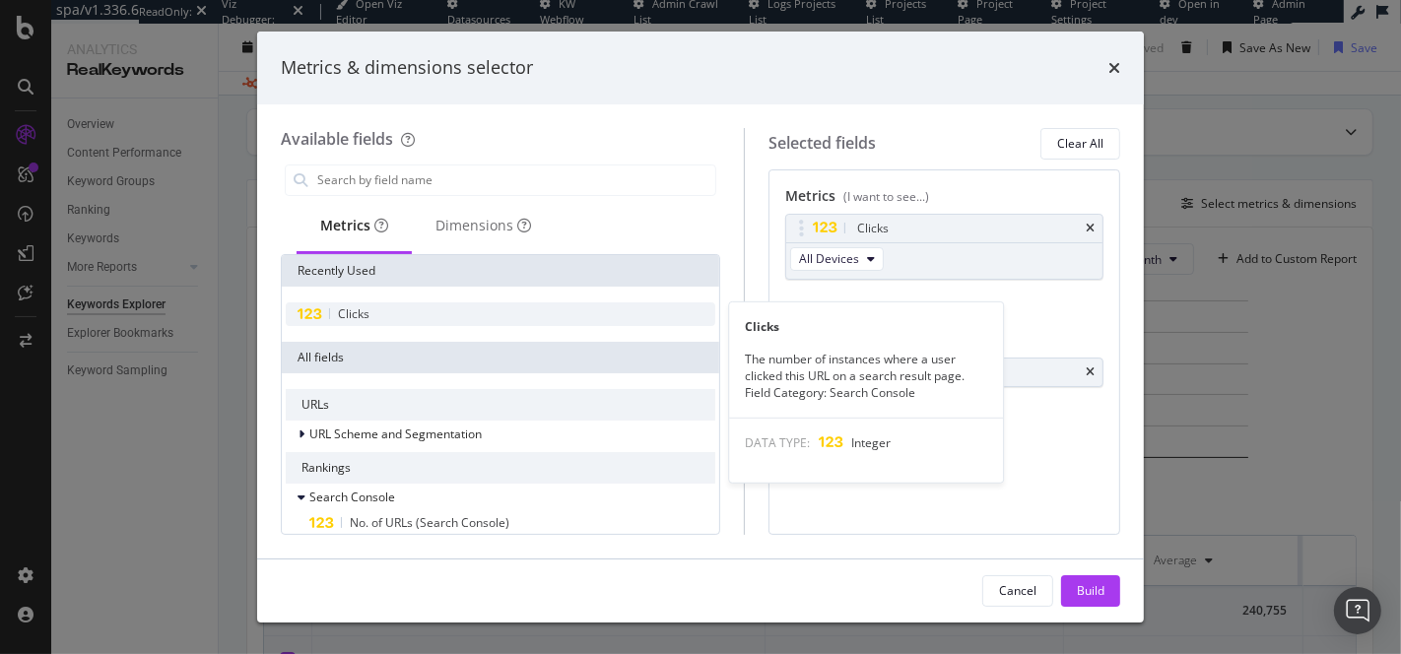
click at [360, 307] on span "Clicks" at bounding box center [354, 313] width 32 height 17
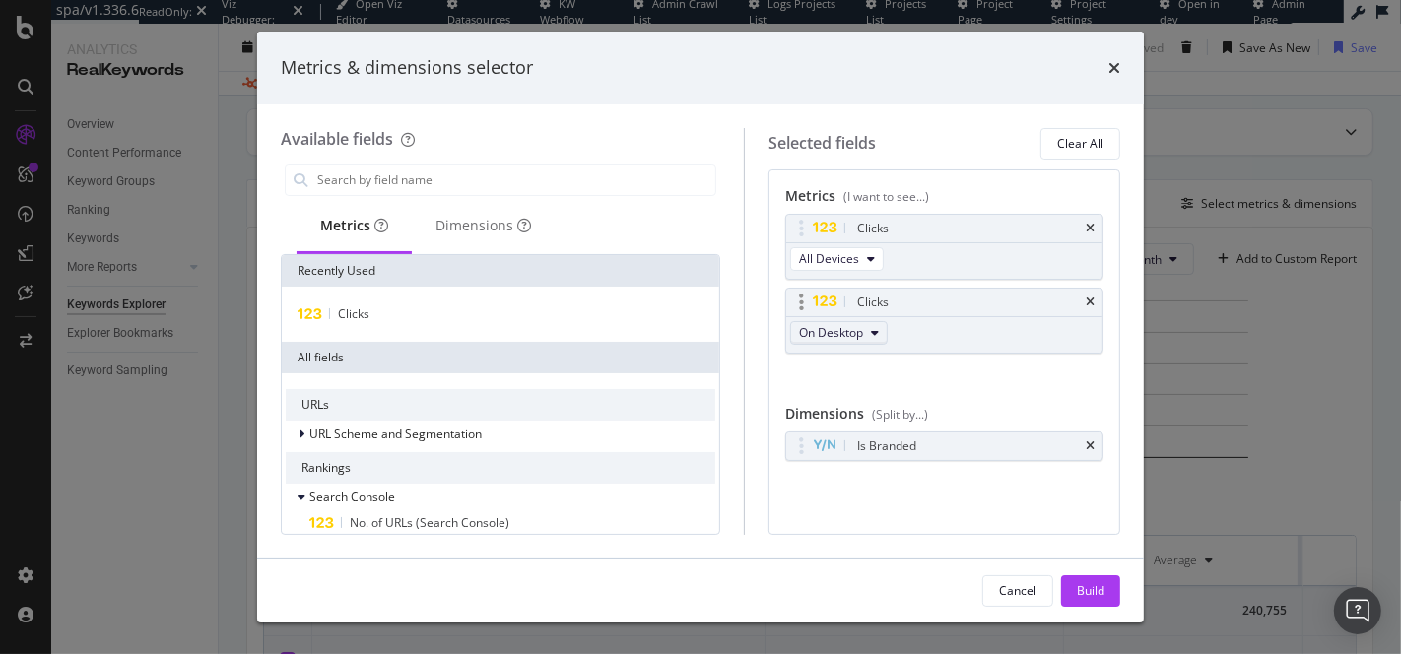
click at [862, 333] on span "On Desktop" at bounding box center [831, 332] width 64 height 17
click at [1095, 292] on div "Clicks" at bounding box center [944, 303] width 316 height 28
click at [1105, 60] on div "Metrics & dimensions selector" at bounding box center [700, 68] width 839 height 26
click at [1107, 61] on div "Metrics & dimensions selector" at bounding box center [700, 68] width 839 height 26
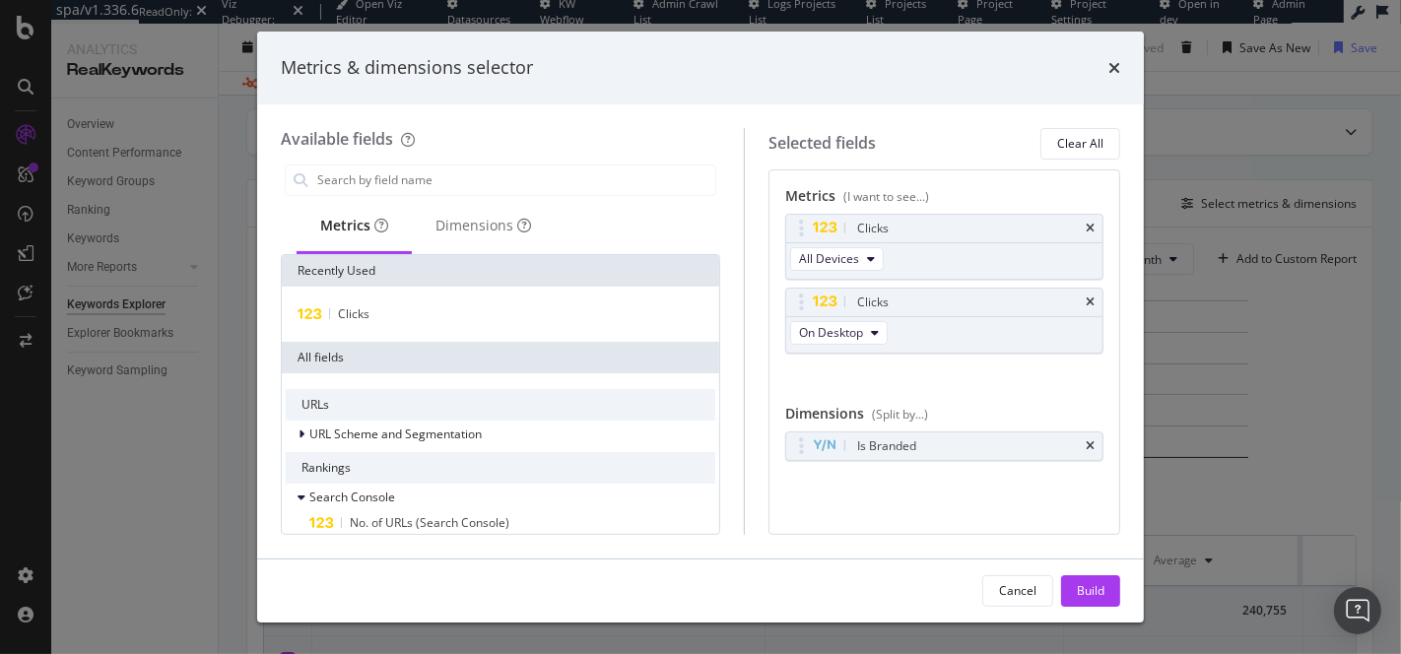
click at [1107, 61] on div "Metrics & dimensions selector" at bounding box center [700, 68] width 839 height 26
click at [1108, 63] on icon "times" at bounding box center [1114, 68] width 12 height 16
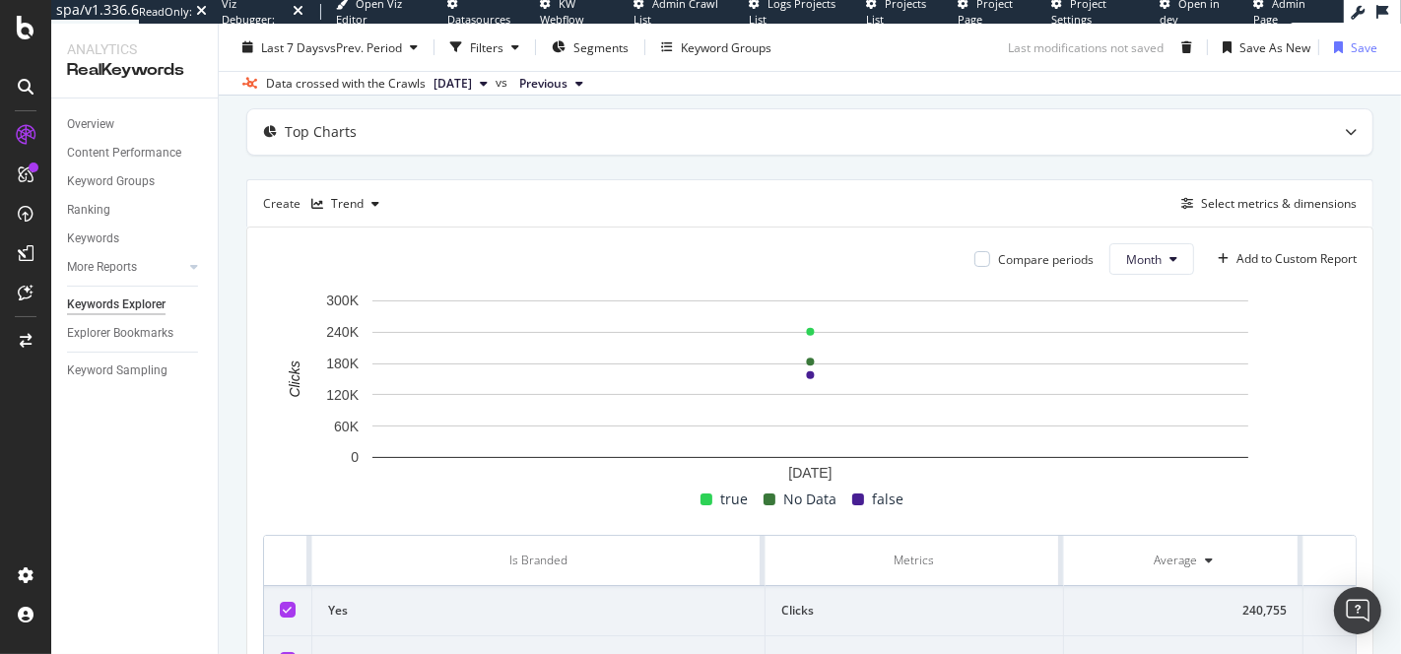
click at [1108, 63] on div "Last 7 Days vs Prev. Period Filters Segments Keyword Groups Last modifications …" at bounding box center [810, 51] width 1182 height 39
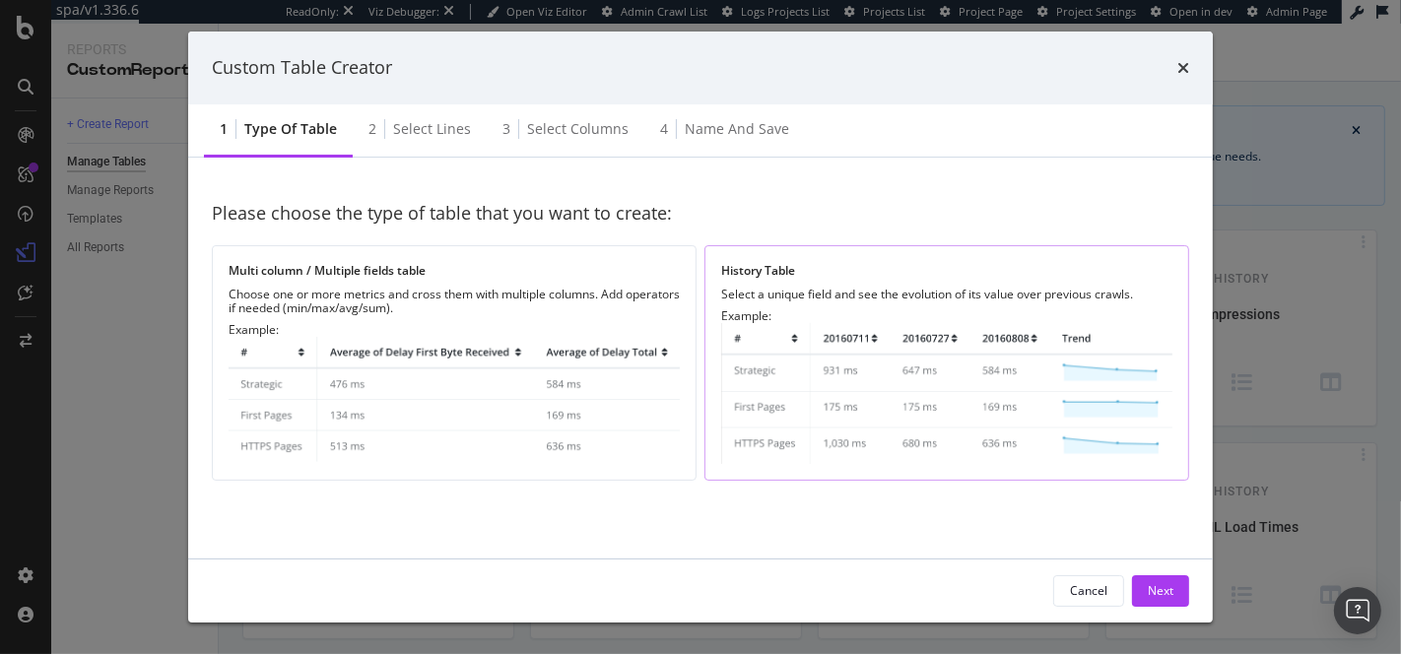
click at [904, 400] on img "modal" at bounding box center [946, 393] width 451 height 141
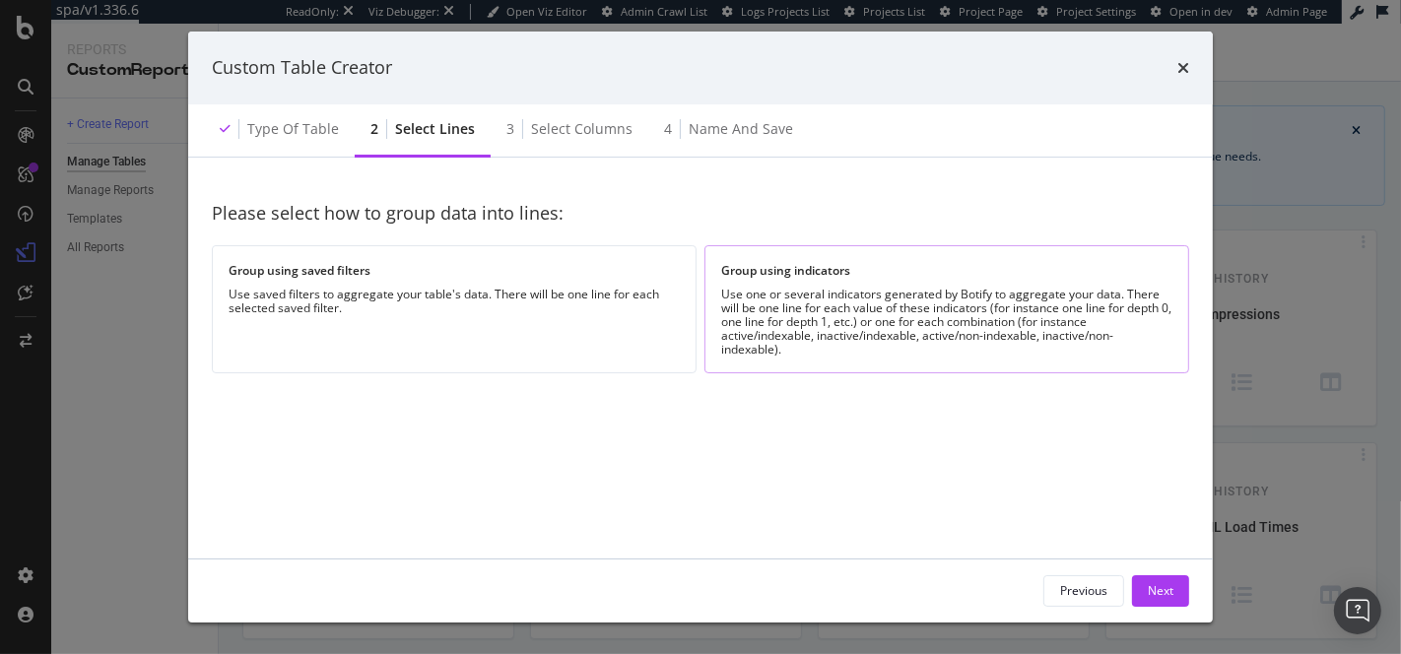
click at [788, 325] on div "Use one or several indicators generated by Botify to aggregate your data. There…" at bounding box center [946, 322] width 451 height 69
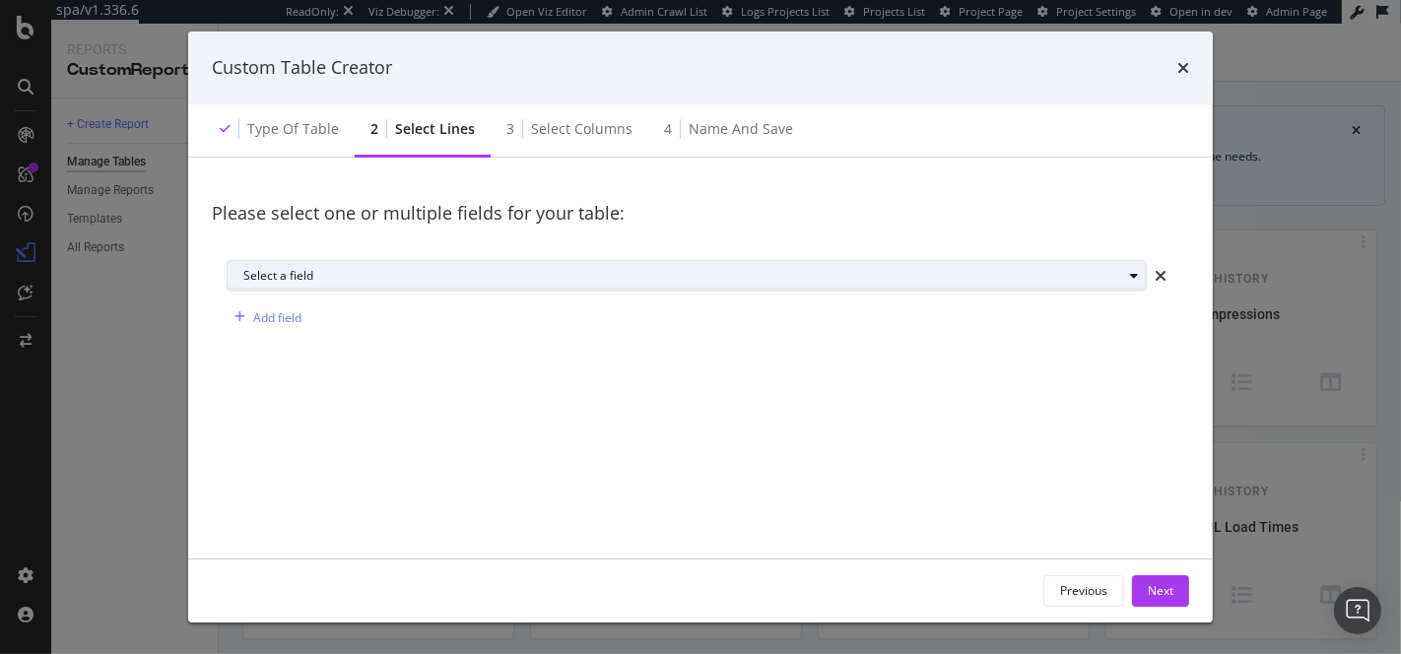
click at [372, 266] on div "Select a field" at bounding box center [694, 276] width 902 height 28
type input "b"
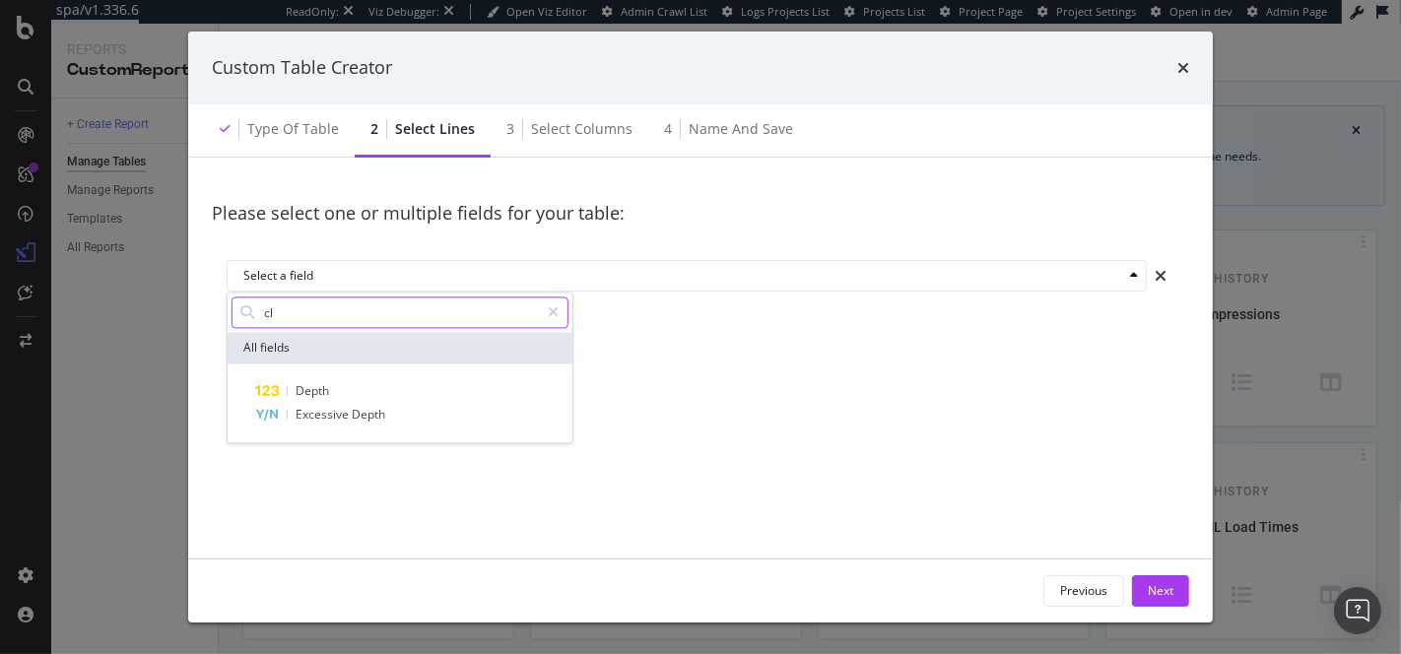
type input "c"
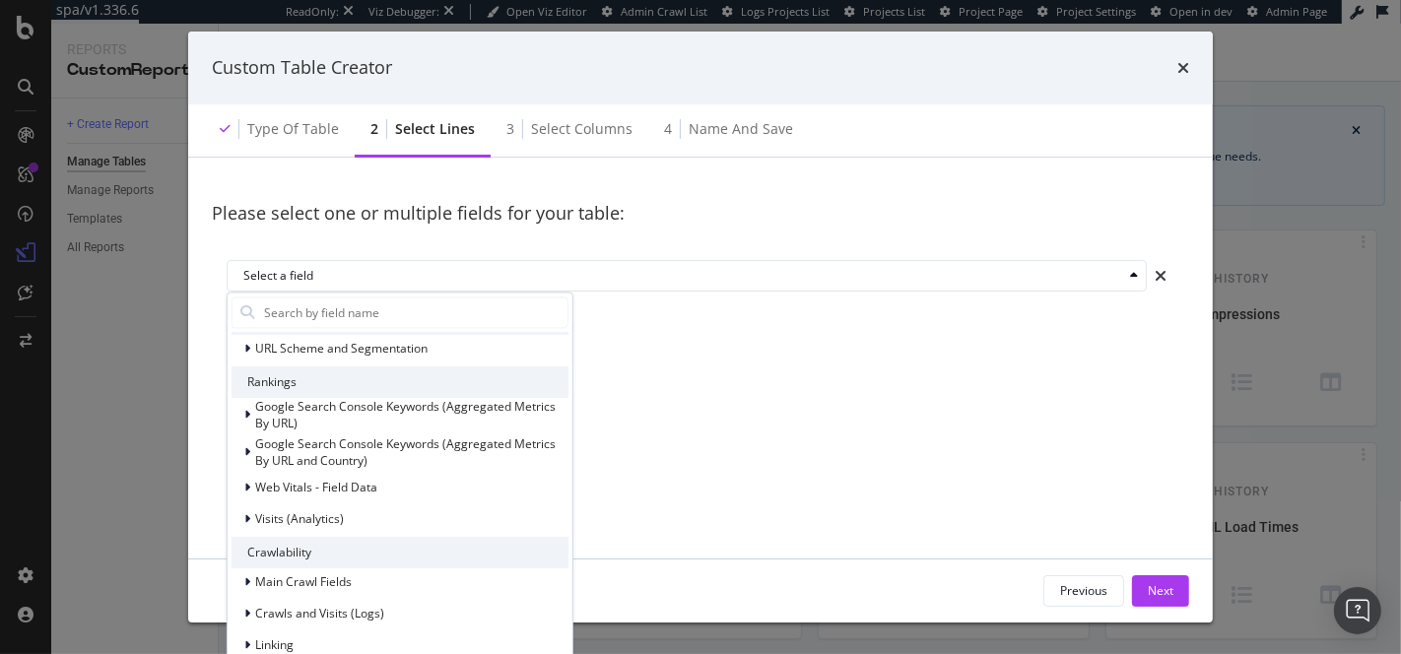
scroll to position [79, 0]
click at [396, 453] on div "Google Search Console Keywords (Aggregated Metrics By URL and Country)" at bounding box center [411, 449] width 313 height 33
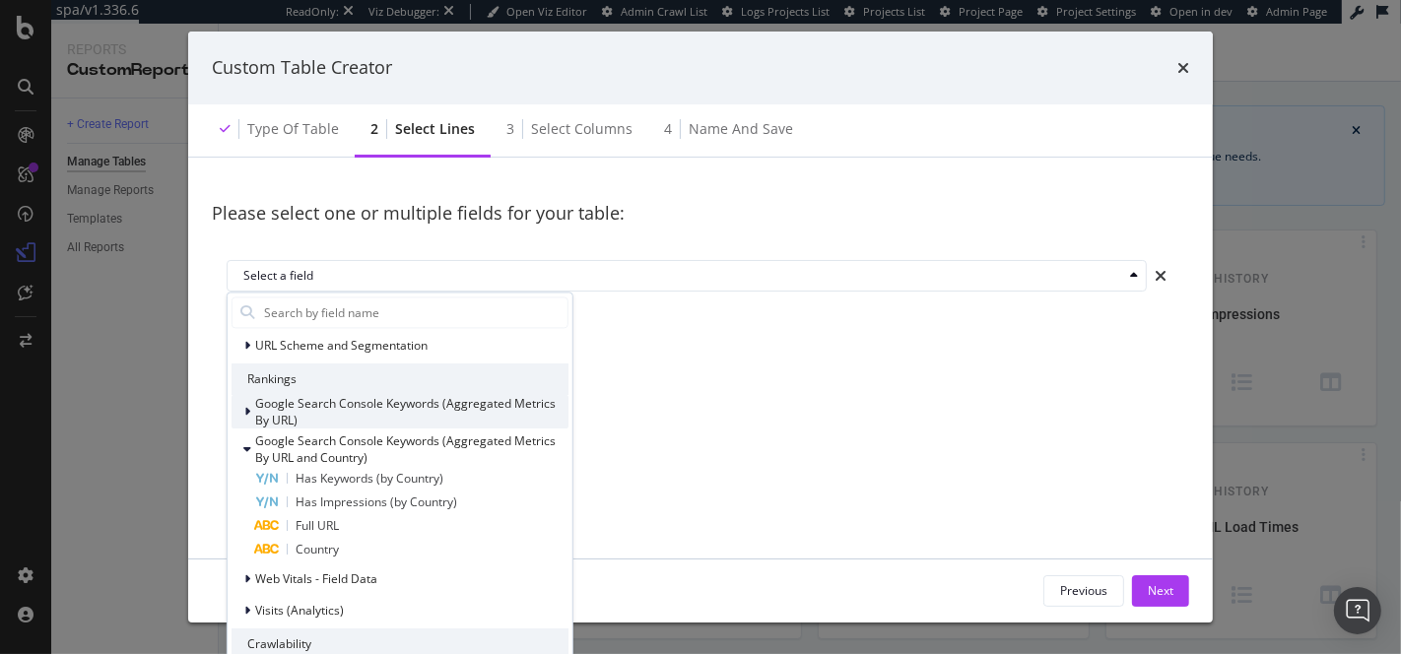
click at [240, 402] on div "Google Search Console Keywords (Aggregated Metrics By URL)" at bounding box center [400, 411] width 337 height 33
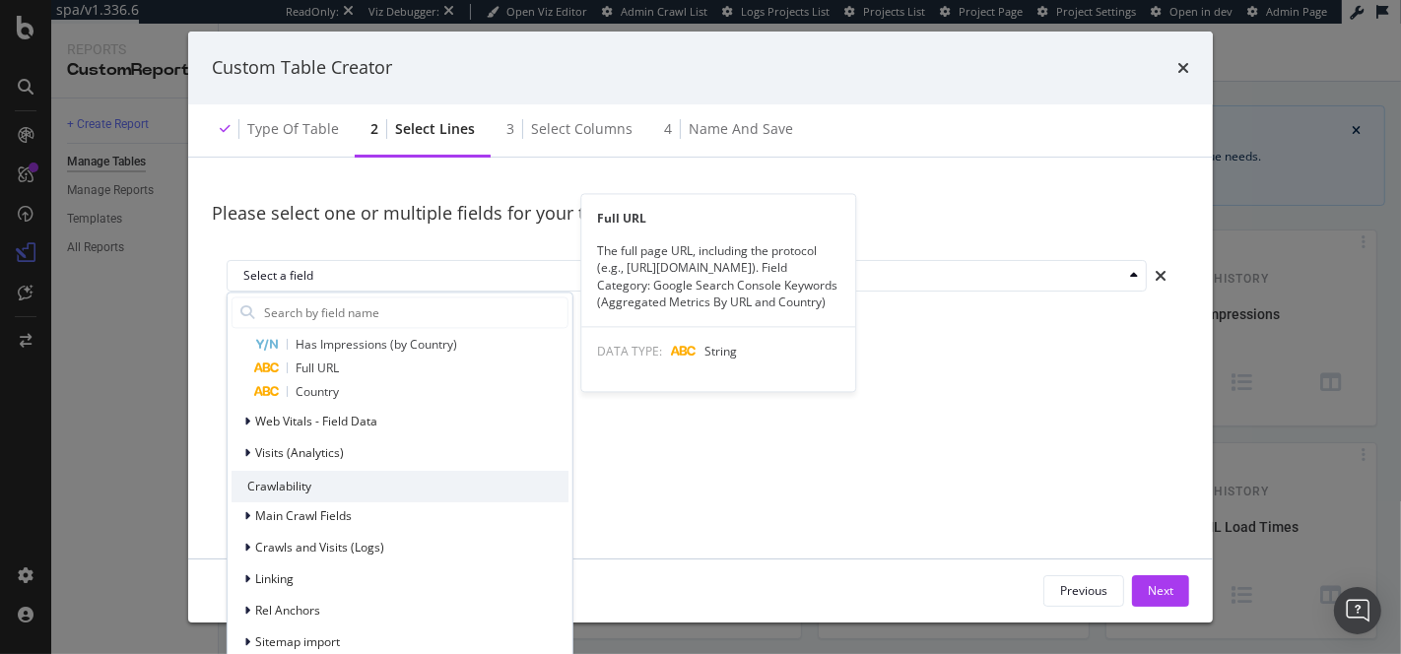
scroll to position [308, 0]
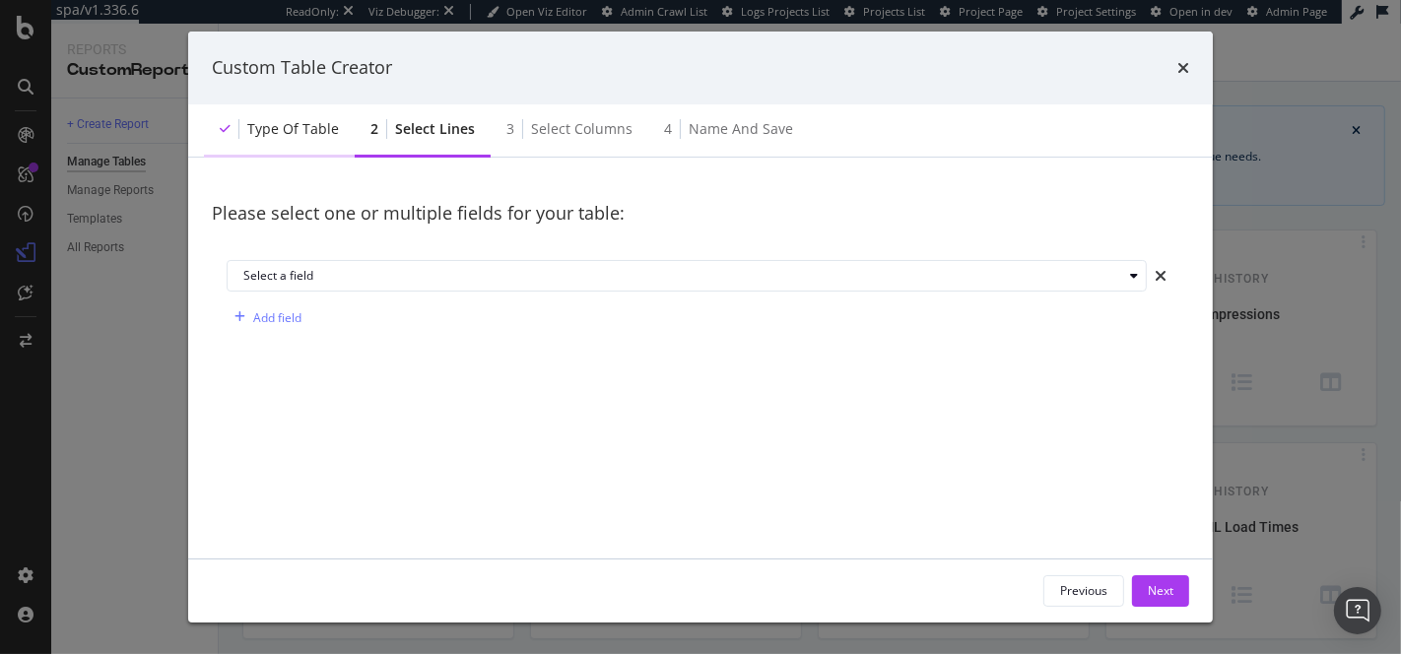
click at [304, 152] on div "Type of table" at bounding box center [279, 130] width 151 height 54
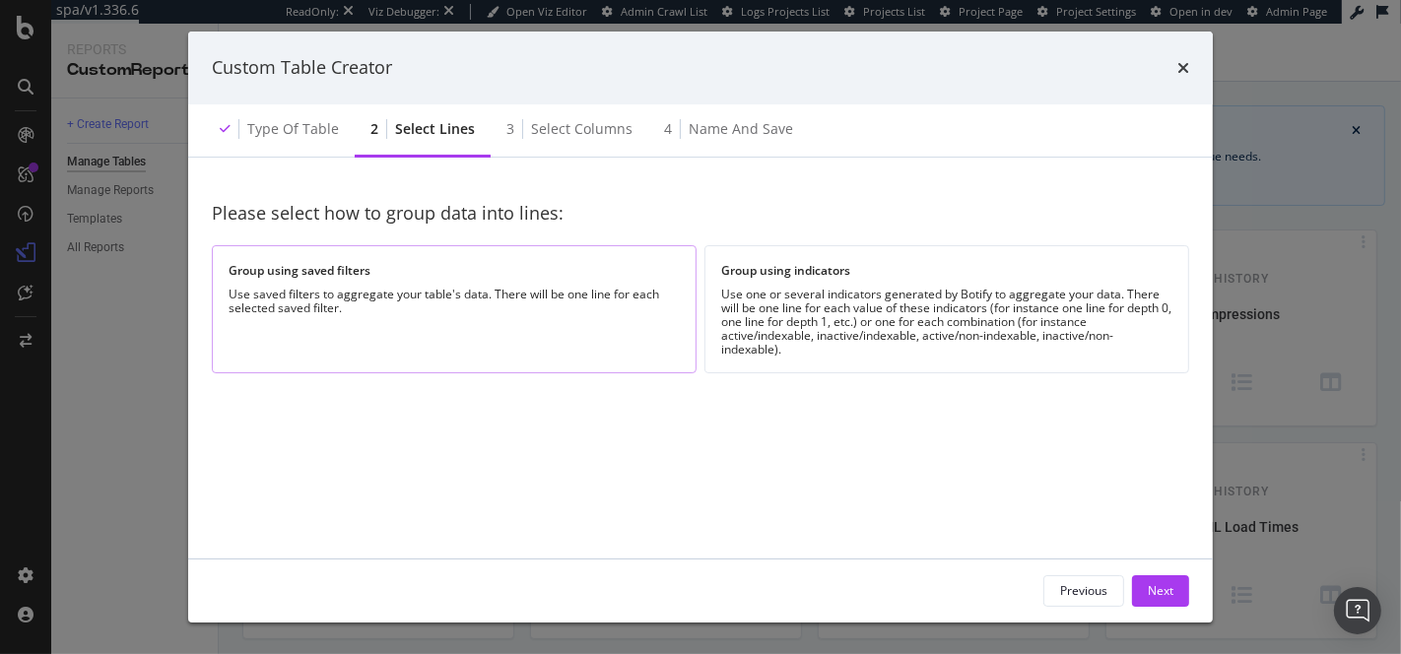
click at [366, 305] on div "Use saved filters to aggregate your table's data. There will be one line for ea…" at bounding box center [454, 302] width 451 height 28
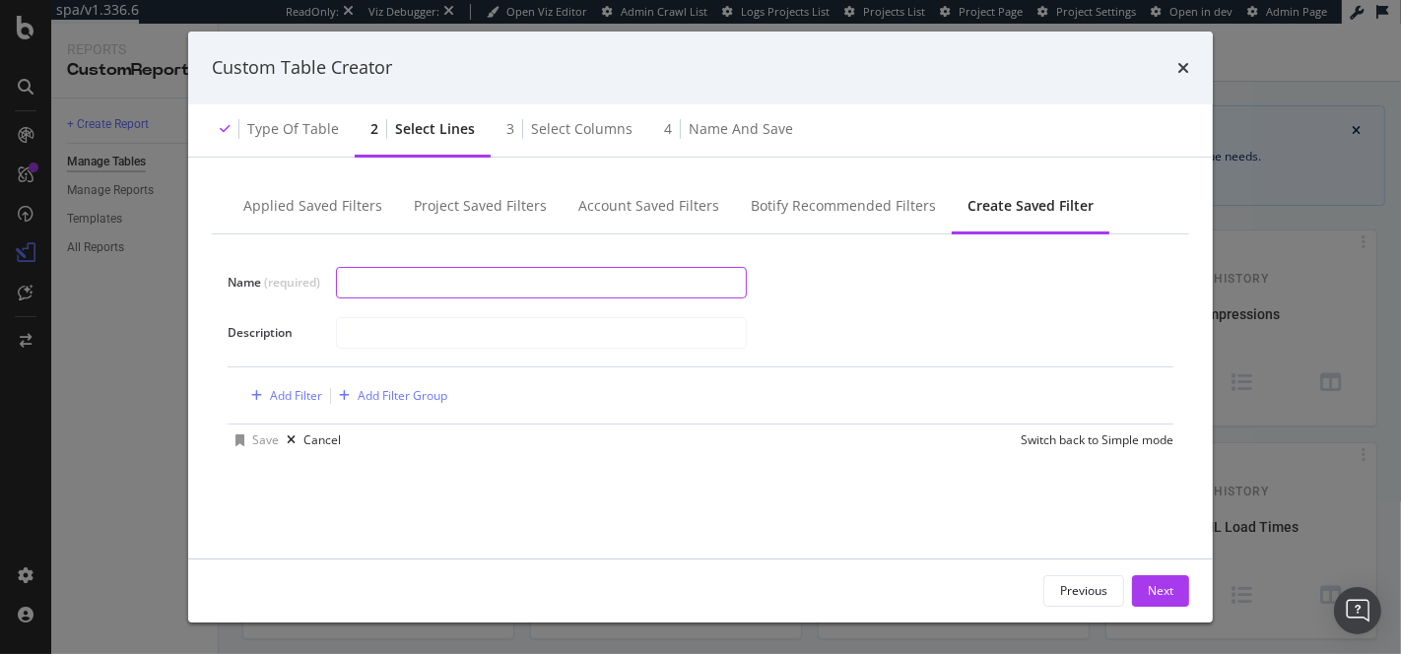
click at [387, 290] on input "modal" at bounding box center [541, 283] width 409 height 30
click at [453, 203] on div "Project Saved Filters" at bounding box center [480, 206] width 133 height 20
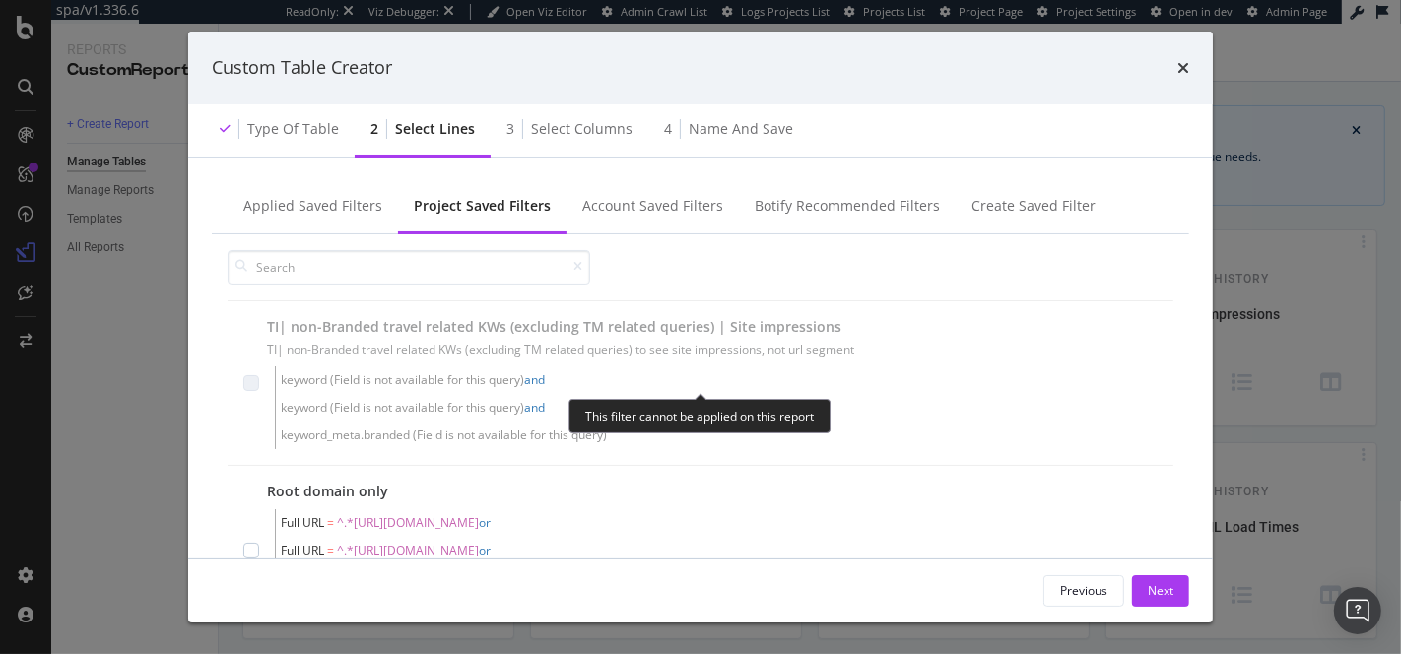
scroll to position [705, 0]
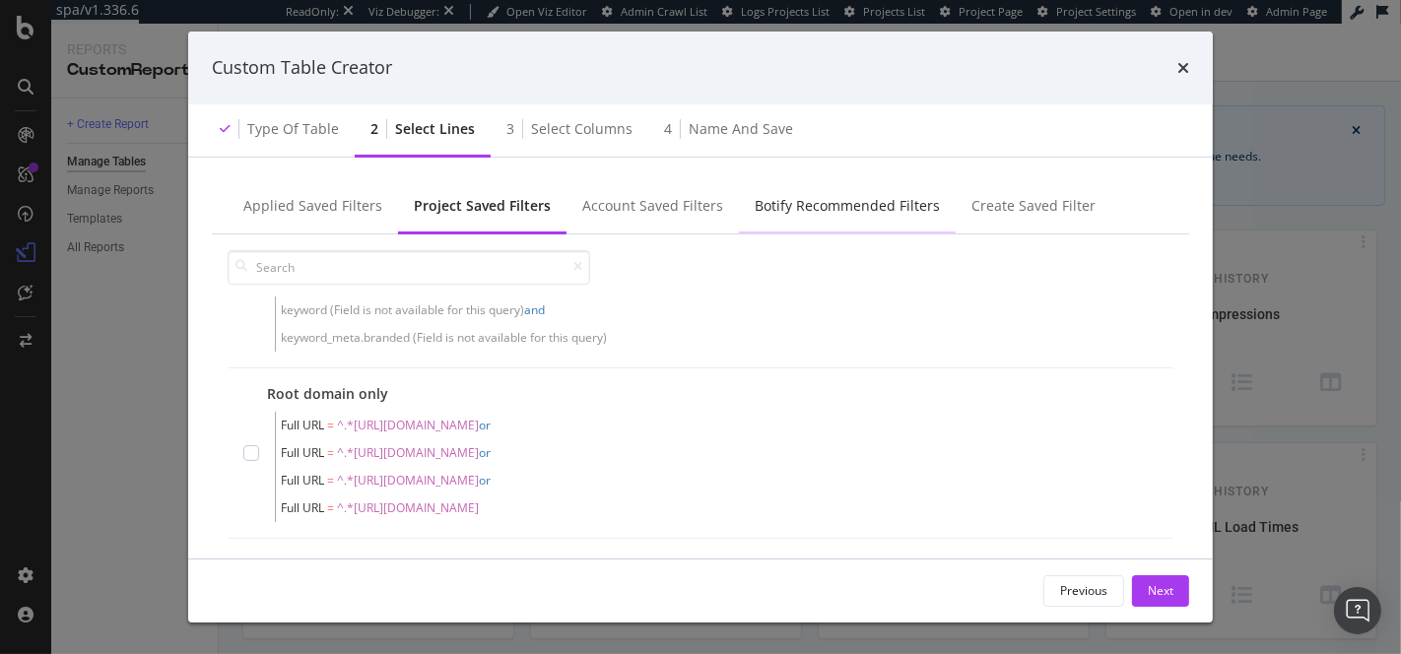
click at [839, 207] on div "Botify Recommended Filters" at bounding box center [847, 206] width 185 height 20
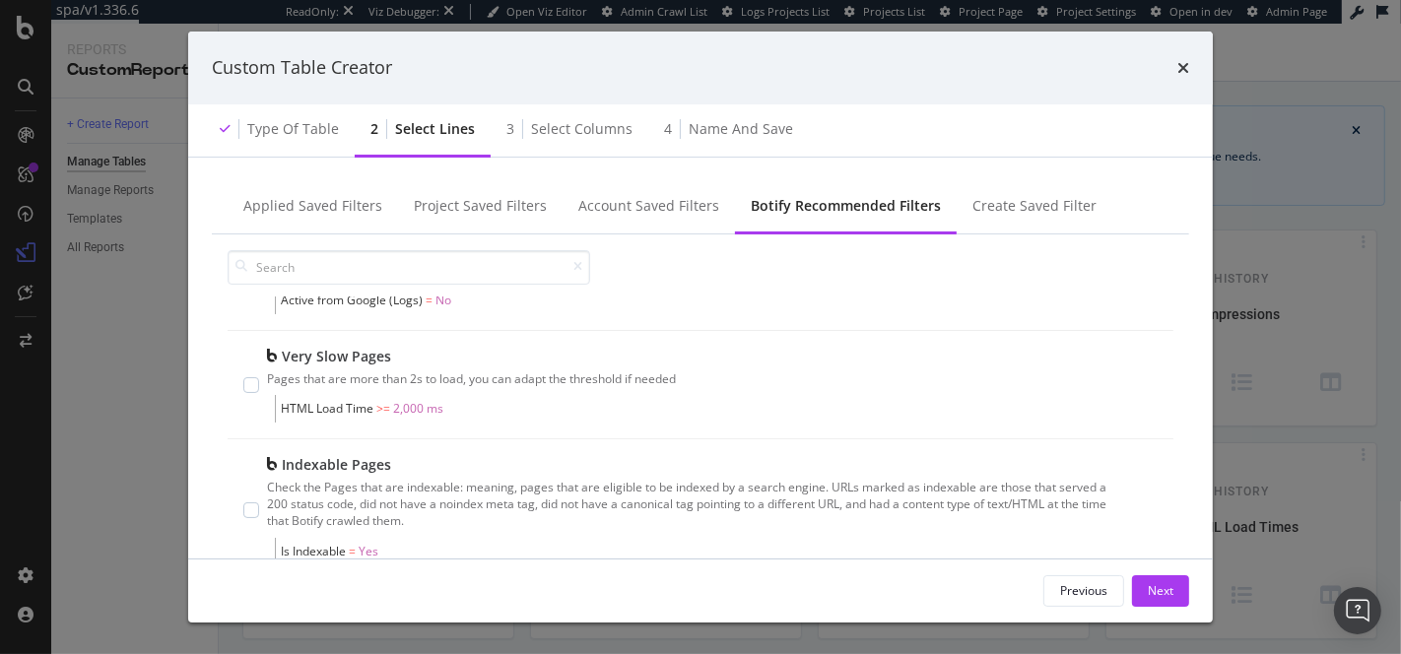
scroll to position [0, 0]
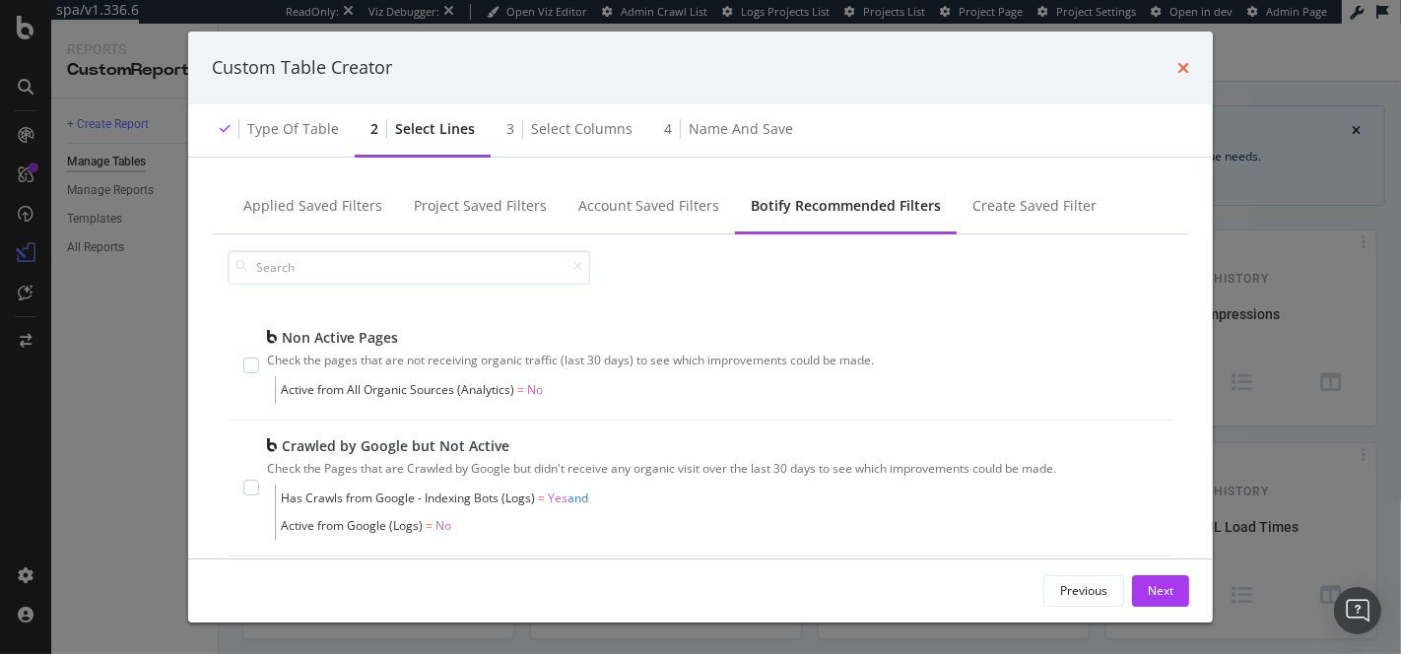
click at [1179, 64] on icon "times" at bounding box center [1183, 68] width 12 height 16
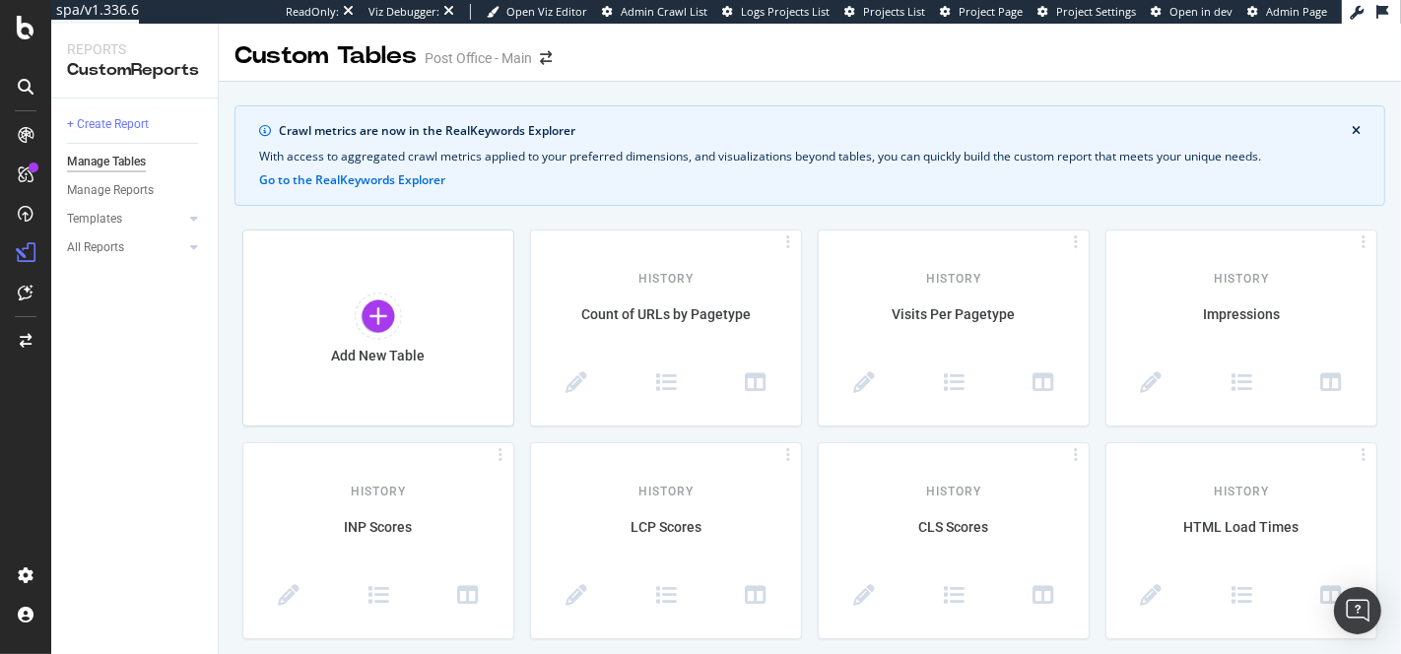
click at [452, 152] on div "With access to aggregated crawl metrics applied to your preferred dimensions, a…" at bounding box center [809, 157] width 1101 height 18
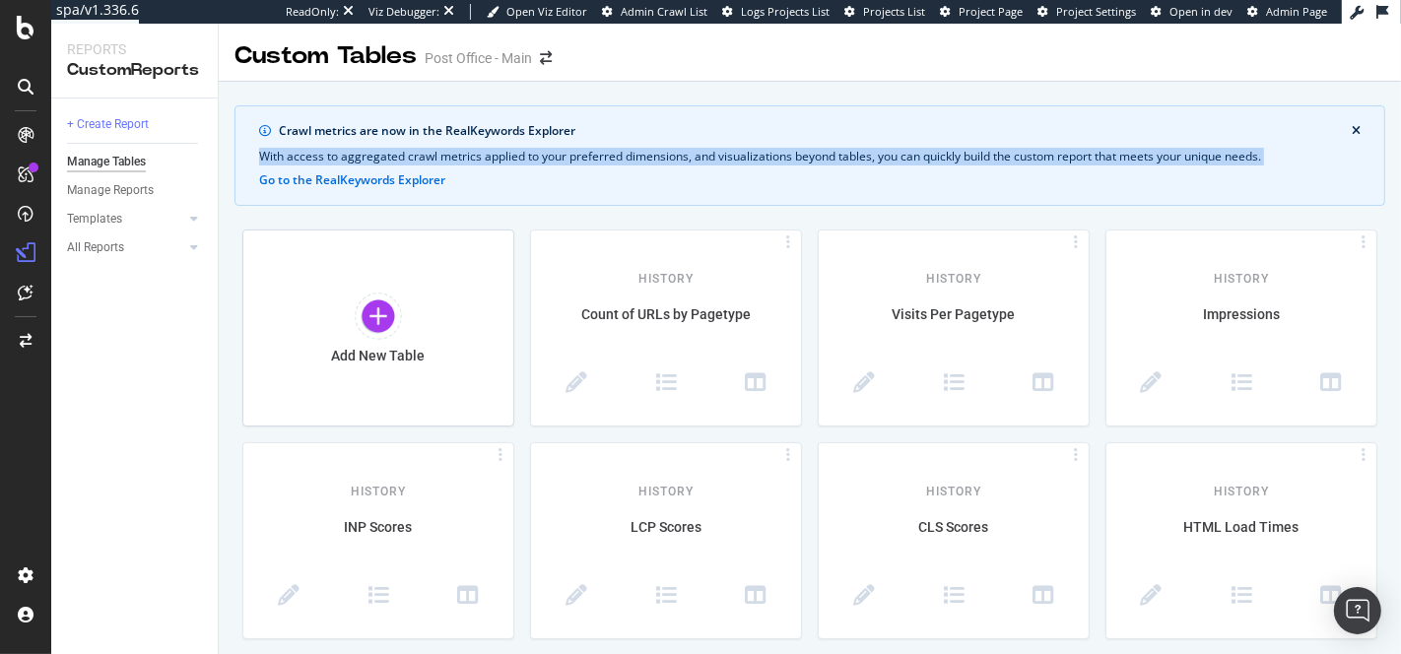
click at [452, 152] on div "With access to aggregated crawl metrics applied to your preferred dimensions, a…" at bounding box center [809, 157] width 1101 height 18
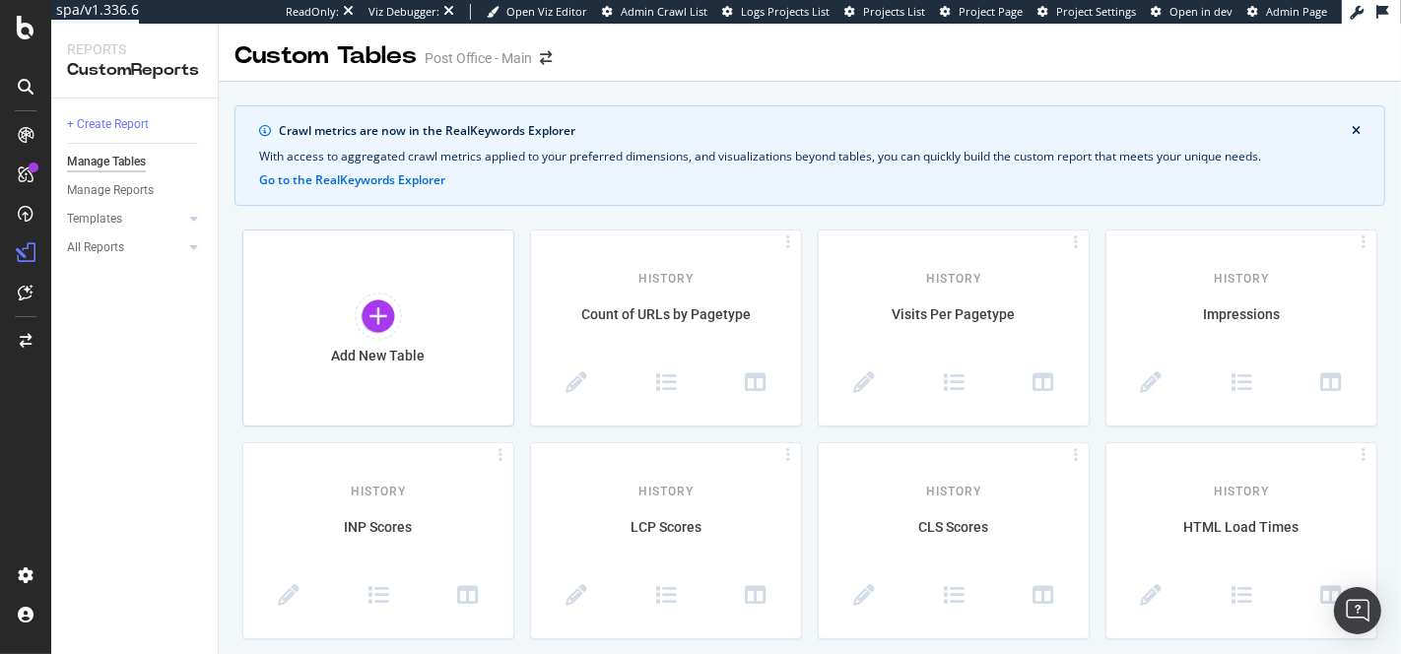
click at [452, 152] on div "With access to aggregated crawl metrics applied to your preferred dimensions, a…" at bounding box center [809, 157] width 1101 height 18
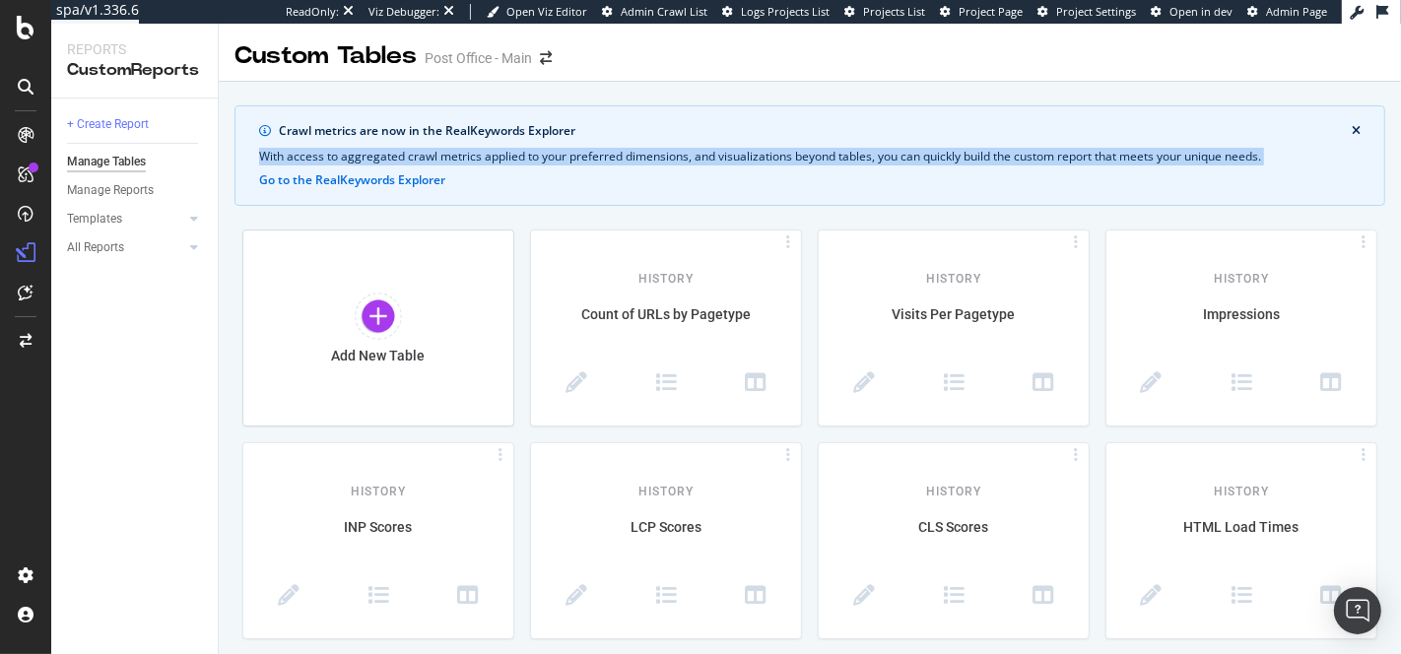
click at [452, 152] on div "With access to aggregated crawl metrics applied to your preferred dimensions, a…" at bounding box center [809, 157] width 1101 height 18
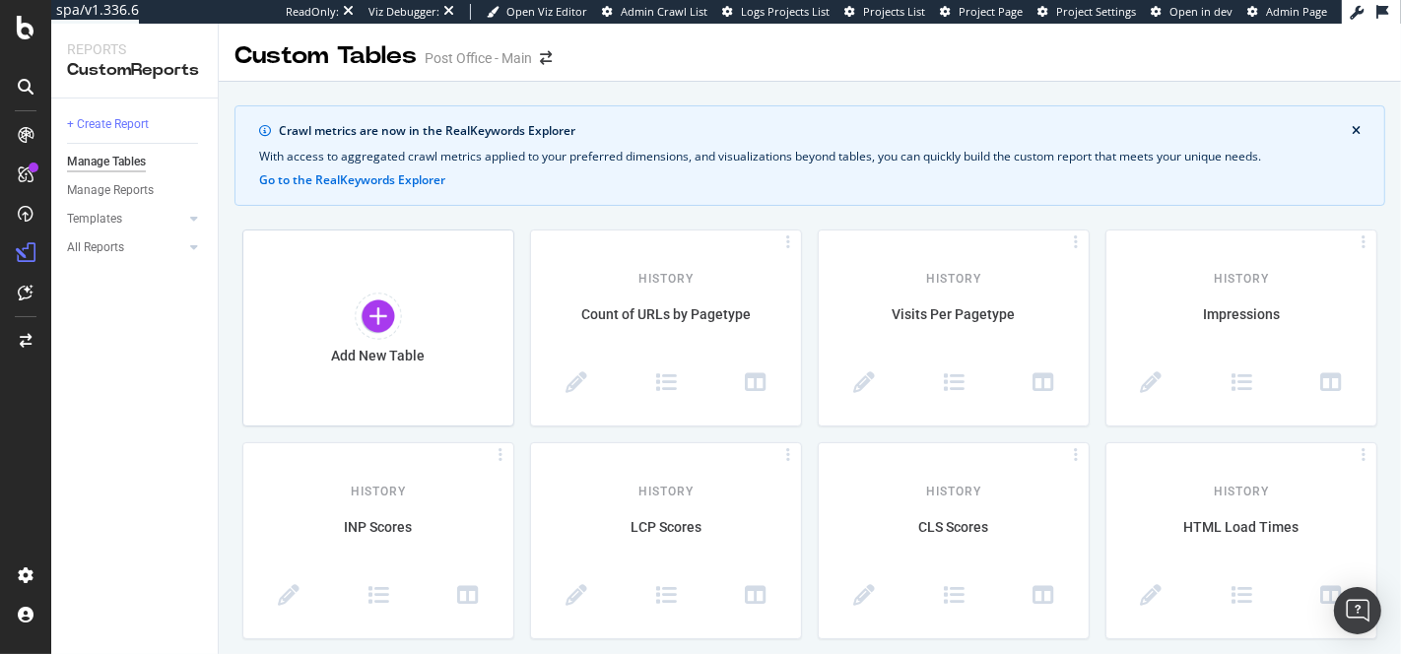
click at [452, 152] on div "With access to aggregated crawl metrics applied to your preferred dimensions, a…" at bounding box center [809, 157] width 1101 height 18
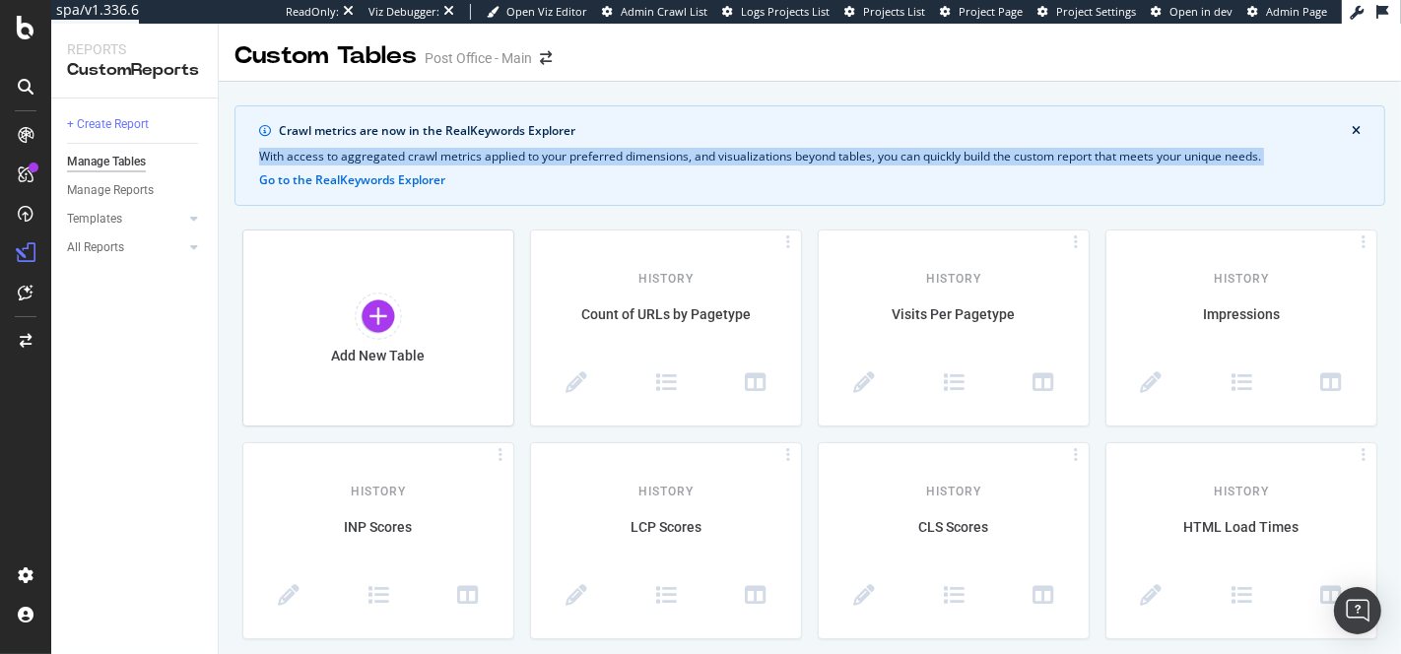
click at [452, 152] on div "With access to aggregated crawl metrics applied to your preferred dimensions, a…" at bounding box center [809, 157] width 1101 height 18
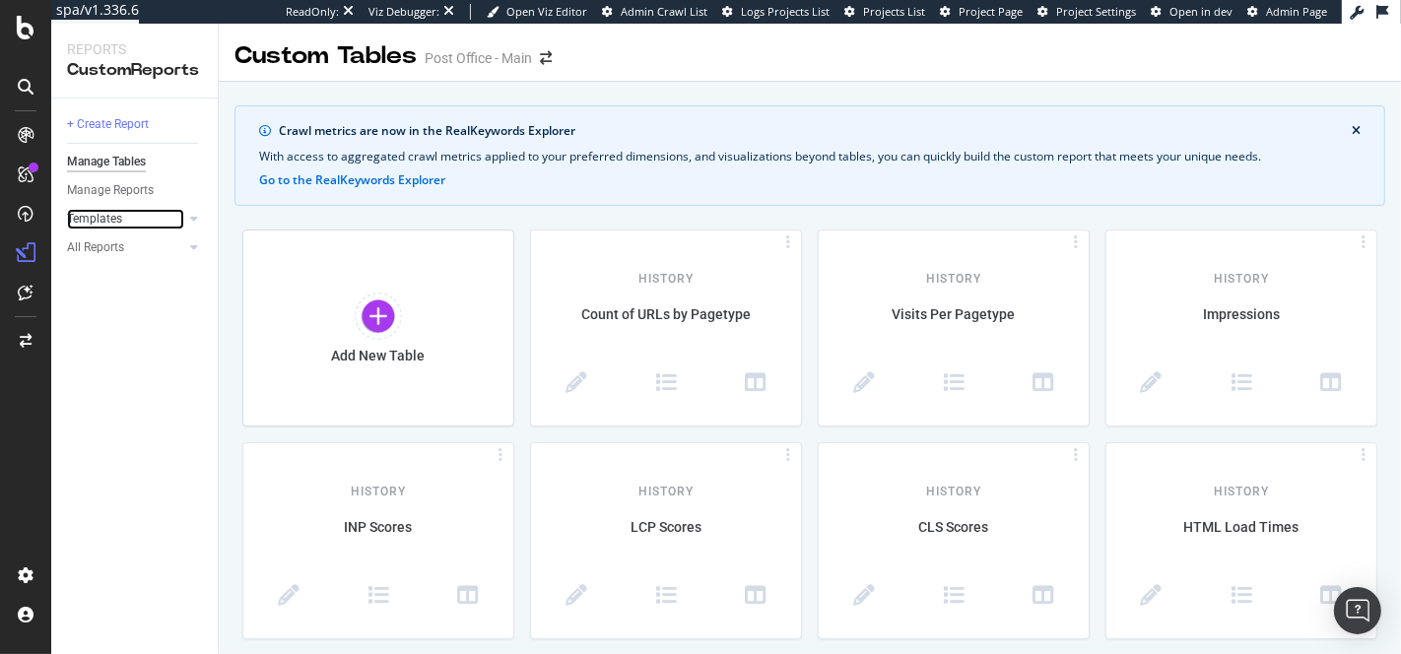
click at [151, 215] on link "Templates" at bounding box center [125, 219] width 117 height 21
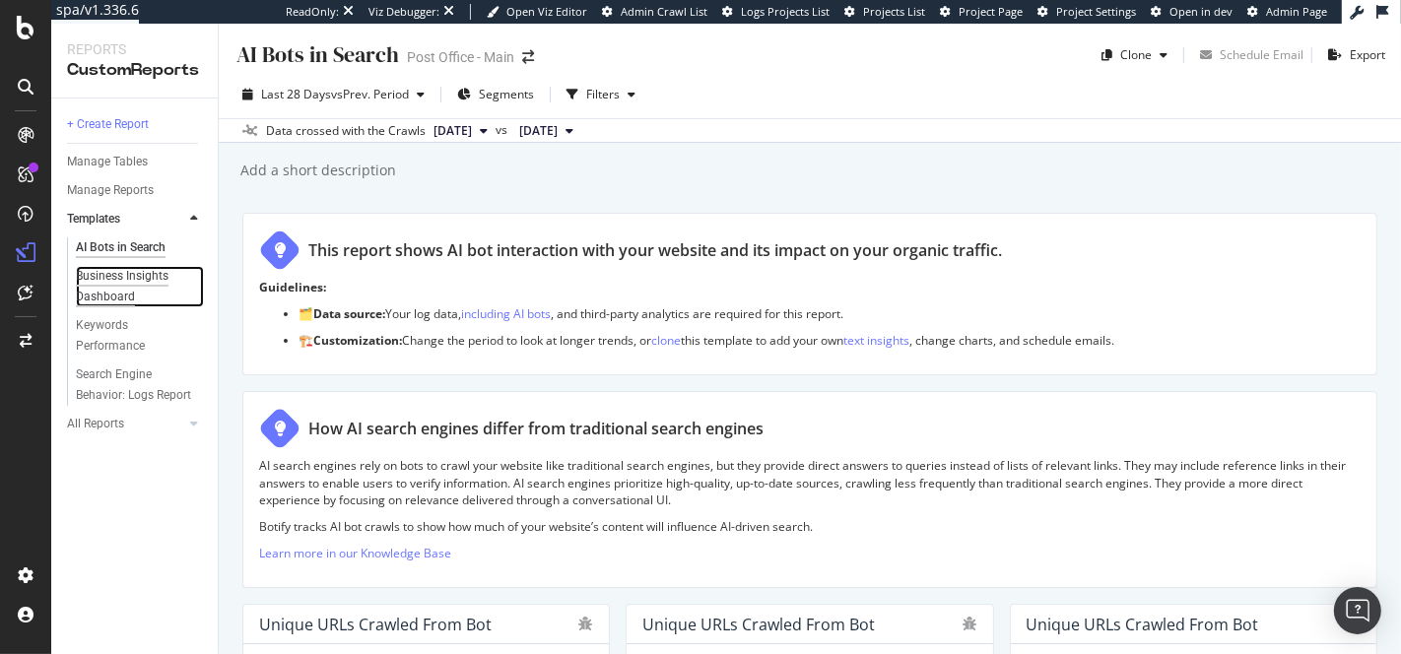
click at [124, 277] on div "Business Insights Dashboard" at bounding box center [132, 286] width 113 height 41
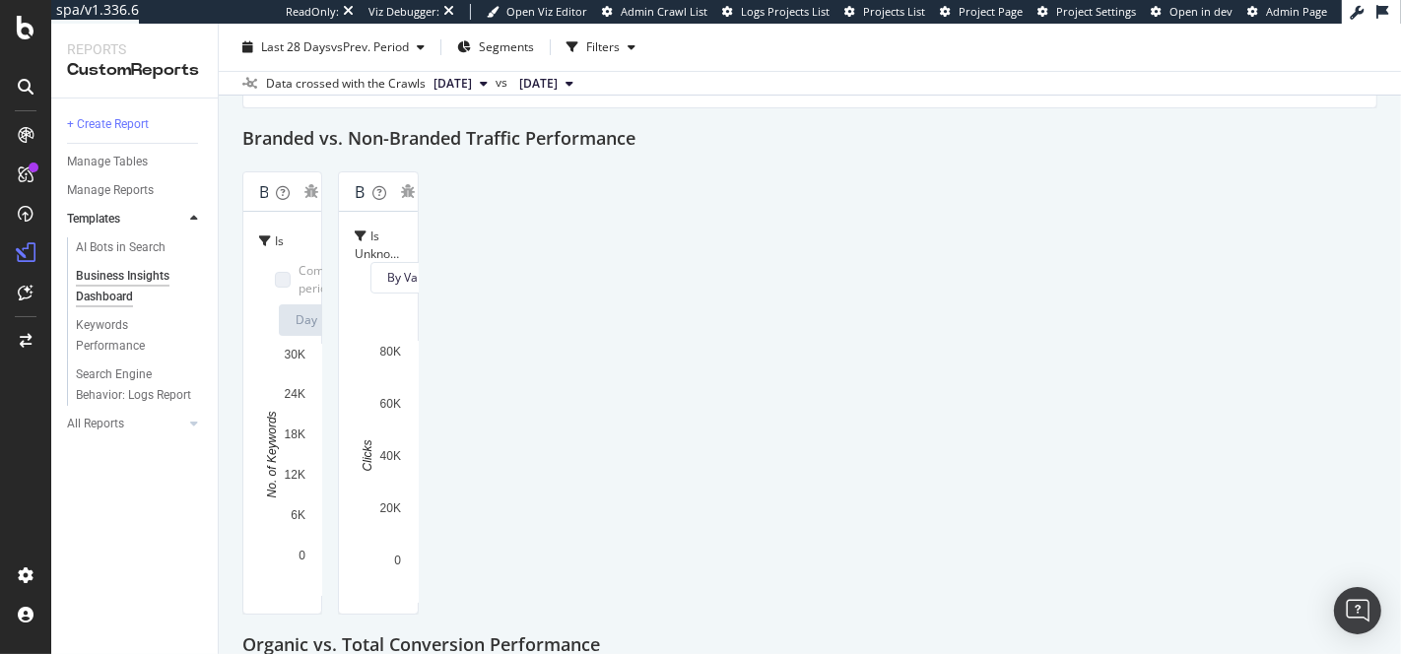
scroll to position [261, 0]
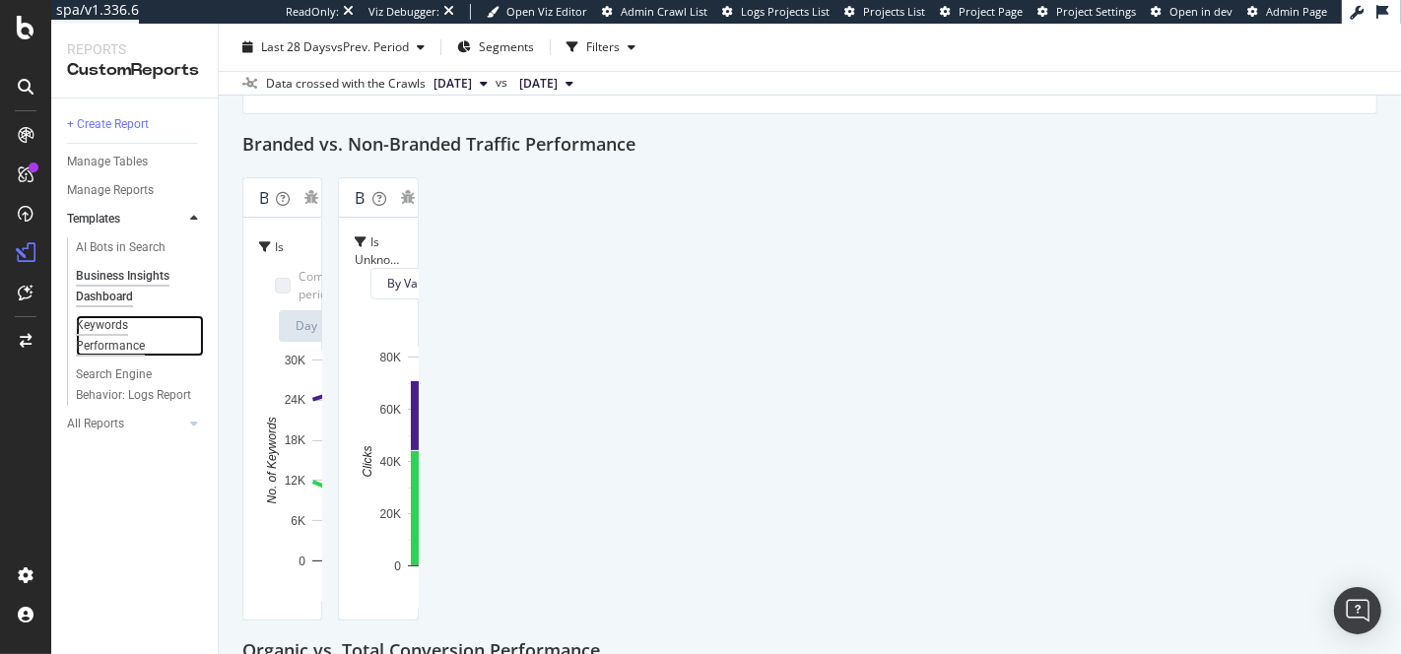
click at [100, 338] on div "Keywords Performance" at bounding box center [131, 335] width 110 height 41
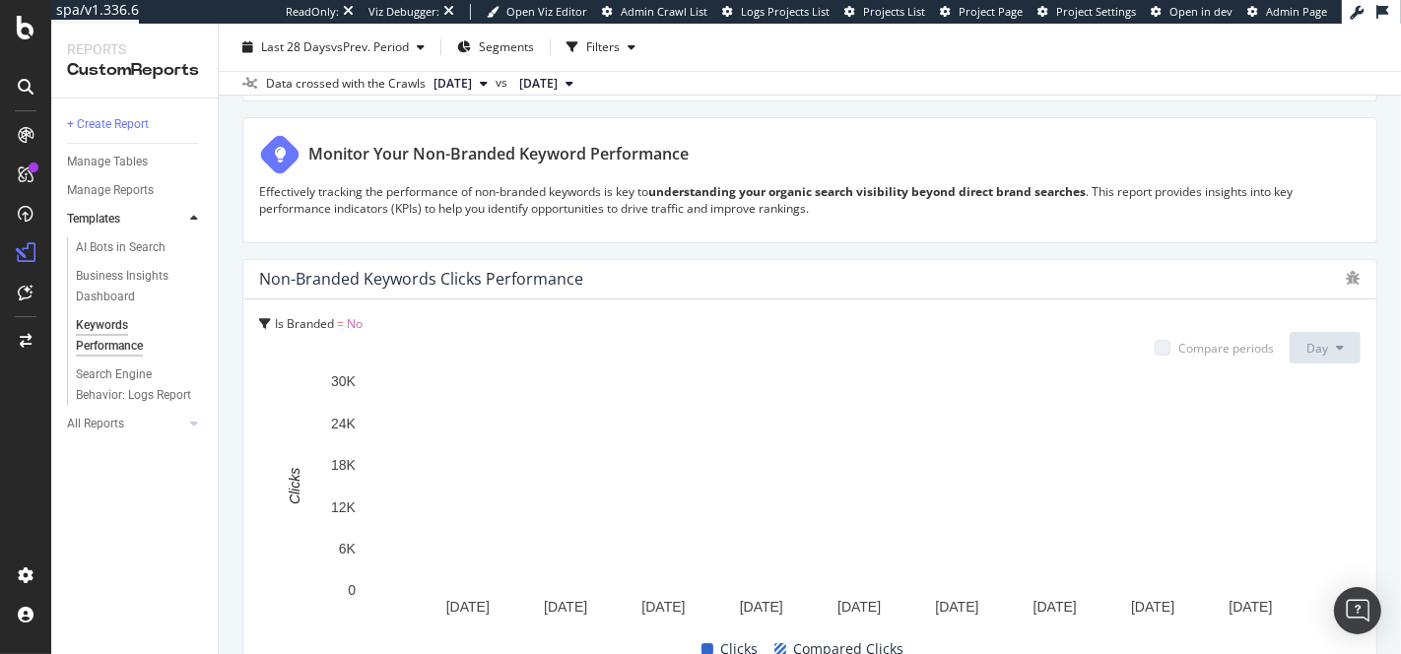
scroll to position [833, 0]
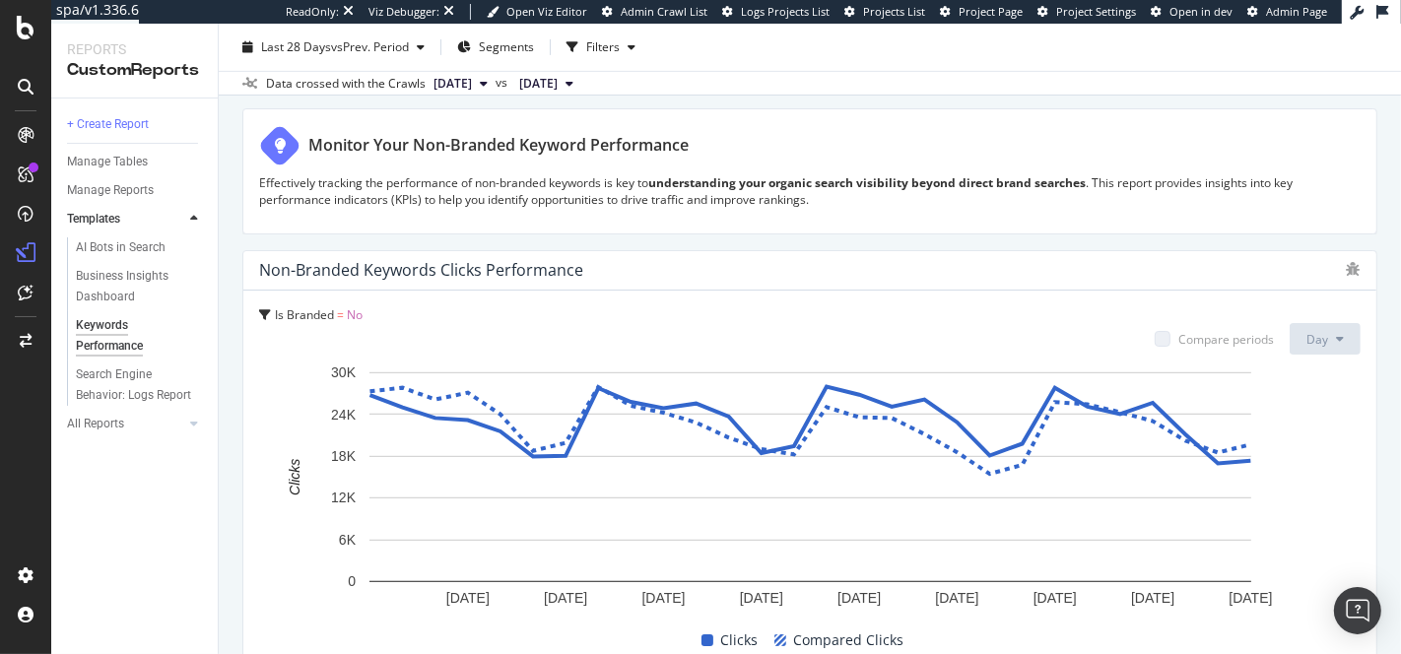
click at [1228, 323] on div "Compare periods" at bounding box center [1214, 339] width 119 height 32
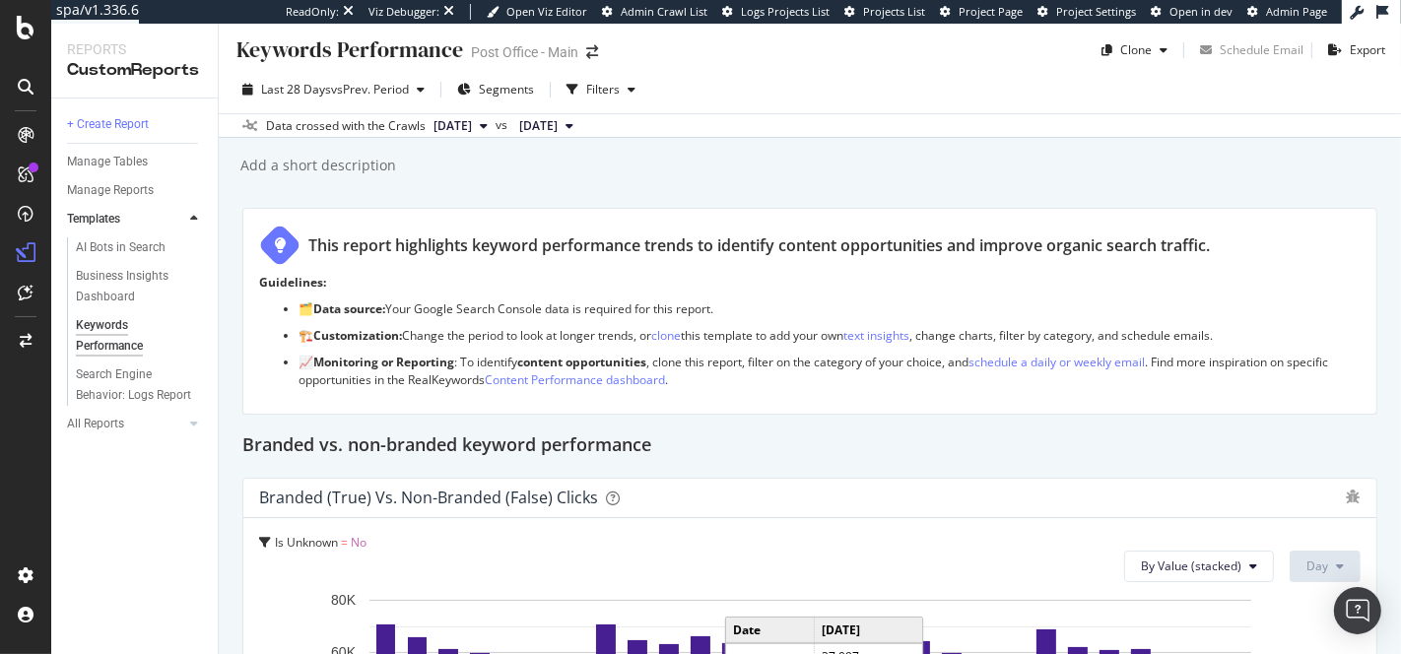
scroll to position [0, 0]
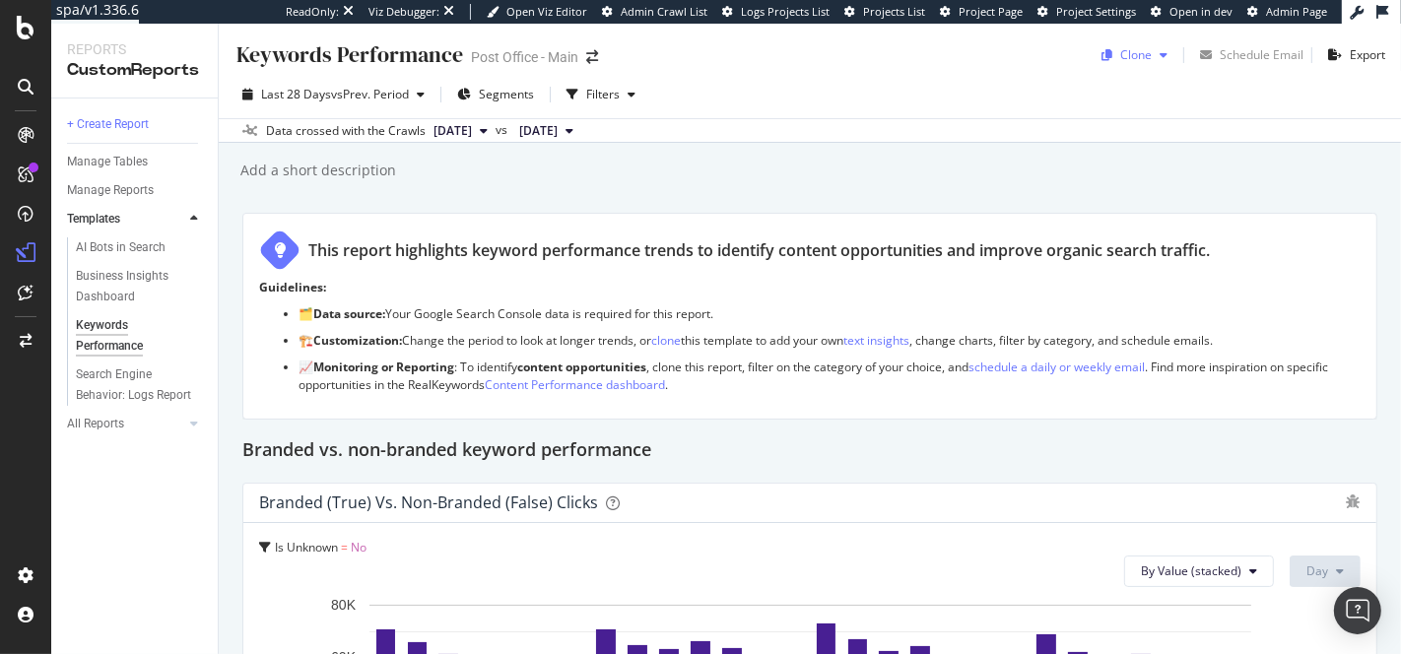
click at [1122, 58] on div "Clone" at bounding box center [1136, 54] width 32 height 17
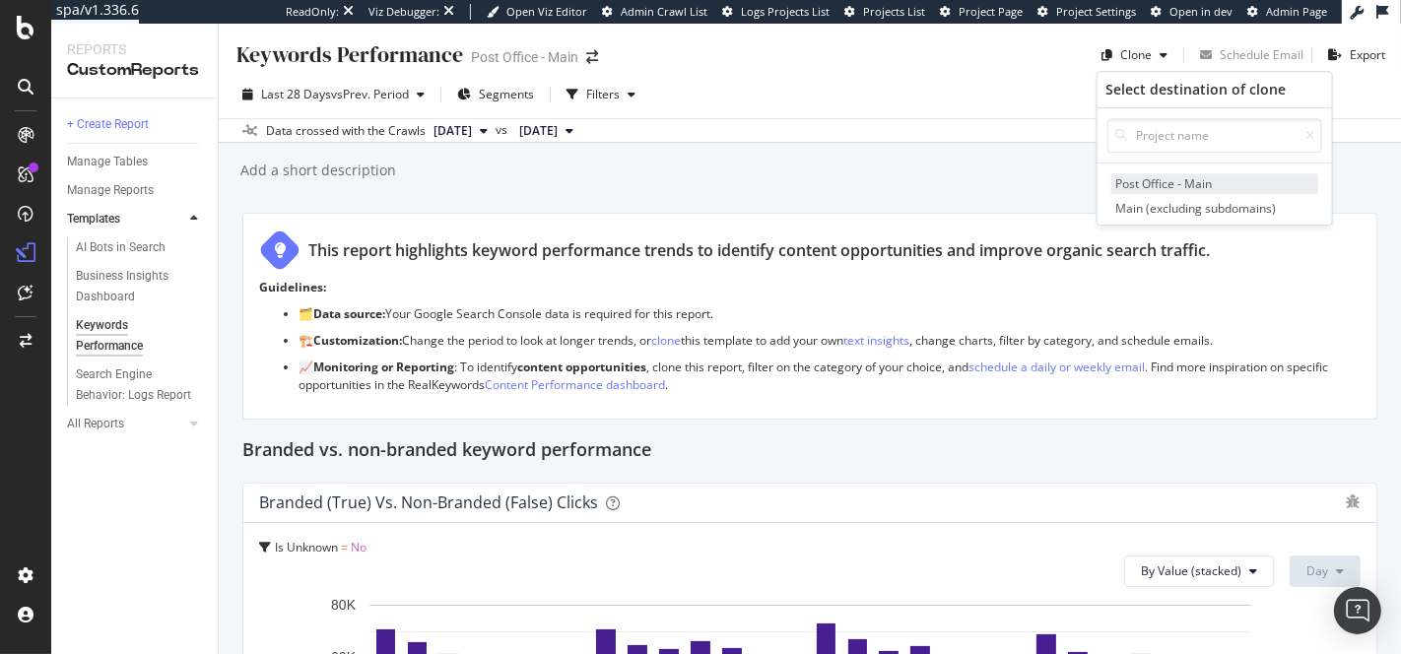
click at [1178, 178] on span "Post Office - Main" at bounding box center [1214, 183] width 207 height 21
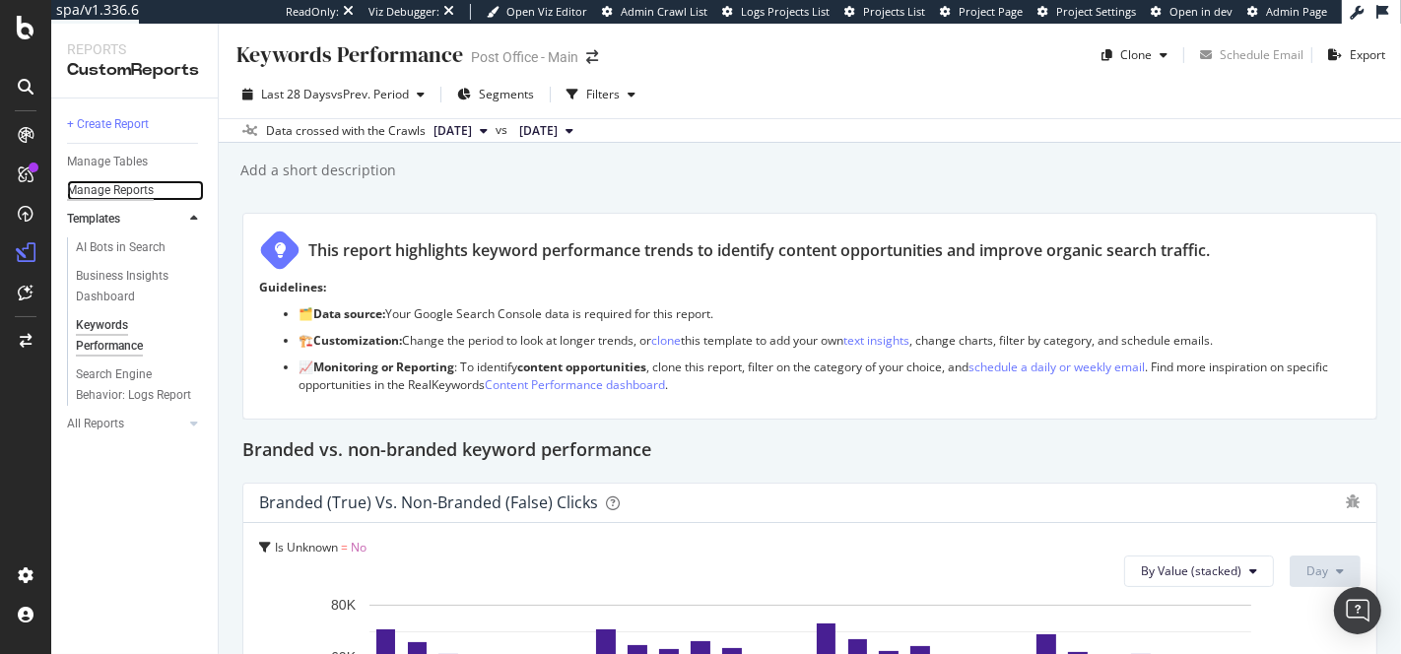
click at [127, 183] on div "Manage Reports" at bounding box center [110, 190] width 87 height 21
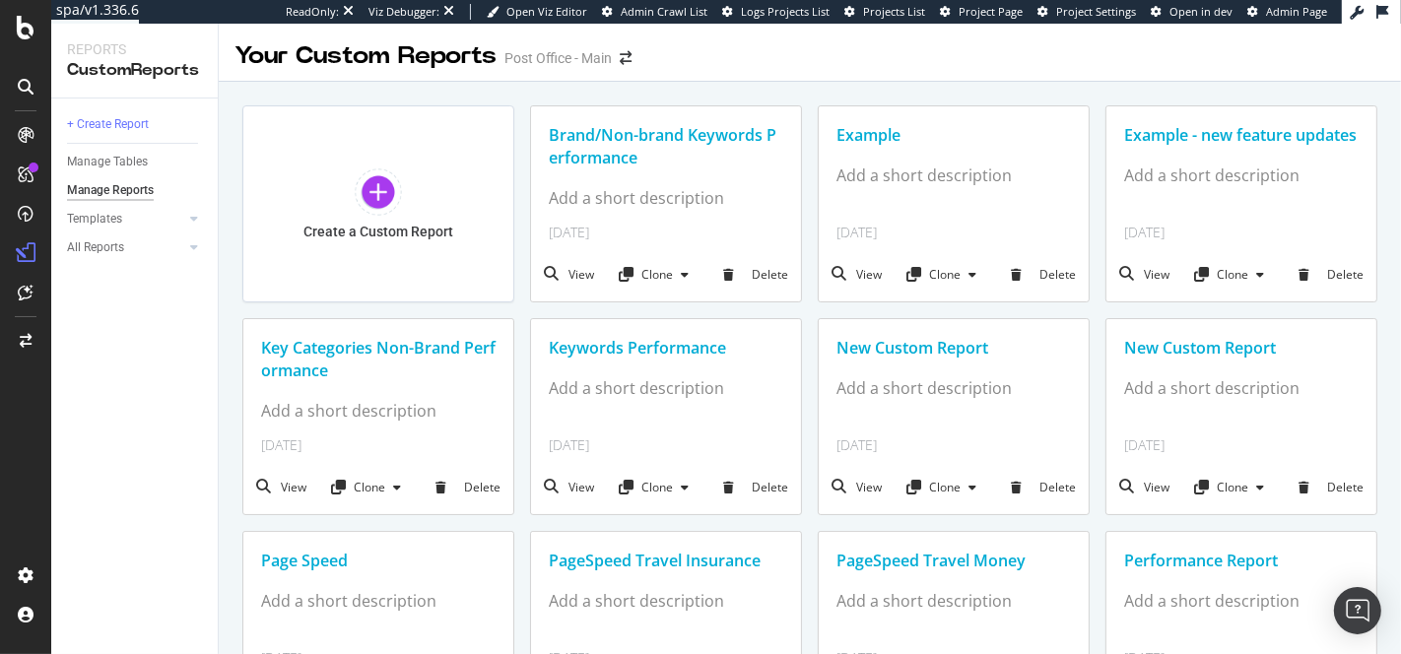
click at [618, 348] on div "Keywords Performance" at bounding box center [666, 348] width 234 height 23
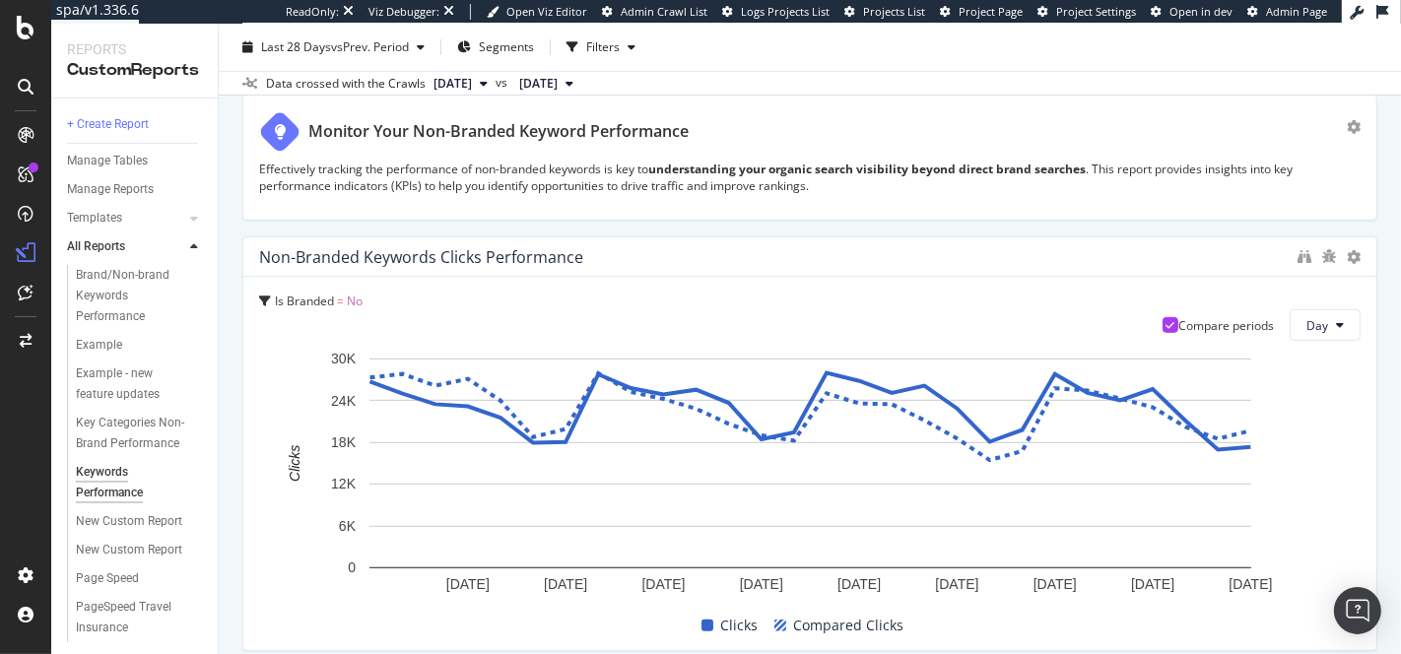
scroll to position [860, 0]
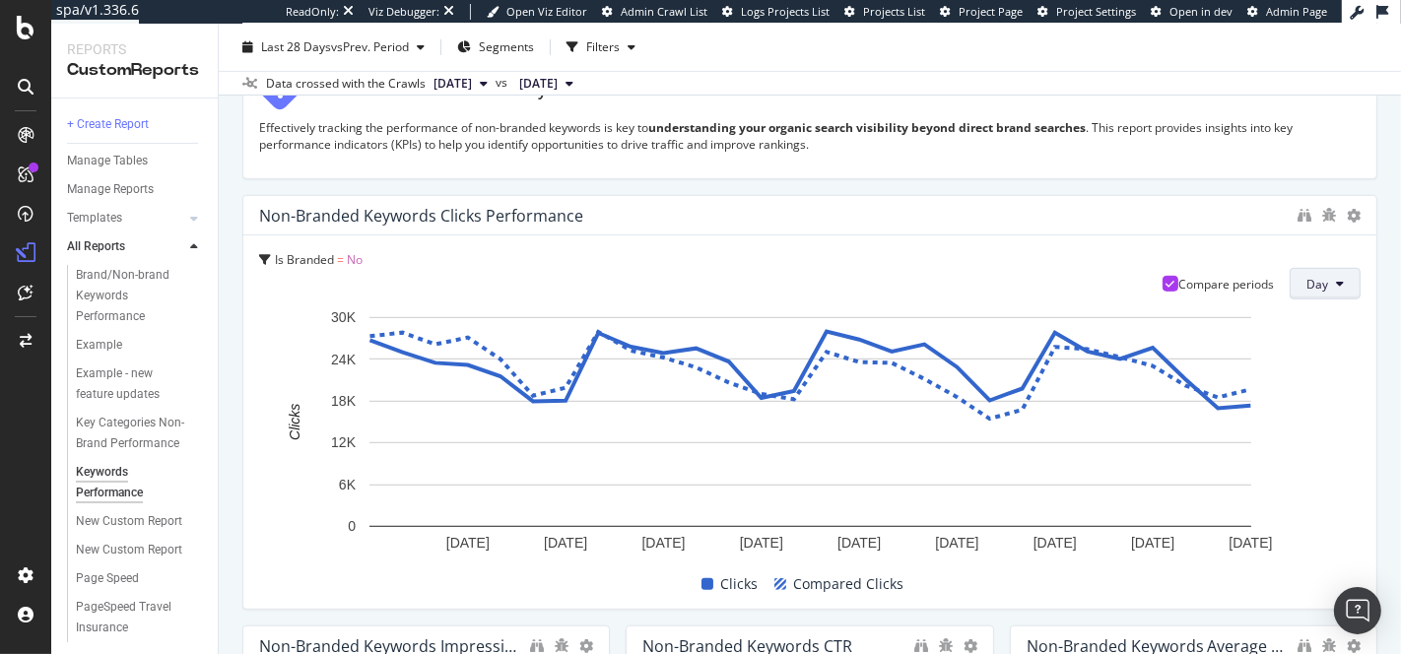
click at [1349, 299] on button "Day" at bounding box center [1325, 284] width 71 height 32
click at [1328, 293] on span "Day" at bounding box center [1317, 284] width 22 height 17
click at [1353, 223] on icon at bounding box center [1354, 216] width 14 height 14
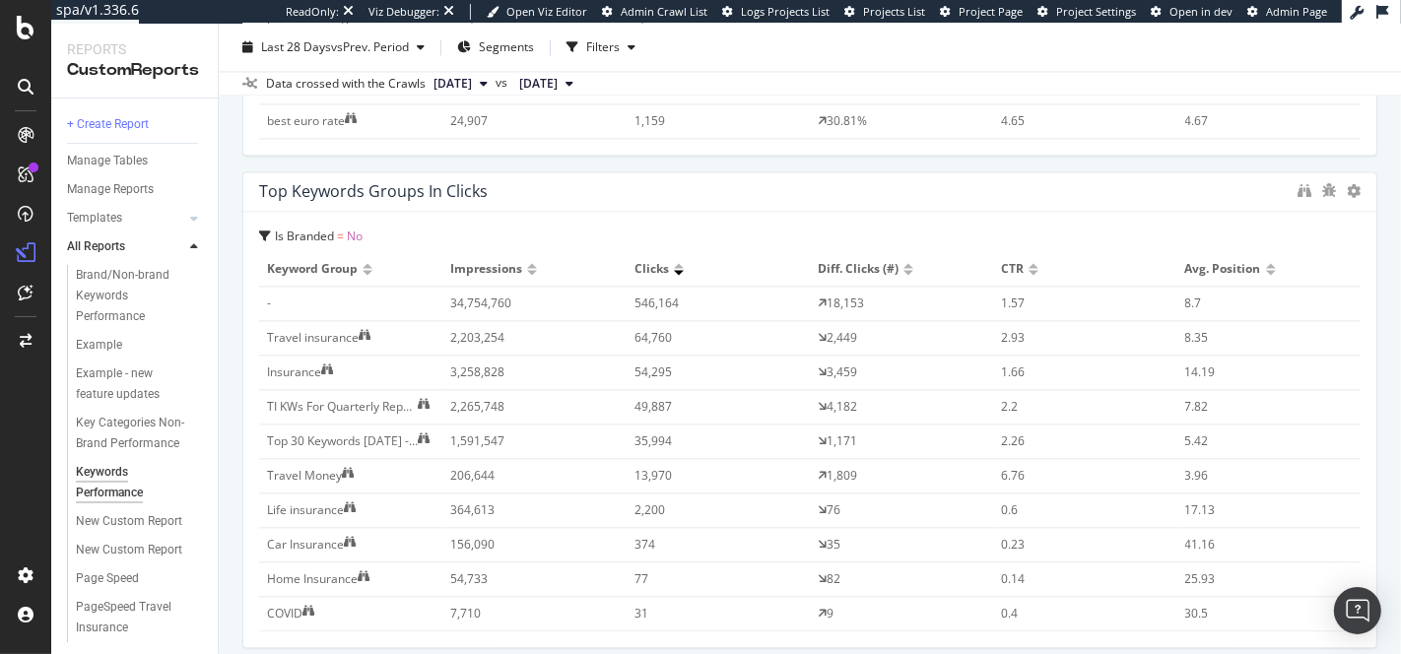
scroll to position [3659, 0]
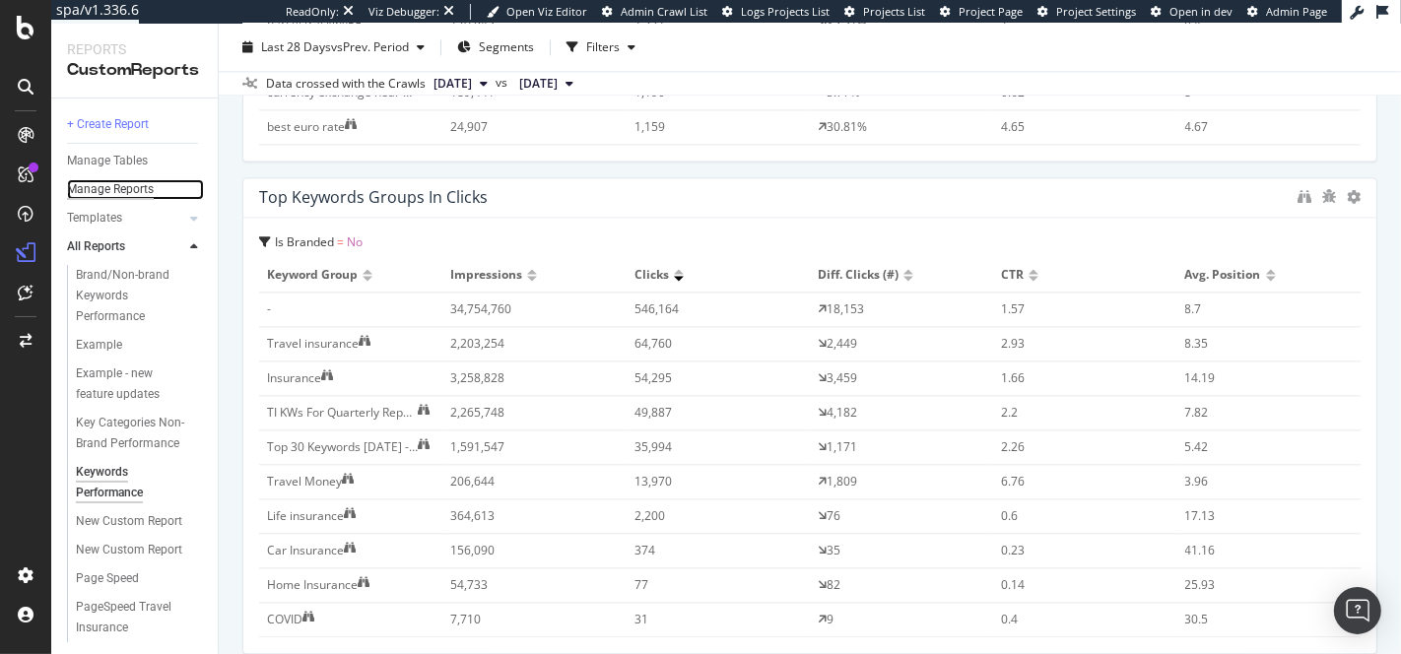
click at [129, 189] on div "Manage Reports" at bounding box center [110, 189] width 87 height 21
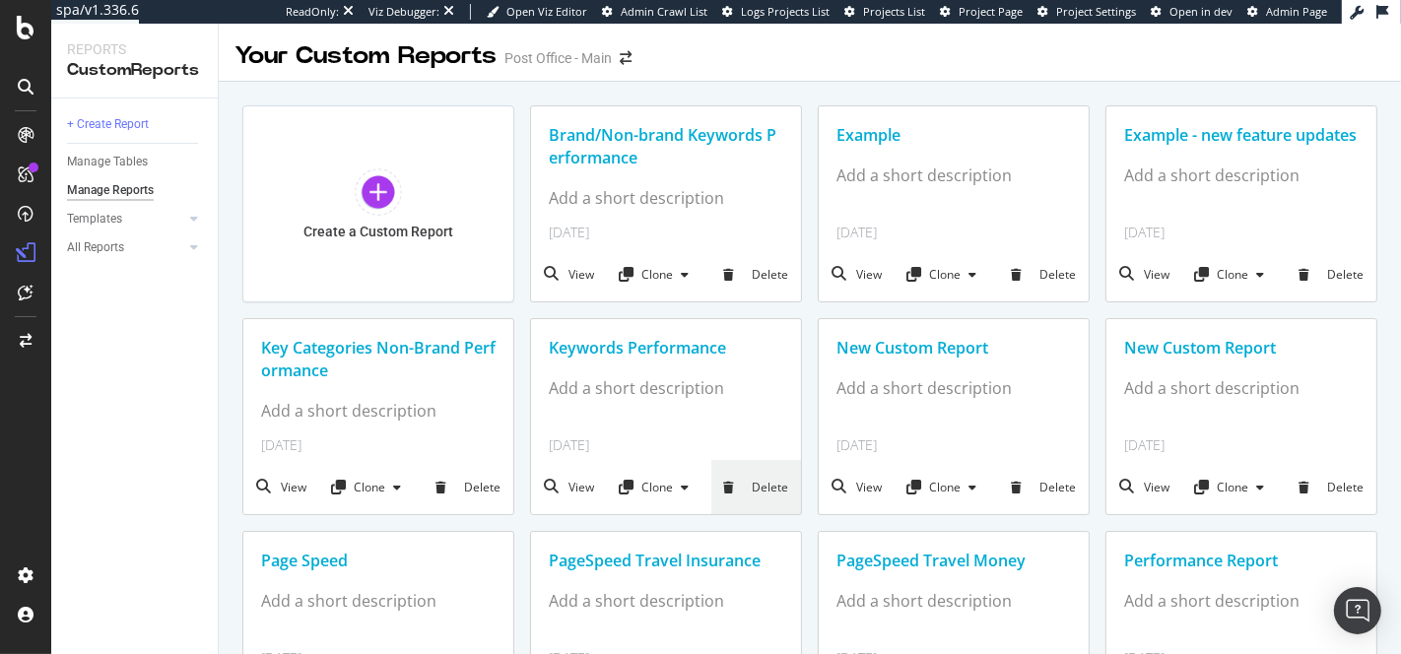
click at [767, 488] on div "Delete" at bounding box center [756, 487] width 90 height 54
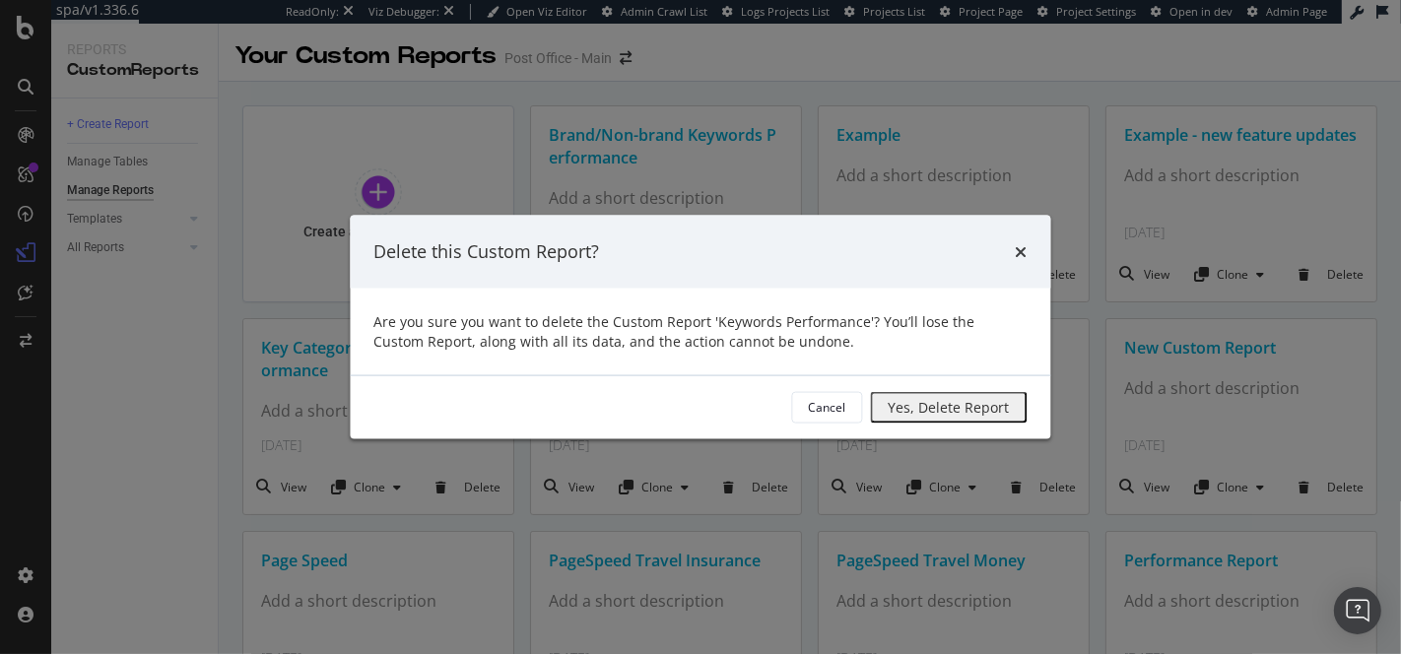
click at [889, 400] on div "Yes, Delete Report" at bounding box center [949, 407] width 121 height 16
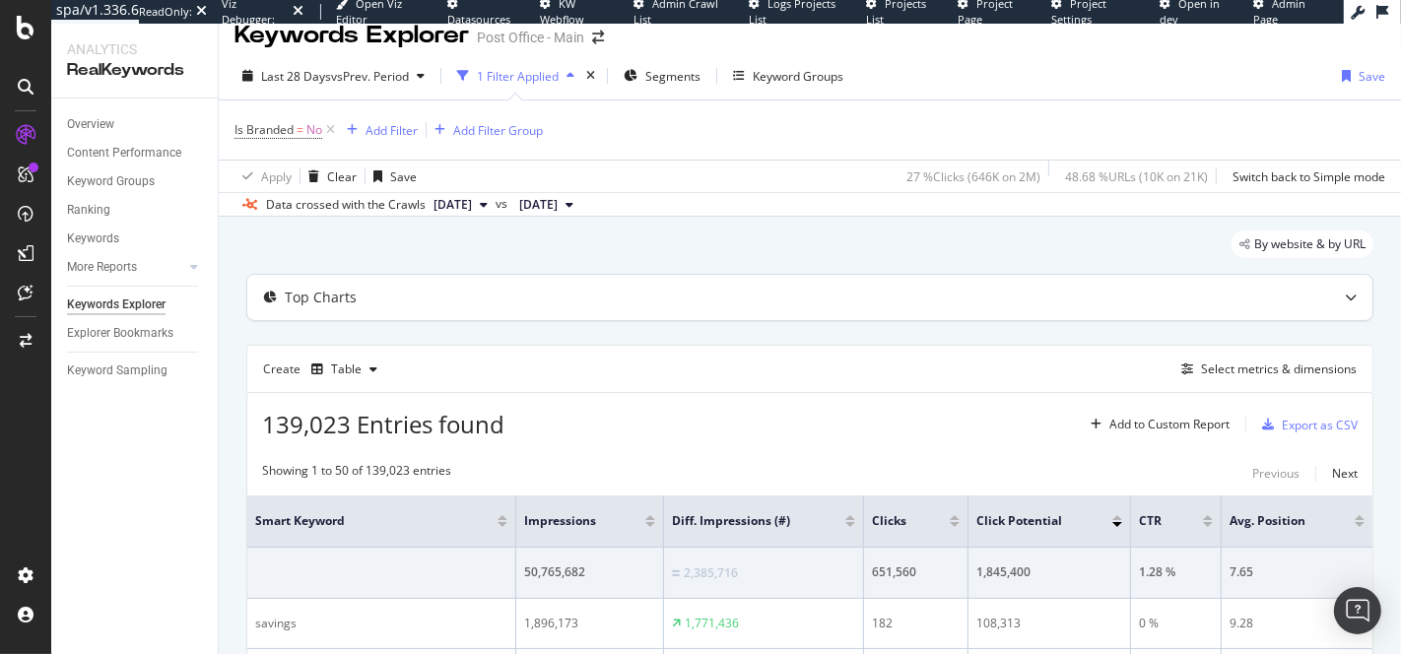
scroll to position [6, 0]
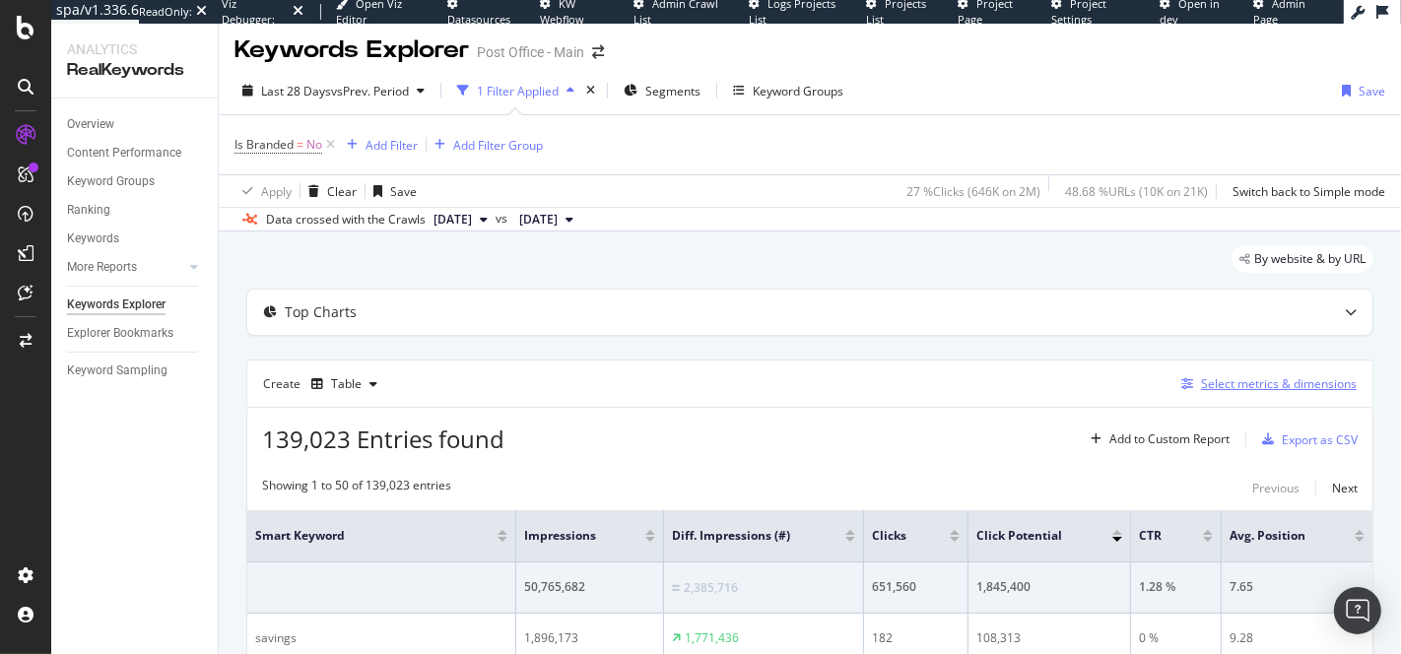
click at [1229, 375] on div "Select metrics & dimensions" at bounding box center [1279, 383] width 156 height 17
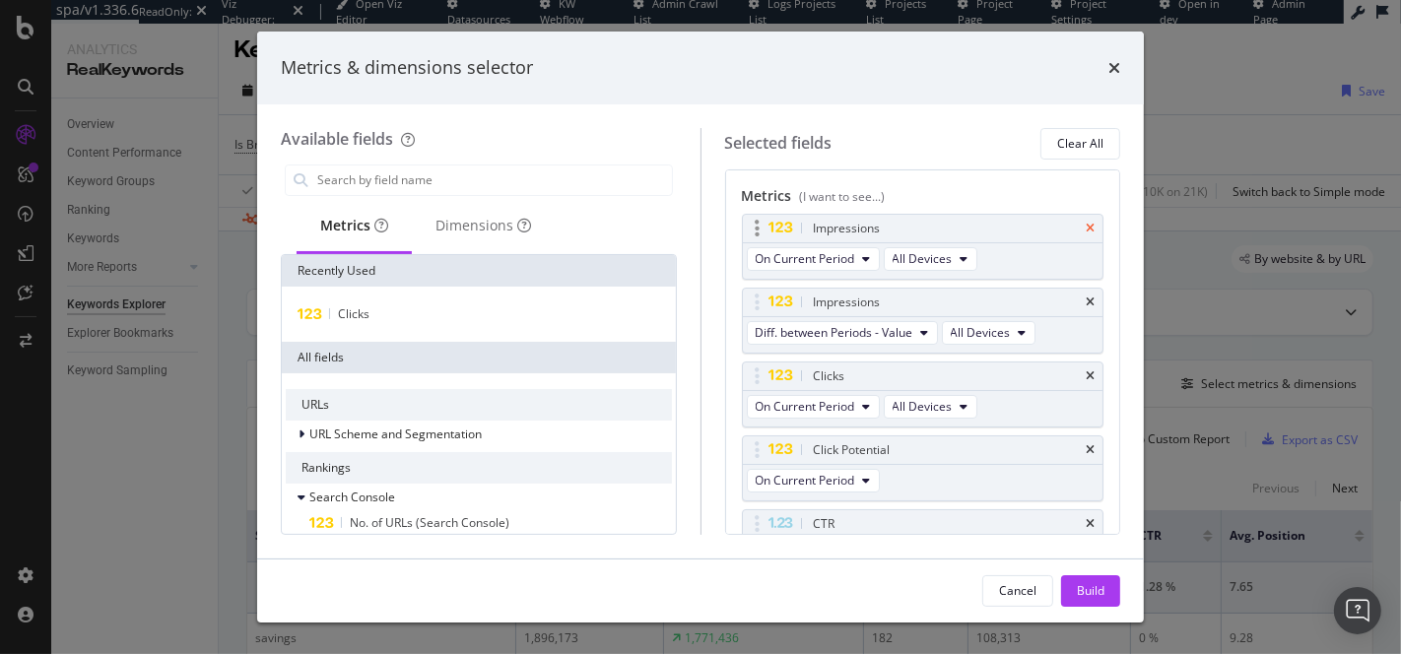
click at [1089, 223] on icon "times" at bounding box center [1090, 229] width 9 height 12
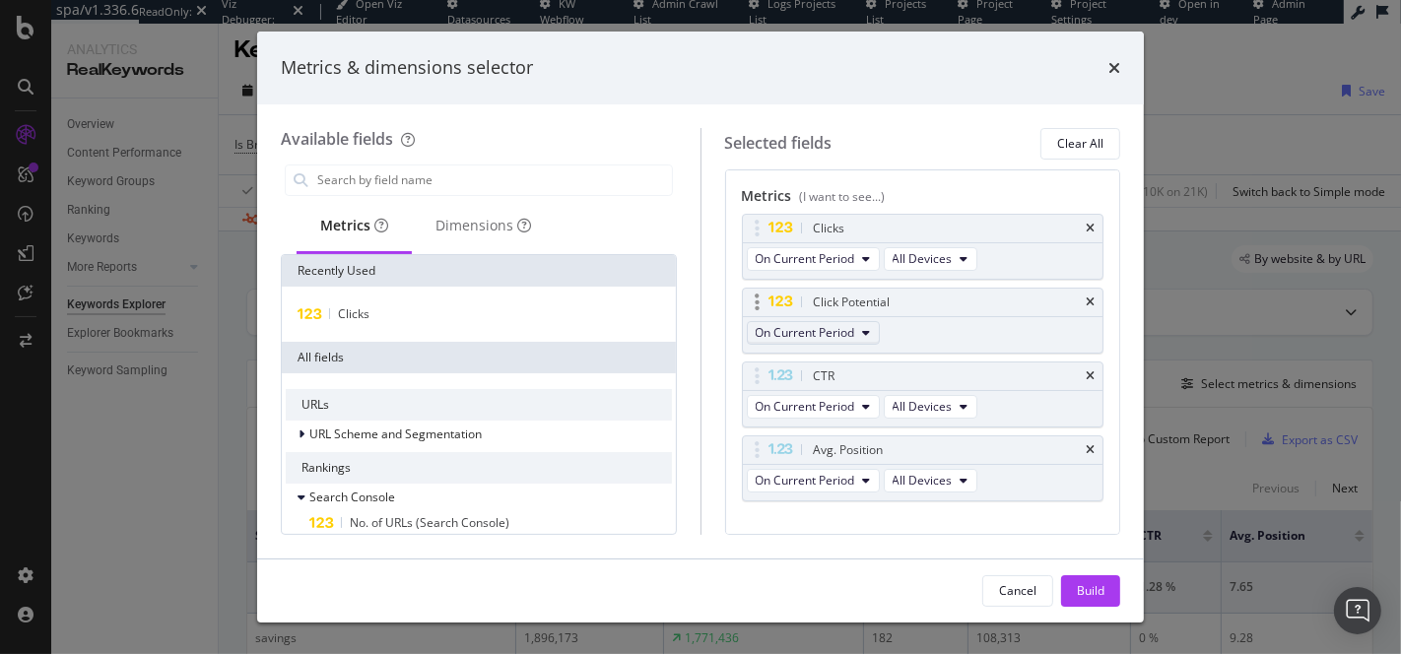
click at [861, 327] on button "On Current Period" at bounding box center [813, 333] width 133 height 24
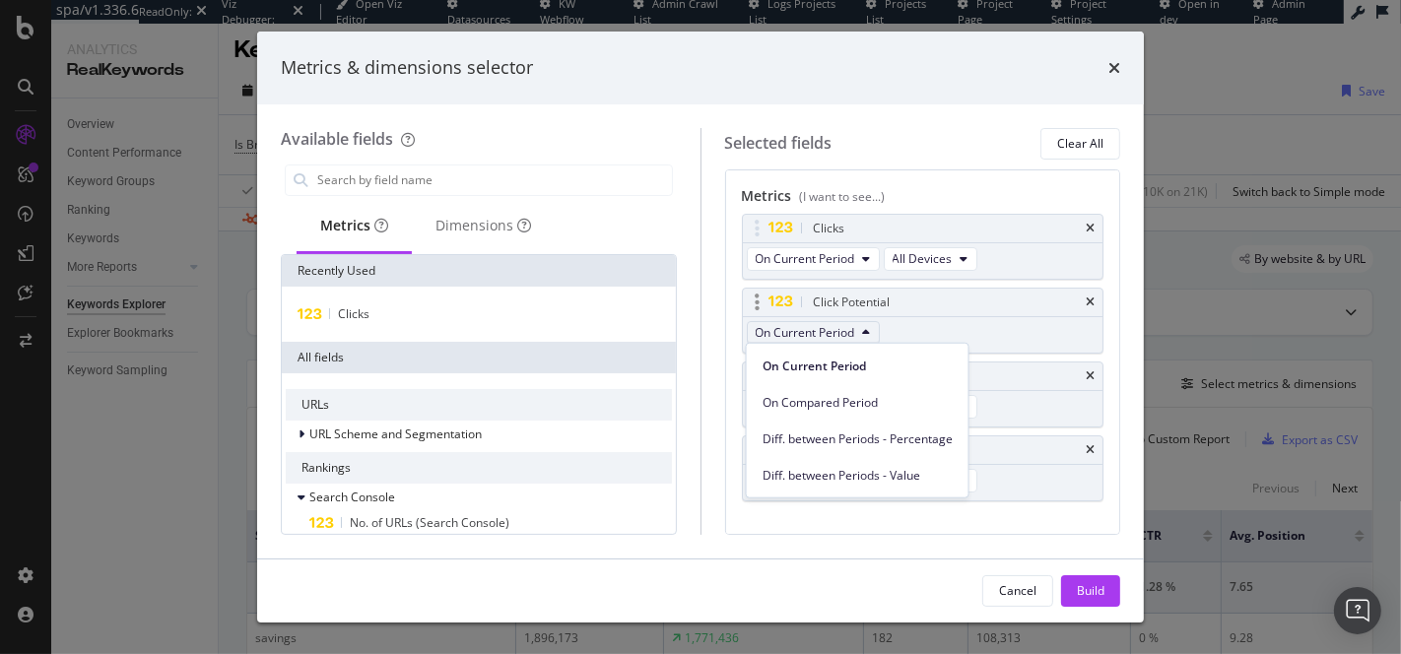
click at [861, 327] on button "On Current Period" at bounding box center [813, 333] width 133 height 24
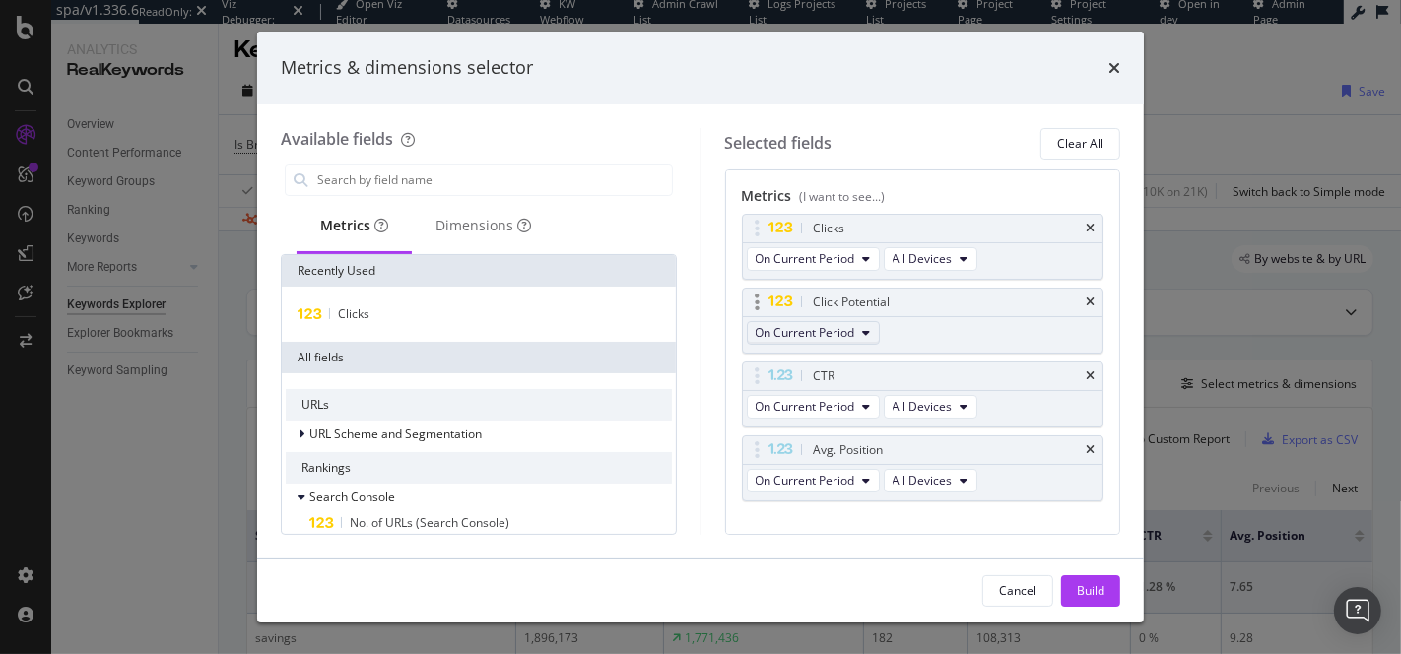
click at [861, 327] on button "On Current Period" at bounding box center [813, 333] width 133 height 24
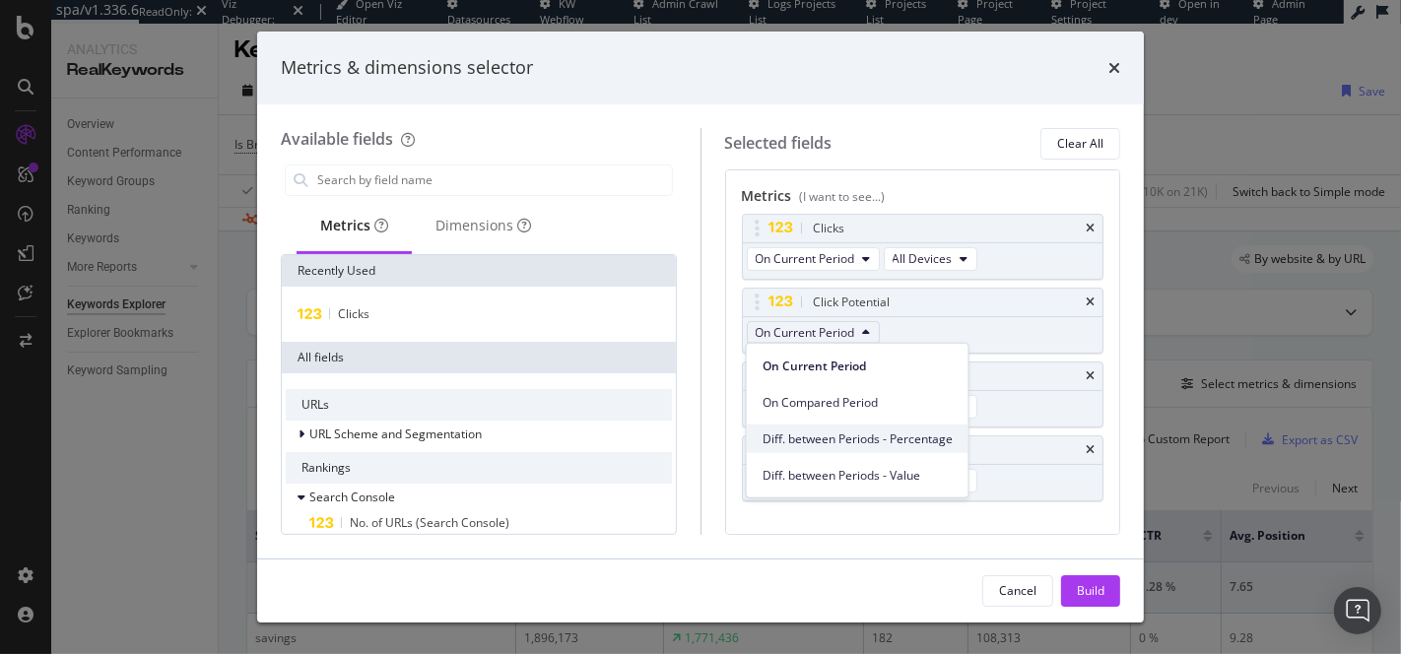
click at [871, 450] on div "Diff. between Periods - Percentage" at bounding box center [858, 439] width 222 height 29
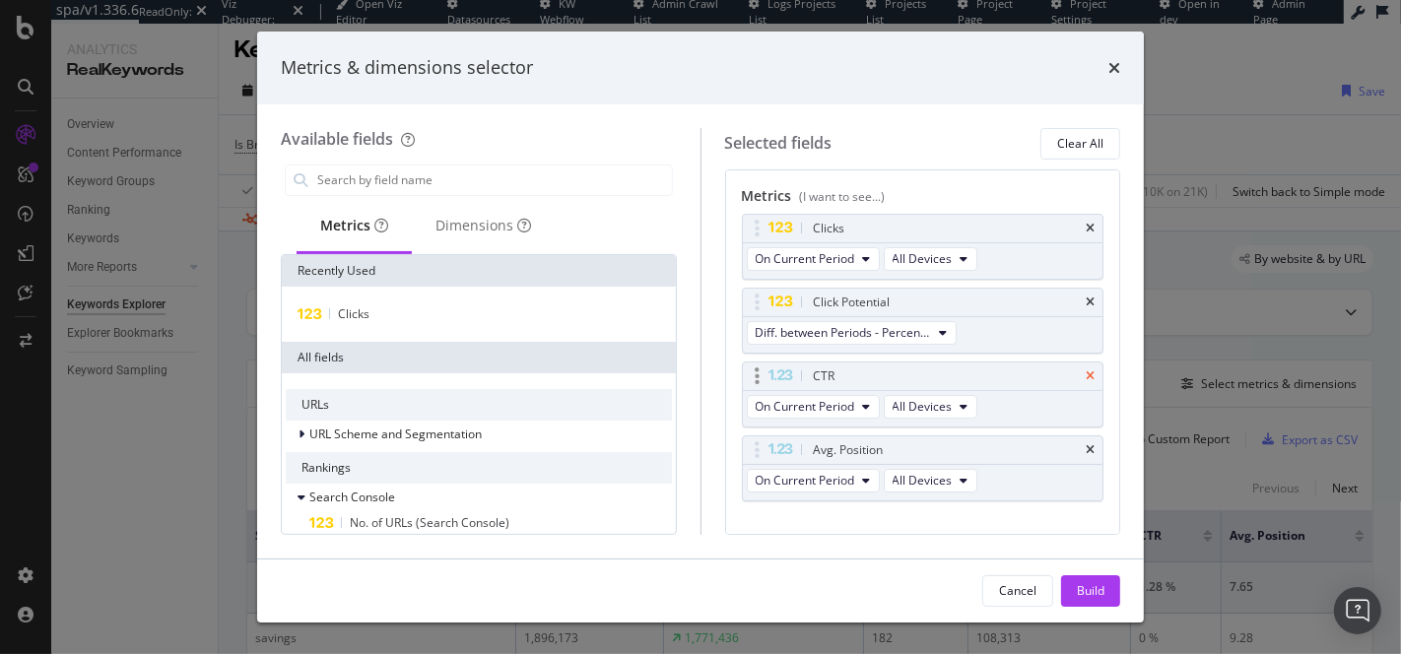
click at [1088, 375] on icon "times" at bounding box center [1090, 376] width 9 height 12
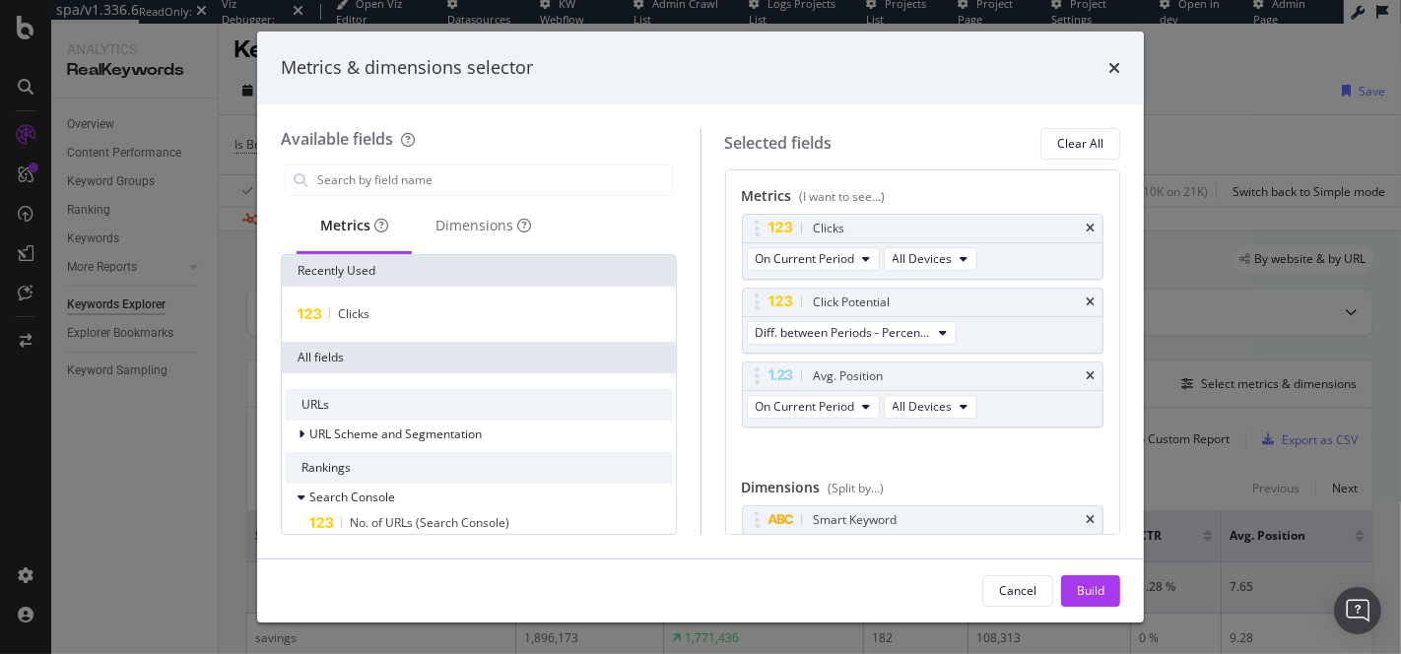
click at [1088, 375] on icon "times" at bounding box center [1090, 376] width 9 height 12
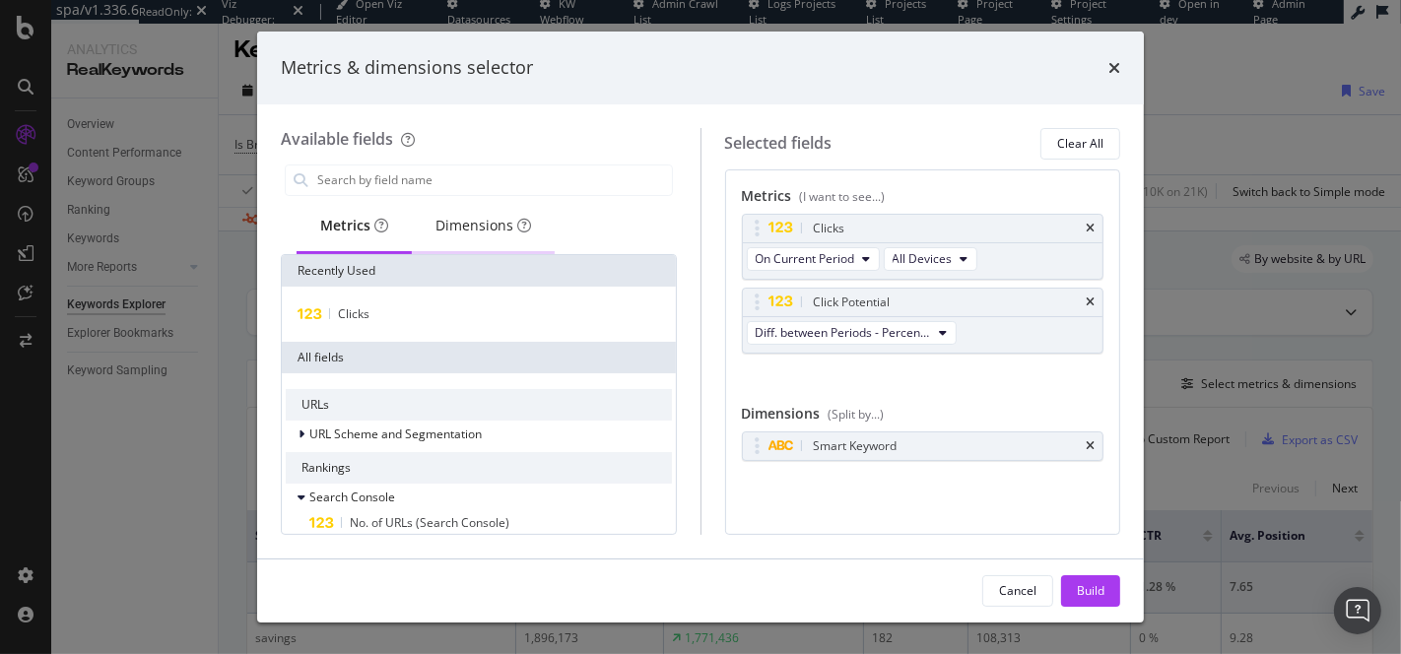
click at [469, 232] on div "Dimensions" at bounding box center [483, 226] width 96 height 20
click at [376, 308] on span "Is Branded" at bounding box center [367, 313] width 59 height 17
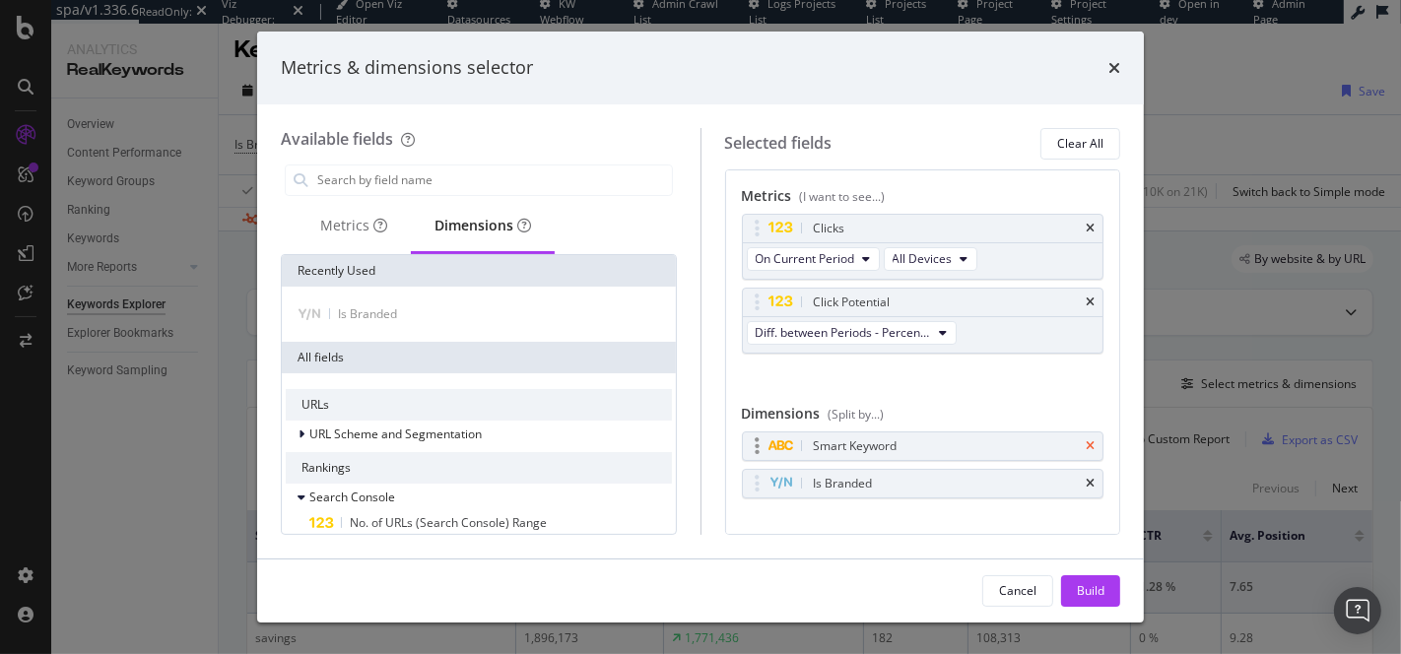
click at [1093, 444] on icon "times" at bounding box center [1090, 446] width 9 height 12
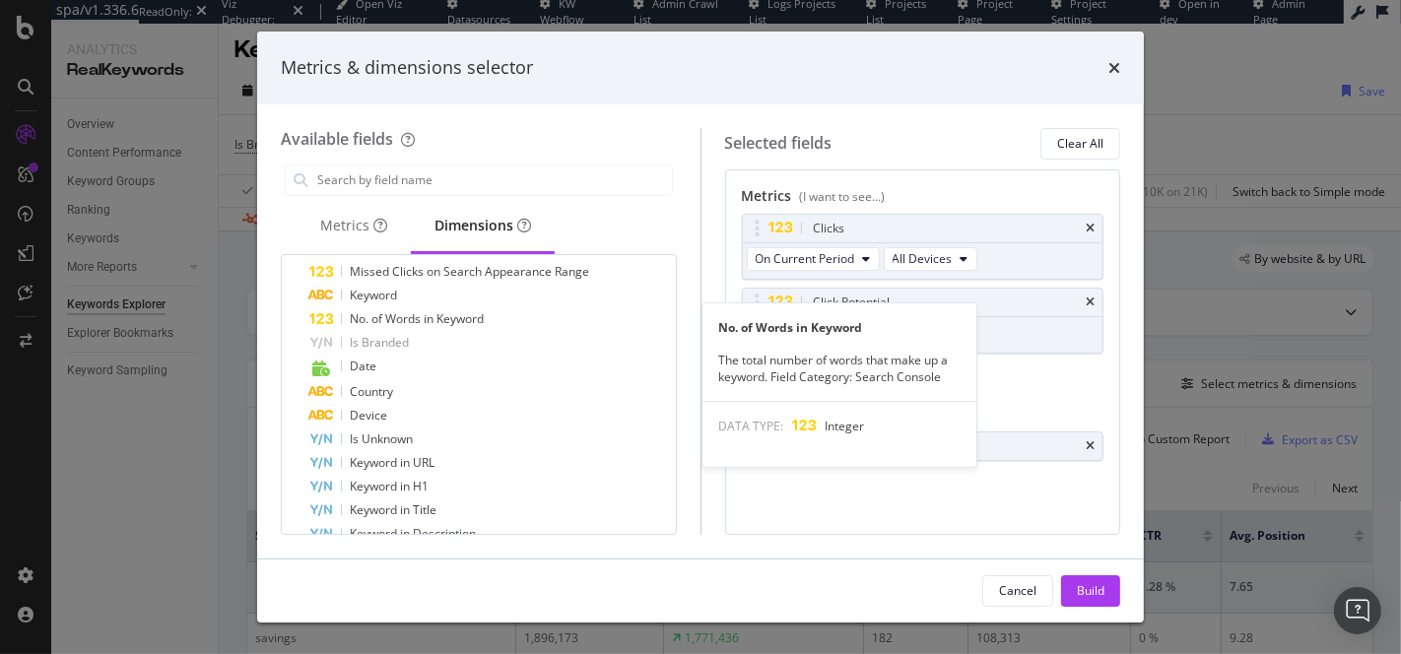
scroll to position [498, 0]
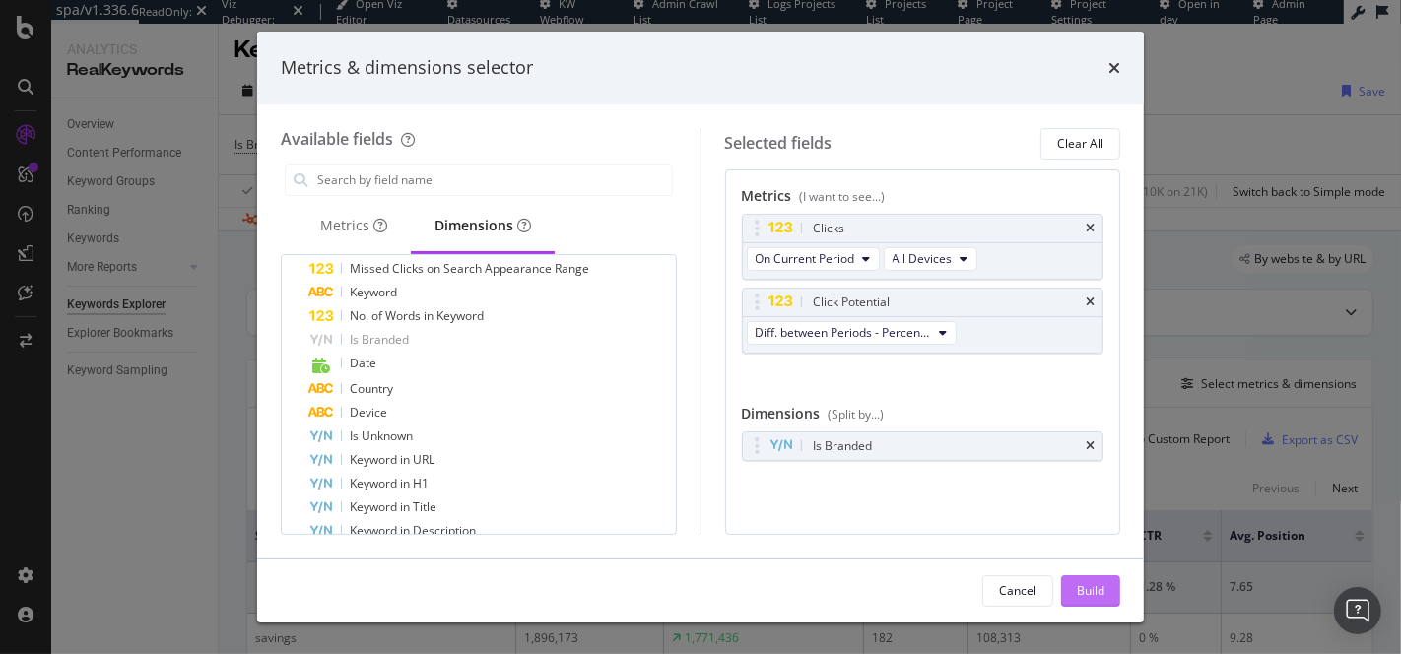
click at [1077, 588] on div "Build" at bounding box center [1091, 590] width 28 height 17
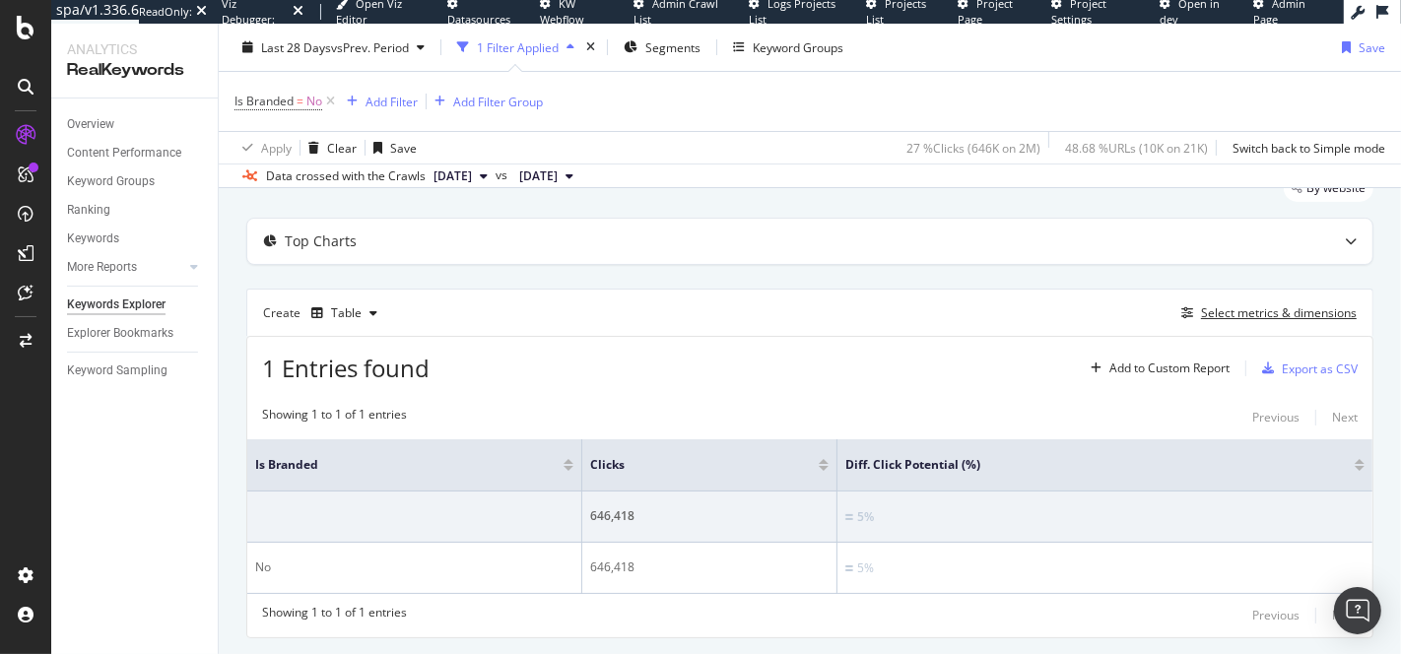
scroll to position [120, 0]
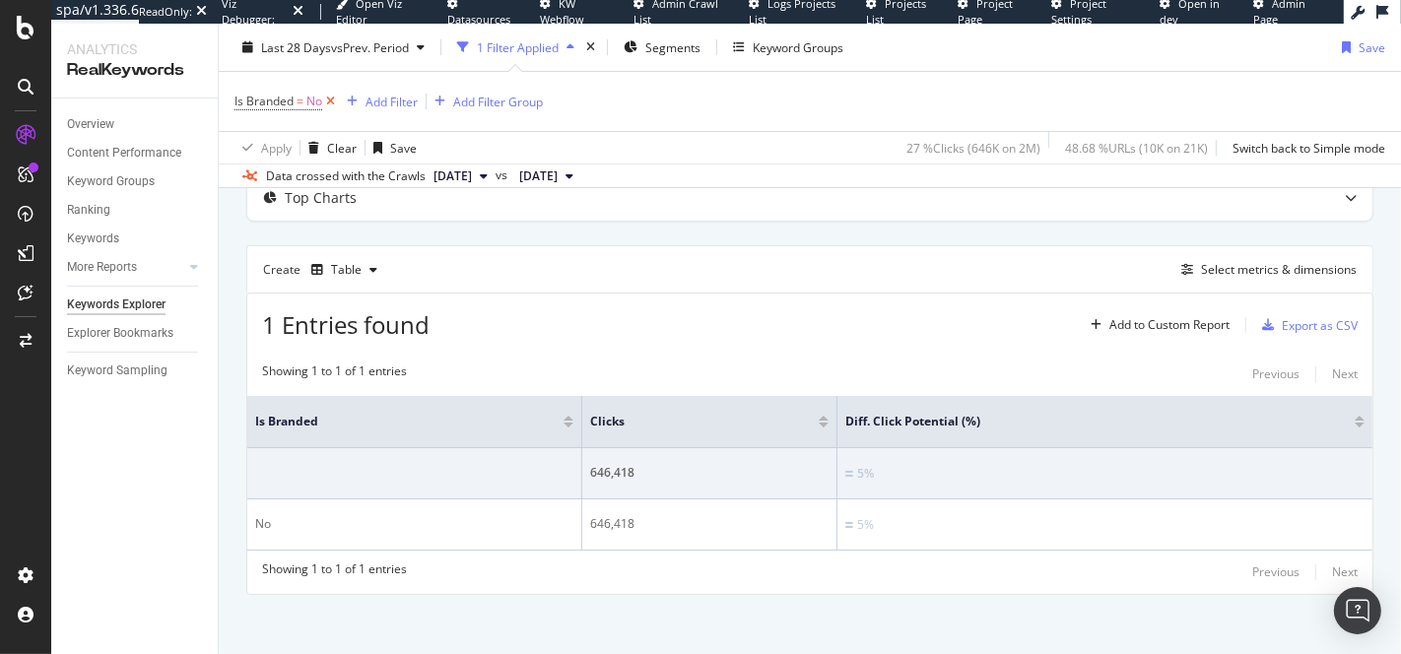
click at [334, 100] on icon at bounding box center [330, 102] width 17 height 20
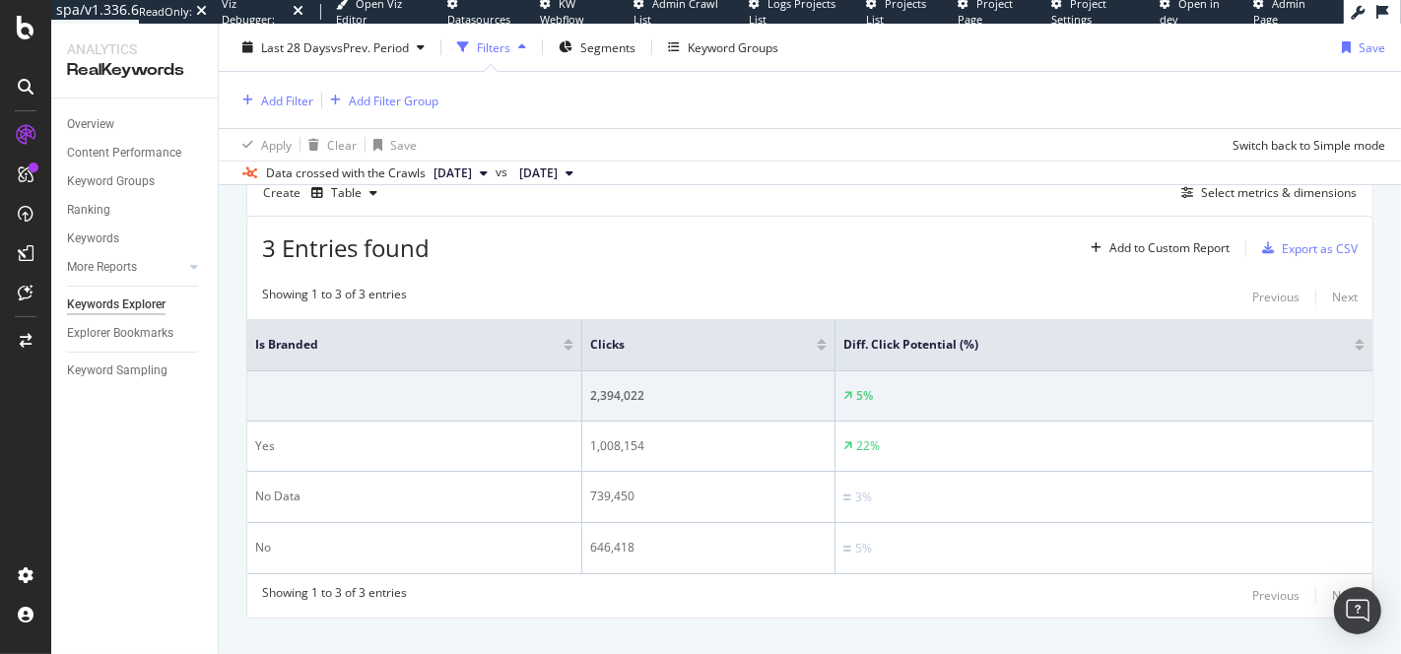
scroll to position [216, 0]
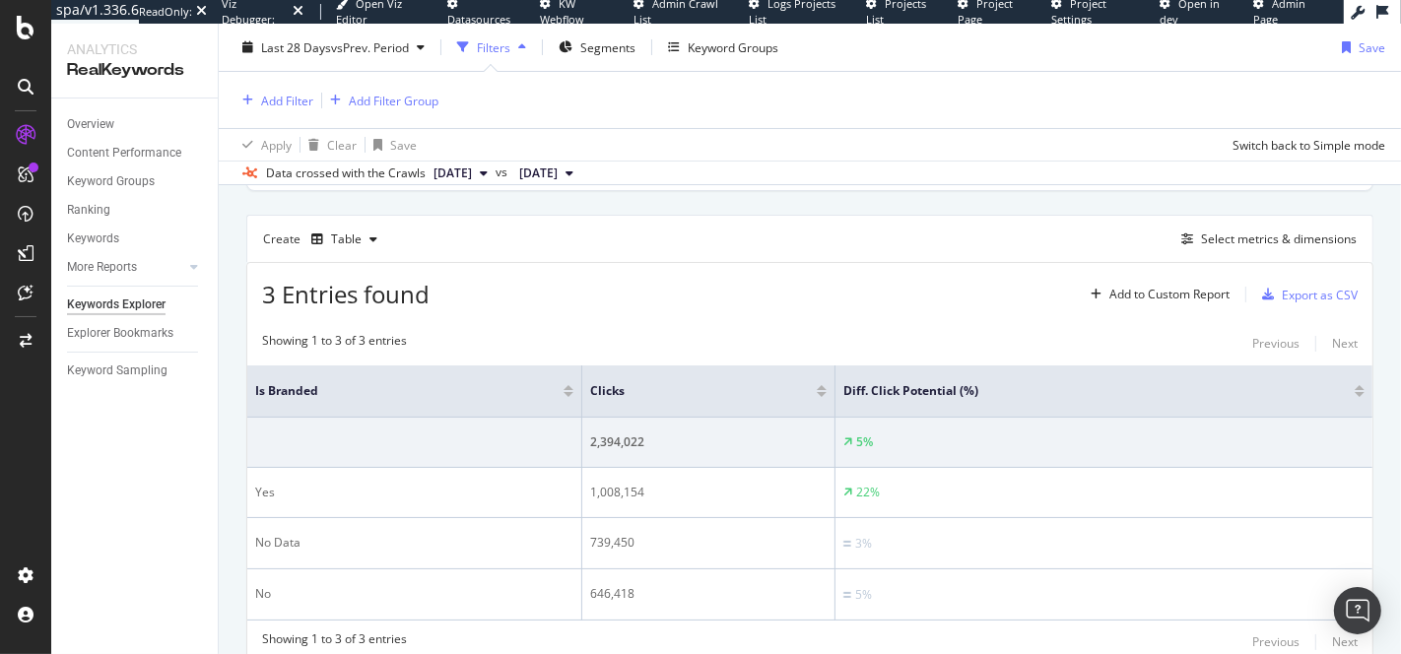
click at [1285, 215] on div "Create Table Select metrics & dimensions" at bounding box center [809, 238] width 1127 height 47
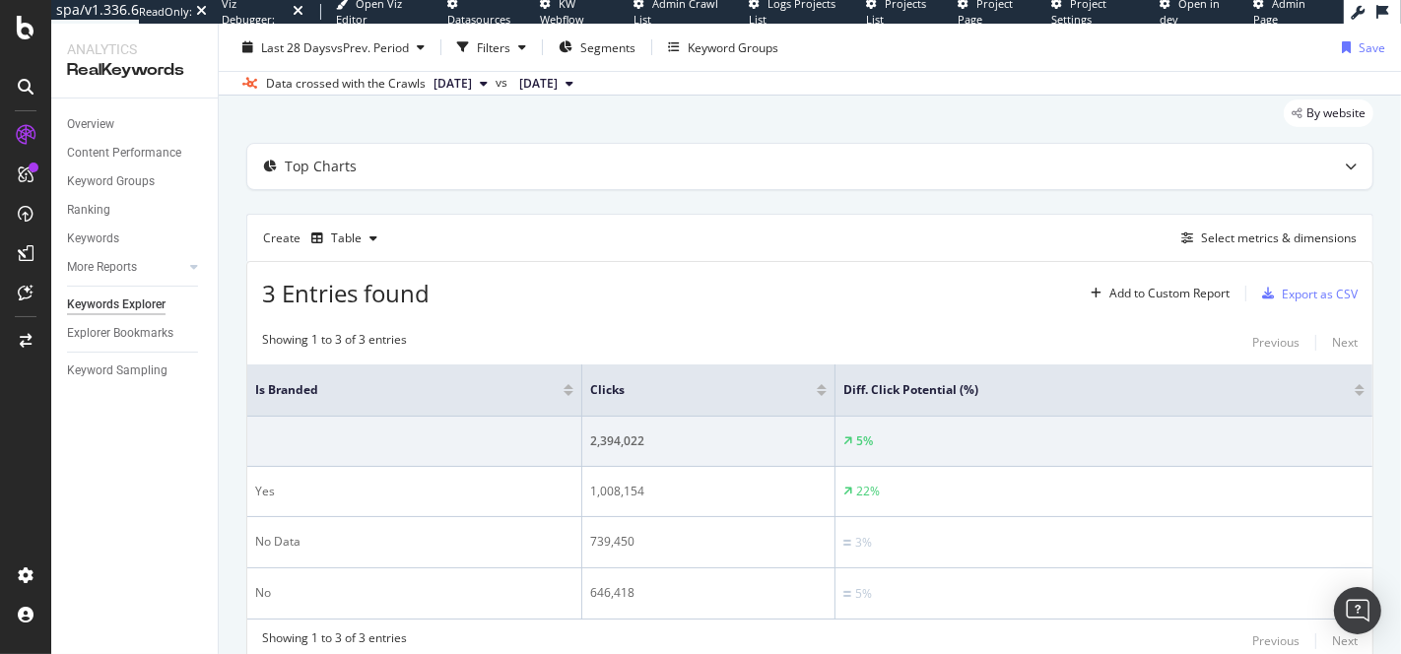
click at [1278, 214] on div "Create Table Select metrics & dimensions" at bounding box center [809, 237] width 1127 height 47
click at [1239, 236] on div "Select metrics & dimensions" at bounding box center [1279, 238] width 156 height 17
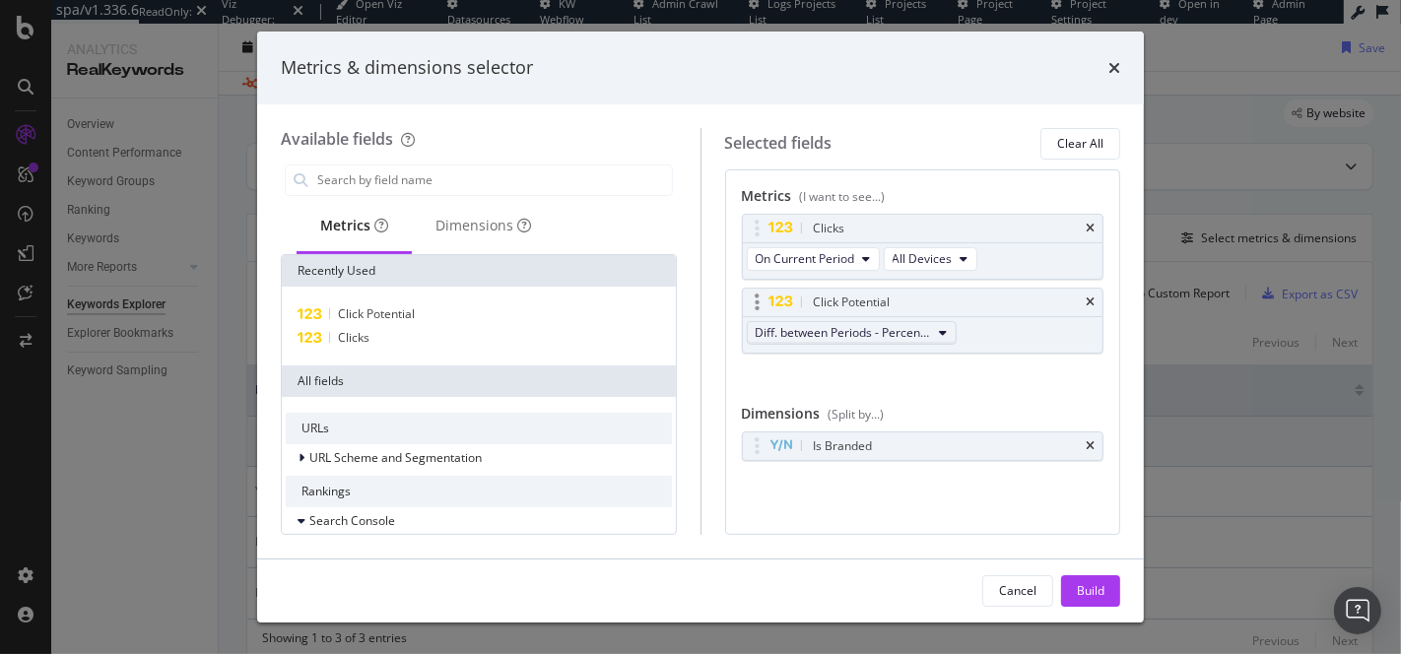
click at [872, 335] on span "Diff. between Periods - Percentage" at bounding box center [844, 332] width 176 height 17
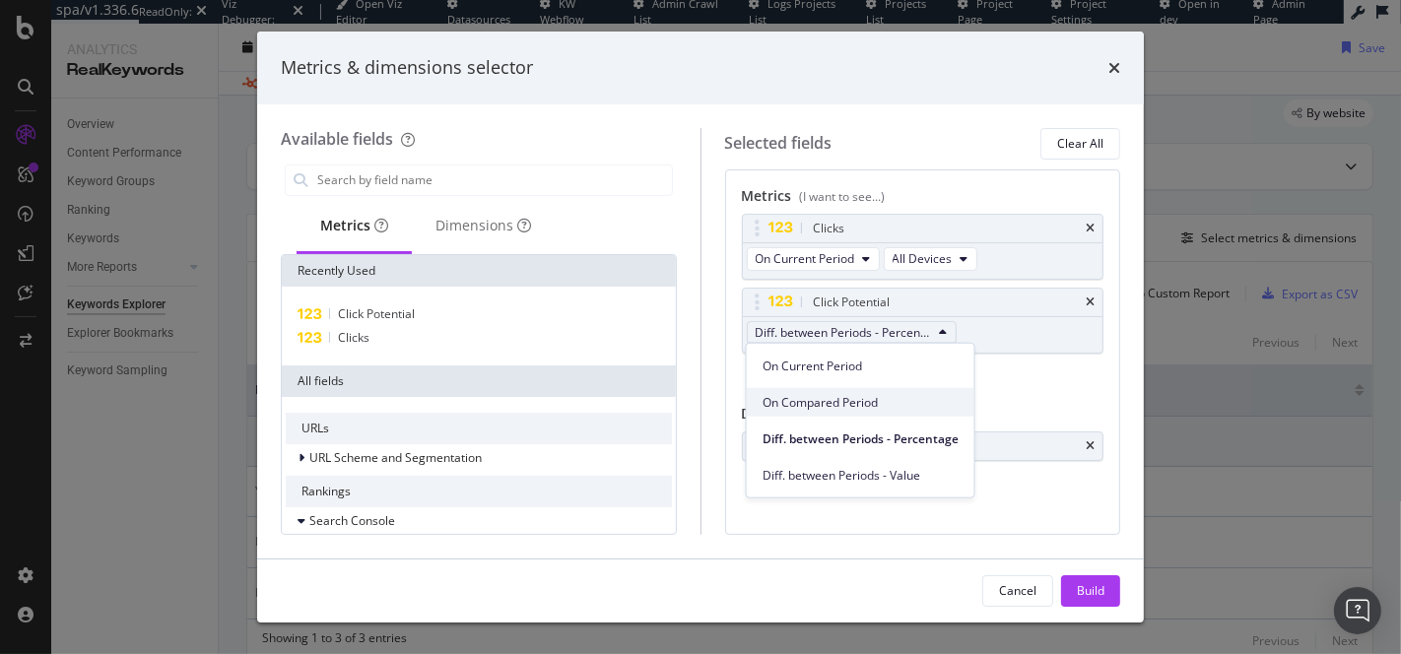
click at [852, 397] on span "On Compared Period" at bounding box center [861, 402] width 196 height 18
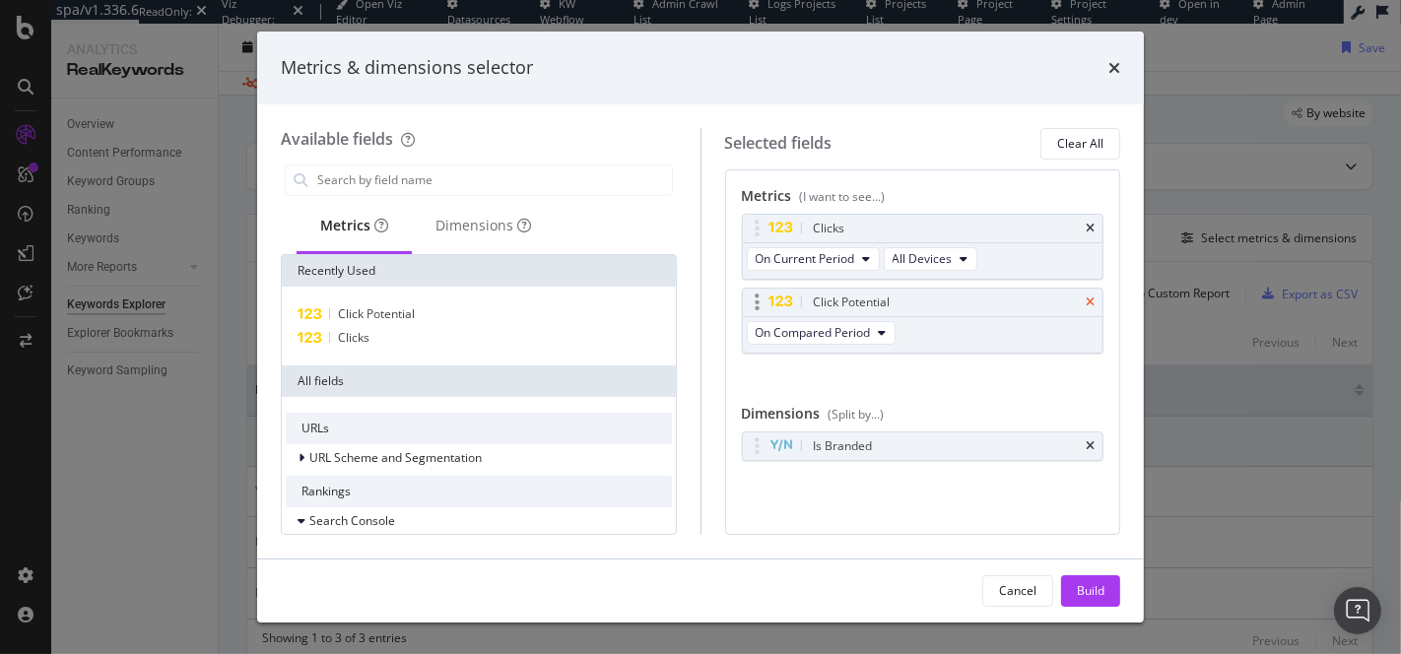
click at [1089, 297] on icon "times" at bounding box center [1090, 303] width 9 height 12
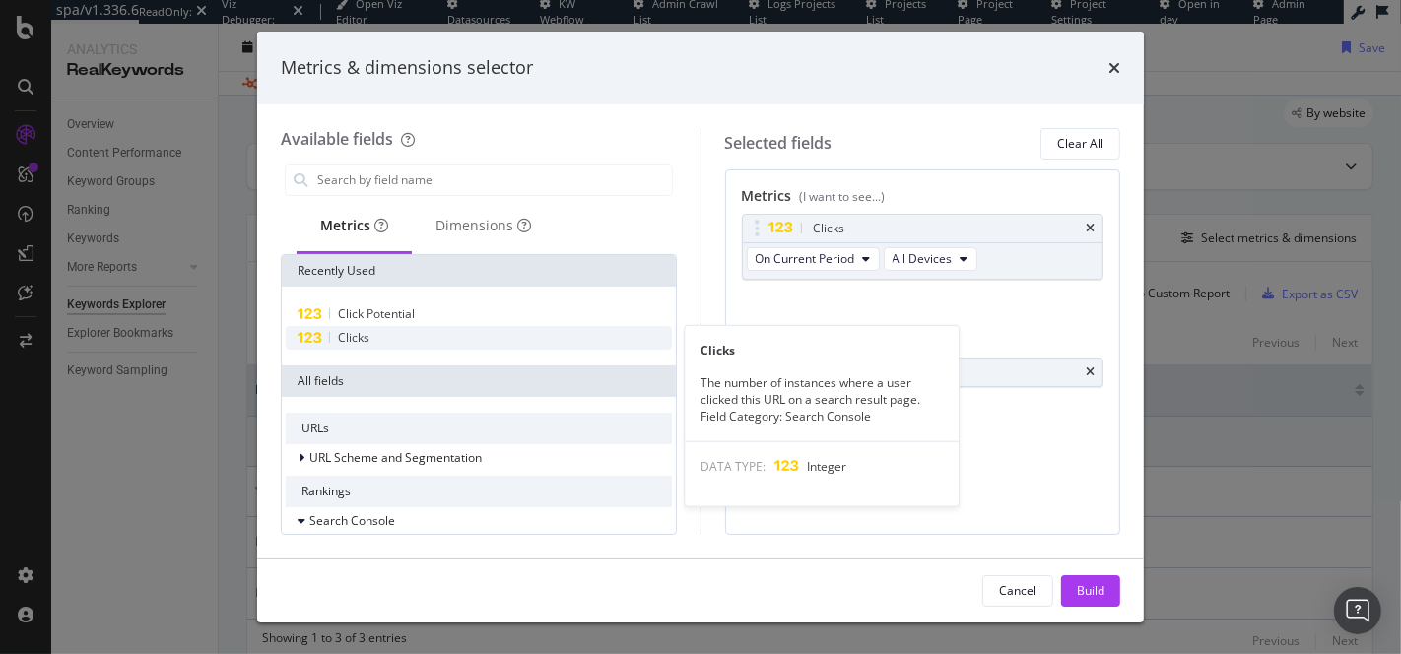
click at [334, 345] on div "Clicks" at bounding box center [479, 338] width 386 height 24
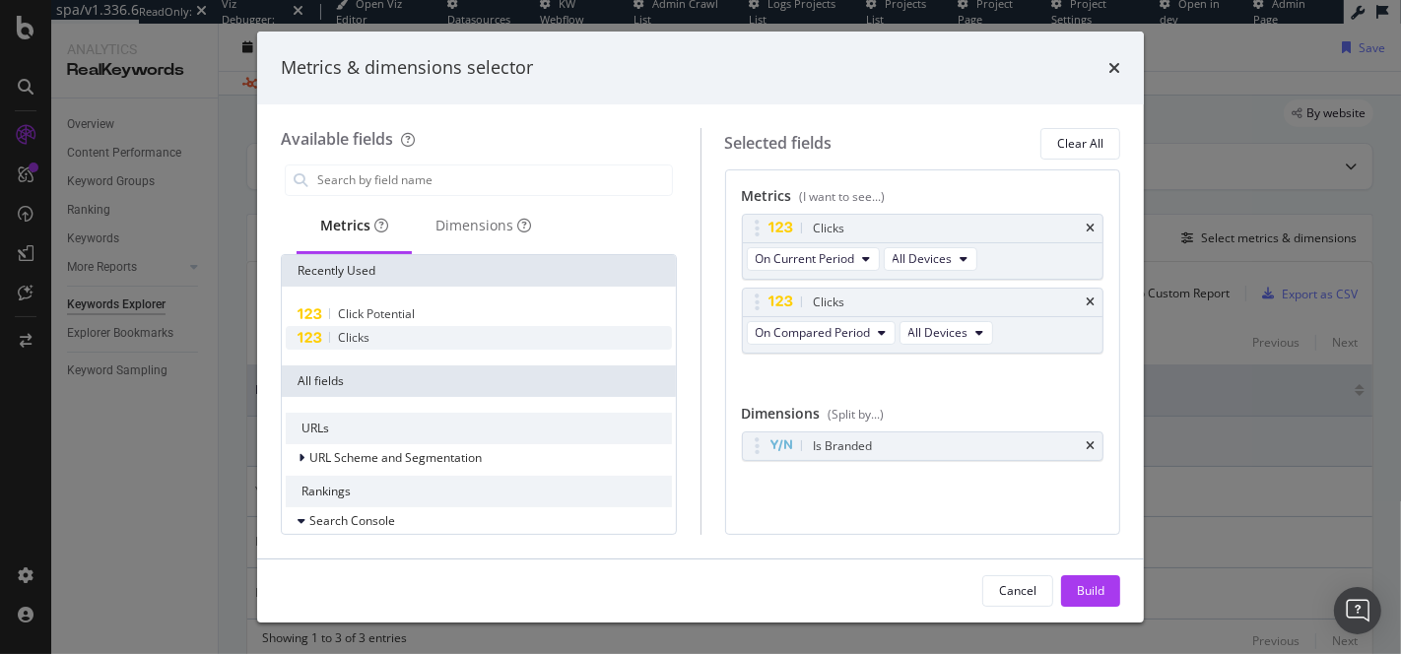
click at [334, 345] on div "Clicks" at bounding box center [479, 338] width 386 height 24
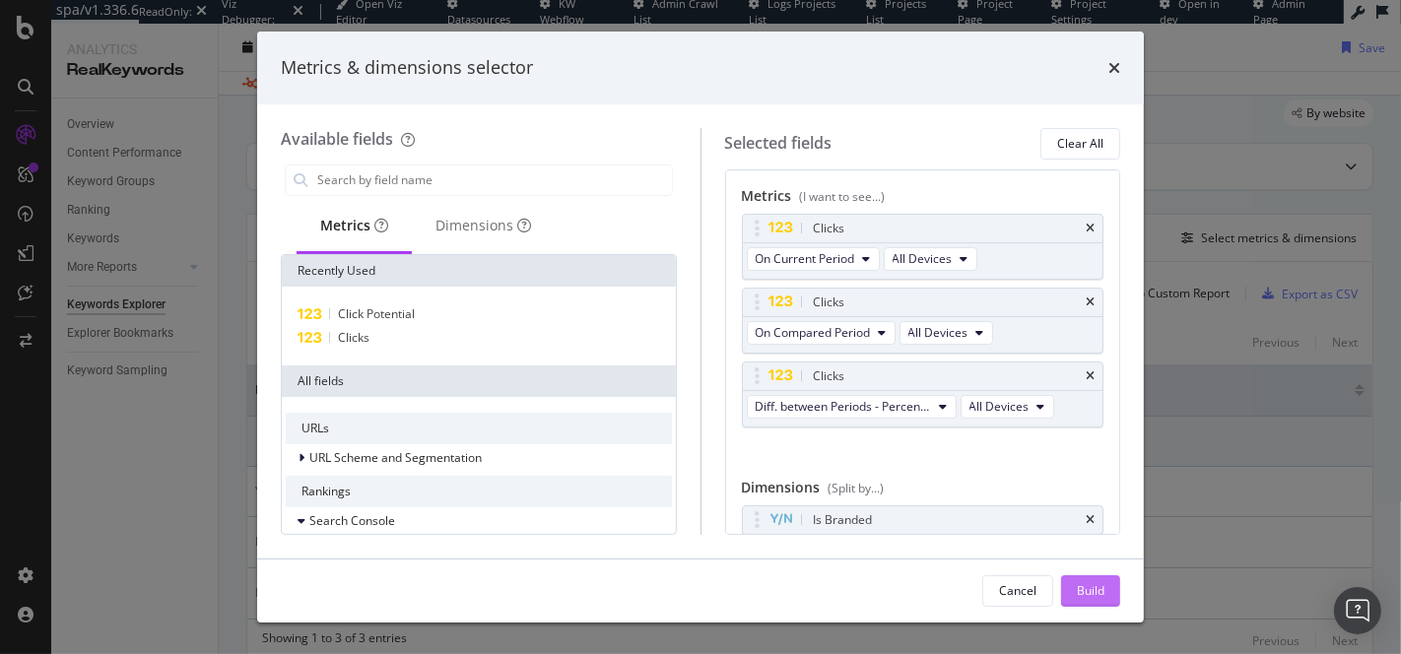
click at [1095, 587] on div "Build" at bounding box center [1091, 590] width 28 height 17
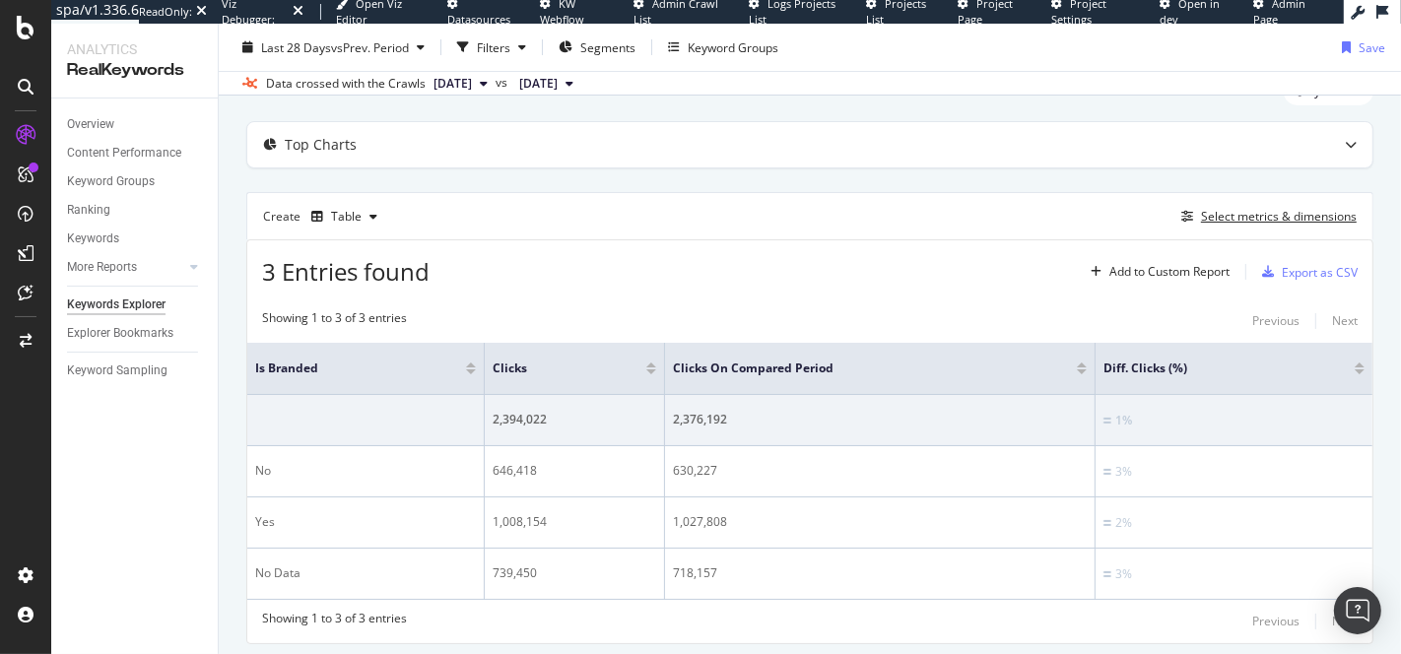
scroll to position [90, 0]
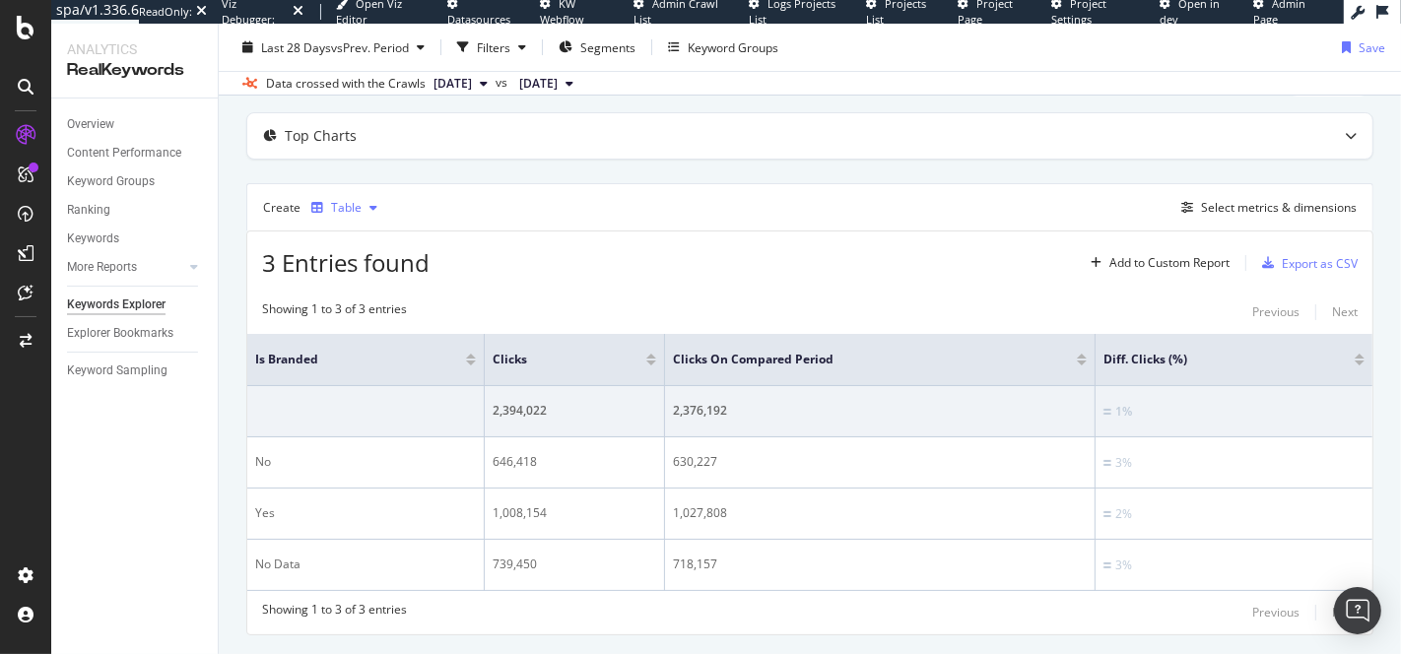
click at [344, 208] on div "Table" at bounding box center [346, 208] width 31 height 12
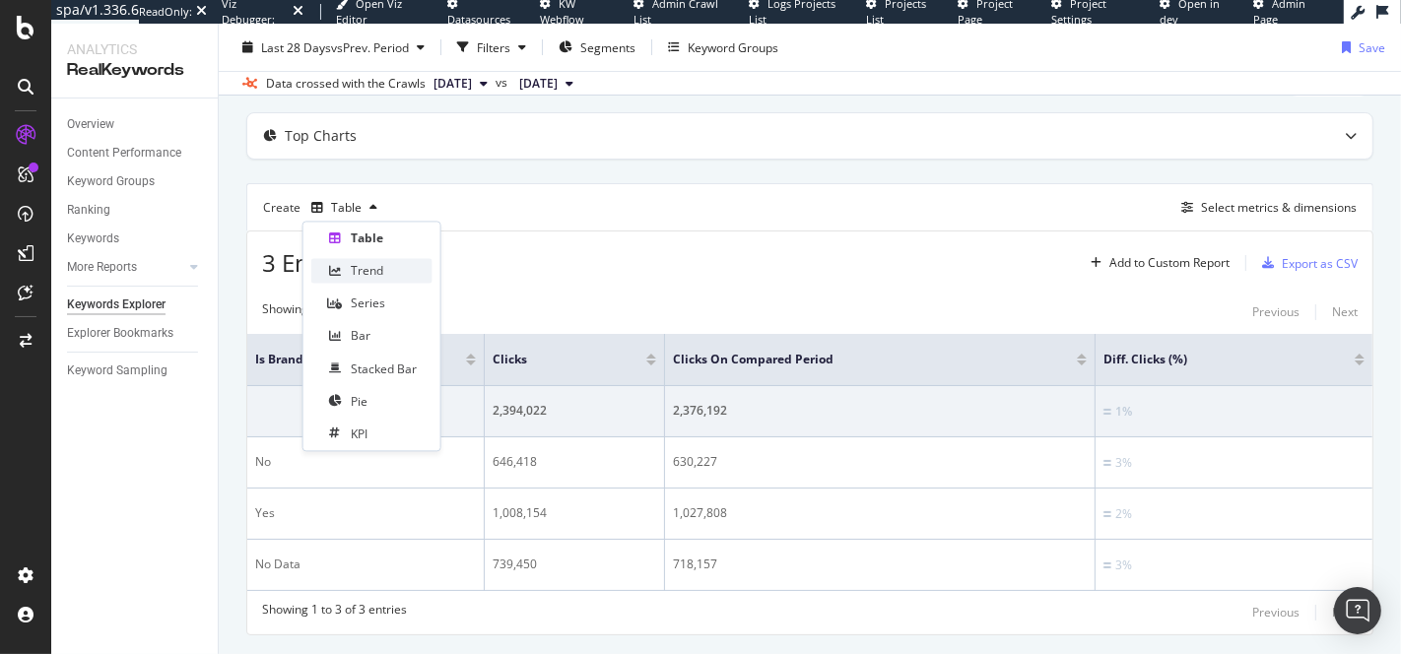
click at [361, 263] on div "Trend" at bounding box center [367, 271] width 33 height 17
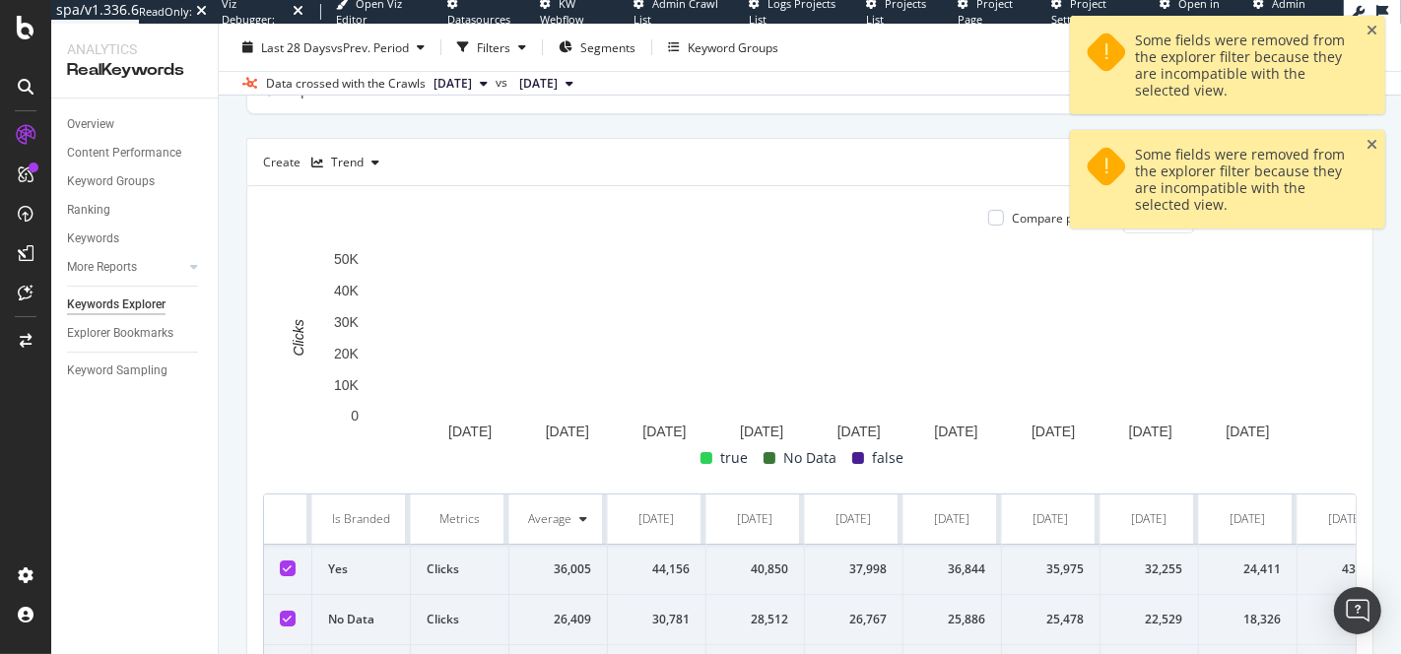
scroll to position [124, 0]
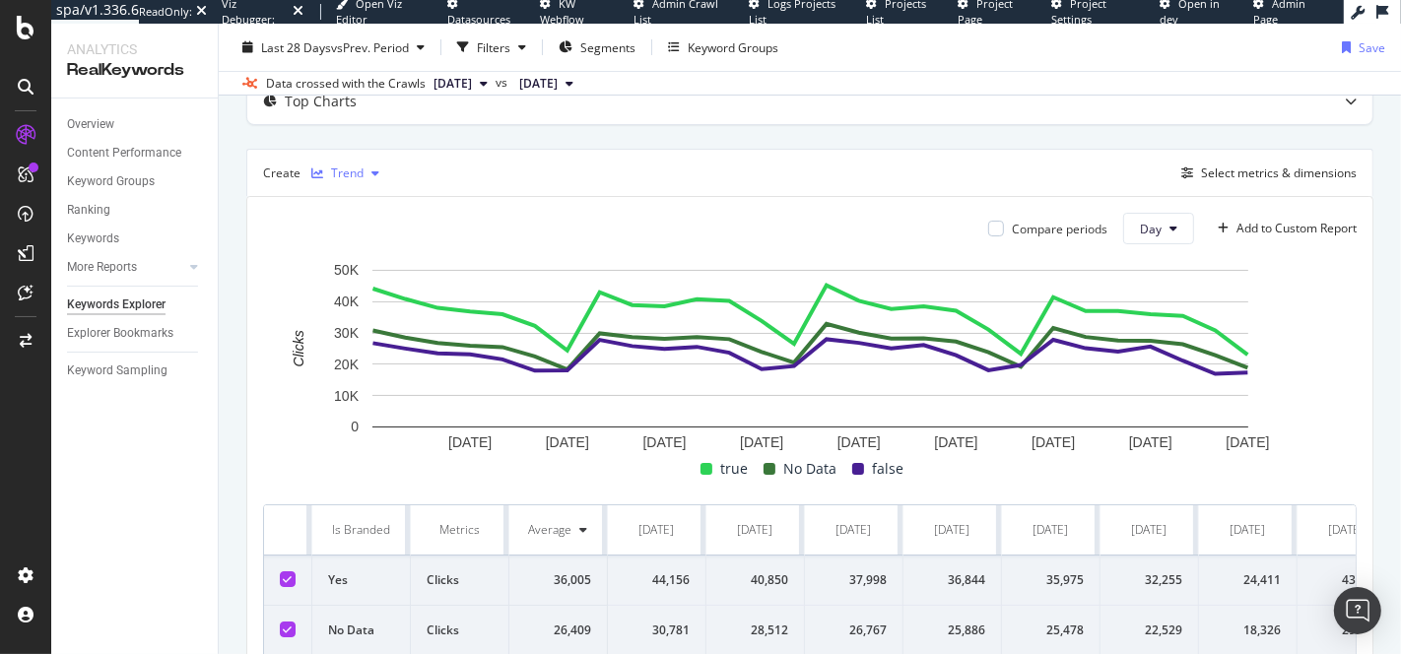
click at [347, 162] on div "Trend" at bounding box center [345, 174] width 84 height 30
click at [368, 263] on div "Series" at bounding box center [368, 269] width 34 height 17
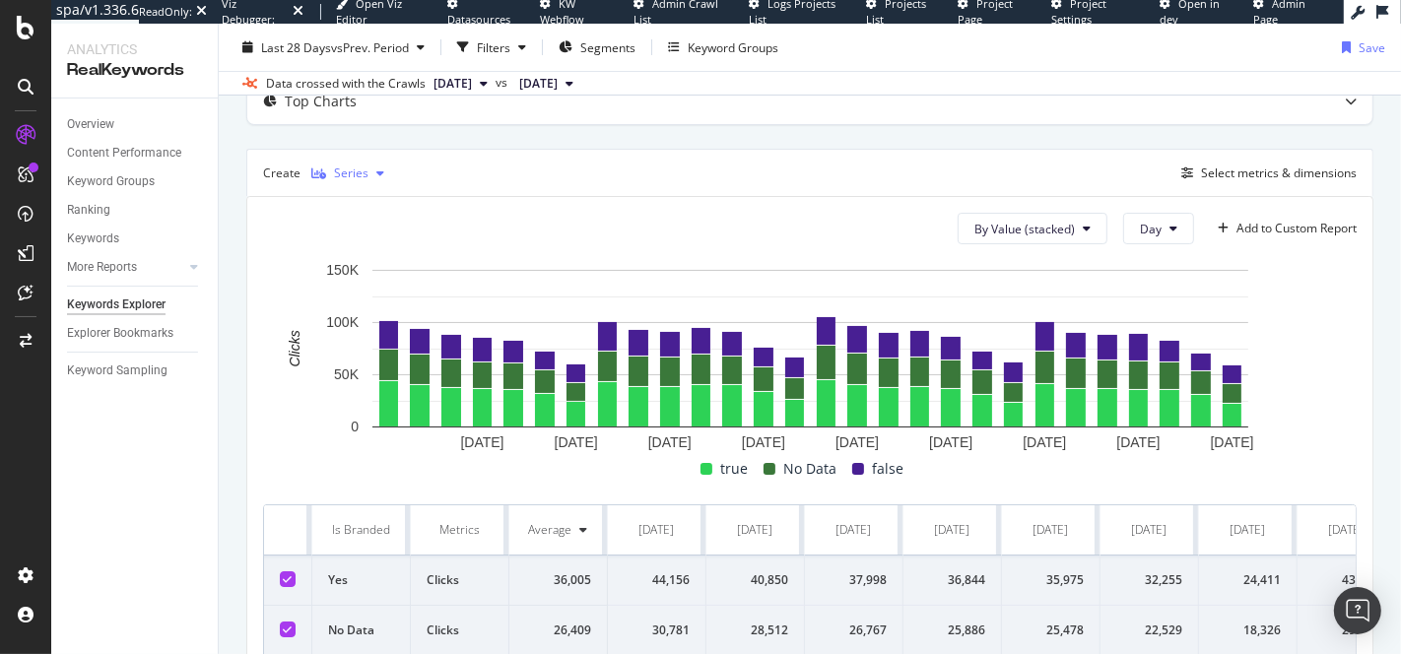
click at [335, 172] on div "Series" at bounding box center [351, 173] width 34 height 12
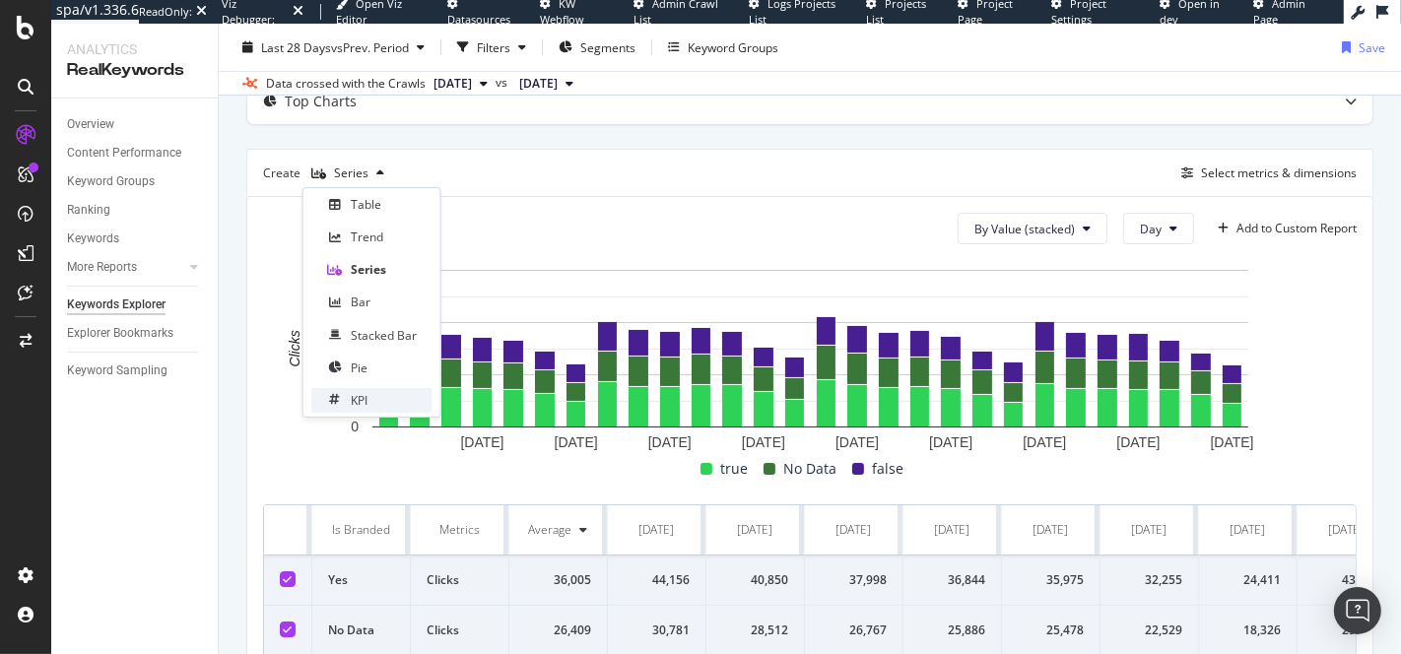
click at [352, 400] on div "KPI" at bounding box center [359, 400] width 17 height 17
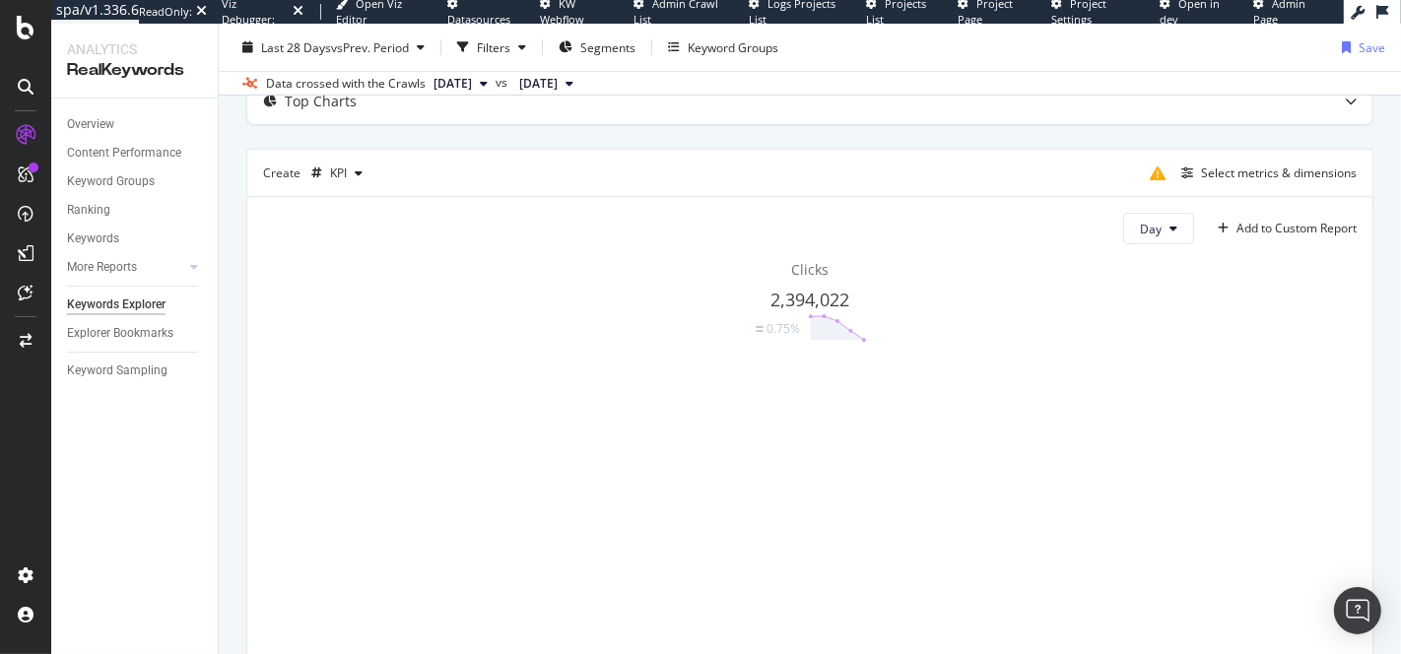
click at [782, 292] on span "2,394,022" at bounding box center [809, 300] width 79 height 24
click at [343, 168] on div "KPI" at bounding box center [338, 173] width 17 height 12
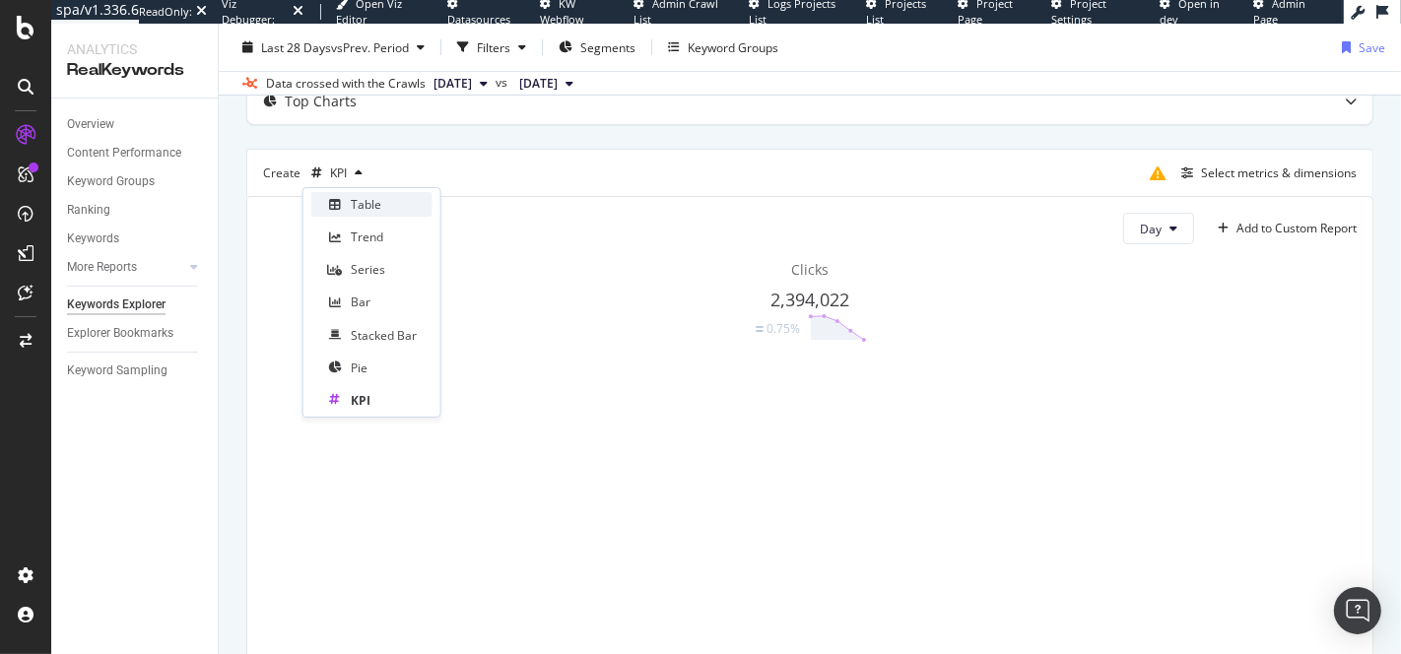
click at [369, 207] on div "Table" at bounding box center [366, 204] width 31 height 17
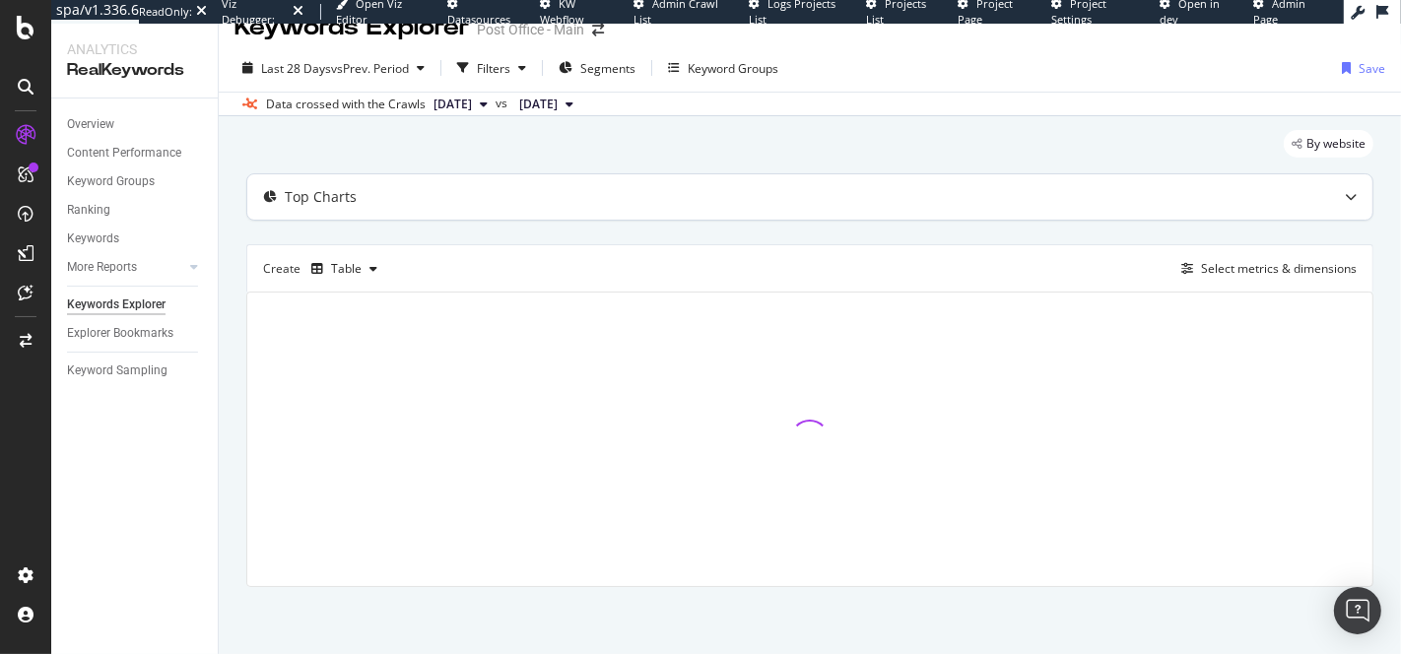
scroll to position [124, 0]
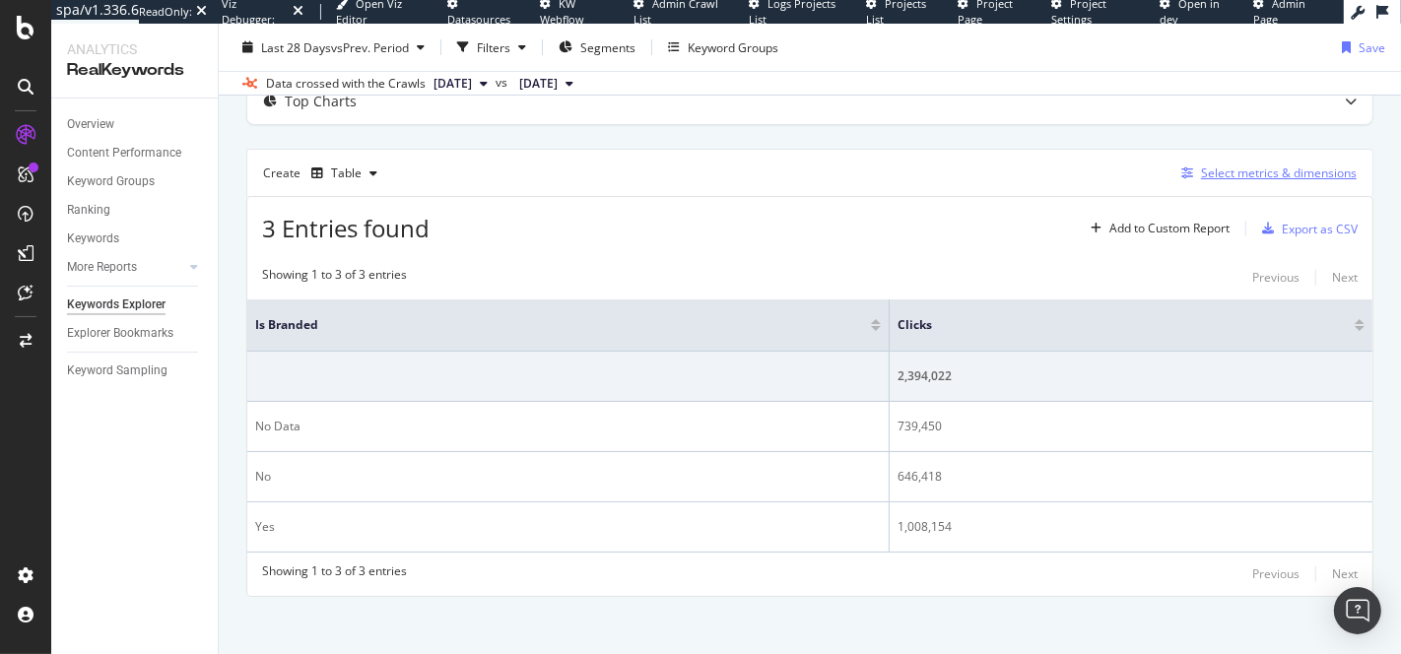
click at [1243, 176] on div "Select metrics & dimensions" at bounding box center [1279, 173] width 156 height 17
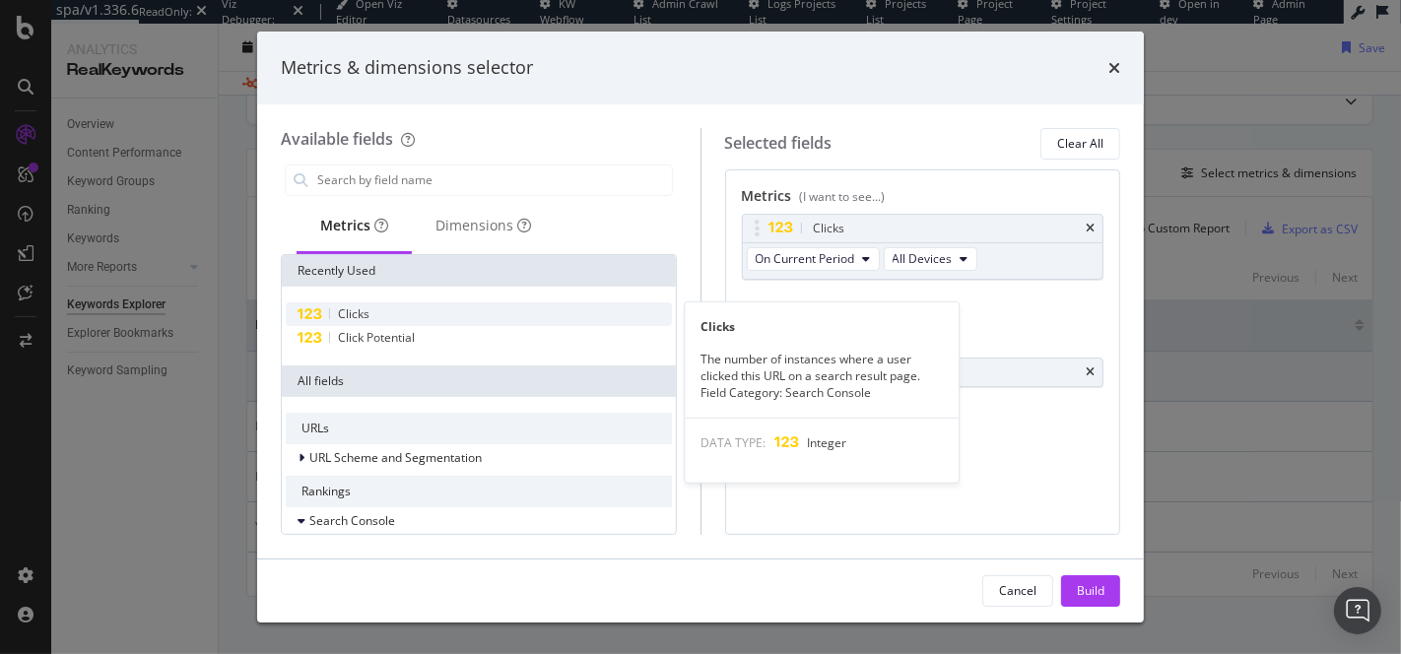
click at [377, 308] on div "Clicks" at bounding box center [479, 314] width 386 height 24
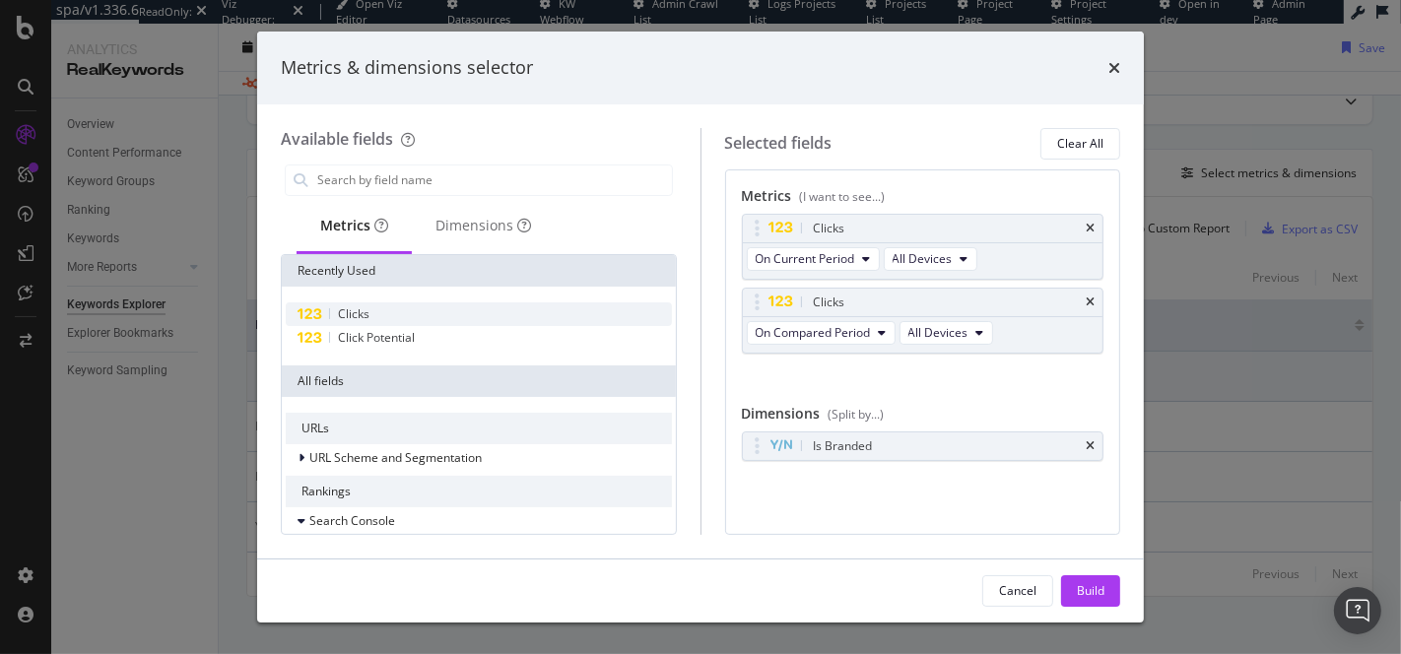
click at [377, 308] on div "Clicks" at bounding box center [479, 314] width 386 height 24
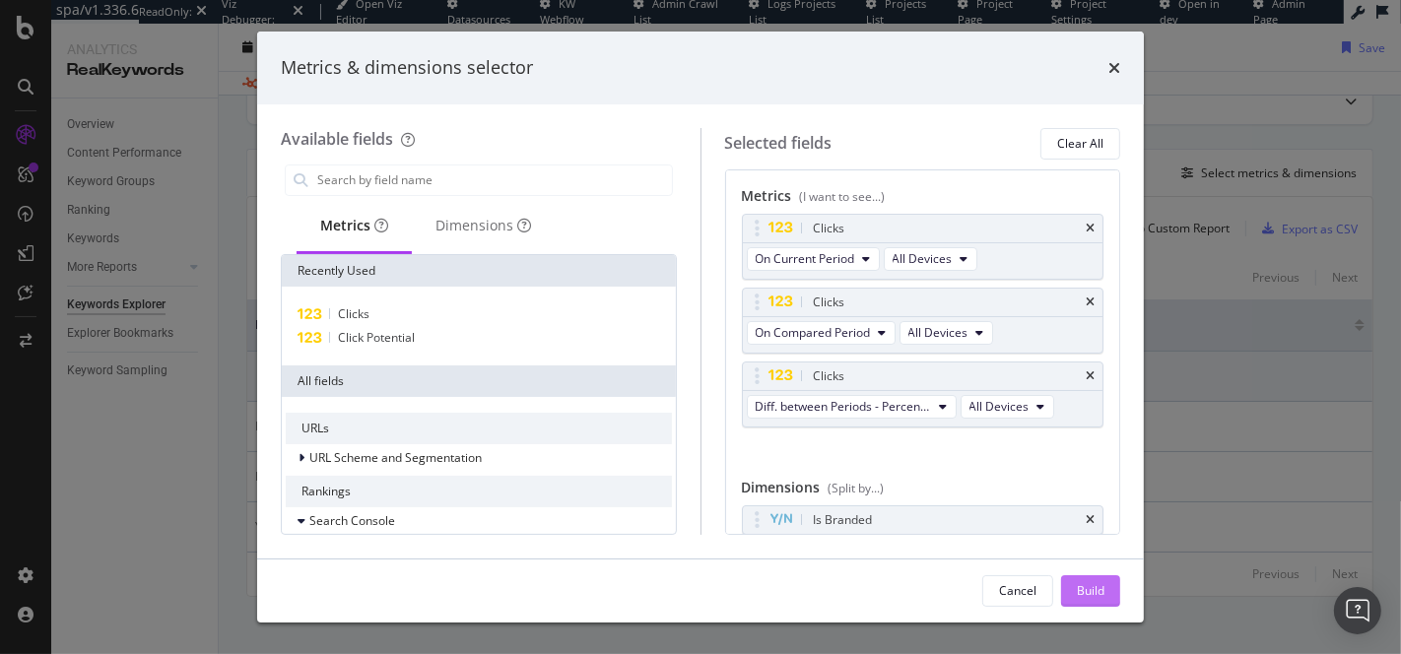
click at [1084, 594] on div "Build" at bounding box center [1091, 590] width 28 height 17
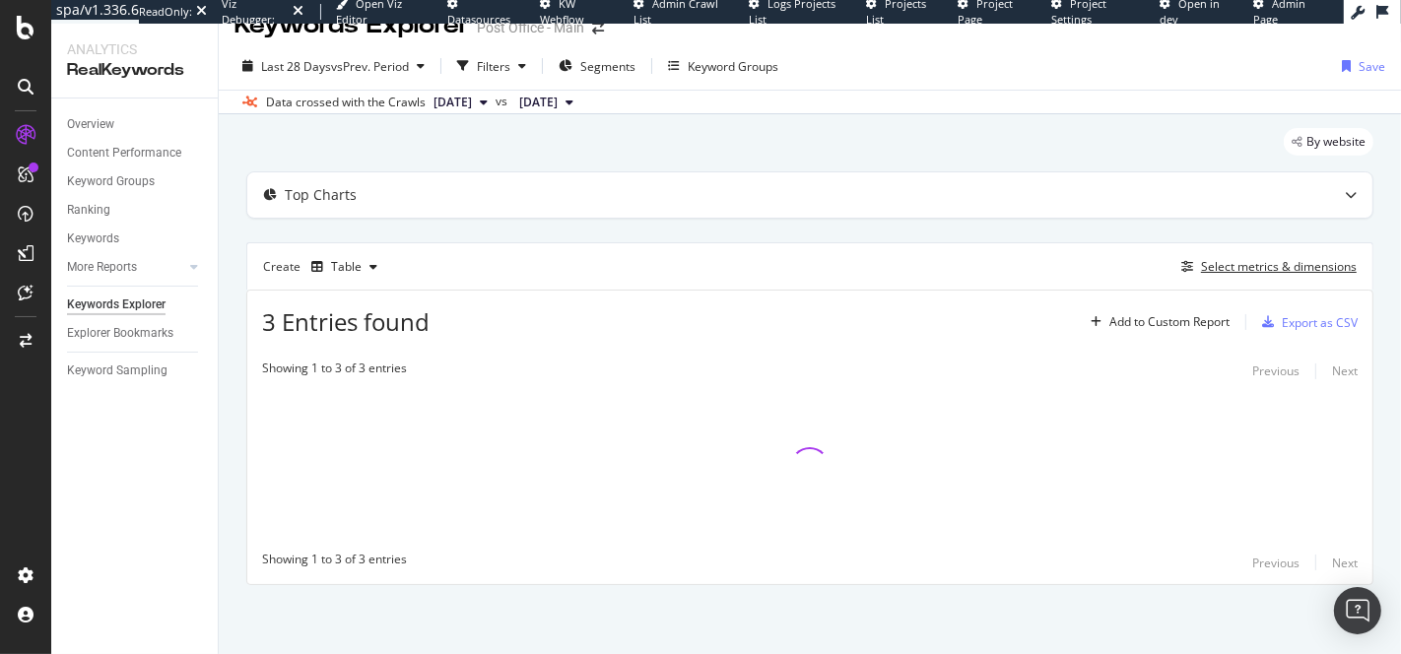
scroll to position [29, 0]
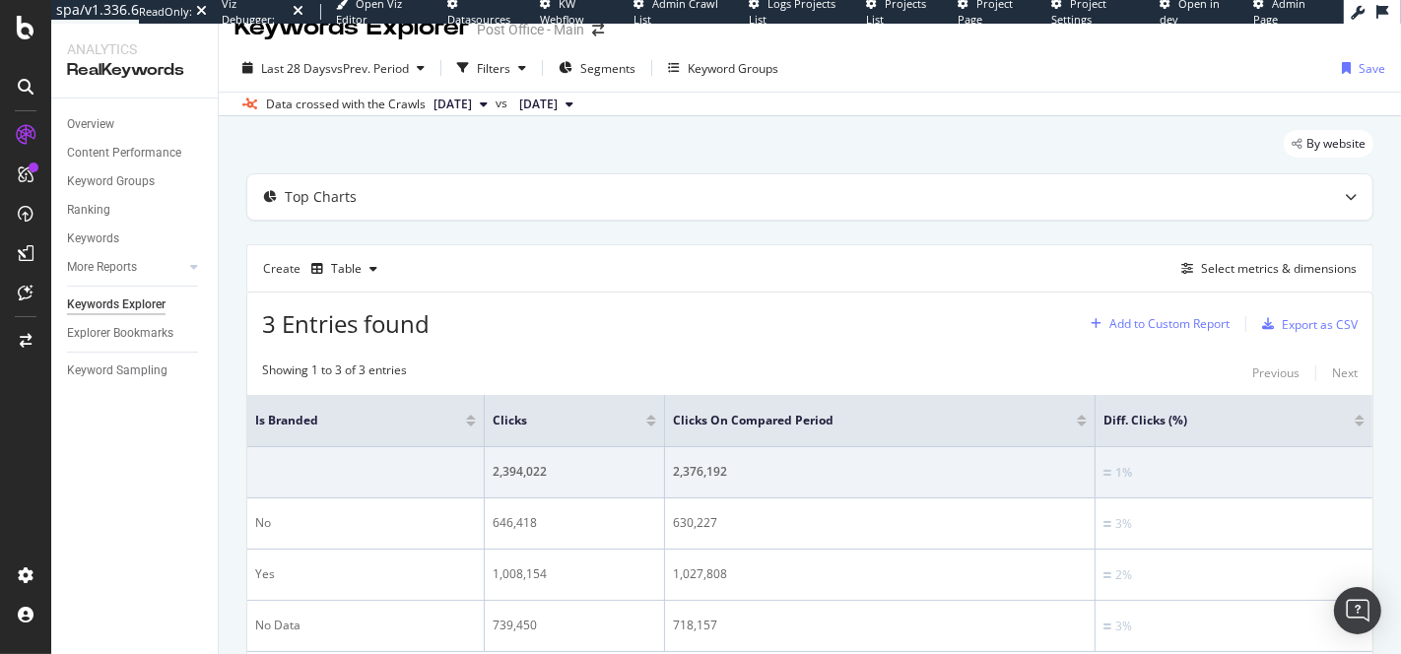
click at [1192, 328] on div "Add to Custom Report" at bounding box center [1169, 324] width 120 height 12
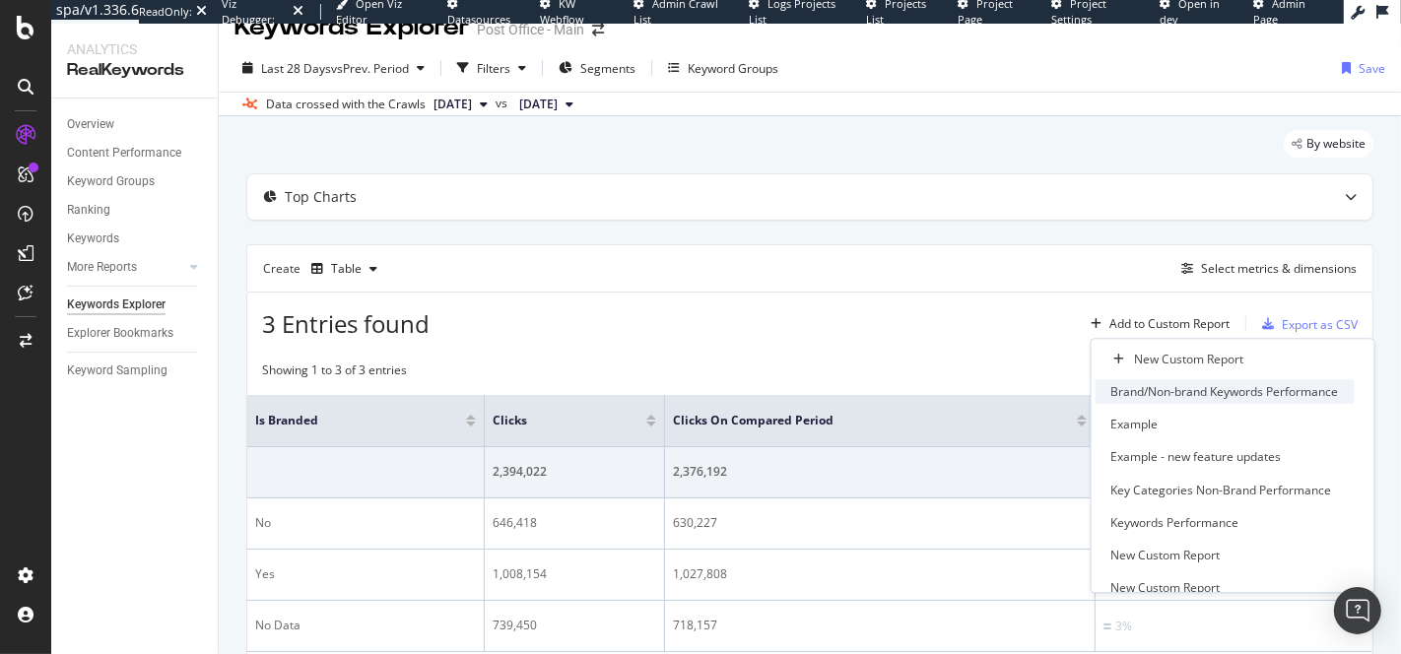
click at [1178, 397] on div "Brand/Non-brand Keywords Performance" at bounding box center [1225, 391] width 228 height 17
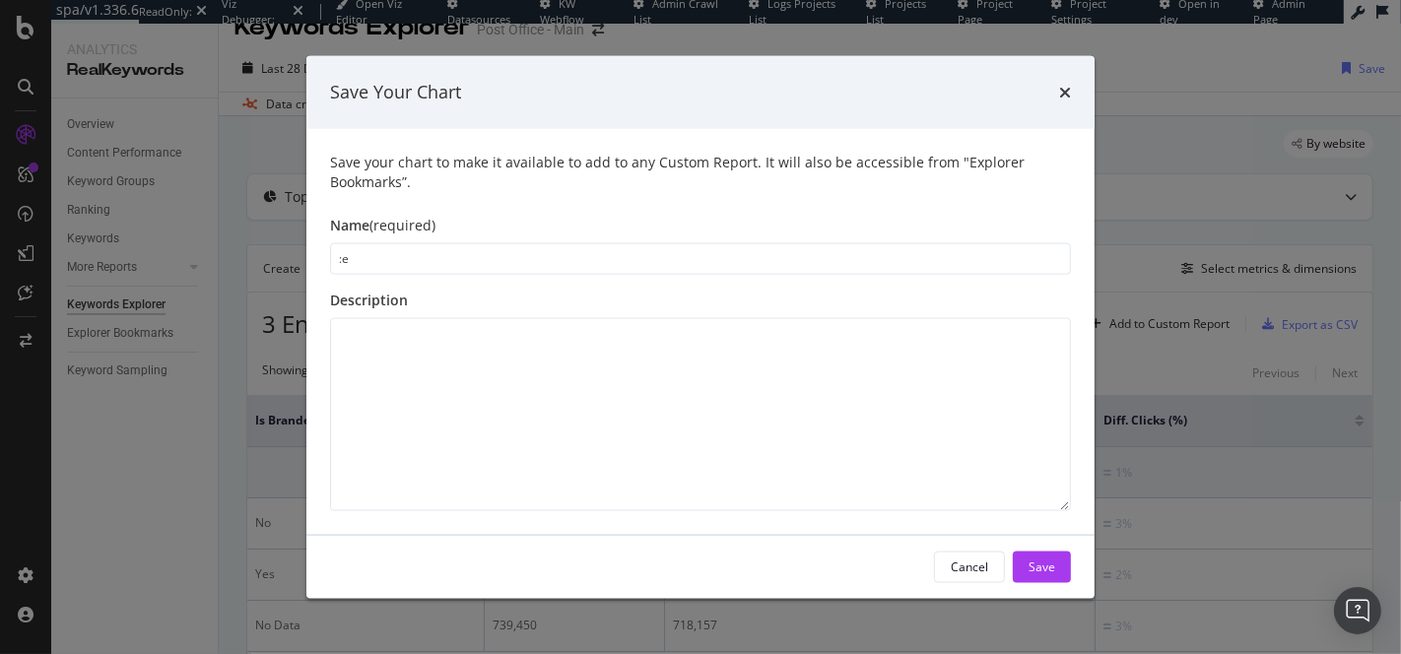
type input ":"
type input "Period on period change (travel)"
click at [1051, 567] on div "Save" at bounding box center [1042, 567] width 27 height 17
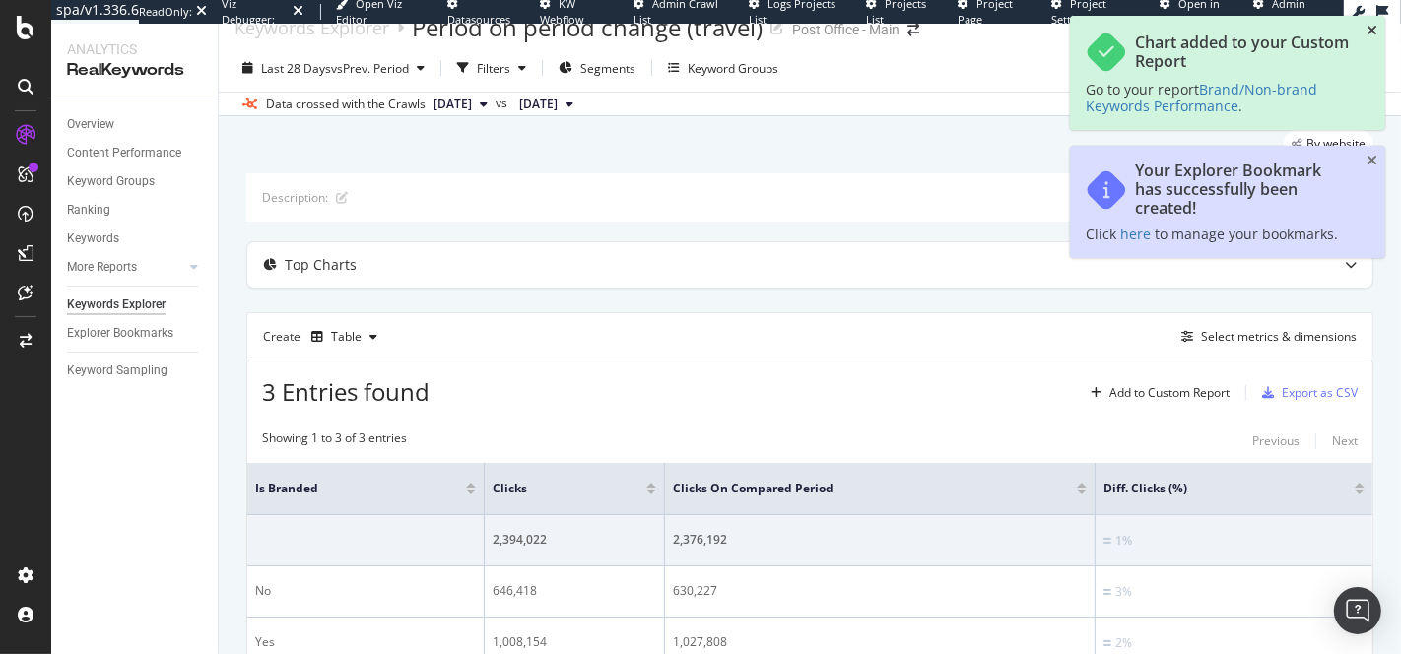
click at [1372, 29] on icon "close toast" at bounding box center [1371, 31] width 11 height 14
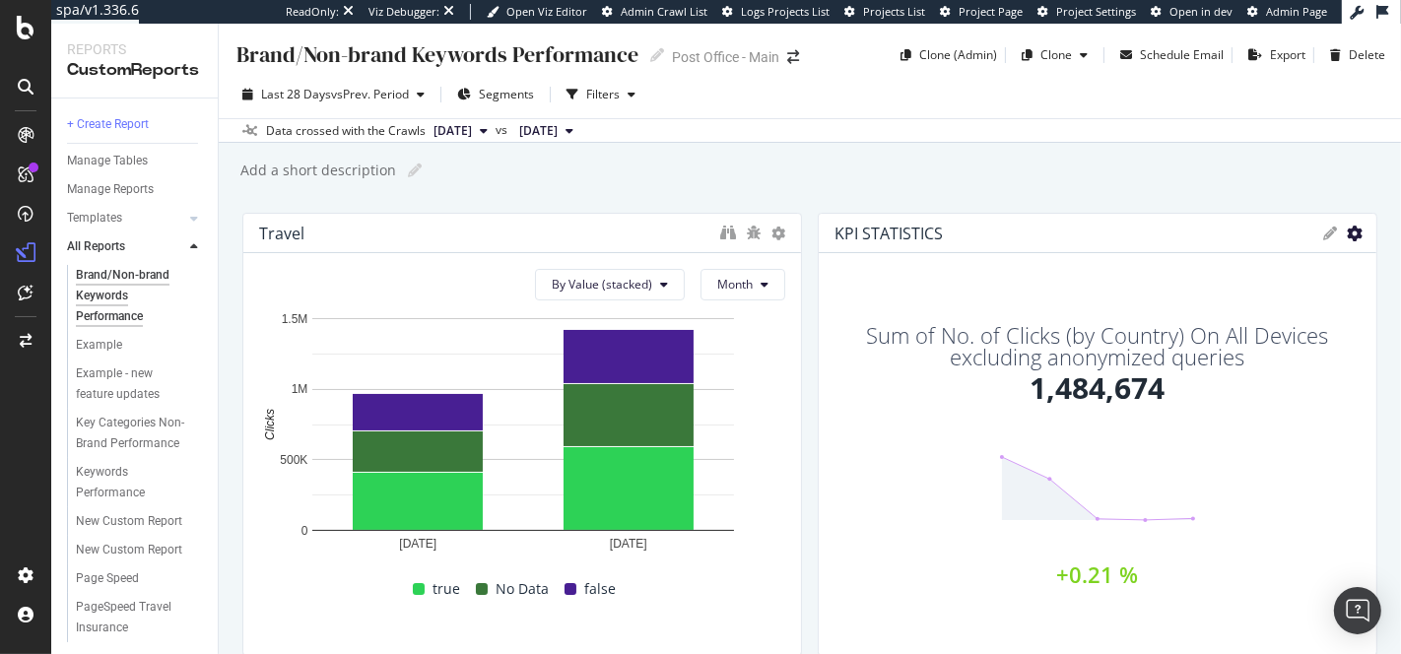
click at [1355, 232] on icon "gear" at bounding box center [1355, 234] width 16 height 16
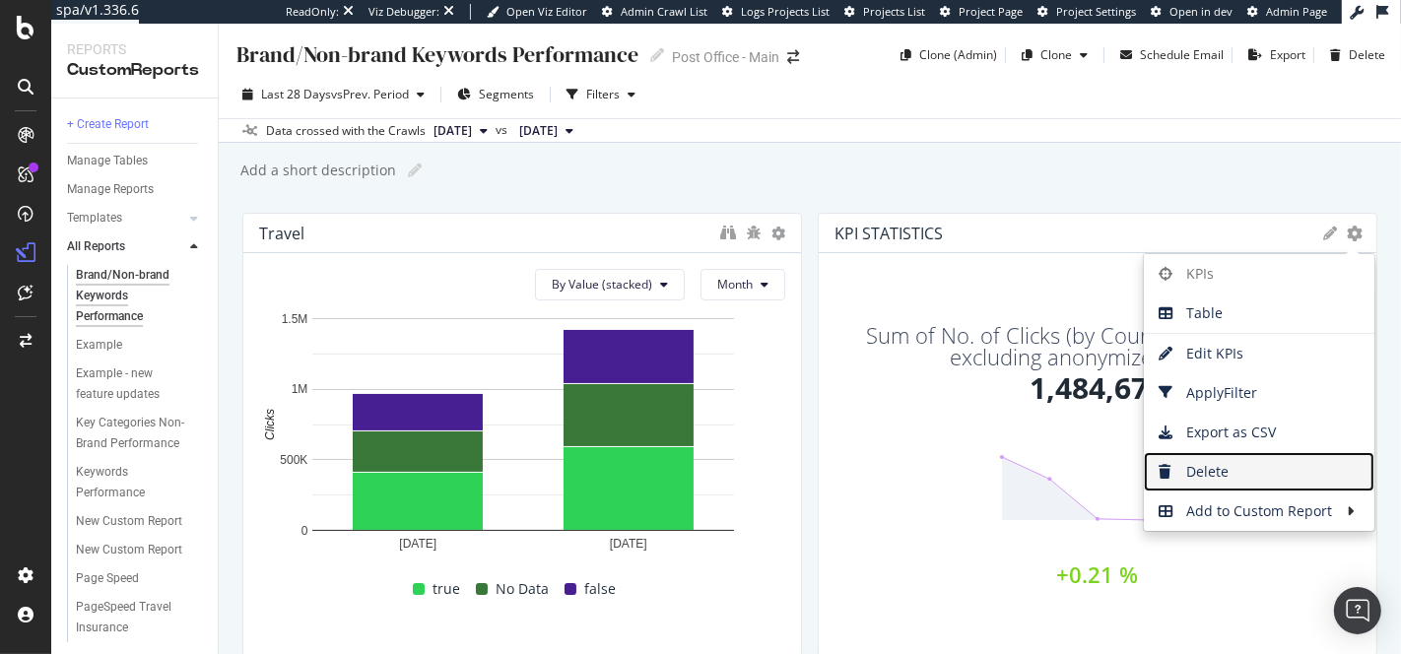
click at [1225, 465] on span "Delete" at bounding box center [1259, 472] width 231 height 30
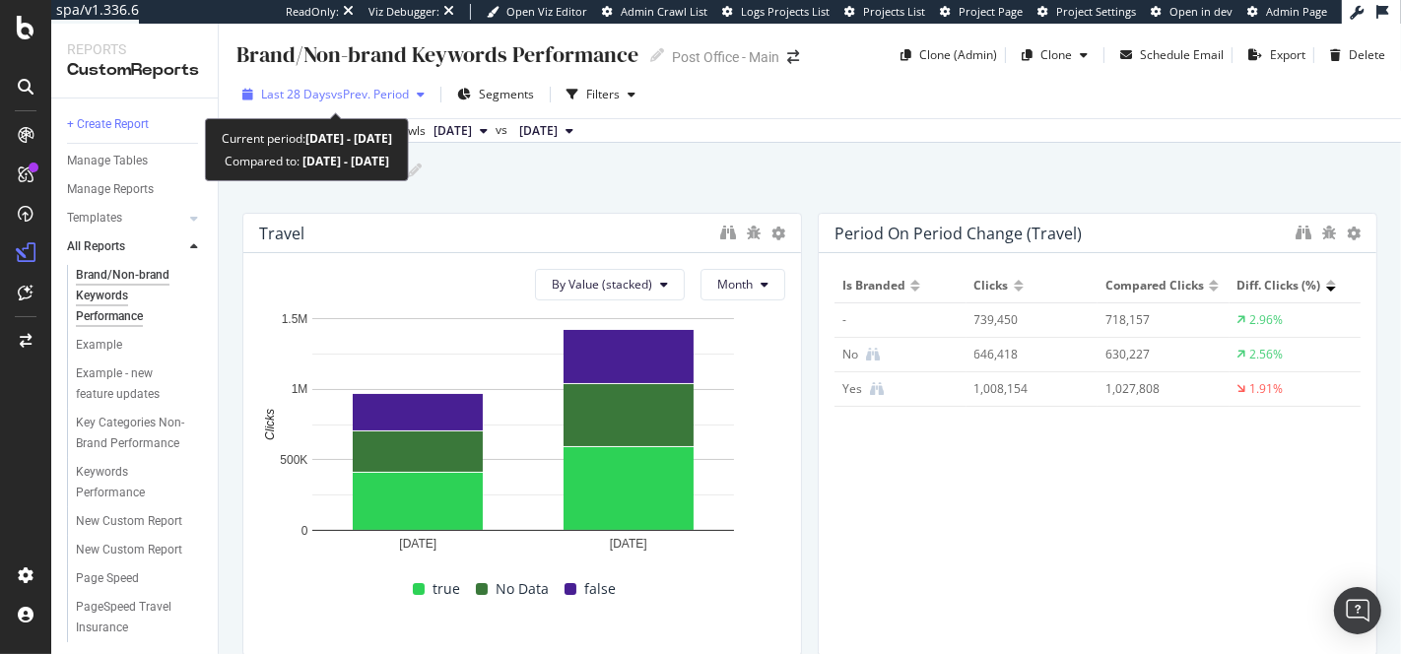
click at [388, 92] on span "vs Prev. Period" at bounding box center [370, 94] width 78 height 17
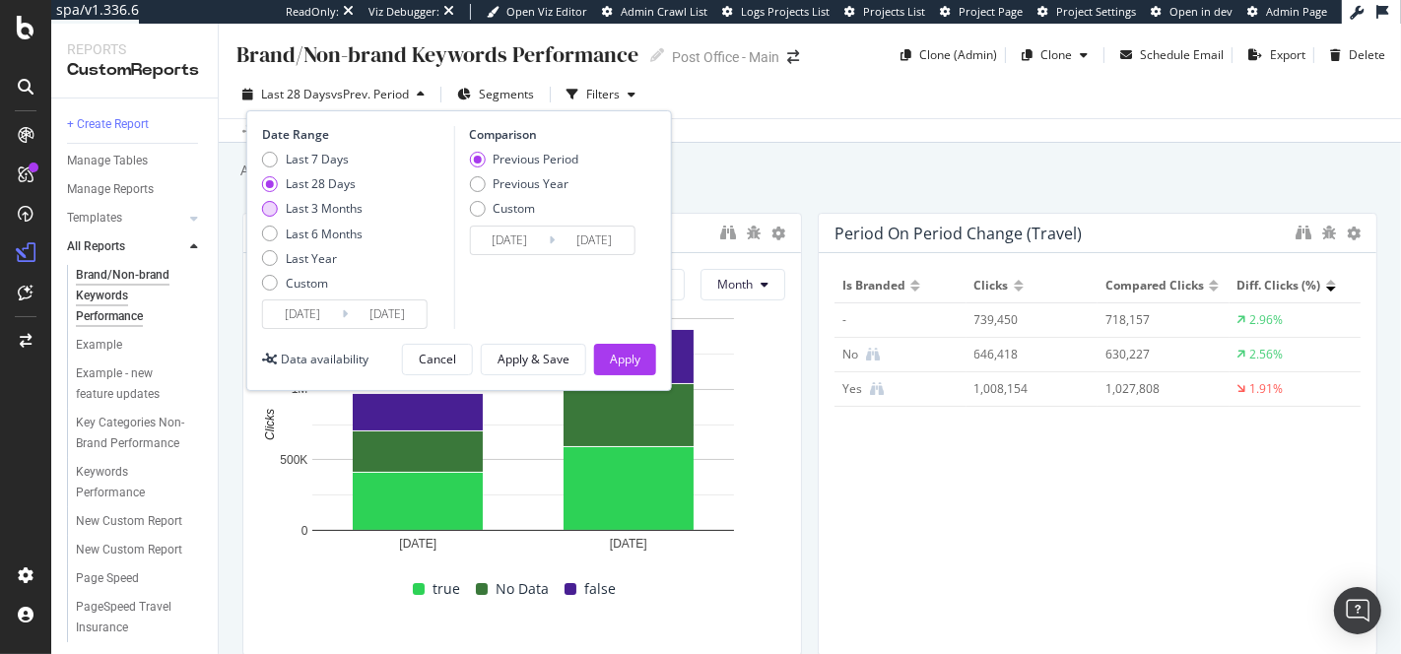
click at [311, 203] on div "Last 3 Months" at bounding box center [324, 208] width 77 height 17
type input "2025/05/18"
type input "2025/02/15"
type input "2025/05/17"
click at [613, 357] on div "Apply" at bounding box center [625, 359] width 31 height 17
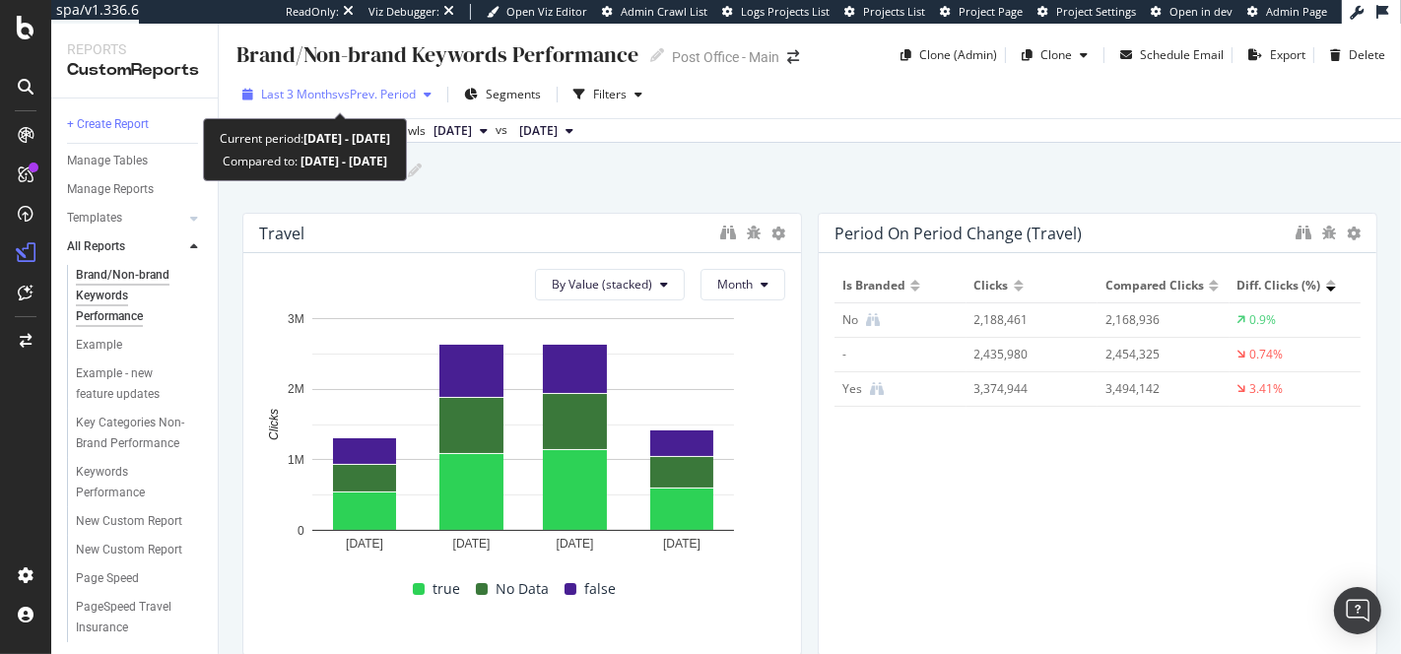
click at [395, 95] on span "vs Prev. Period" at bounding box center [377, 94] width 78 height 17
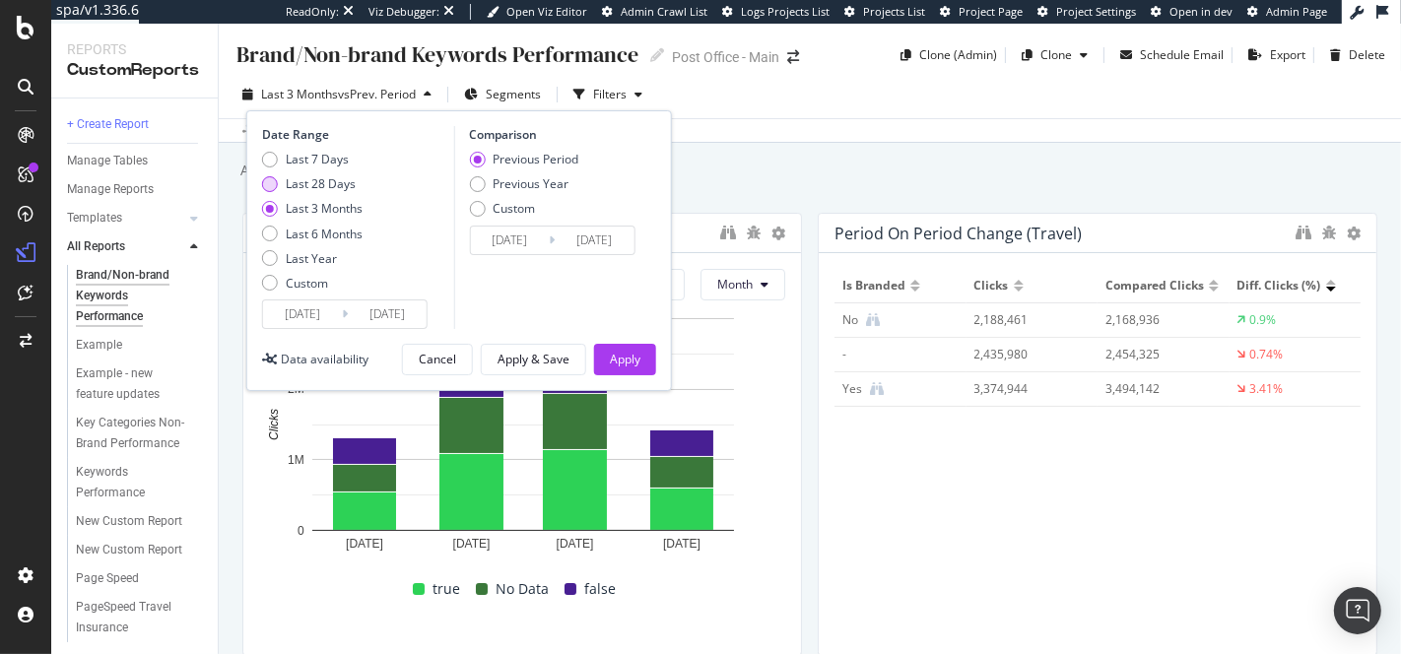
click at [318, 187] on div "Last 28 Days" at bounding box center [321, 183] width 70 height 17
type input "2025/07/21"
type input "2025/06/23"
type input "2025/07/20"
click at [620, 365] on div "Apply" at bounding box center [625, 359] width 31 height 17
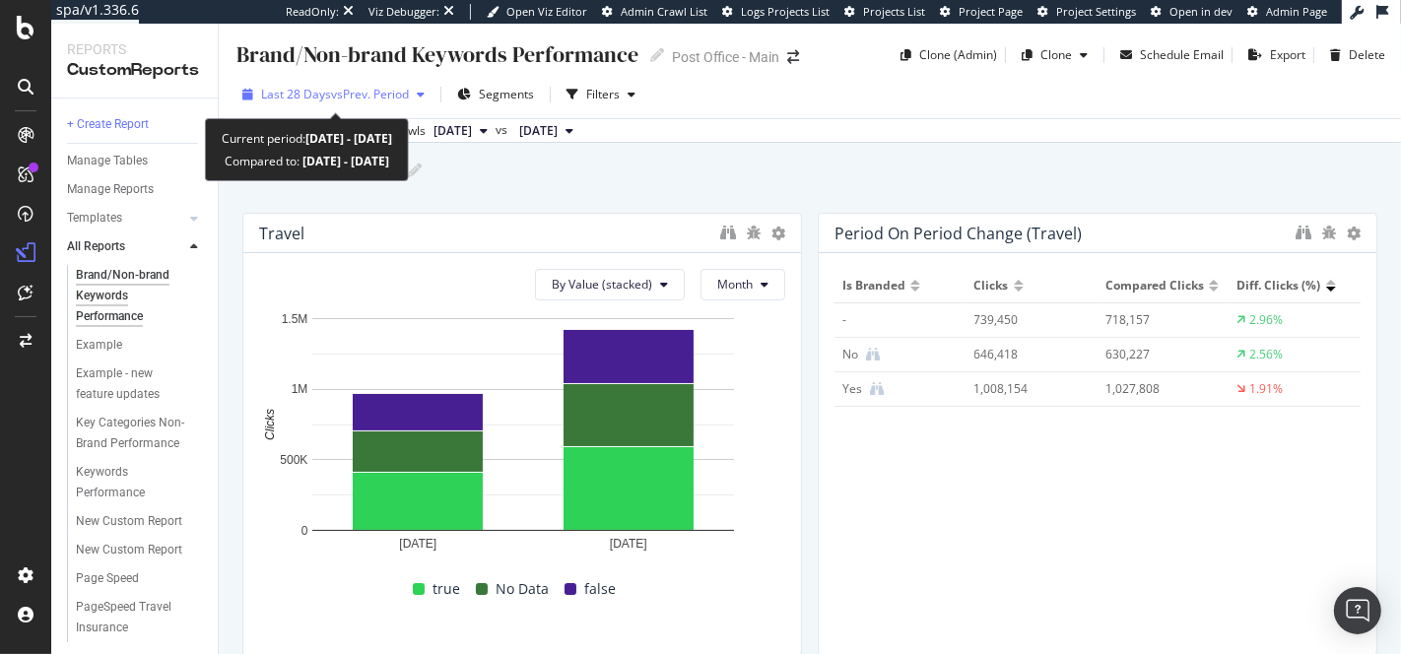
click at [347, 103] on div "Last 28 Days vs Prev. Period" at bounding box center [333, 95] width 198 height 30
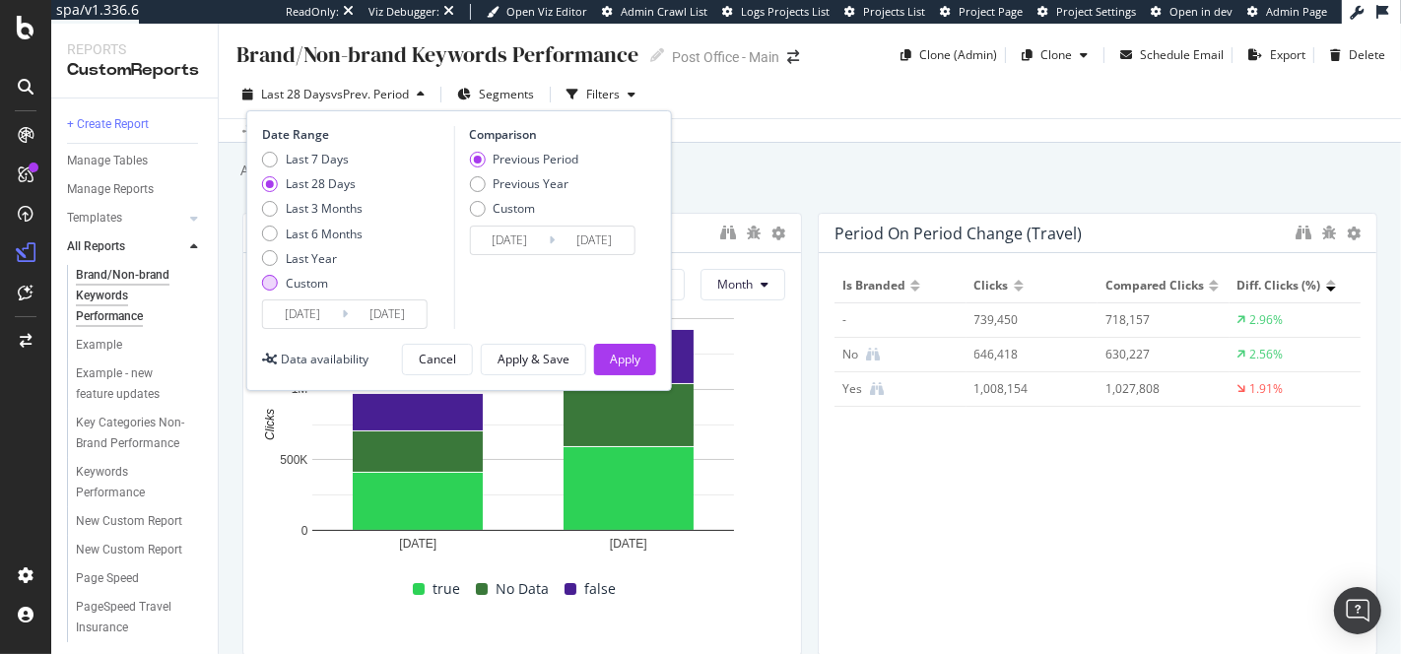
click at [305, 277] on div "Custom" at bounding box center [307, 283] width 42 height 17
click at [341, 301] on div "2025/07/21 Navigate forward to interact with the calendar and select a date. Pr…" at bounding box center [345, 314] width 166 height 30
click at [339, 316] on input "2025/07/21" at bounding box center [302, 314] width 79 height 28
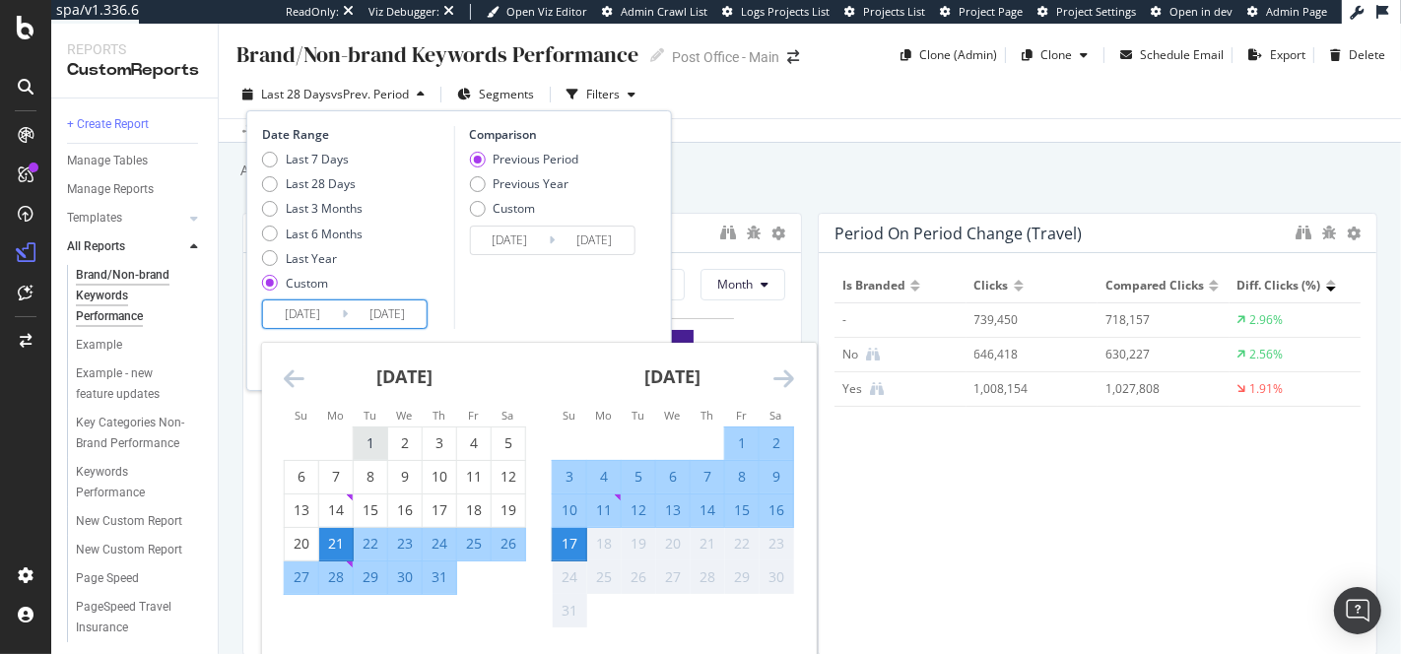
click at [363, 445] on div "1" at bounding box center [370, 443] width 33 height 20
type input "2025/07/01"
type input "2025/05/14"
type input "2025/06/30"
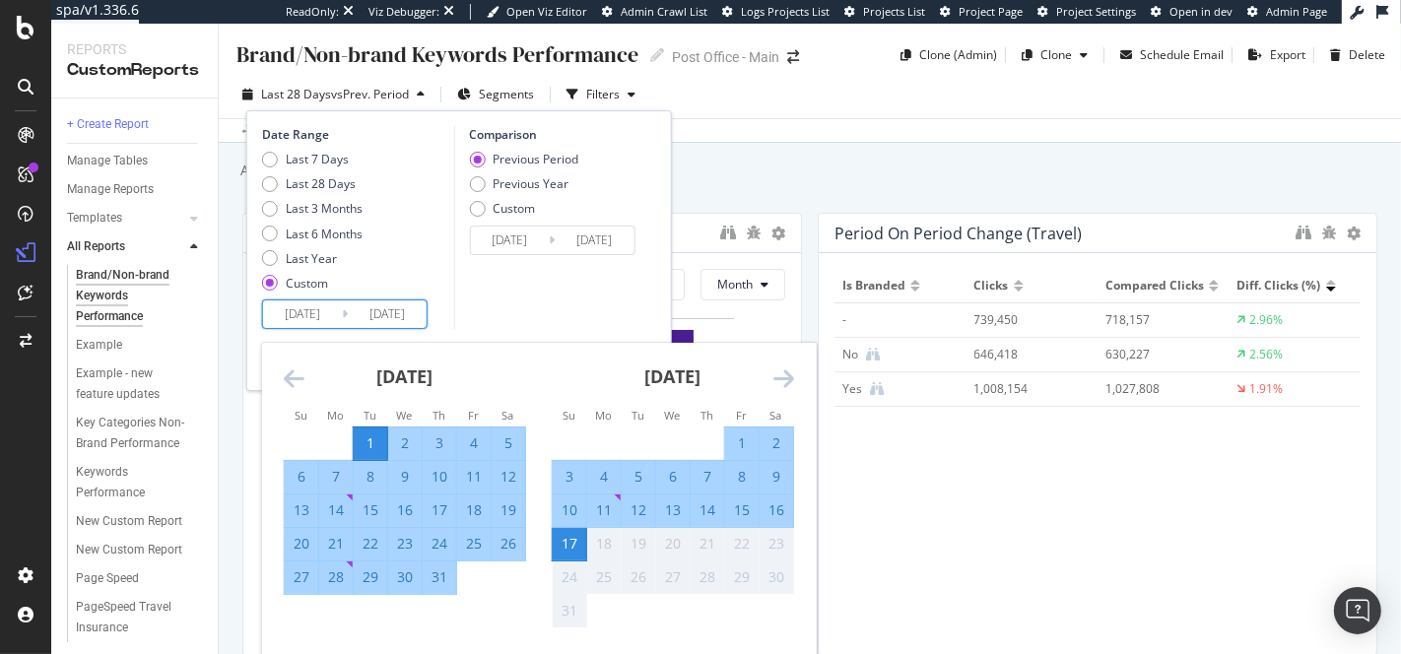
click at [441, 577] on div "31" at bounding box center [439, 577] width 33 height 20
type input "2025/07/31"
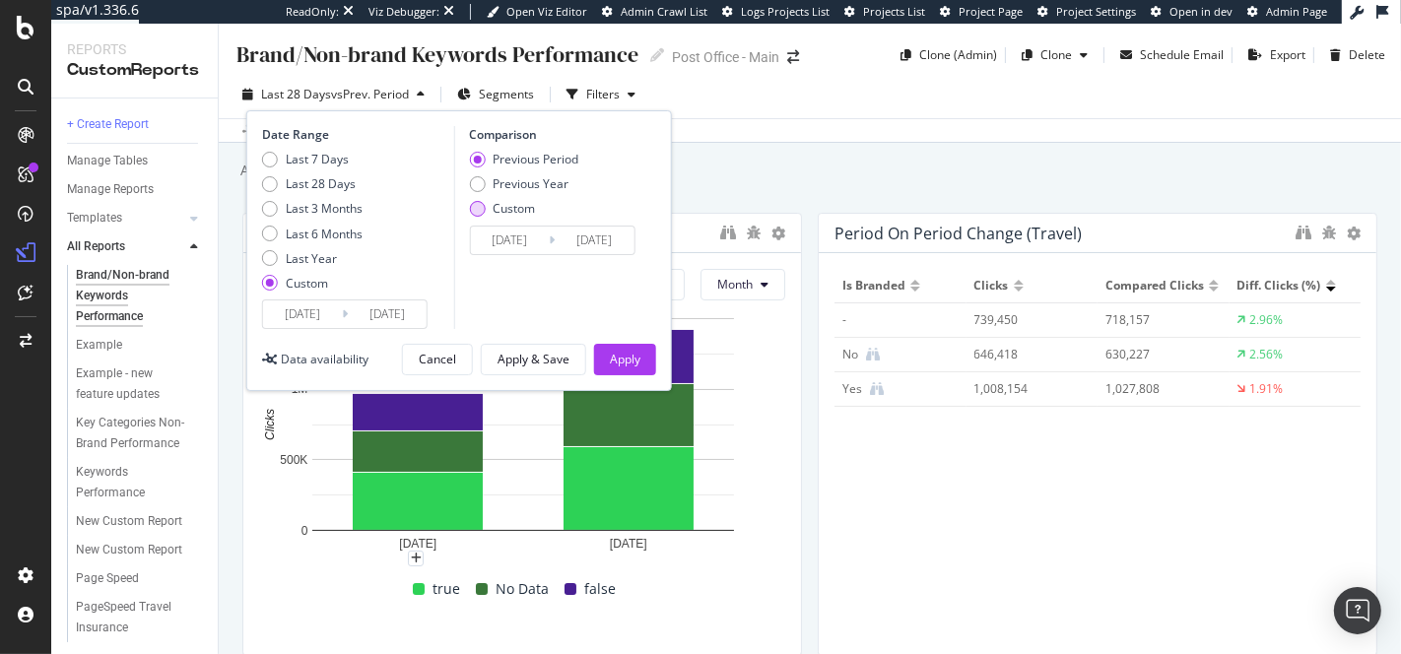
click at [493, 212] on div "Custom" at bounding box center [514, 208] width 42 height 17
click at [504, 245] on input "2025/05/31" at bounding box center [509, 241] width 79 height 28
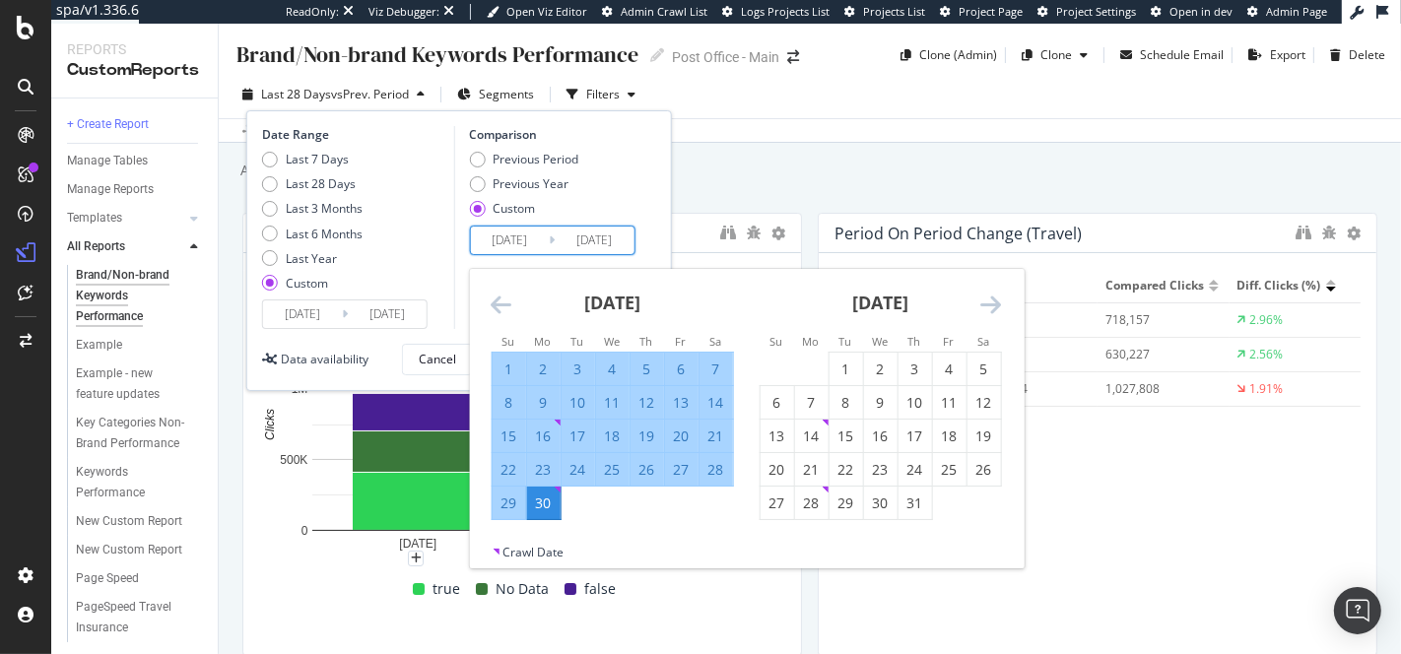
click at [507, 364] on div "1" at bounding box center [508, 370] width 33 height 20
type input "2025/06/01"
click at [551, 498] on div "30" at bounding box center [542, 504] width 33 height 20
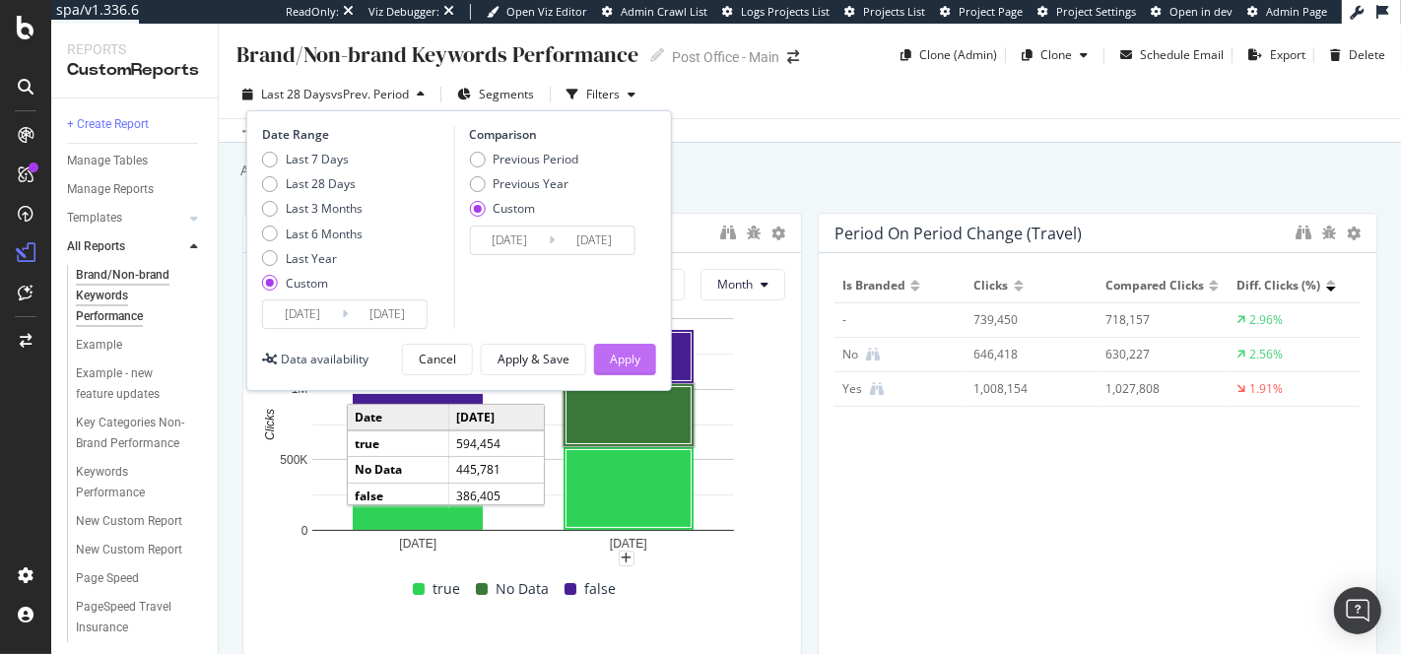
click at [623, 364] on div "Apply" at bounding box center [625, 359] width 31 height 17
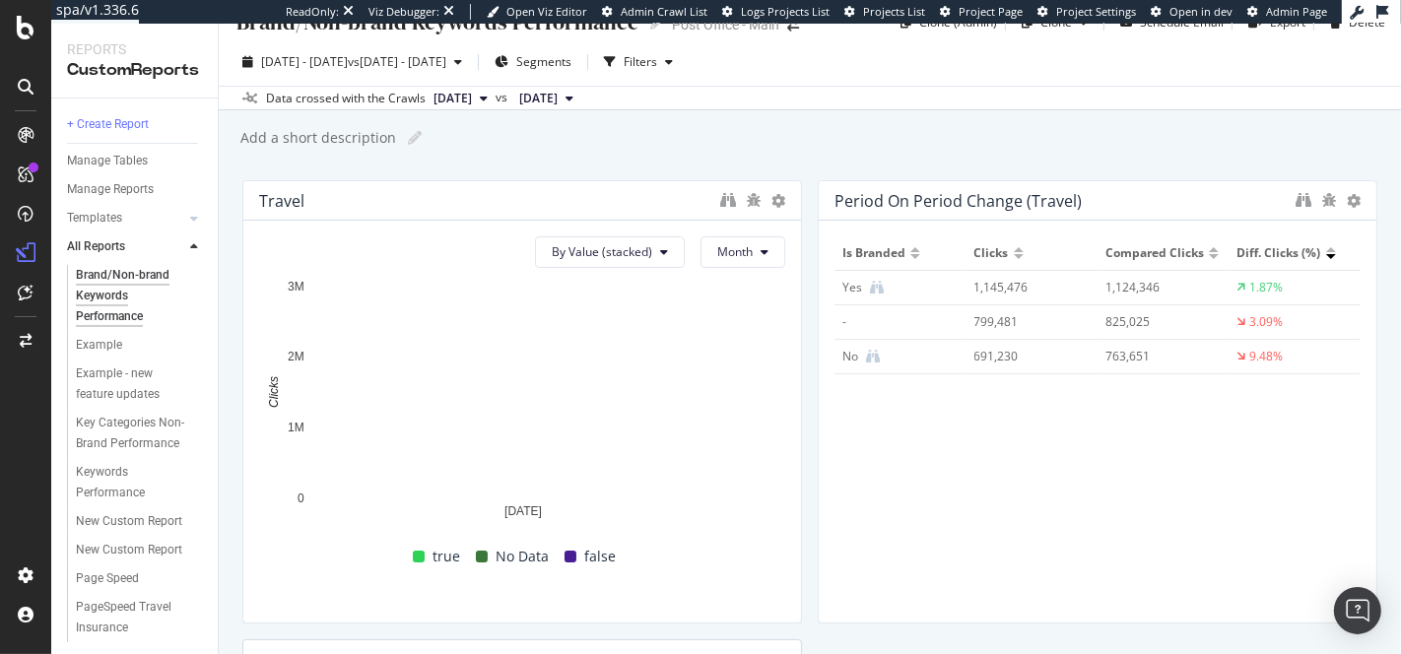
scroll to position [36, 0]
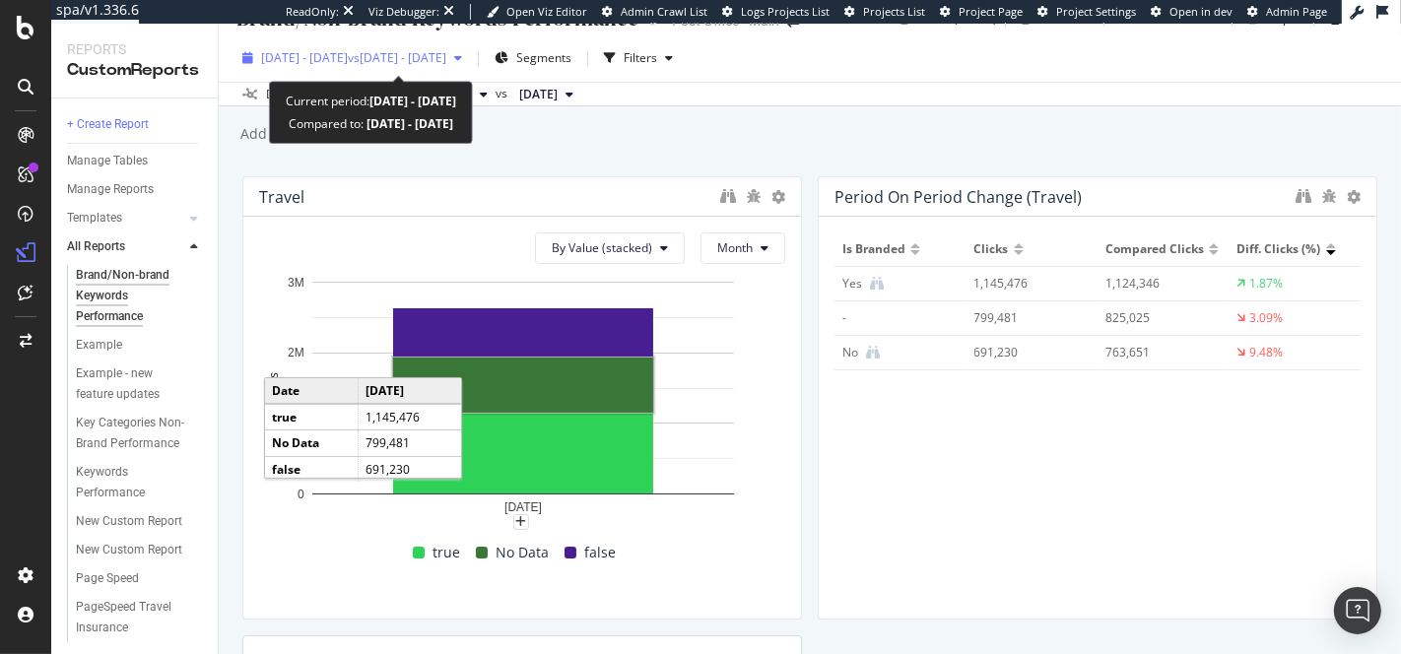
click at [462, 53] on icon "button" at bounding box center [458, 58] width 8 height 12
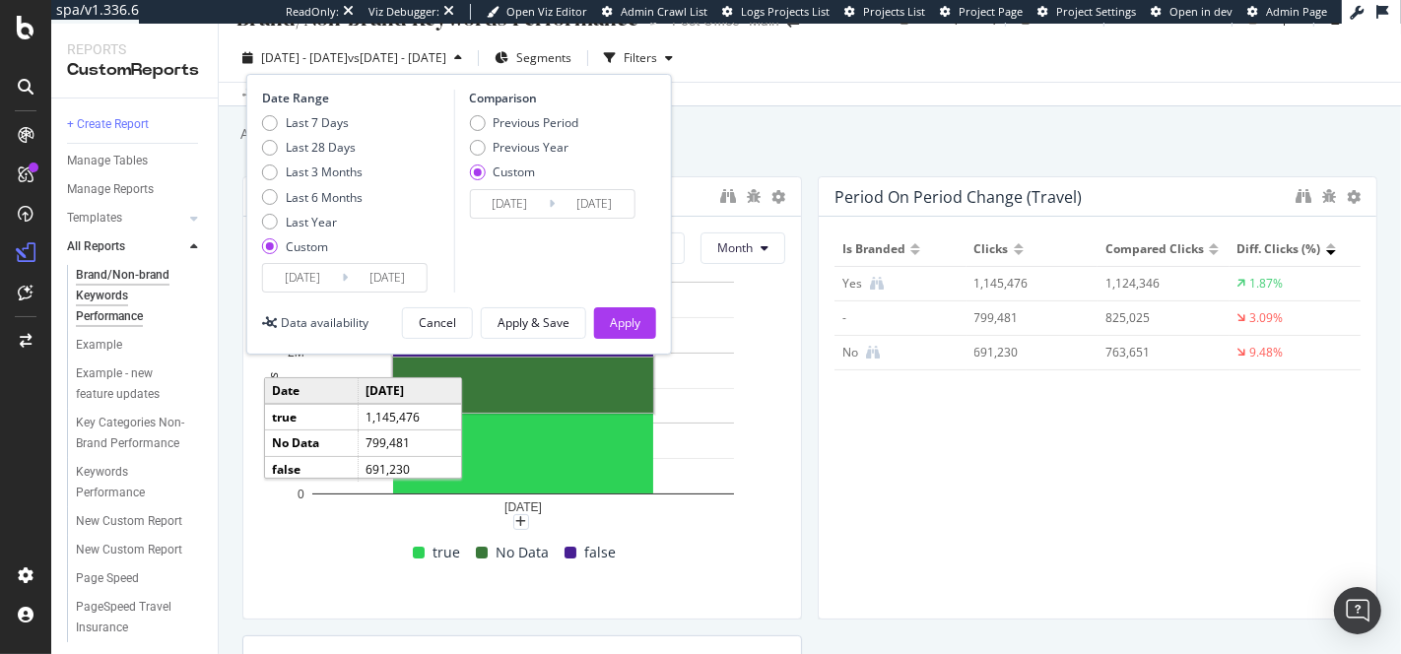
click at [1034, 107] on div "Brand/Non-brand Keywords Performance Brand/Non-brand Keywords Performance Post …" at bounding box center [810, 339] width 1182 height 631
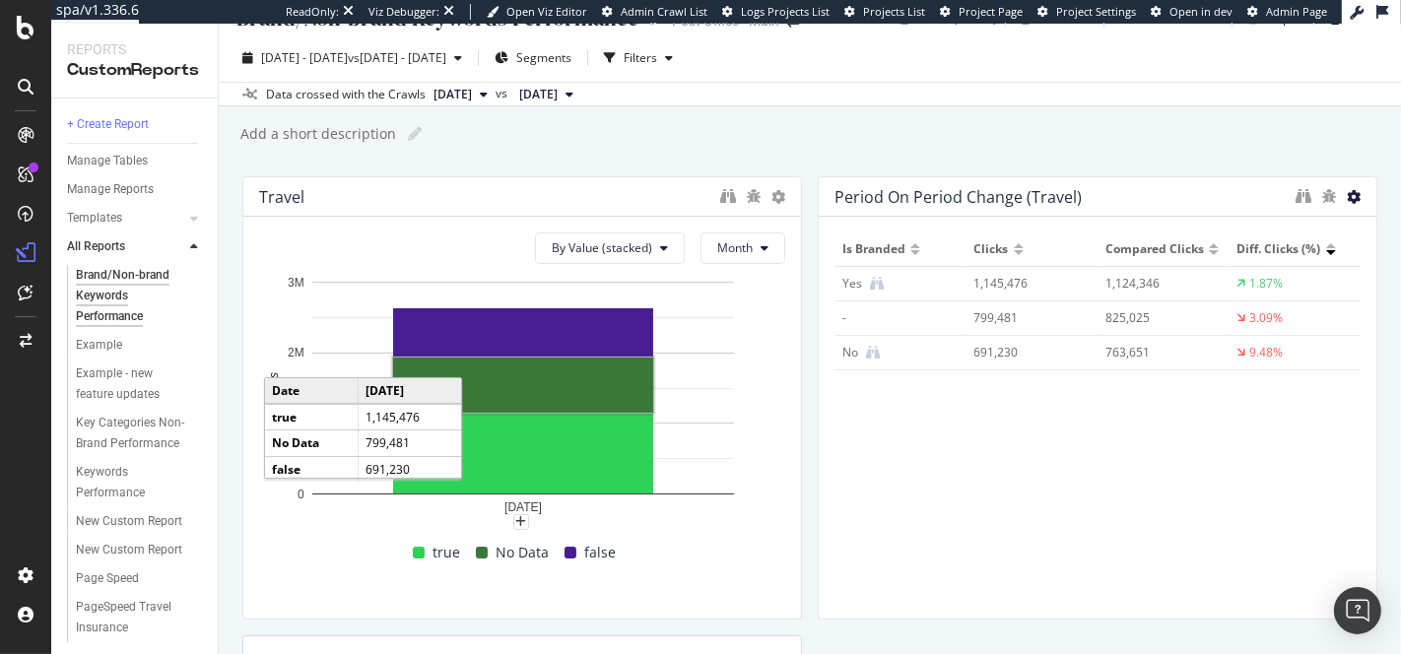
click at [1352, 197] on icon at bounding box center [1354, 197] width 14 height 14
click at [1249, 155] on div "Brand/Non-brand Keywords Performance Brand/Non-brand Keywords Performance Post …" at bounding box center [810, 339] width 1182 height 631
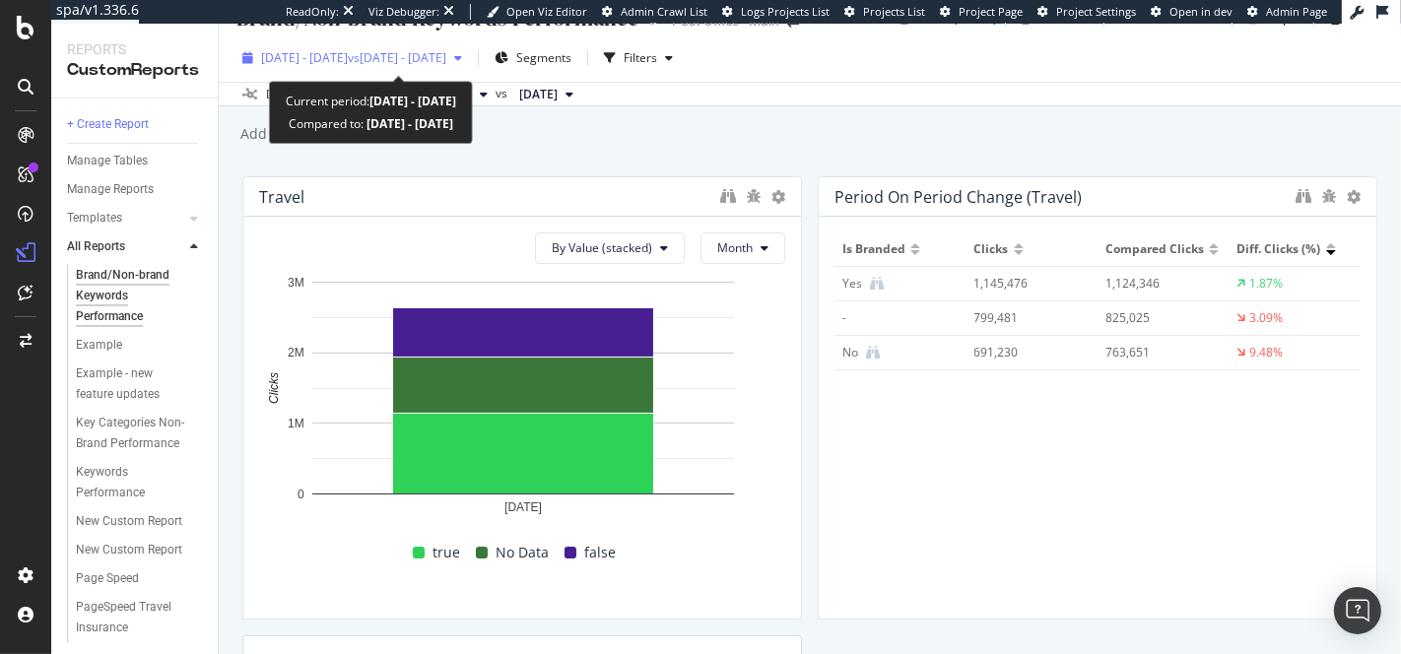
click at [446, 60] on span "vs 2025 May. 31st - Jun. 30th" at bounding box center [397, 57] width 99 height 17
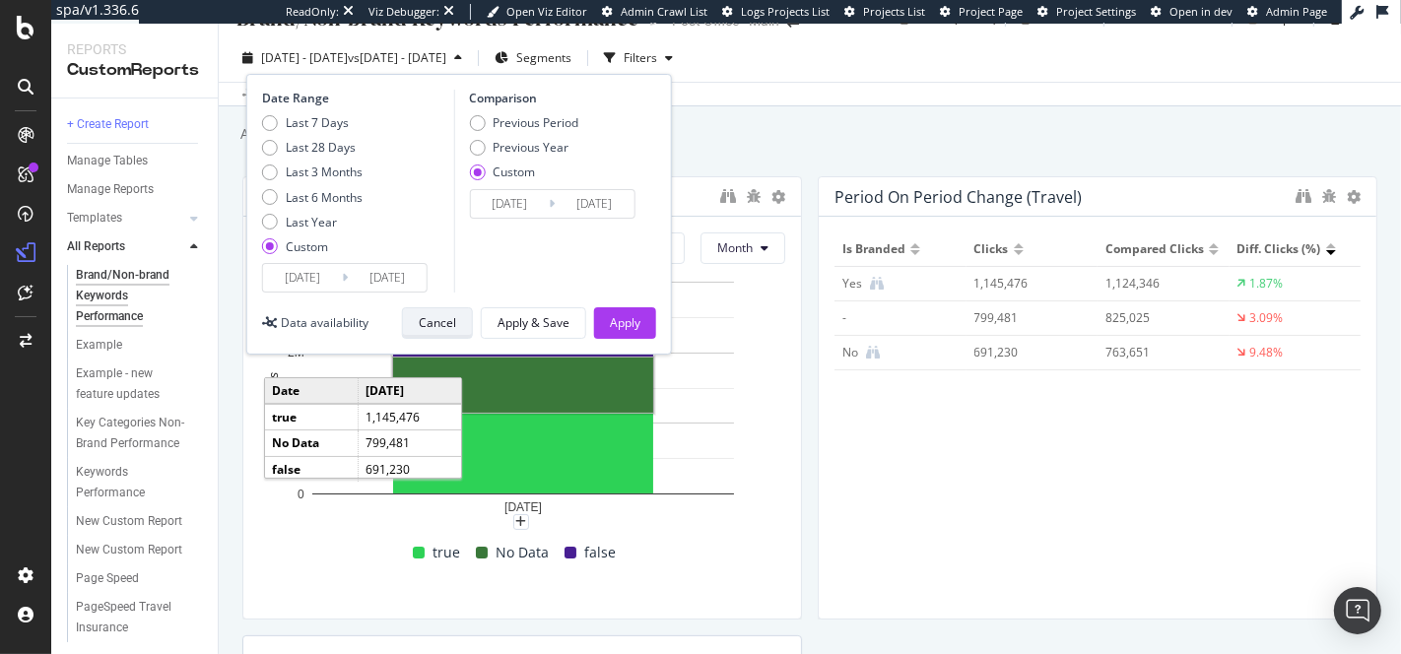
click at [440, 320] on div "Cancel" at bounding box center [437, 322] width 37 height 17
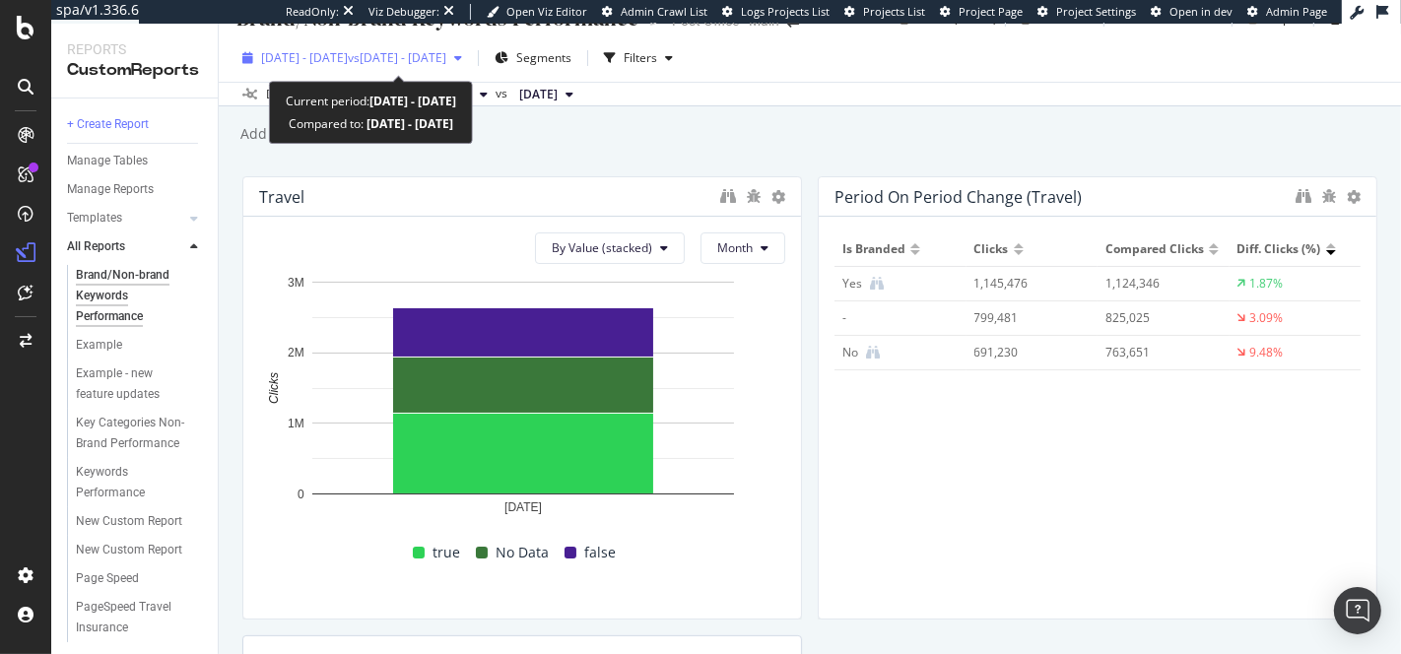
click at [389, 57] on span "vs 2025 May. 31st - Jun. 30th" at bounding box center [397, 57] width 99 height 17
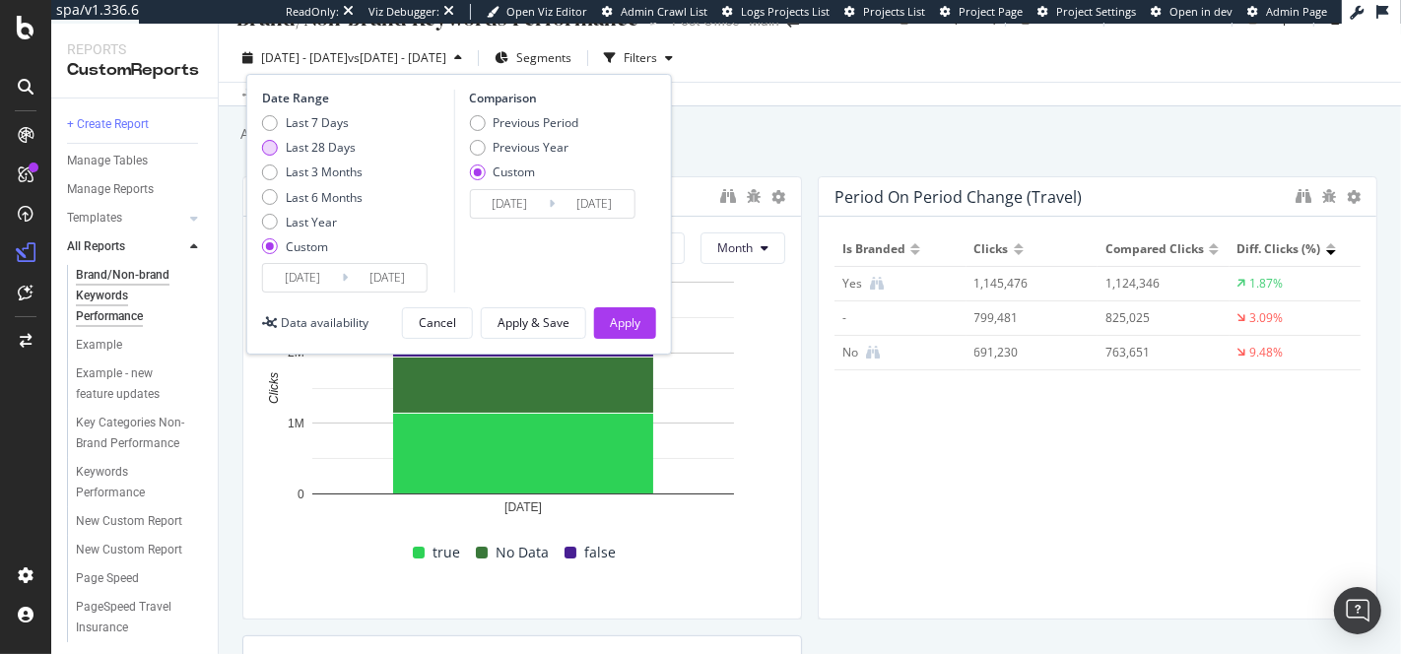
click at [315, 148] on div "Last 28 Days" at bounding box center [321, 147] width 70 height 17
type input "2025/07/21"
type input "2025/08/17"
click at [521, 122] on div "Previous Period" at bounding box center [536, 122] width 86 height 17
type input "2025/06/23"
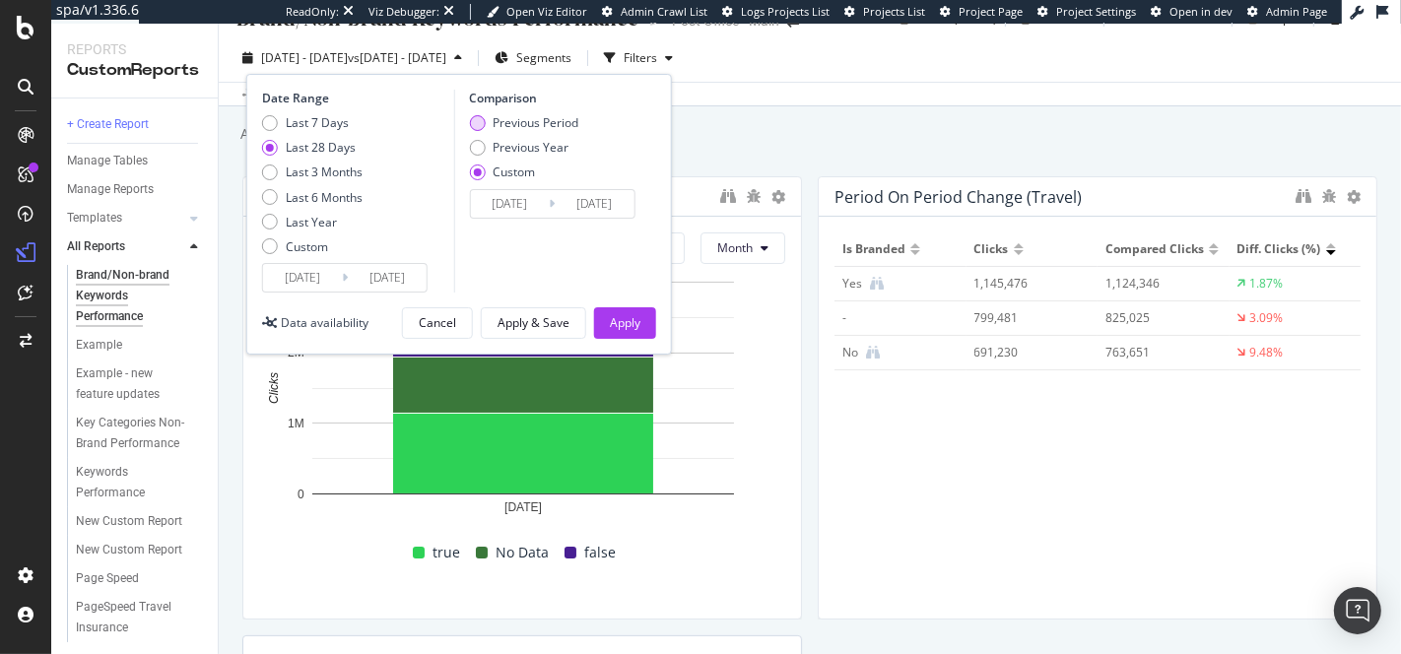
type input "2025/07/20"
click at [622, 308] on div "Apply" at bounding box center [625, 323] width 31 height 30
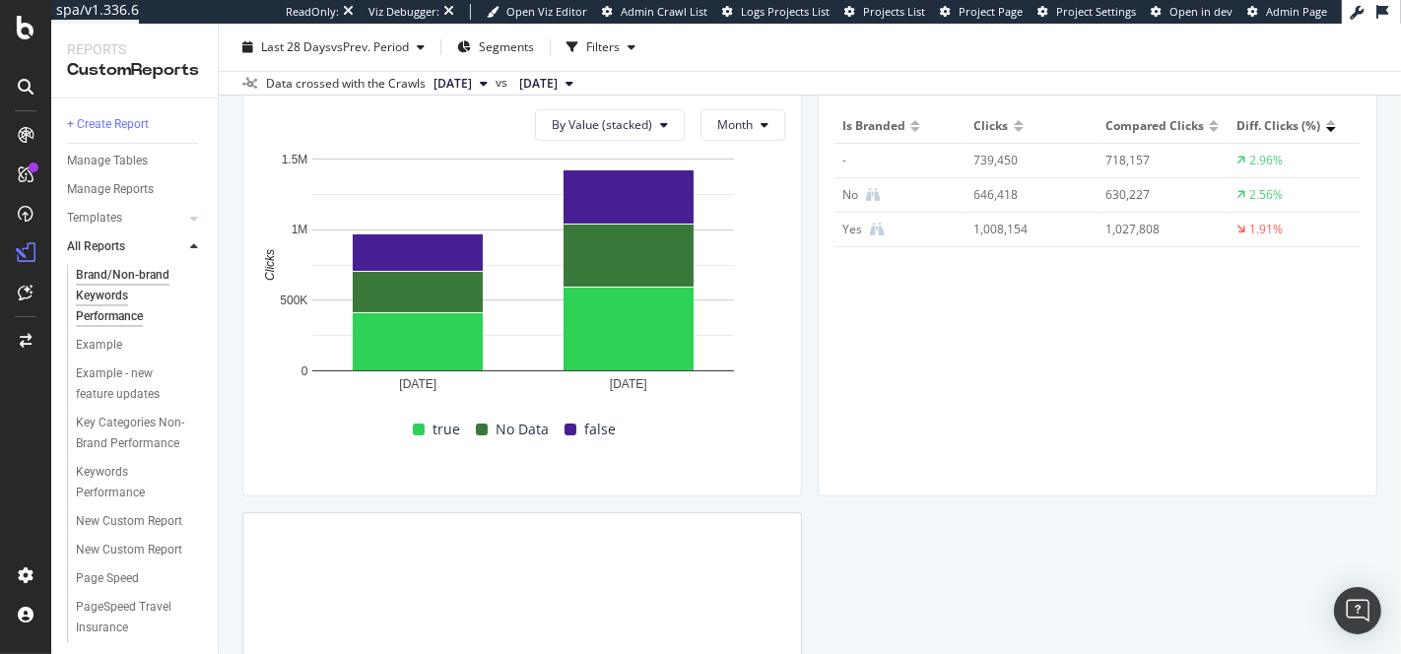
scroll to position [136, 0]
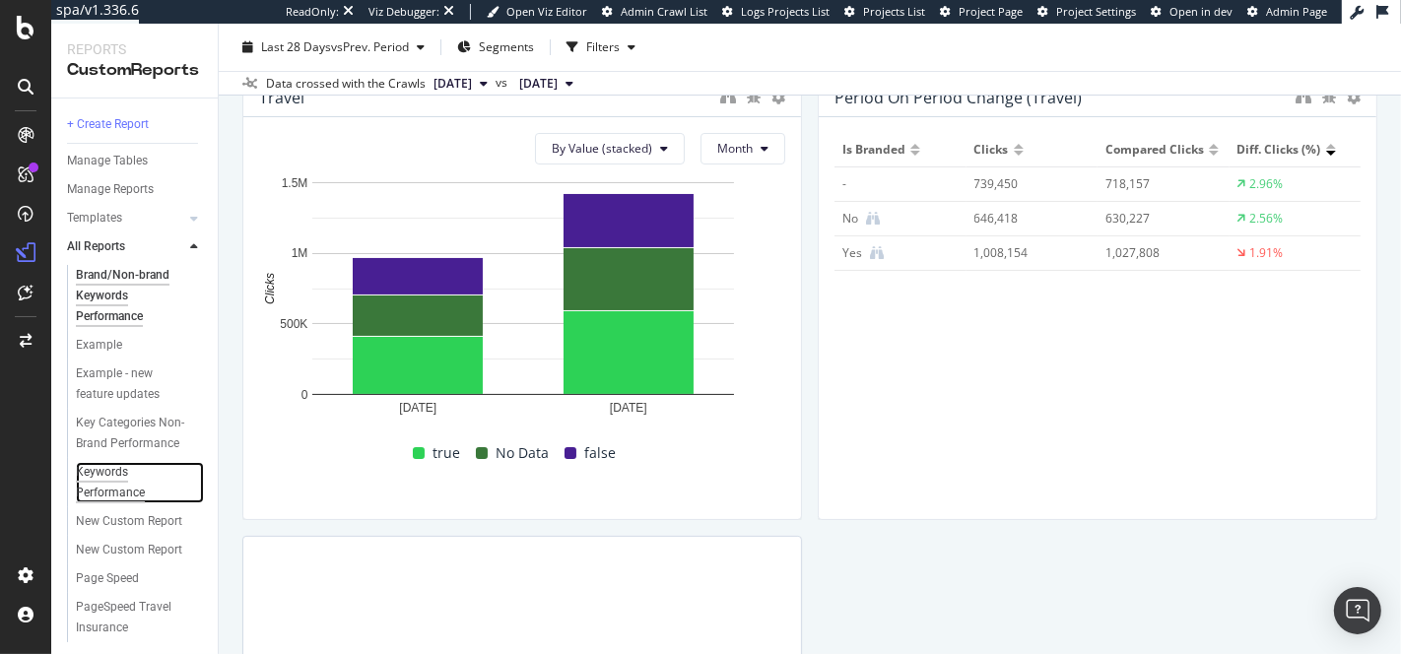
click at [128, 481] on div "Keywords Performance" at bounding box center [131, 482] width 110 height 41
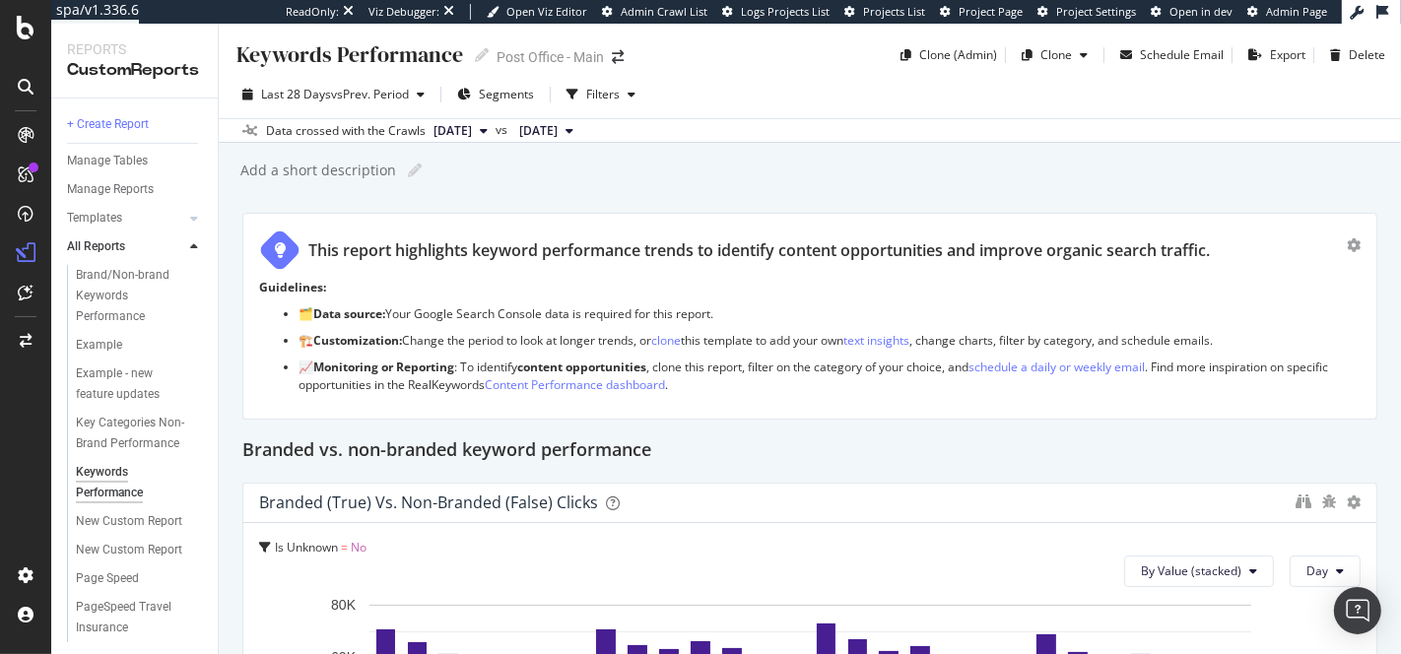
click at [747, 245] on div "This report highlights keyword performance trends to identify content opportuni…" at bounding box center [758, 250] width 901 height 23
click at [747, 245] on input "This report highlights keyword performance trends to identify content opportuni…" at bounding box center [834, 250] width 1052 height 34
click at [764, 183] on div "Add a short description Add a short description" at bounding box center [819, 171] width 1162 height 30
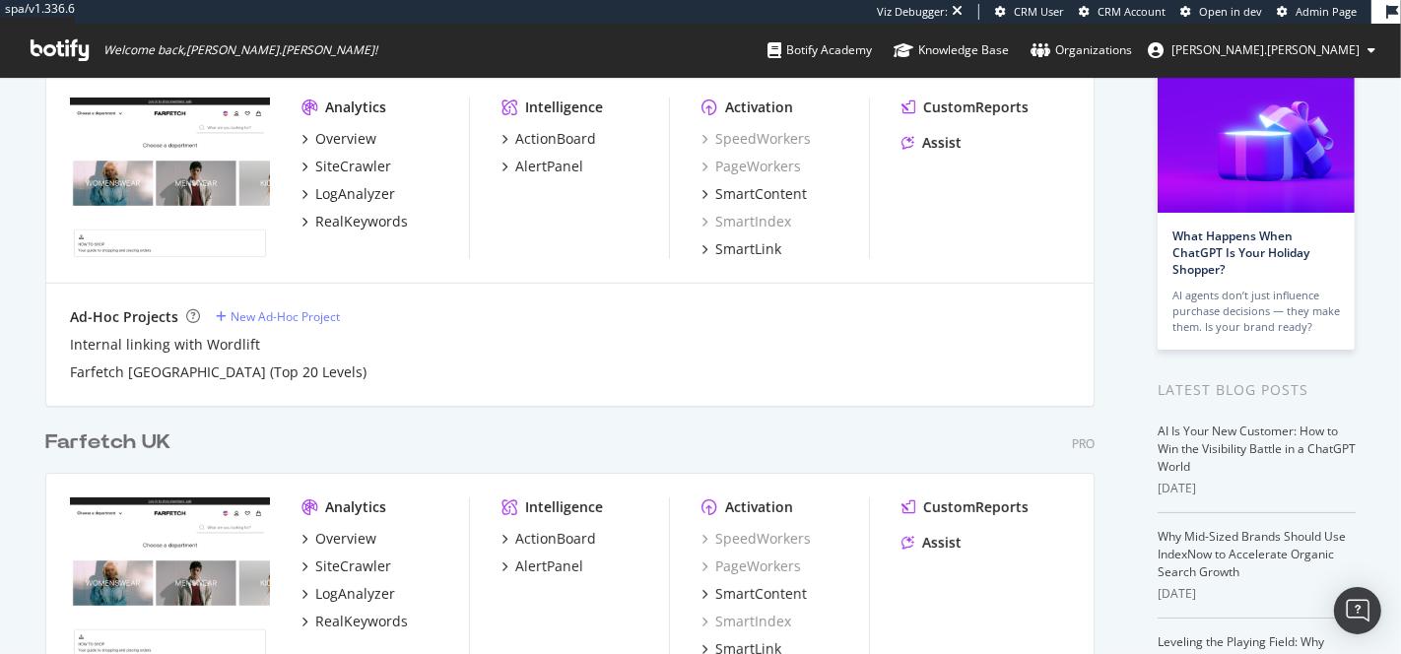
scroll to position [169, 0]
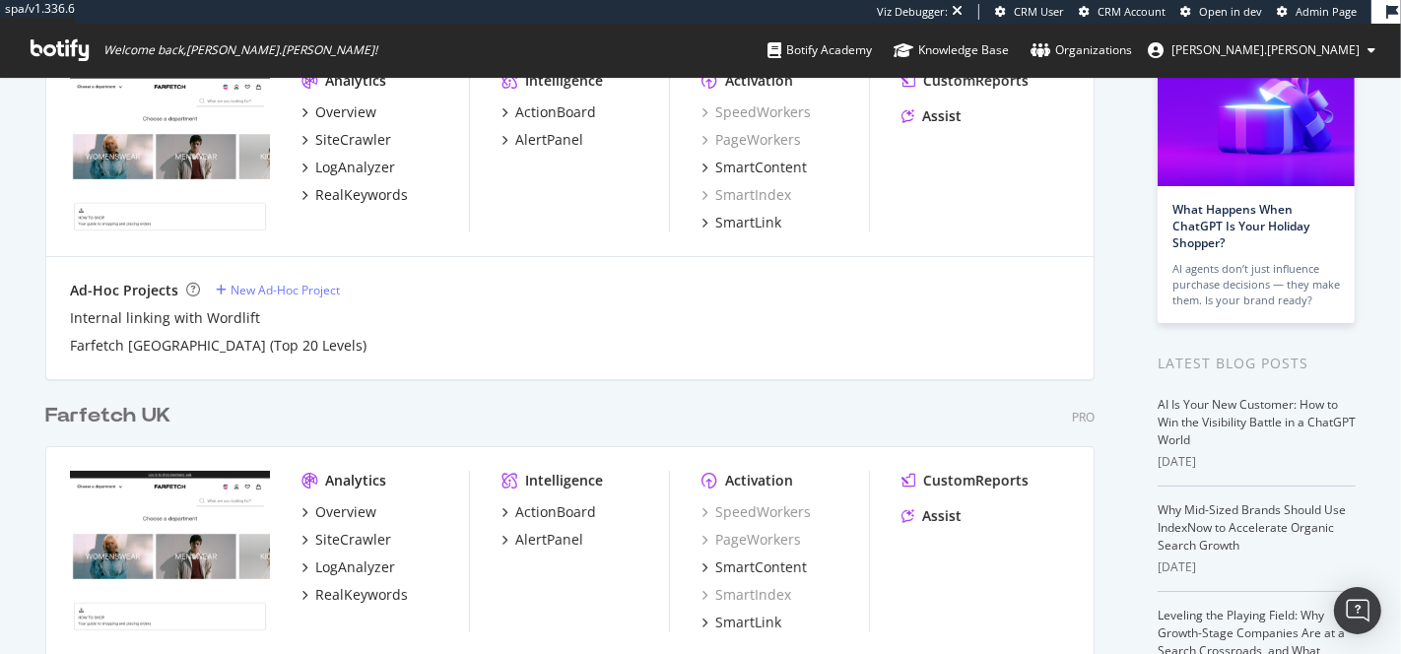
click at [125, 410] on div "Farfetch UK" at bounding box center [107, 416] width 125 height 29
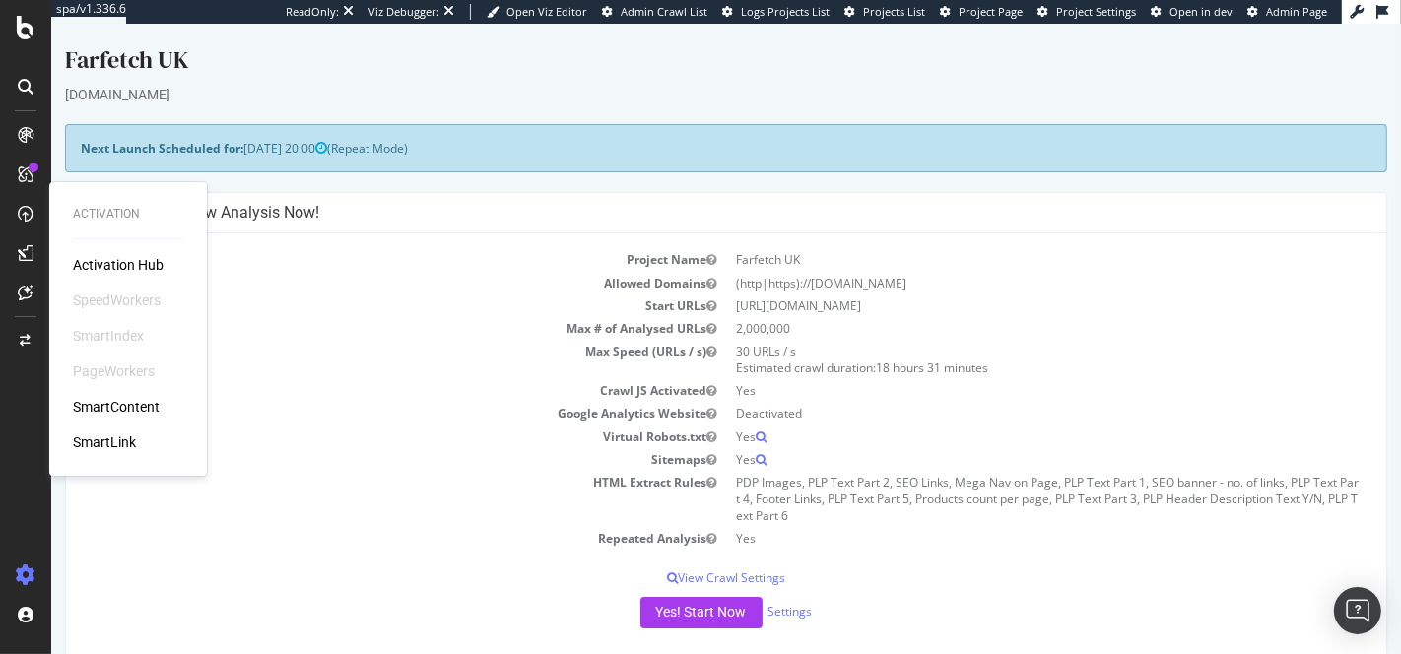
click at [103, 332] on div "SmartIndex" at bounding box center [108, 336] width 71 height 20
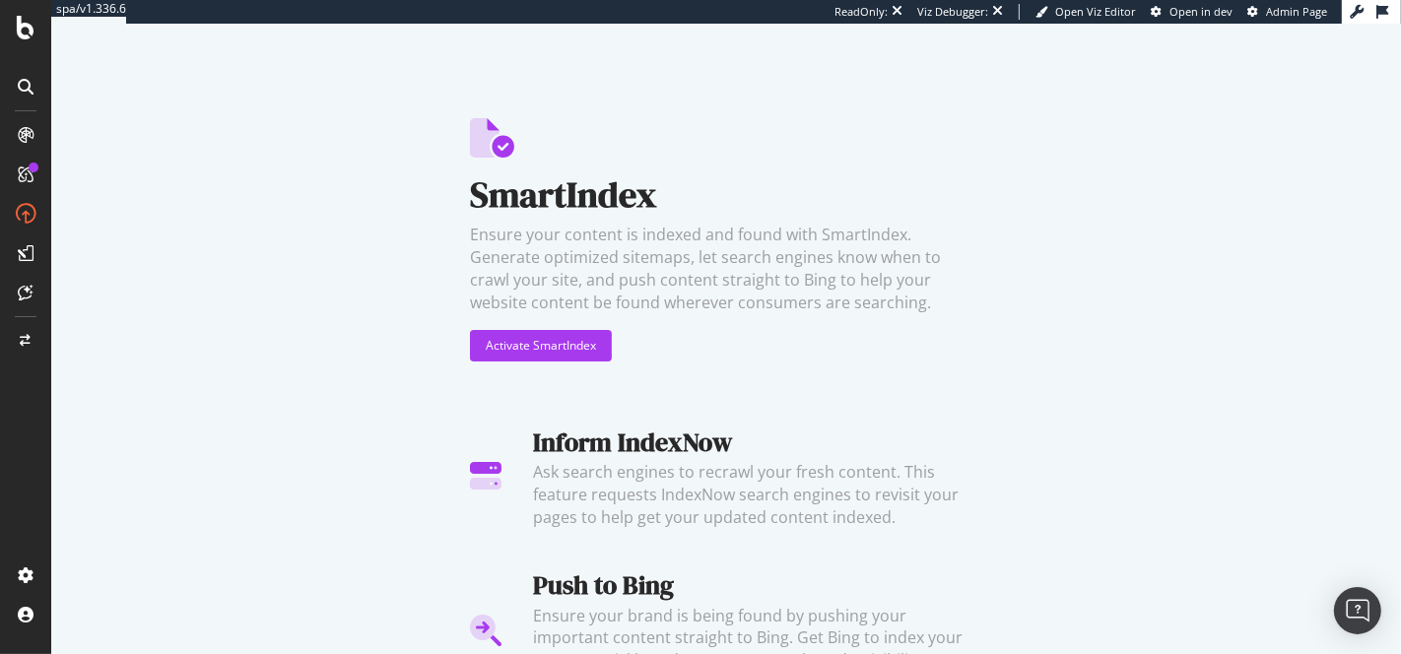
click at [916, 165] on div "SmartIndex Ensure your content is indexed and found with SmartIndex. Generate o…" at bounding box center [726, 263] width 512 height 291
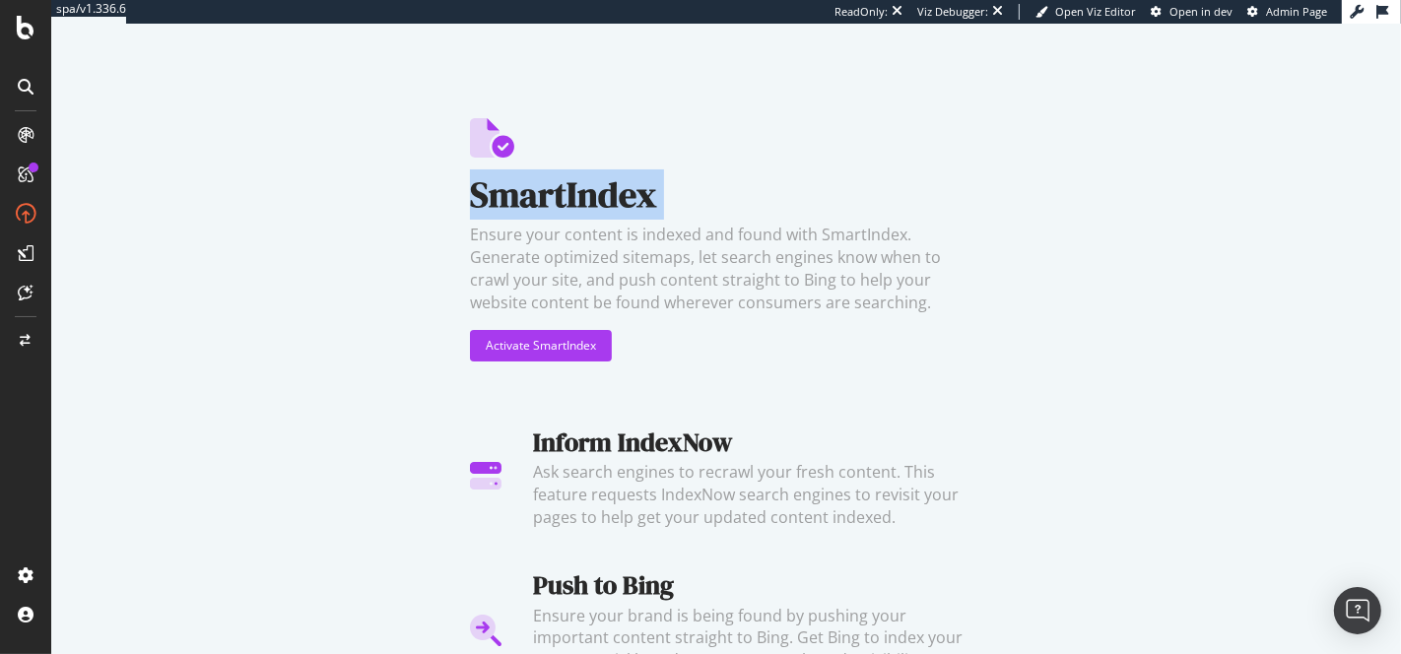
click at [916, 165] on div "SmartIndex Ensure your content is indexed and found with SmartIndex. Generate o…" at bounding box center [726, 263] width 512 height 291
click at [380, 134] on div "SmartIndex Ensure your content is indexed and found with SmartIndex. Generate o…" at bounding box center [726, 339] width 1350 height 631
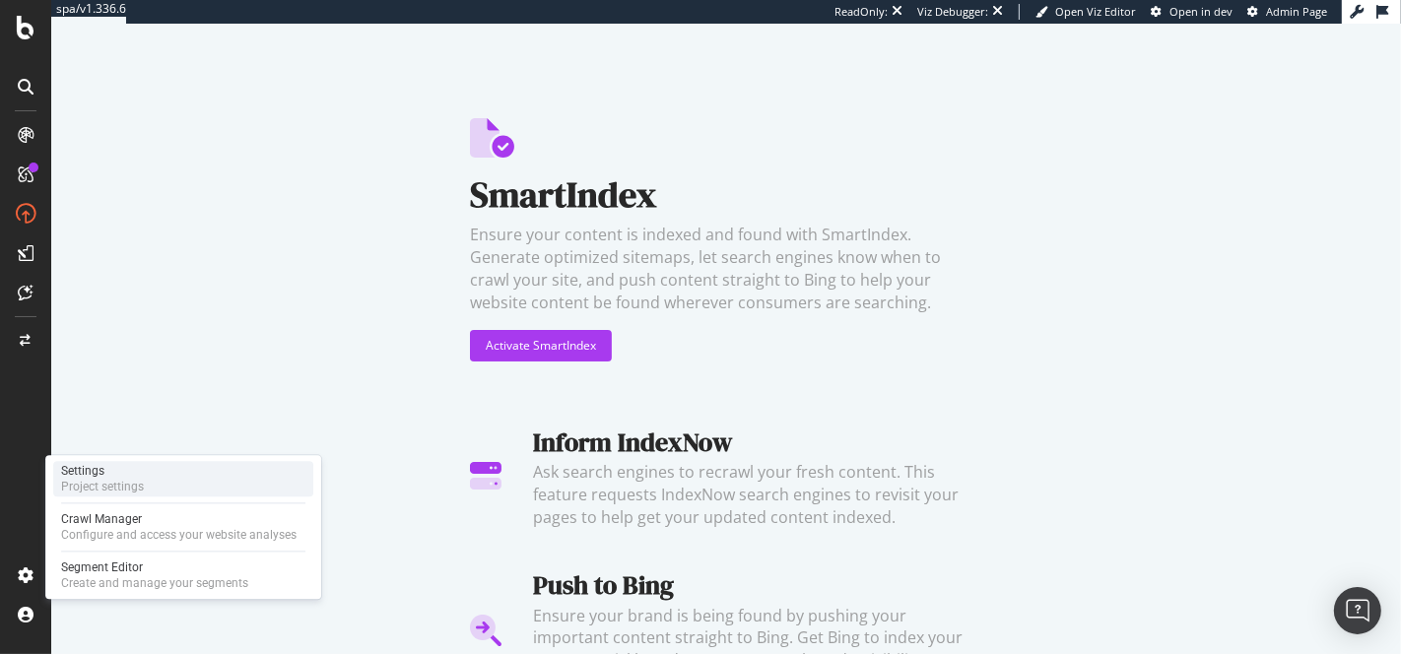
click at [106, 486] on div "Project settings" at bounding box center [102, 487] width 83 height 16
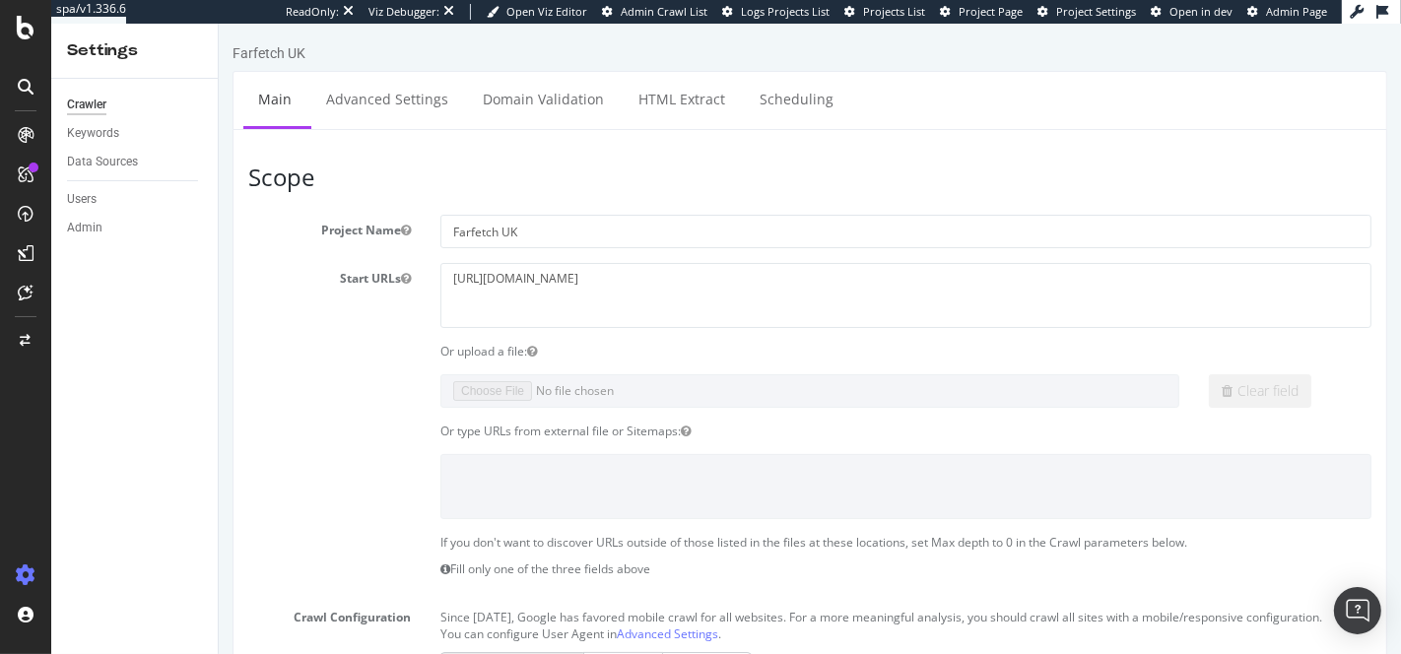
click at [389, 127] on ul "Main Advanced Settings Domain Validation HTML Extract Scheduling" at bounding box center [809, 100] width 1155 height 58
click at [378, 110] on link "Advanced Settings" at bounding box center [386, 99] width 152 height 54
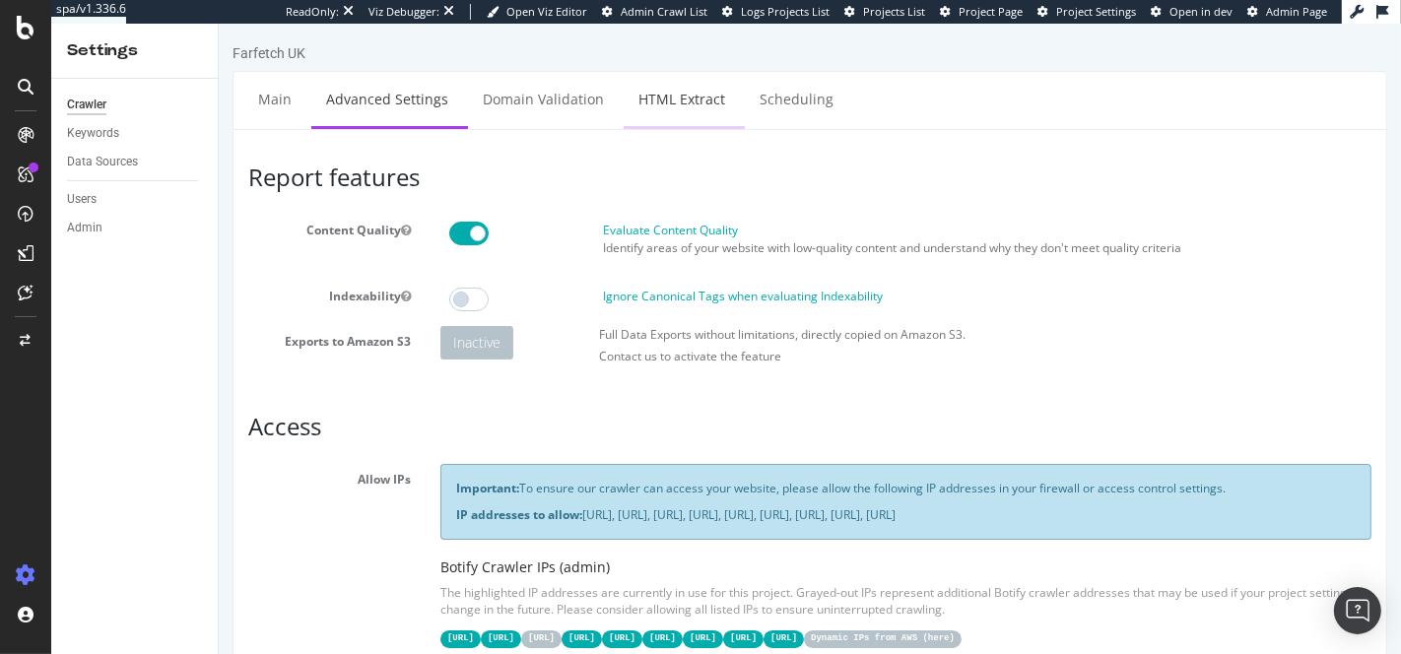
click at [676, 90] on link "HTML Extract" at bounding box center [681, 99] width 116 height 54
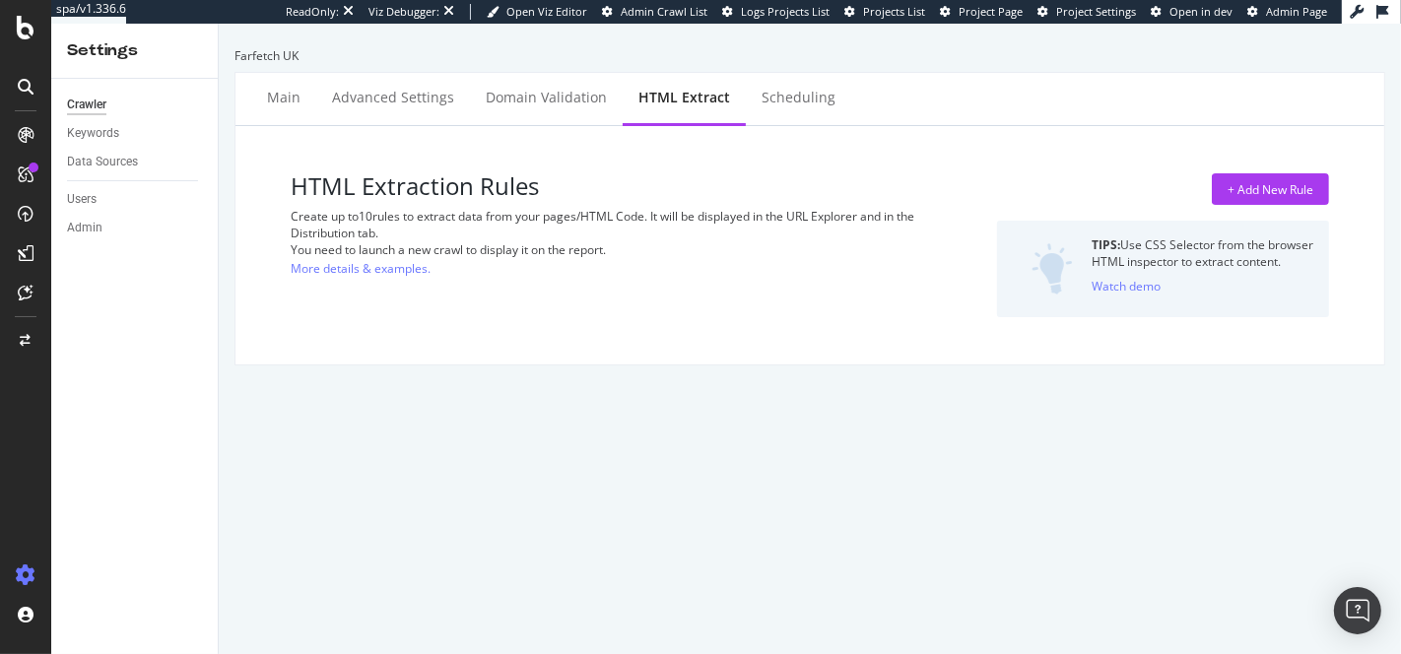
select select "list"
select select "exist"
select select "count"
select select "exist"
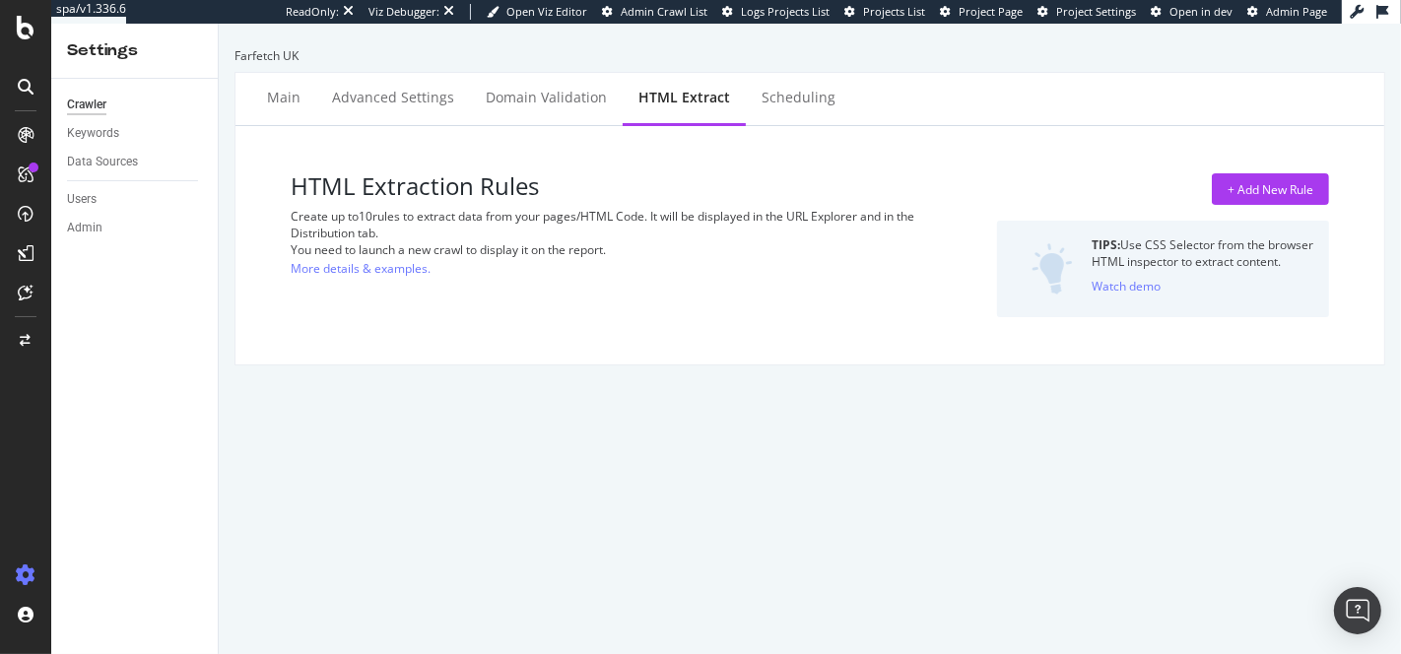
select select "count"
select select "exist"
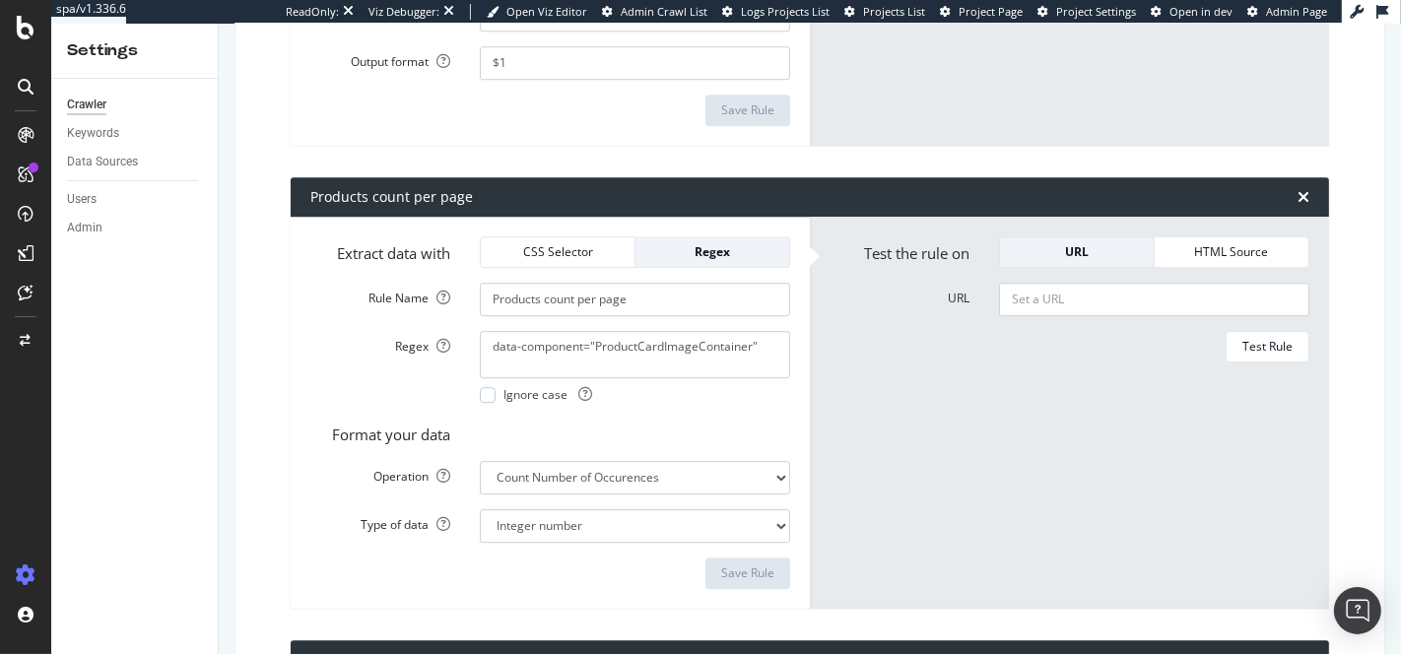
scroll to position [4653, 0]
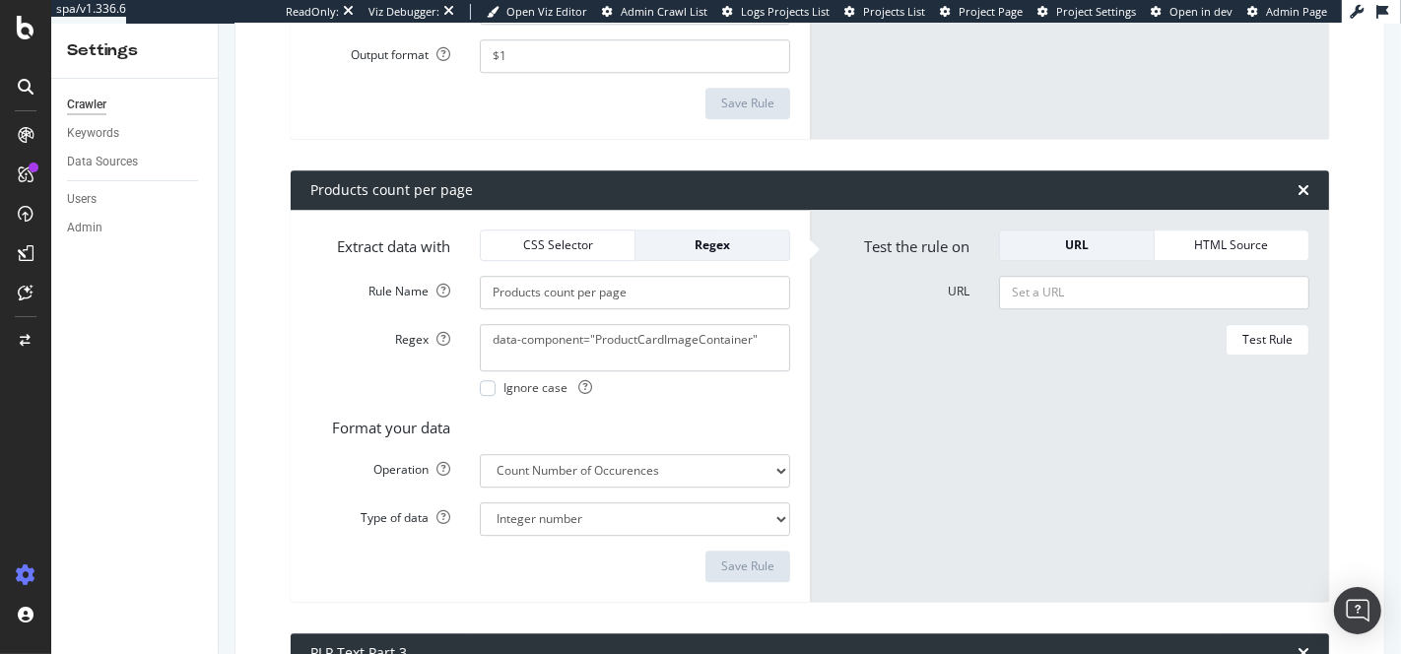
click at [374, 185] on div "Products count per page" at bounding box center [391, 190] width 163 height 20
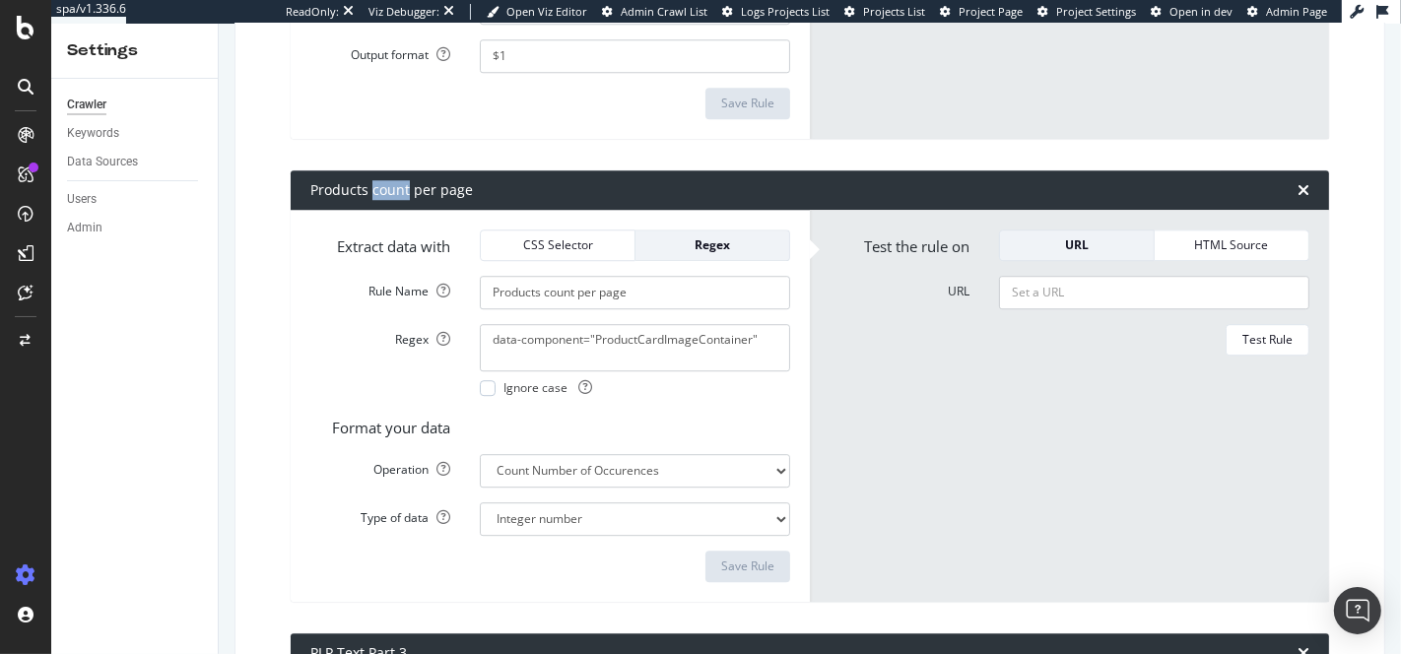
click at [374, 185] on div "Products count per page" at bounding box center [391, 190] width 163 height 20
click at [375, 181] on div "Products count per page" at bounding box center [391, 190] width 163 height 20
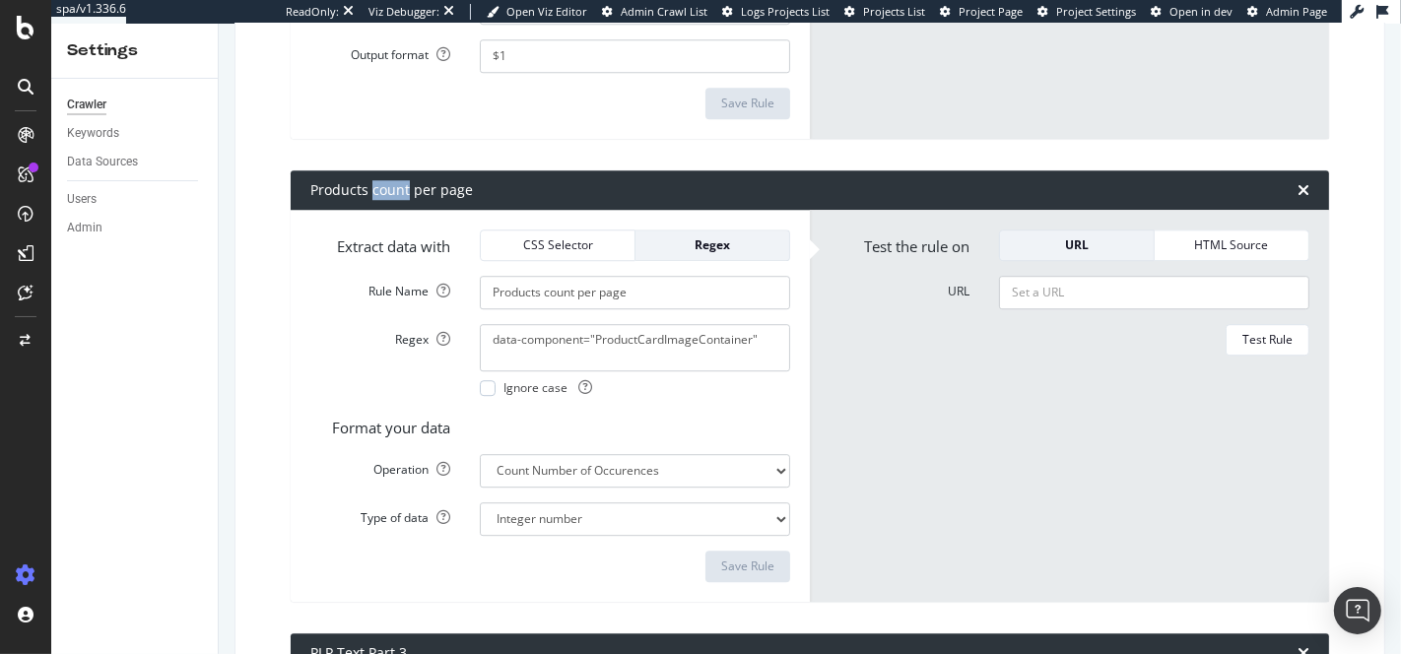
click at [375, 181] on div "Products count per page" at bounding box center [391, 190] width 163 height 20
copy div "Products count per page"
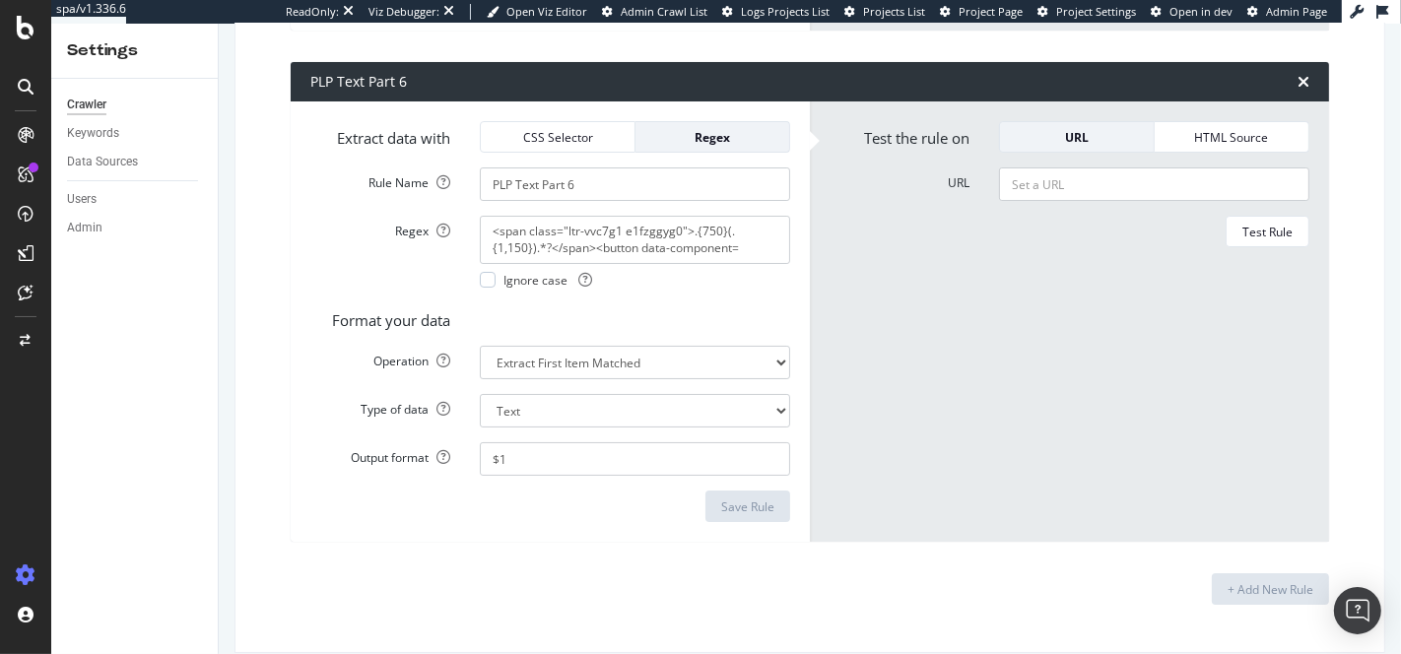
scroll to position [6207, 0]
